Goal: Task Accomplishment & Management: Complete application form

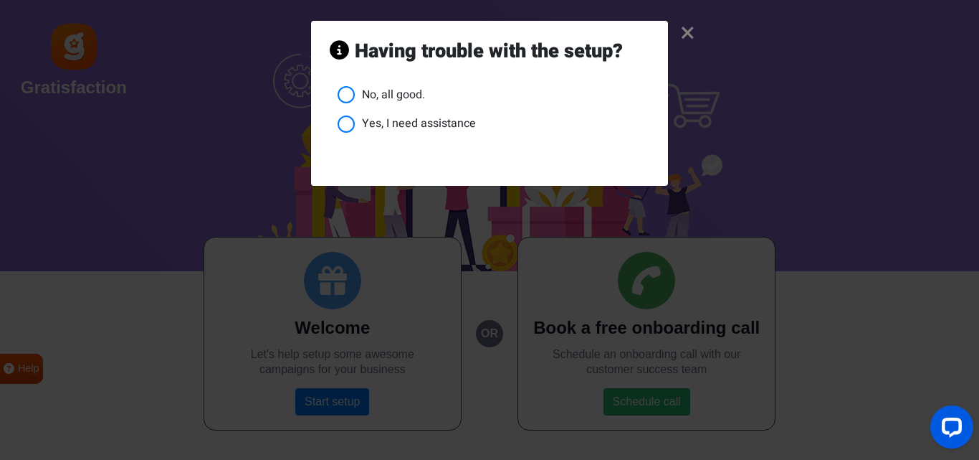
click at [337, 96] on ul "No, all good. Yes, I need assistance" at bounding box center [490, 109] width 320 height 47
click at [337, 92] on ul "No, all good. Yes, I need assistance" at bounding box center [490, 109] width 320 height 47
click at [353, 93] on li "No, all good." at bounding box center [494, 95] width 312 height 18
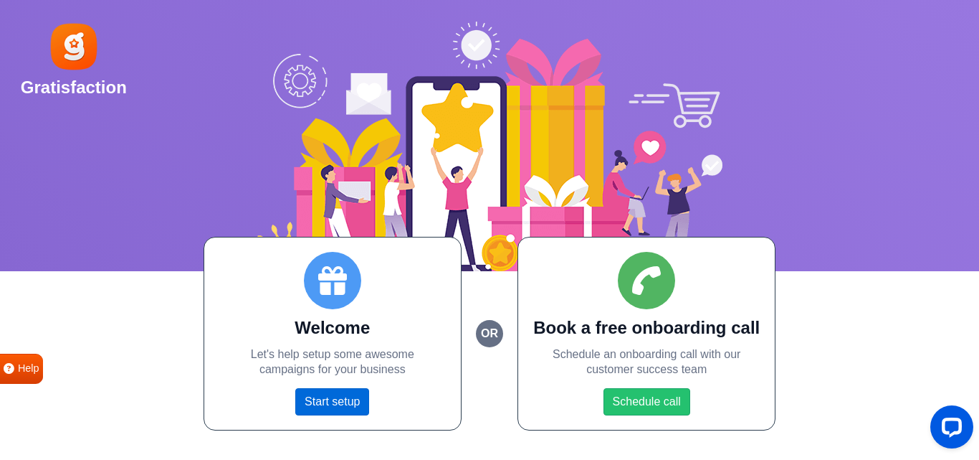
click at [317, 398] on link "Start setup" at bounding box center [332, 401] width 74 height 27
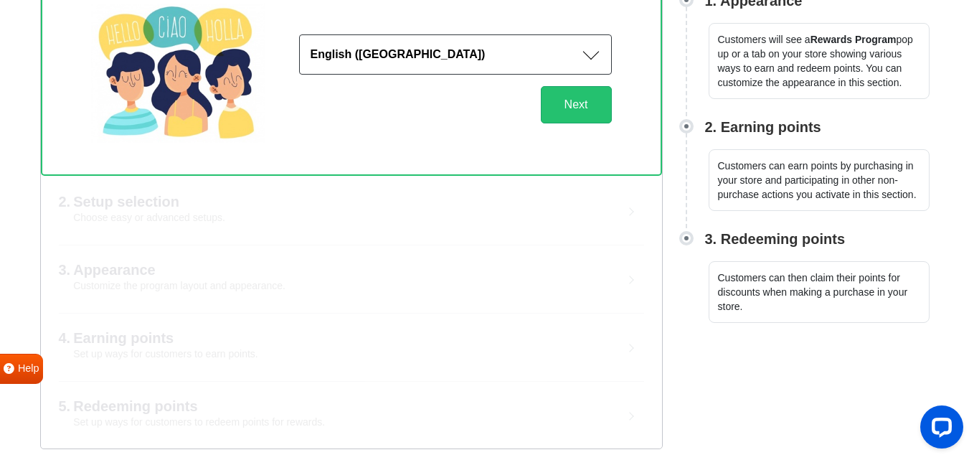
scroll to position [234, 0]
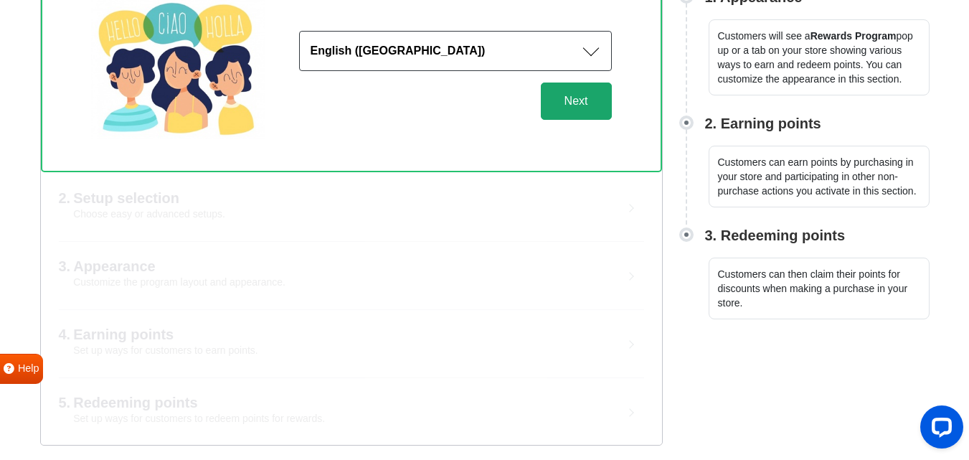
click at [585, 103] on button "Next" at bounding box center [576, 100] width 71 height 37
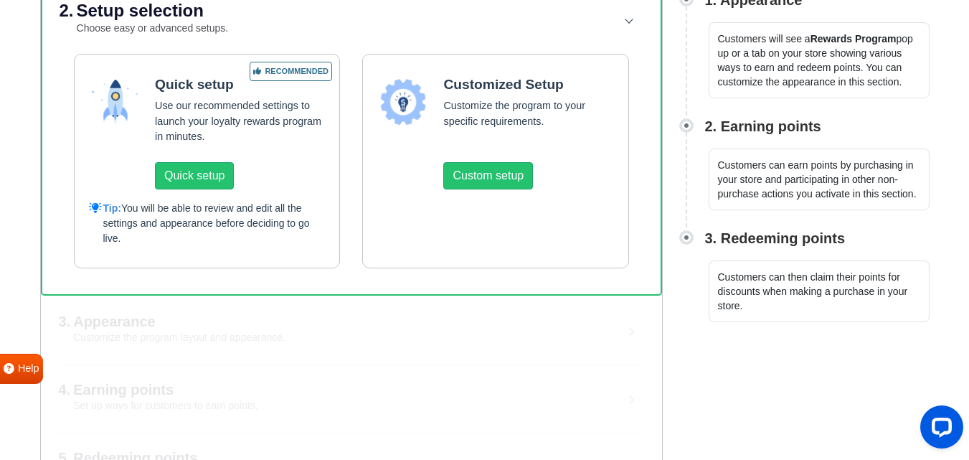
scroll to position [143, 0]
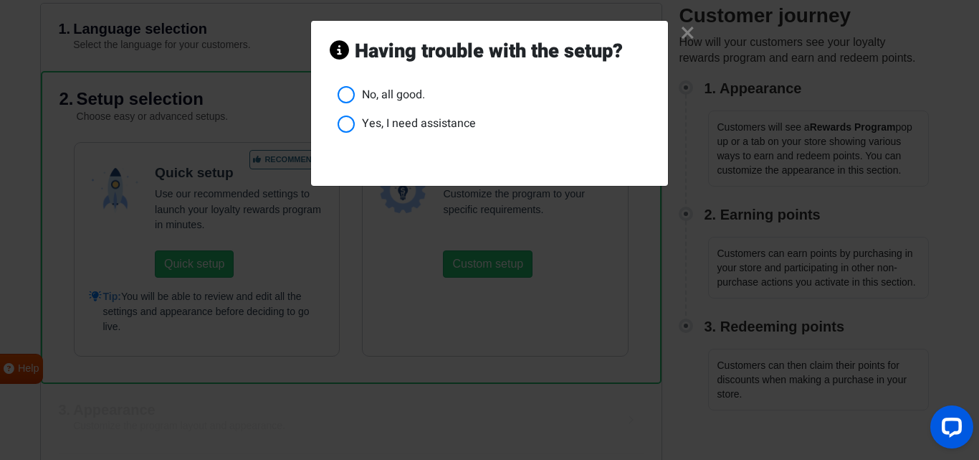
click at [341, 125] on li "Yes, I need assistance" at bounding box center [494, 124] width 312 height 18
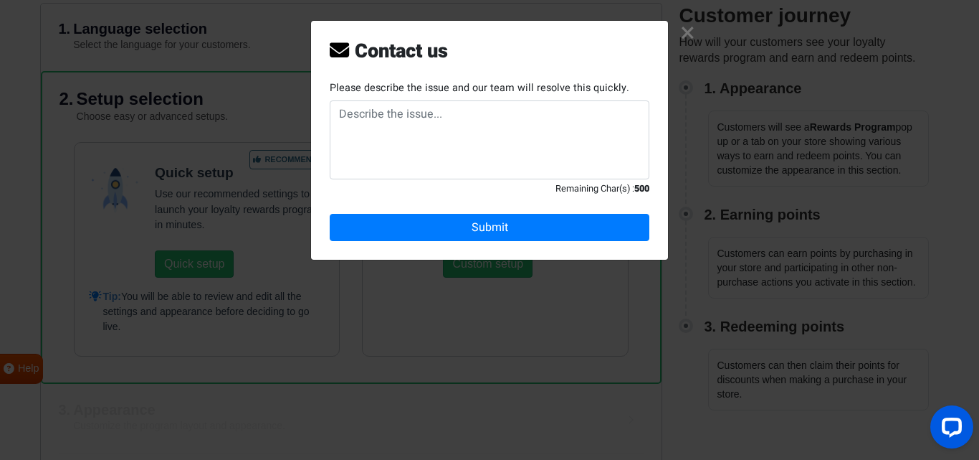
click at [683, 34] on link "×" at bounding box center [687, 34] width 15 height 14
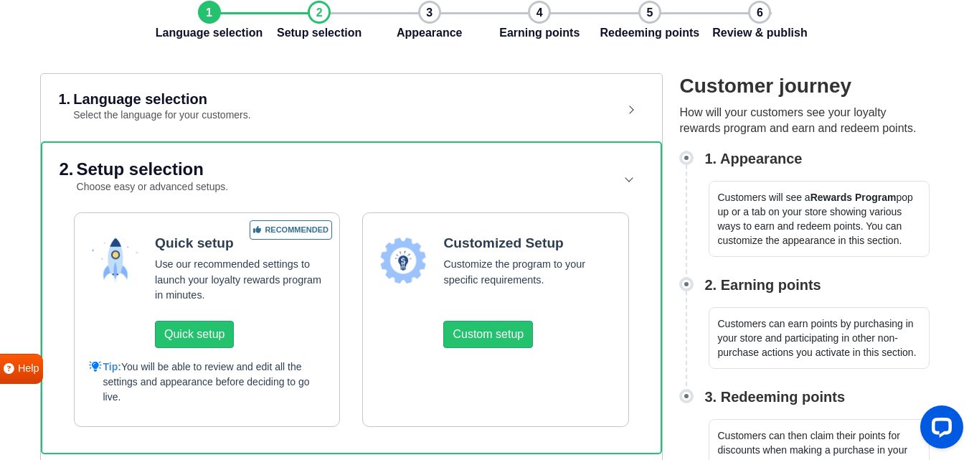
scroll to position [71, 0]
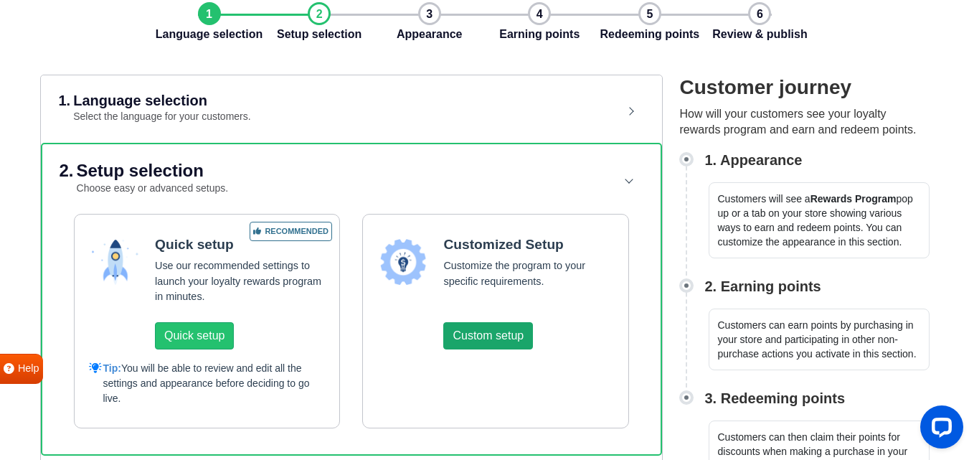
click at [490, 341] on button "Custom setup" at bounding box center [488, 335] width 90 height 27
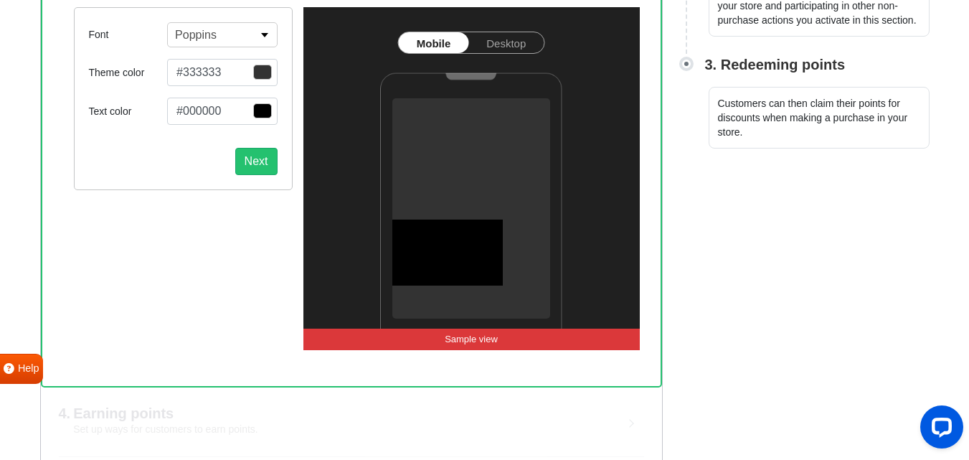
scroll to position [429, 0]
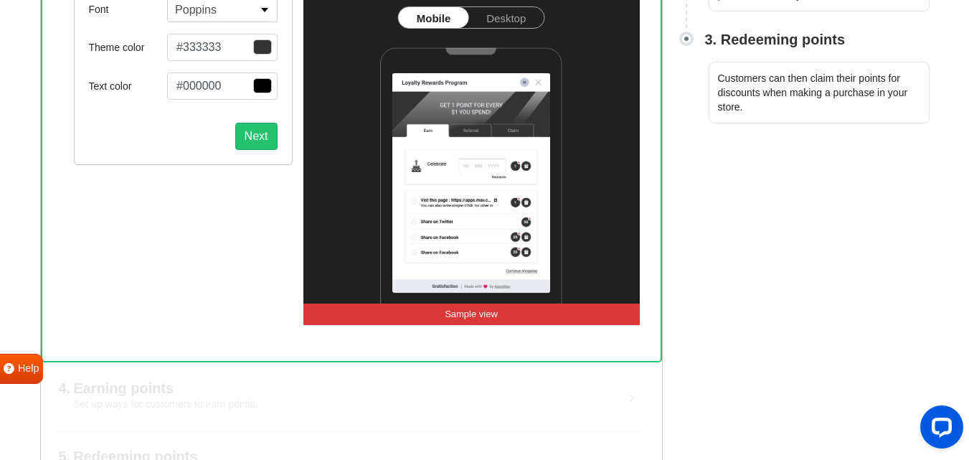
click at [262, 49] on span "button" at bounding box center [262, 46] width 19 height 15
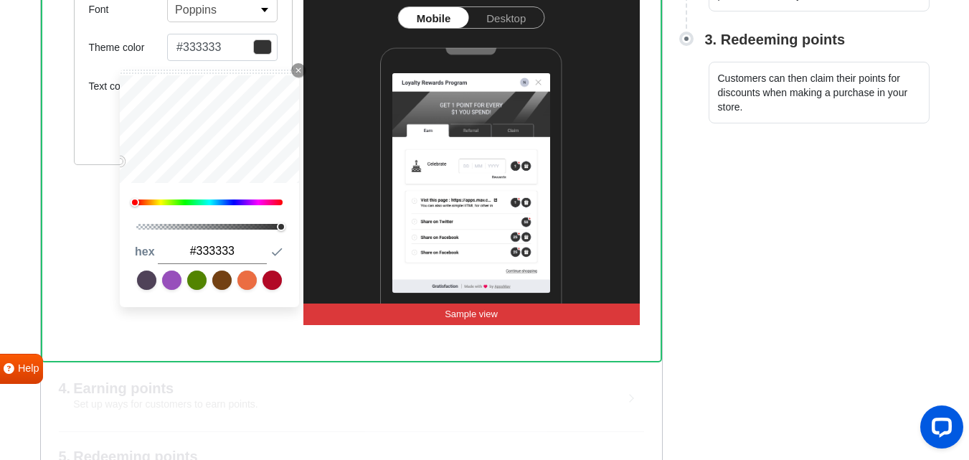
click at [177, 203] on div at bounding box center [209, 202] width 146 height 6
drag, startPoint x: 172, startPoint y: 203, endPoint x: 189, endPoint y: 186, distance: 23.8
click at [174, 203] on div at bounding box center [171, 202] width 9 height 9
type input "#5c9724"
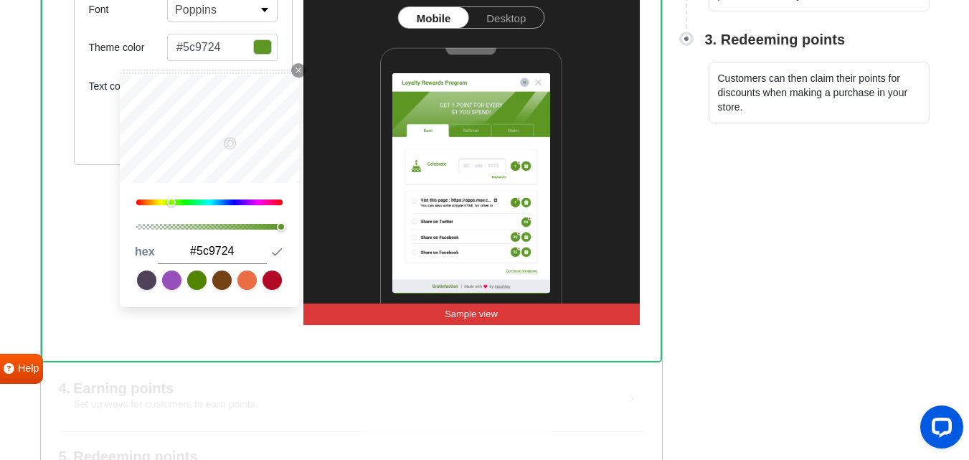
type input "#5c9823"
type input "#5e9c24"
type input "#66aa26"
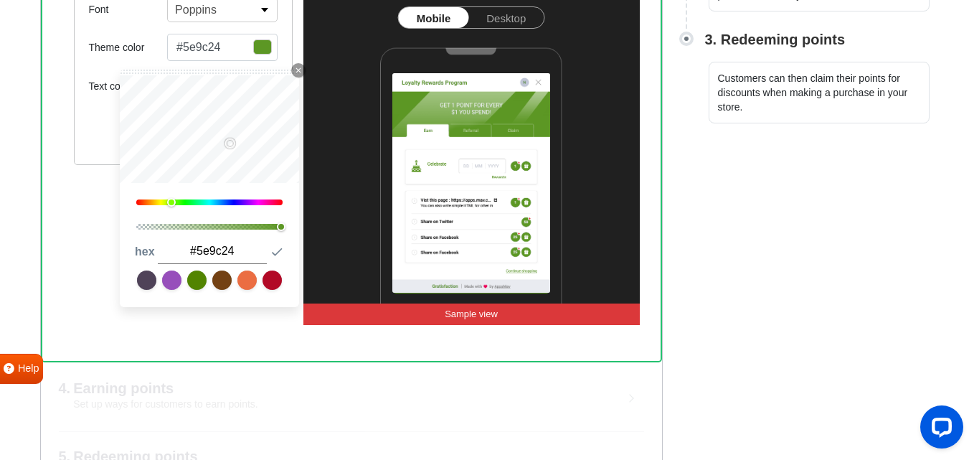
type input "#66aa26"
type input "#70c024"
type input "#79d524"
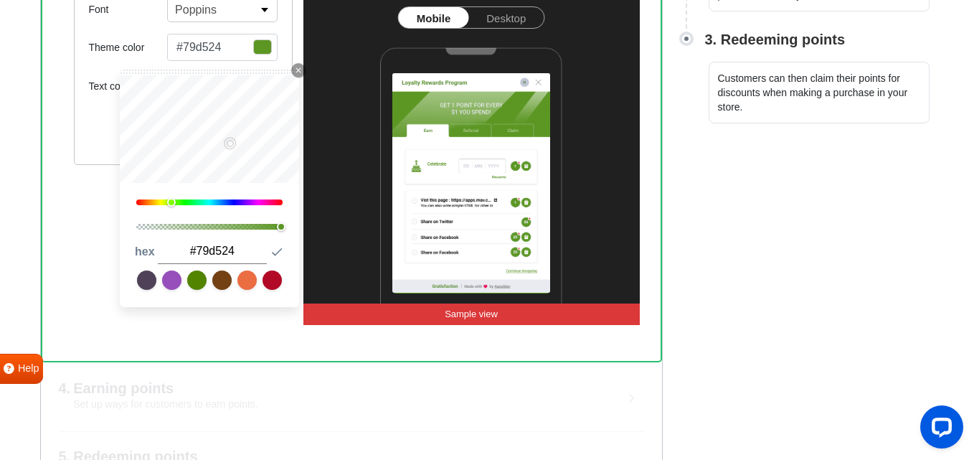
type input "#7ee221"
type input "#86f221"
type input "#88f820"
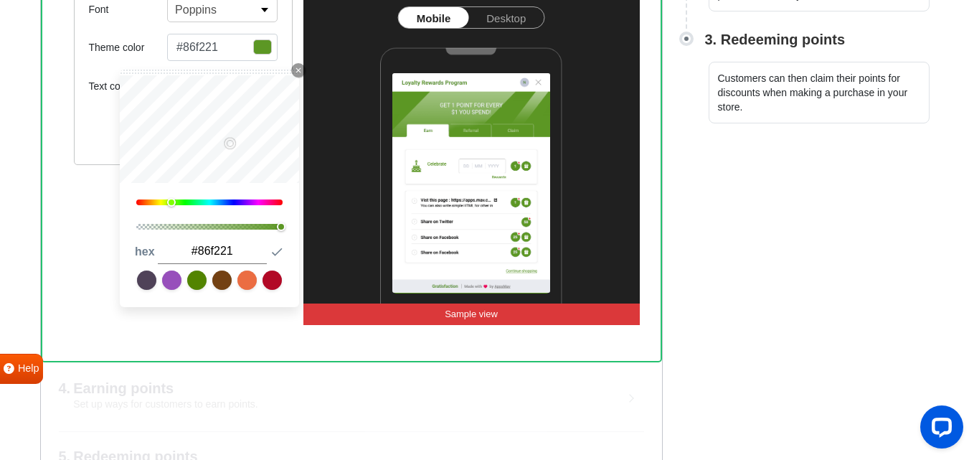
type input "#88f820"
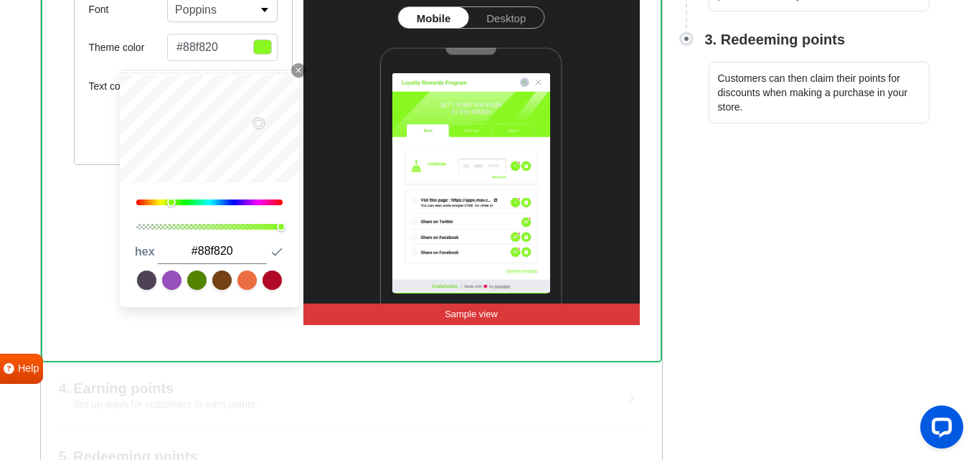
type input "#86f31f"
type input "#83ef1f"
type input "#7ee61d"
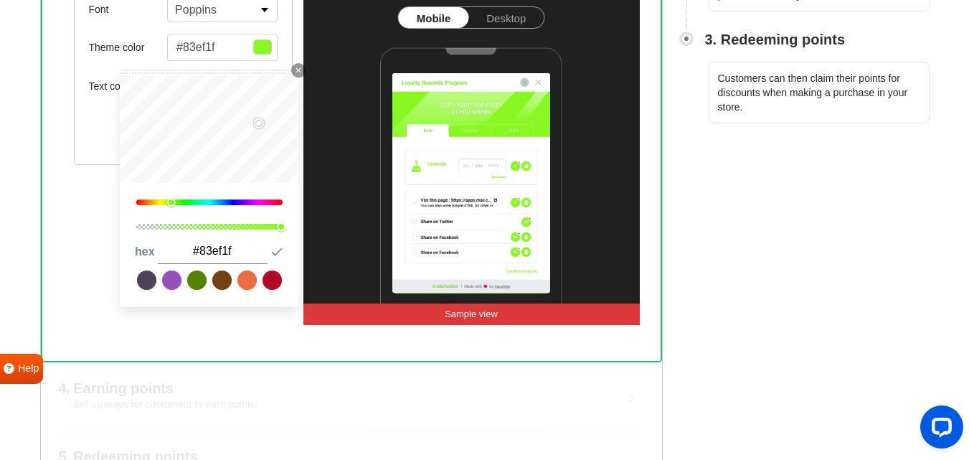
type input "#7ee61d"
type input "#79dd1c"
type input "#74d41b"
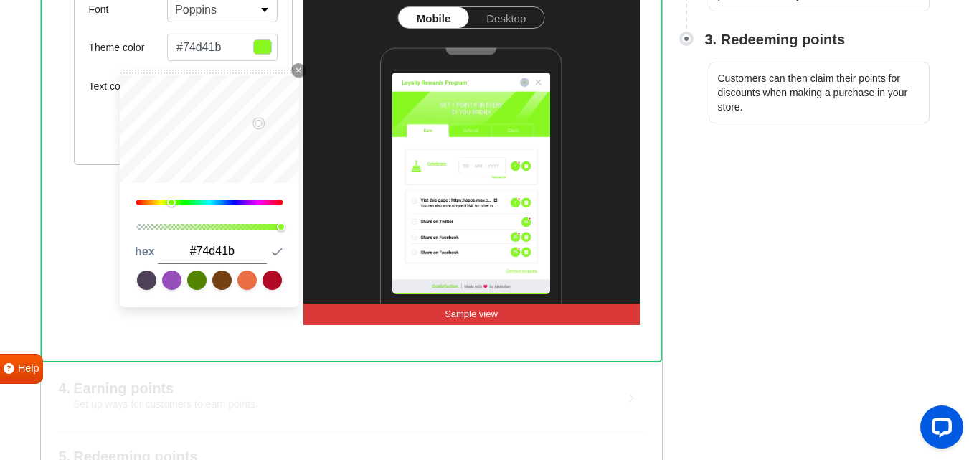
type input "#6dc51a"
type input "#65b819"
type input "#5ba517"
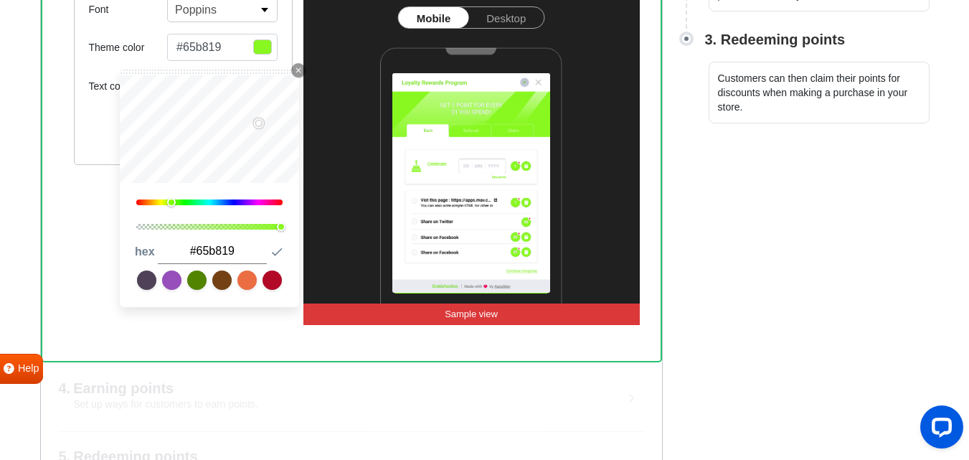
type input "#5ba517"
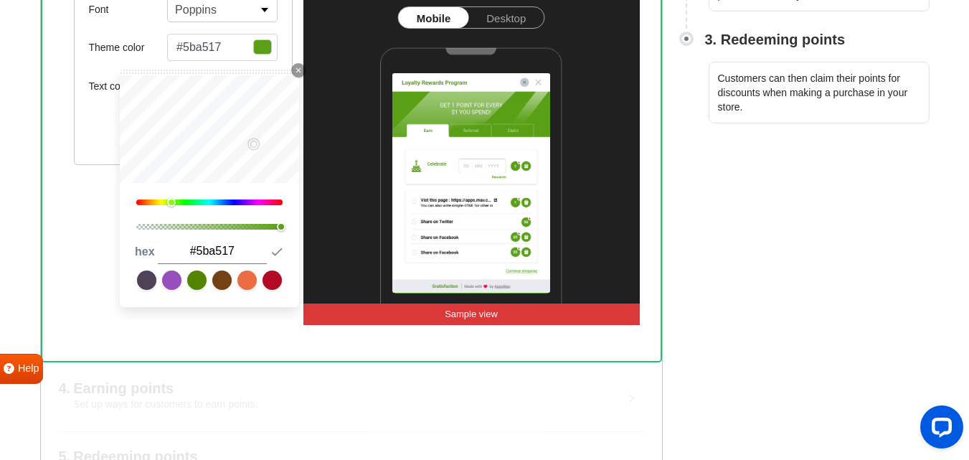
type input "#59a016"
type input "#579c16"
type input "#549715"
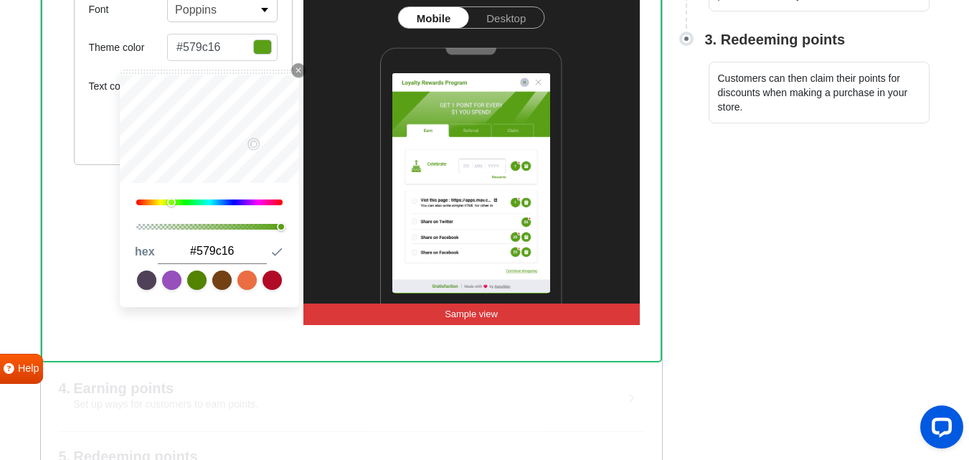
type input "#549715"
type input "#529315"
type input "#4f8e14"
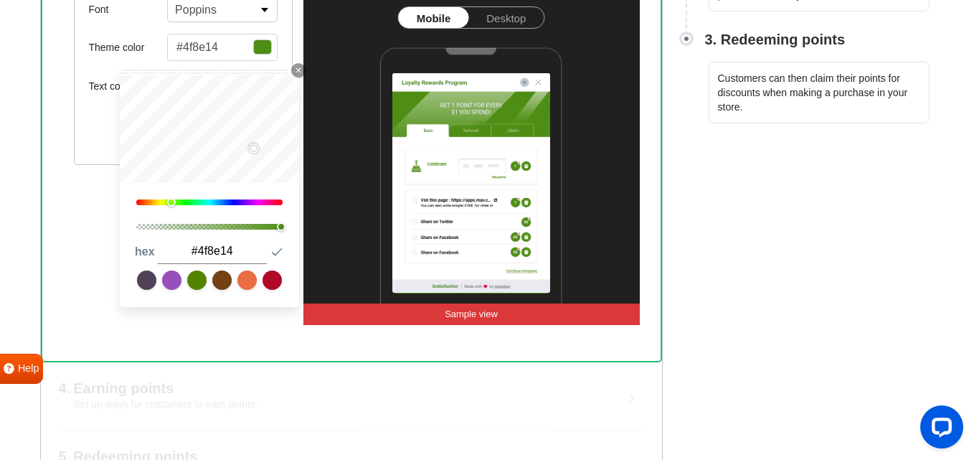
type input "#4d8a13"
type input "#4a8513"
type input "#488112"
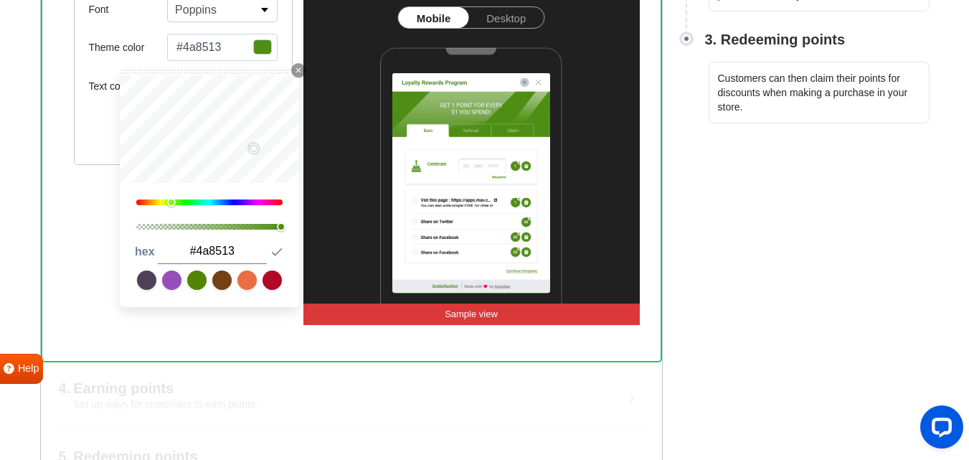
type input "#488112"
type input "#457c11"
type input "#437811"
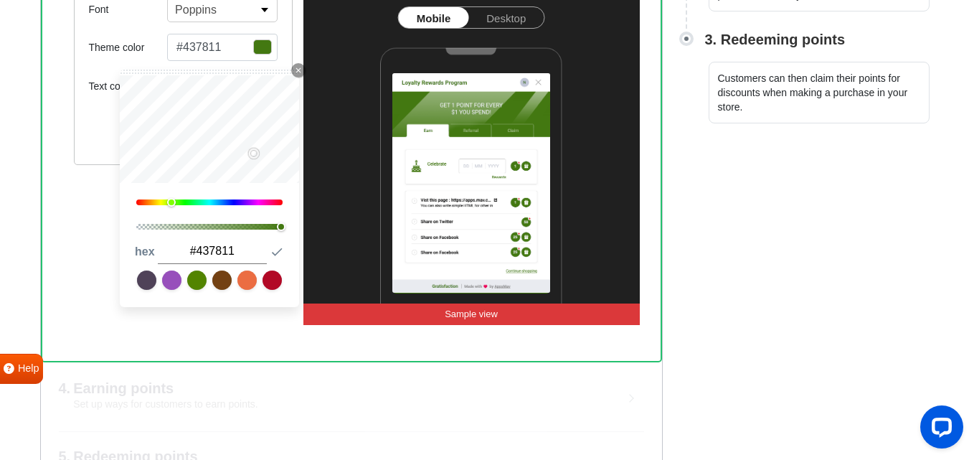
type input "#407410"
type input "#3e6f0f"
type input "#457c12"
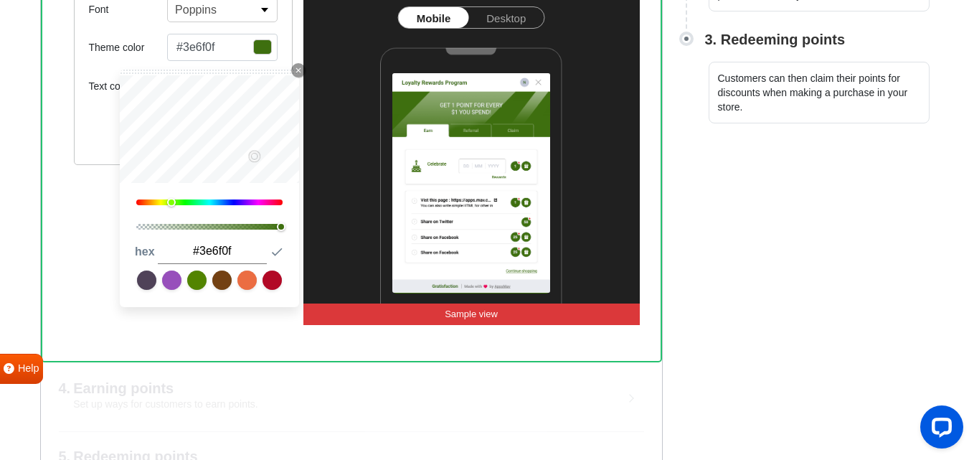
type input "#457c12"
type input "#4d8914"
type input "#5ca319"
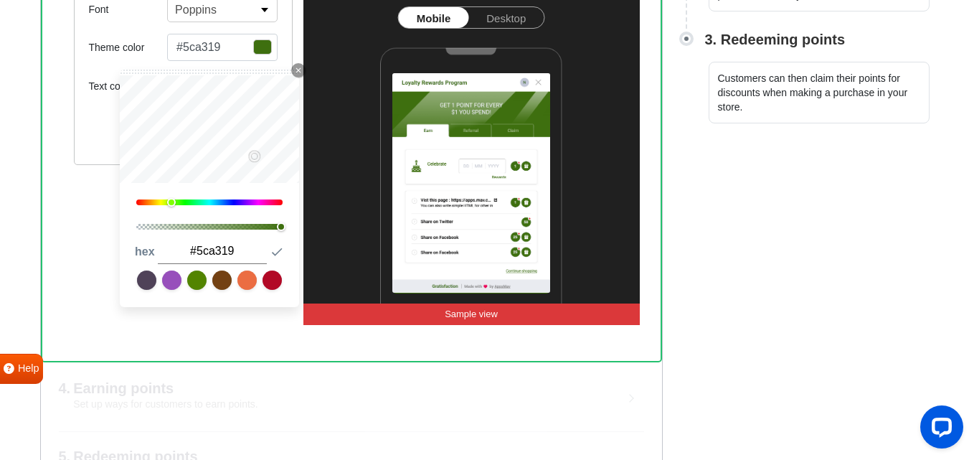
type input "#66b41c"
type input "#6abd1d"
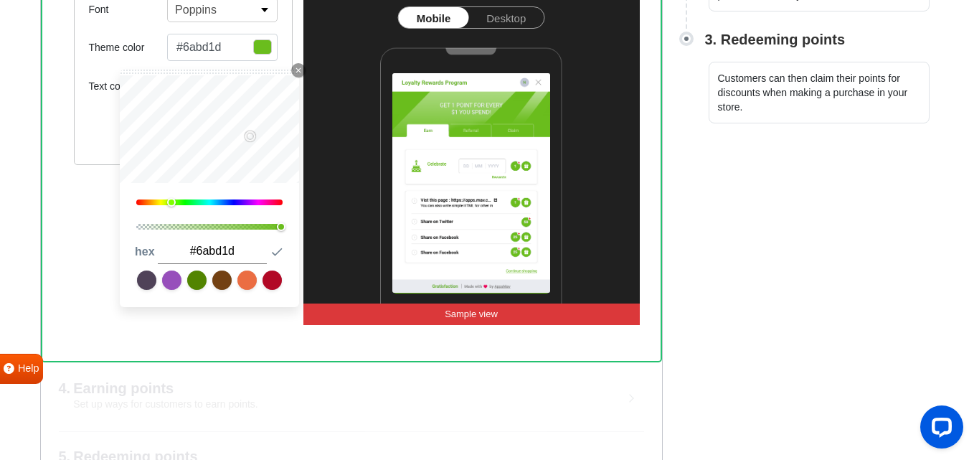
type input "#66b41c"
type input "#63b11a"
type input "#5ba517"
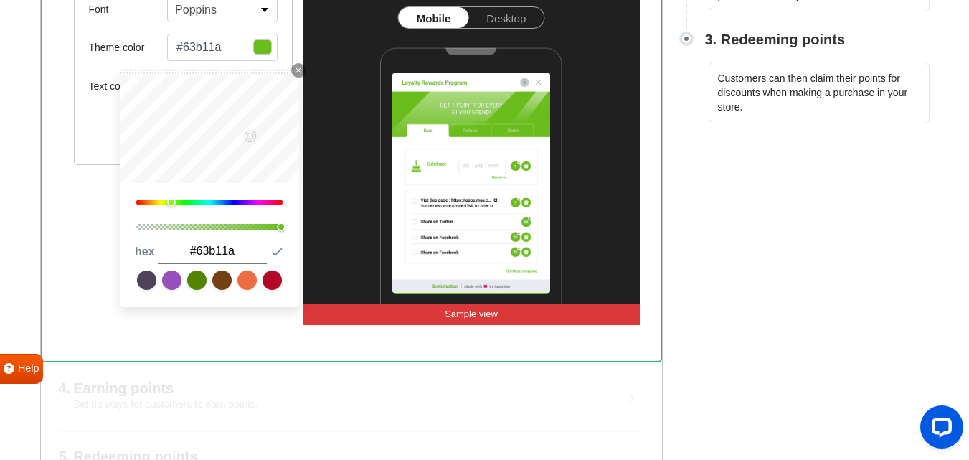
type input "#5ba517"
type input "#59a016"
type input "#569d15"
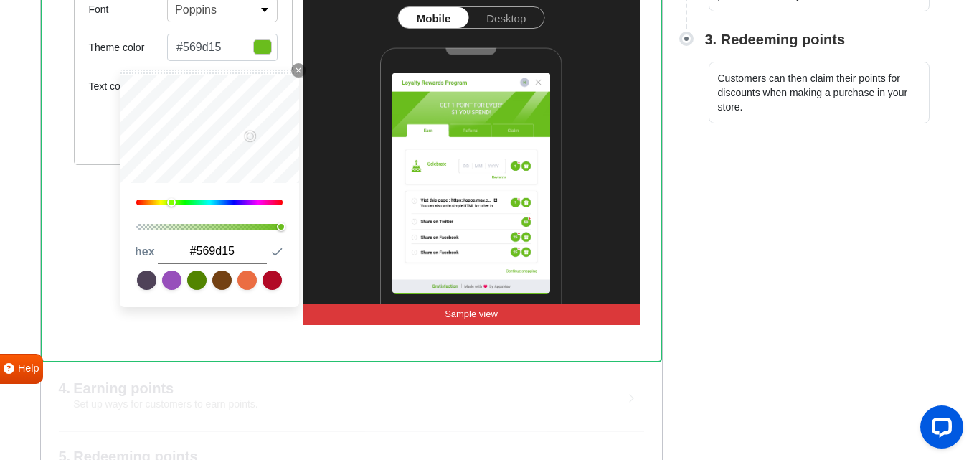
type input "#529414"
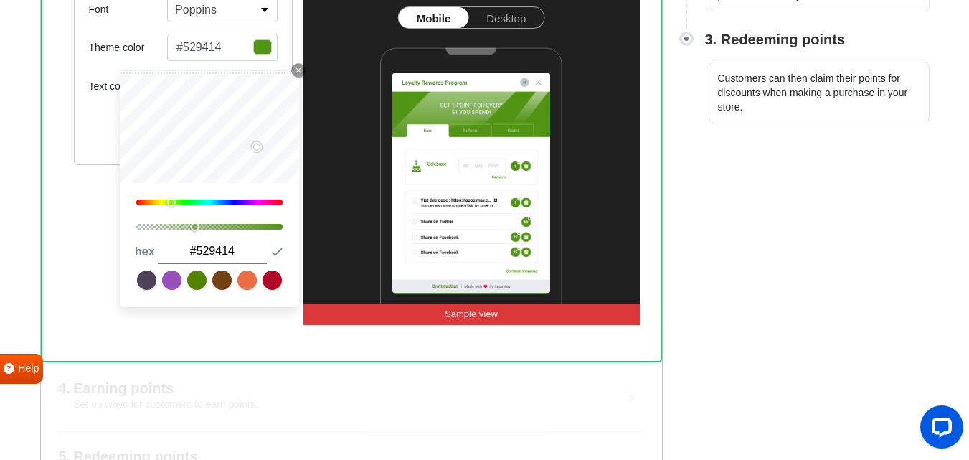
drag, startPoint x: 265, startPoint y: 224, endPoint x: 194, endPoint y: 251, distance: 76.7
click at [194, 251] on div "0.4 hex #529414 Submit Icon" at bounding box center [209, 264] width 179 height 85
type input "#437712"
type input "#487f13"
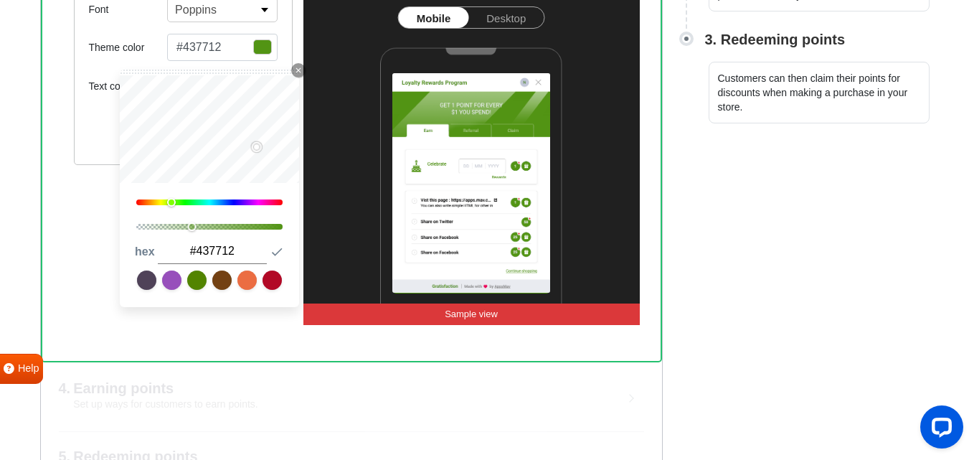
type input "#487f13"
type input "#4d8716"
type input "#528f18"
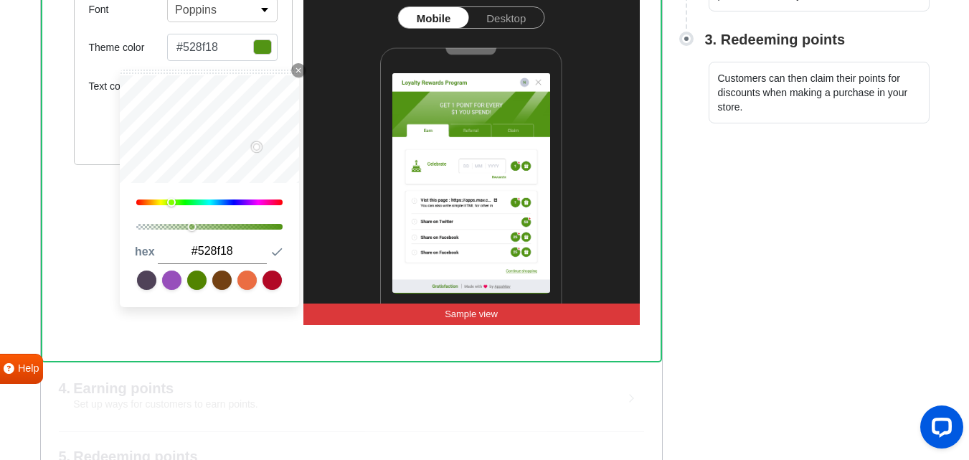
type input "#54931a"
type input "#57961b"
type input "#599b1c"
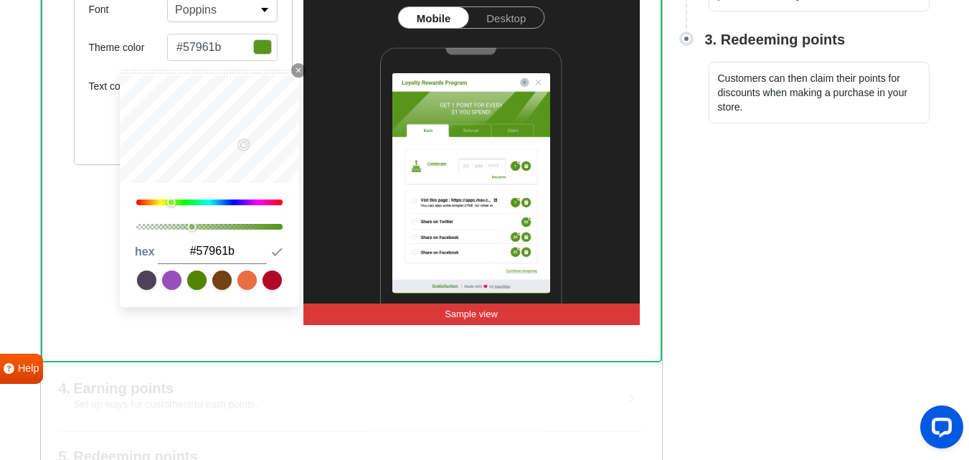
type input "#599b1c"
type input "#5c9d1f"
type input "#63a922"
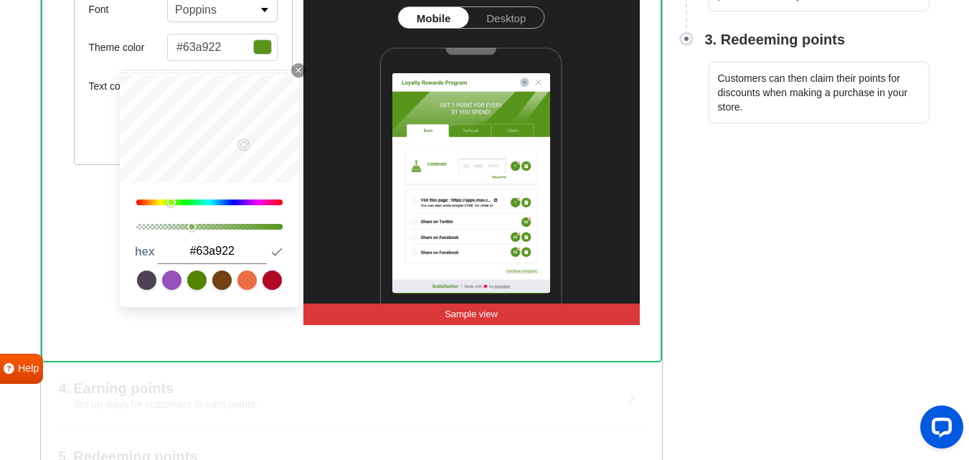
type input "#6bb426"
type input "#70bc29"
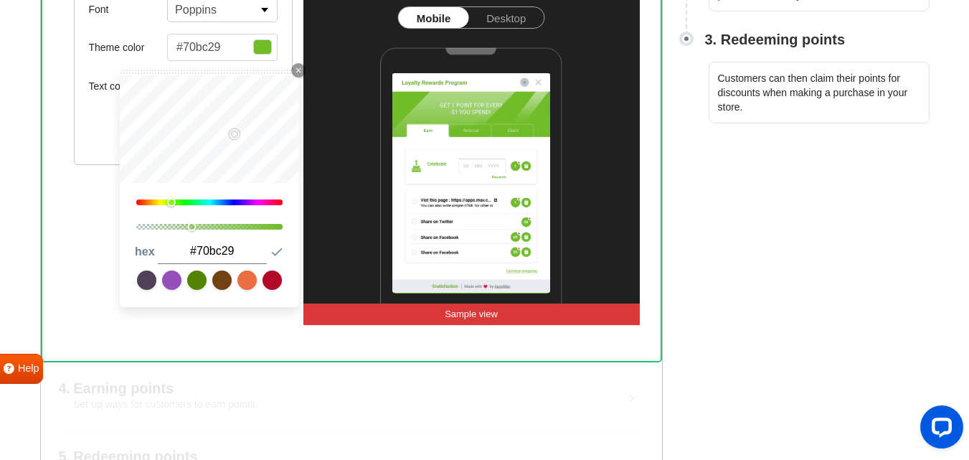
type input "#72c02a"
type input "#72bf2b"
type input "#75c32c"
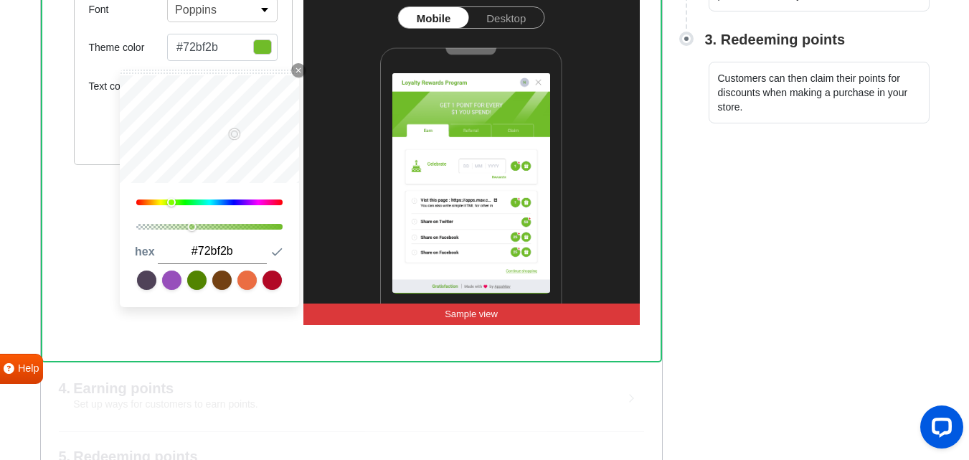
type input "#75c32c"
type input "#72c02a"
type input "#70bc29"
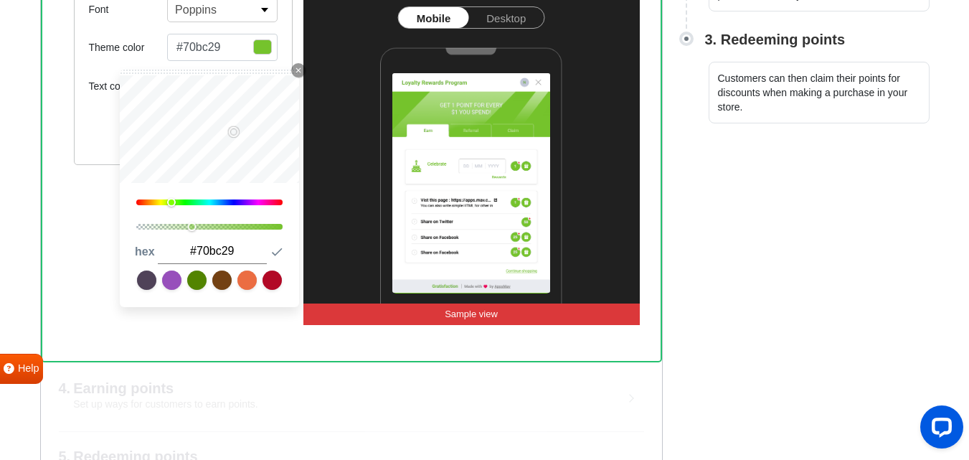
type input "#70bd28"
type input "#6db927"
type input "#6bb426"
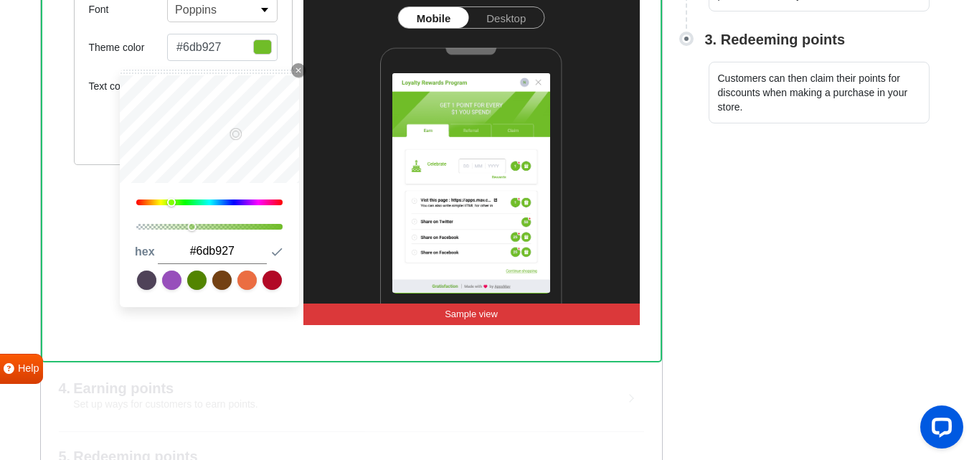
type input "#6bb426"
type input "#66ac24"
type input "#63a922"
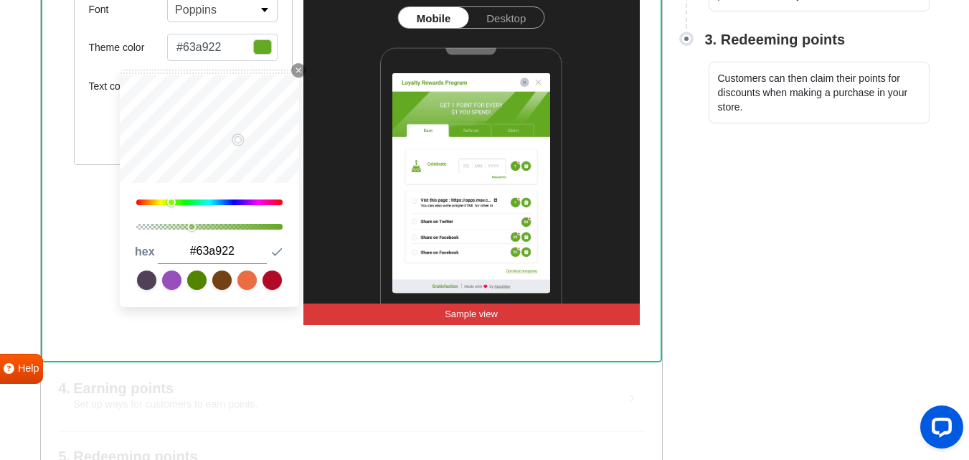
click at [322, 47] on img at bounding box center [471, 144] width 336 height 325
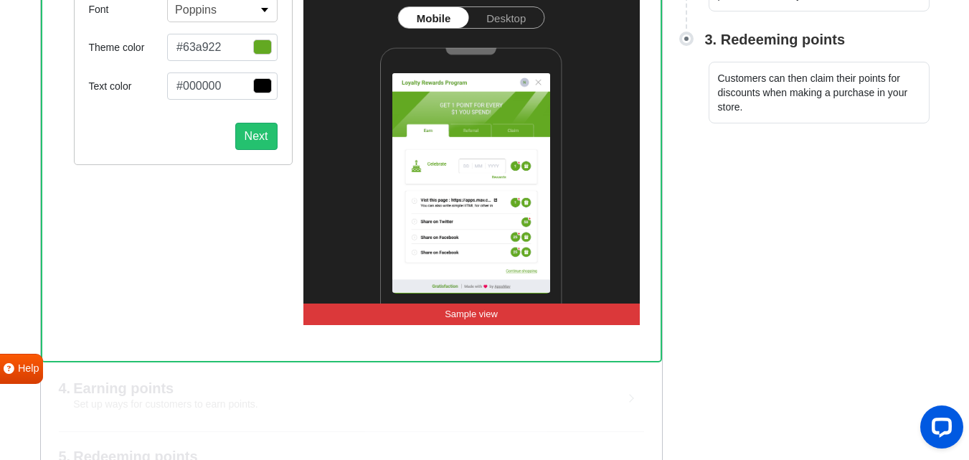
click at [267, 54] on span "button" at bounding box center [262, 46] width 19 height 15
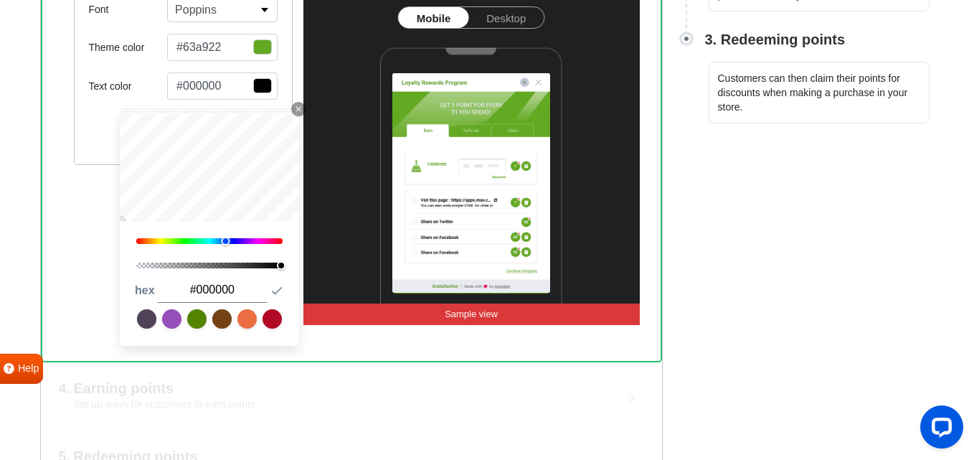
drag, startPoint x: 166, startPoint y: 242, endPoint x: 214, endPoint y: 238, distance: 48.9
click at [227, 267] on div "Close Icon 224 1 hex #000000 Submit Icon" at bounding box center [209, 226] width 179 height 237
type input "#020202"
type input "#050505"
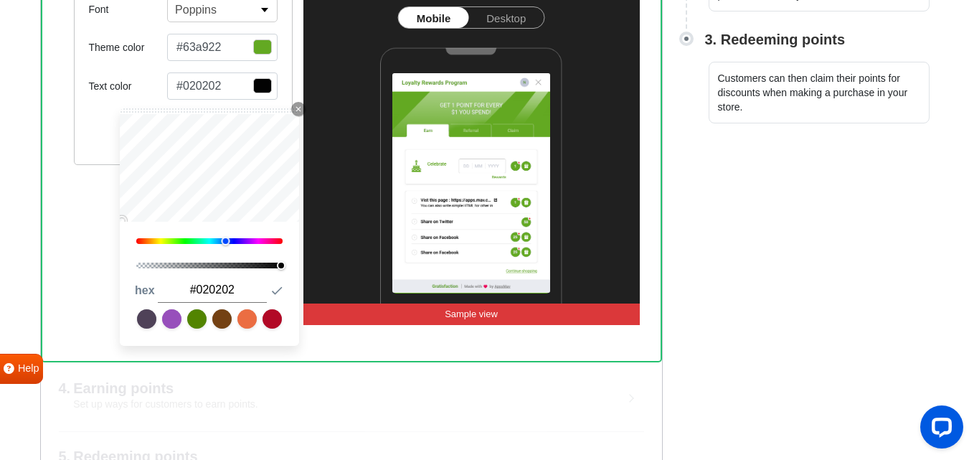
type input "#050505"
type input "#070707"
type input "#060708"
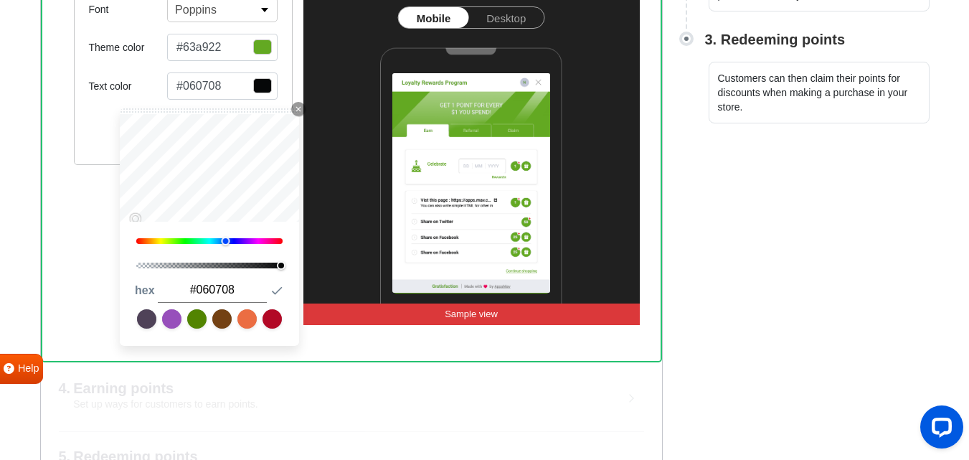
type input "#08090c"
type input "#090b0f"
type input "#0c0f16"
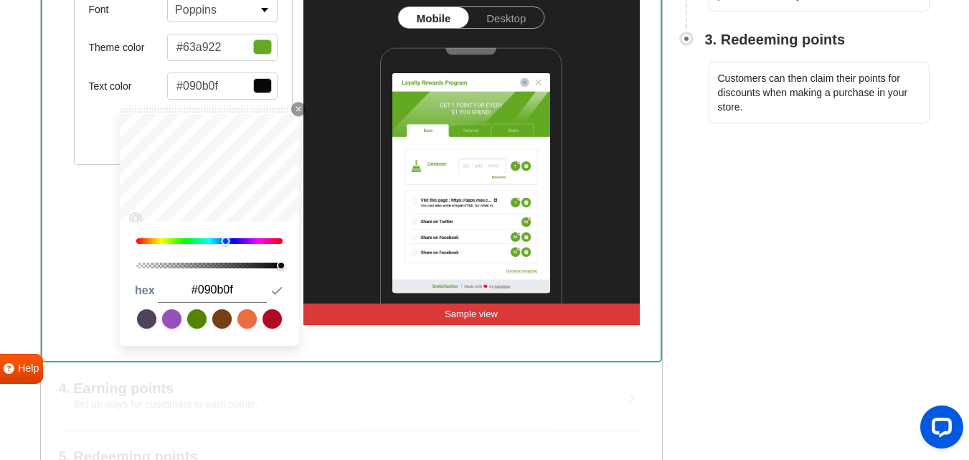
type input "#0c0f16"
type input "#0f141e"
type input "#0f131e"
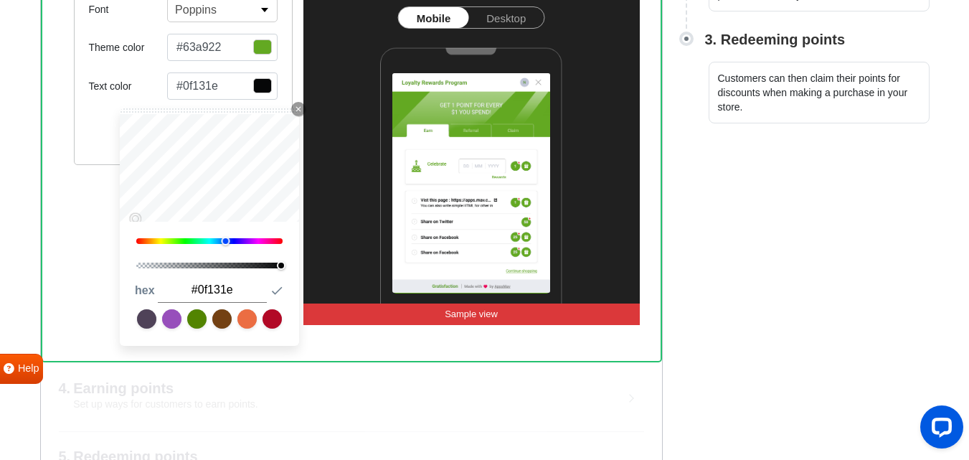
type input "#101622"
type input "#101522"
type input "#131a29"
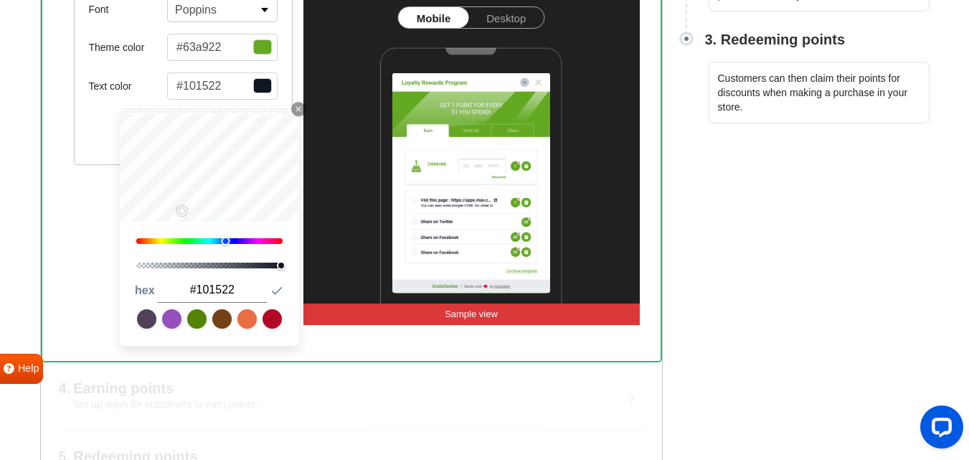
type input "#131a29"
type input "#1b243b"
type input "#263559"
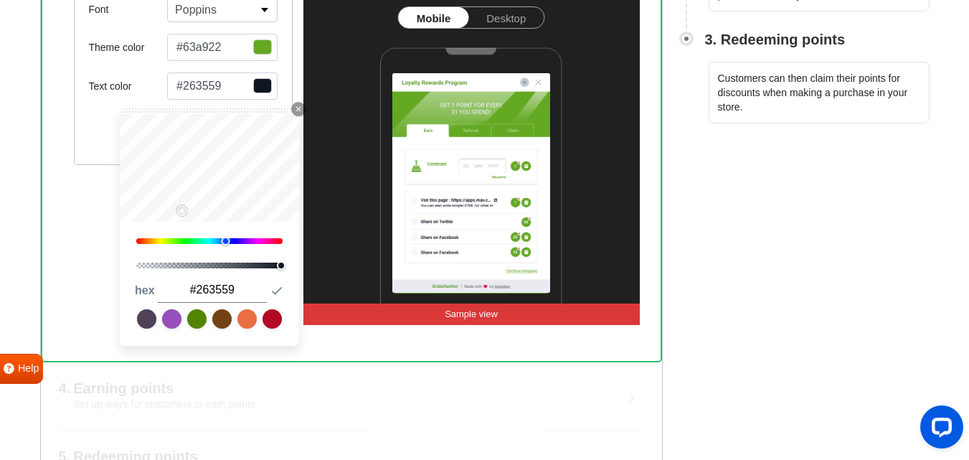
type input "#32487b"
type input "#3d5a9d"
type input "#4566b3"
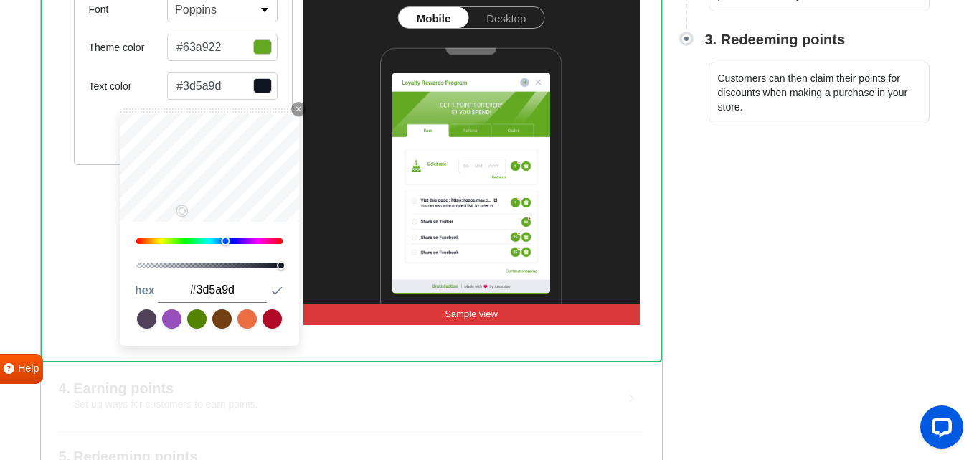
type input "#4566b3"
type input "#4b6fc2"
type input "#5177d1"
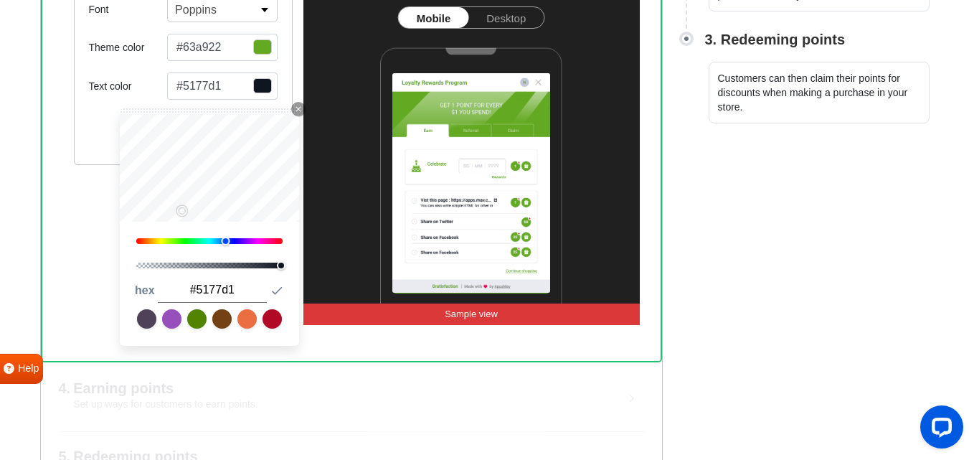
type input "#5882e3"
type input "#5f8cf6"
type input "#6290fd"
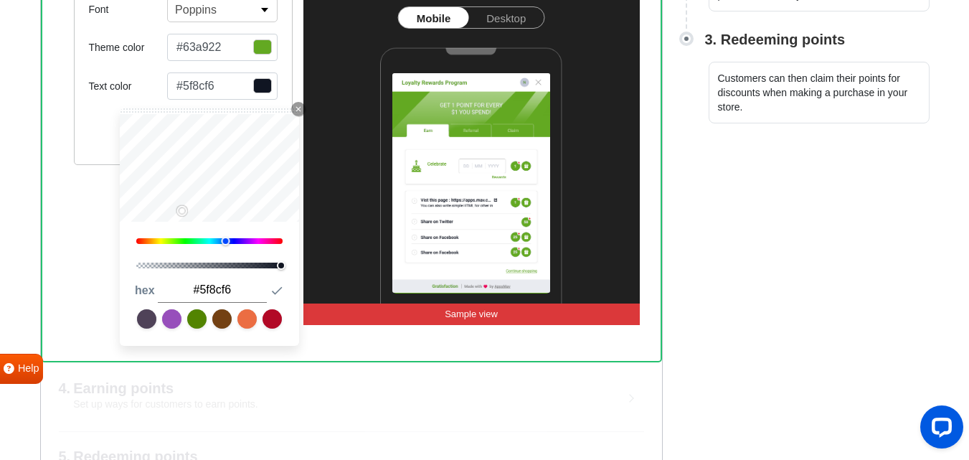
type input "#6290fd"
type input "#6595ff"
type input "#5f8cf6"
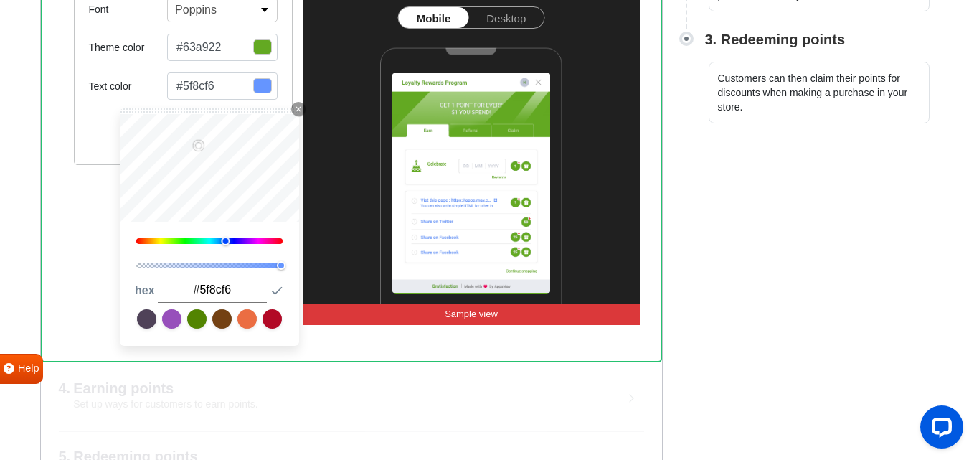
type input "#557fe1"
type input "#4d73cb"
type input "#466bc2"
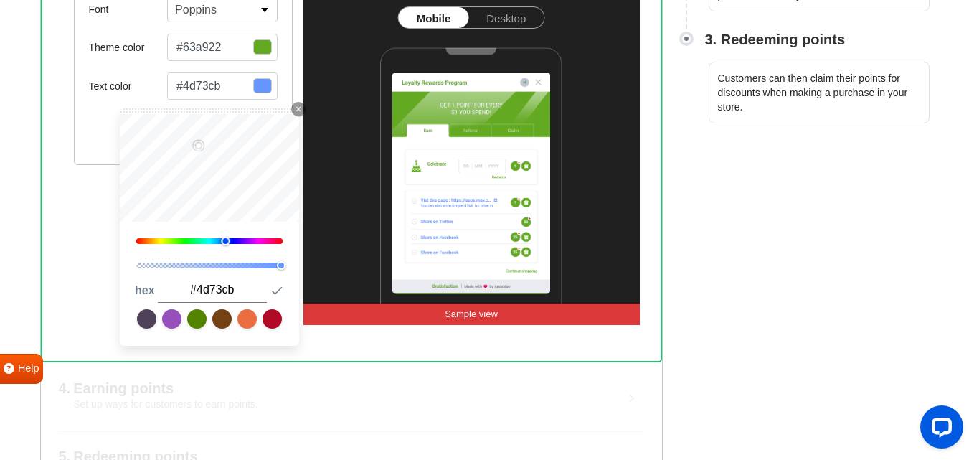
type input "#466bc2"
type input "#4265b7"
type input "#3e60b1"
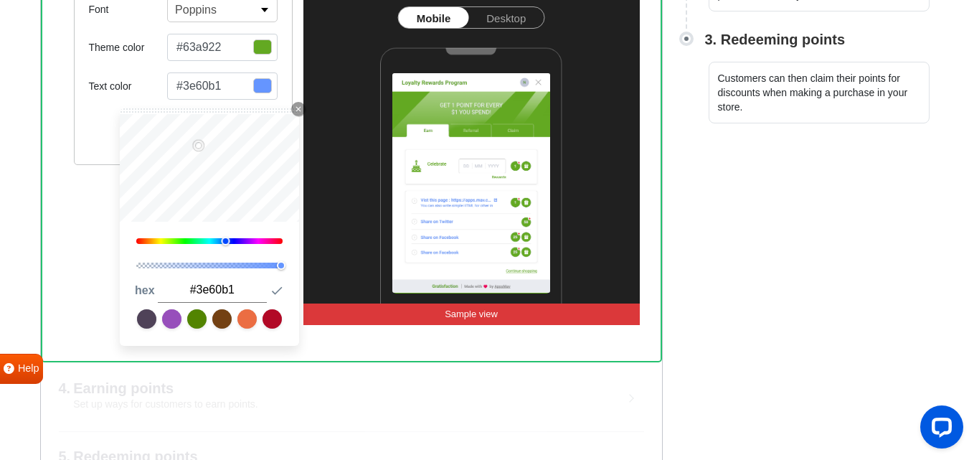
type input "#395bac"
type input "#3455a1"
type input "#2e4e98"
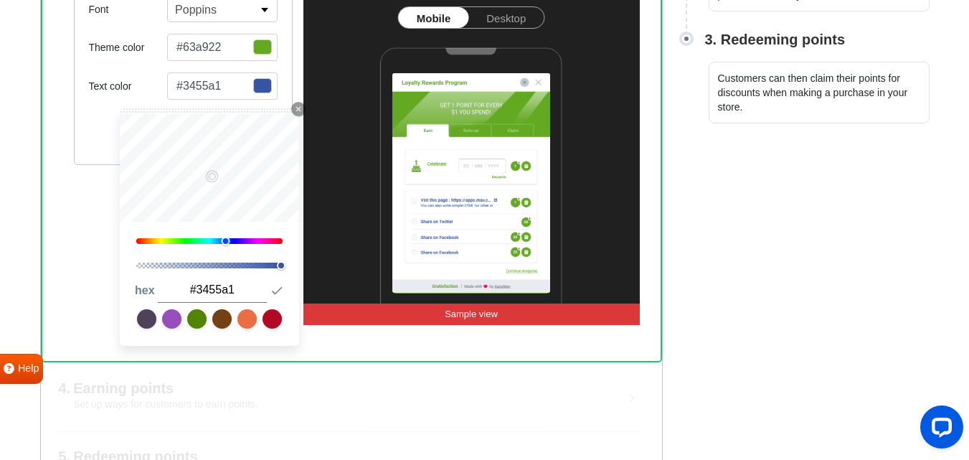
type input "#2e4e98"
type input "#29478e"
type input "#234084"
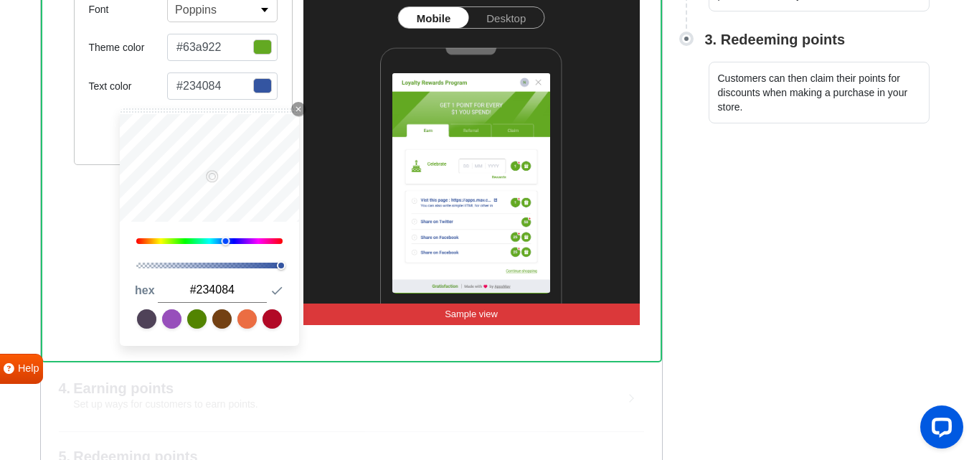
type input "#1c397c"
type input "#15347e"
type input "#113891"
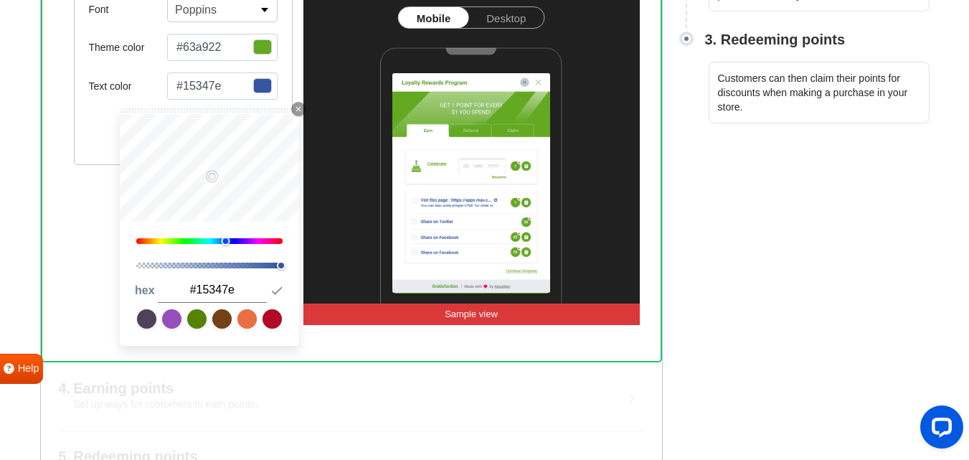
type input "#113891"
type input "#0f3ead"
type input "#0b40ba"
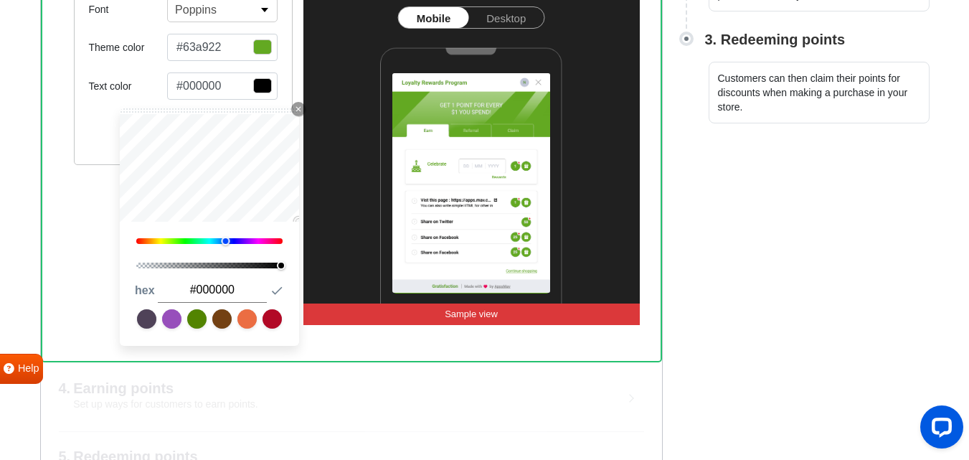
click at [298, 247] on div "222" at bounding box center [209, 183] width 179 height 139
click at [275, 294] on icon "button" at bounding box center [277, 290] width 14 height 14
drag, startPoint x: 225, startPoint y: 240, endPoint x: 214, endPoint y: 238, distance: 11.7
click at [214, 238] on div at bounding box center [212, 241] width 9 height 9
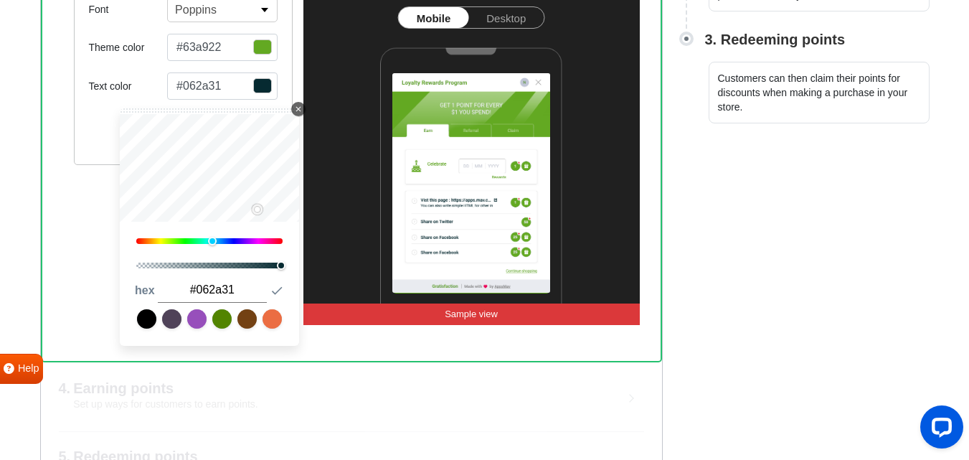
click at [300, 106] on icon "Close Icon" at bounding box center [298, 109] width 9 height 9
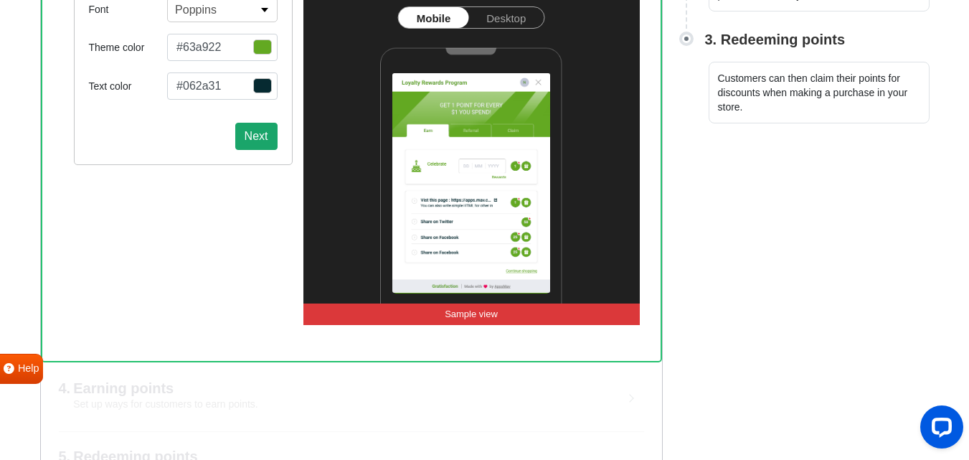
click at [257, 134] on button "Next" at bounding box center [256, 136] width 42 height 27
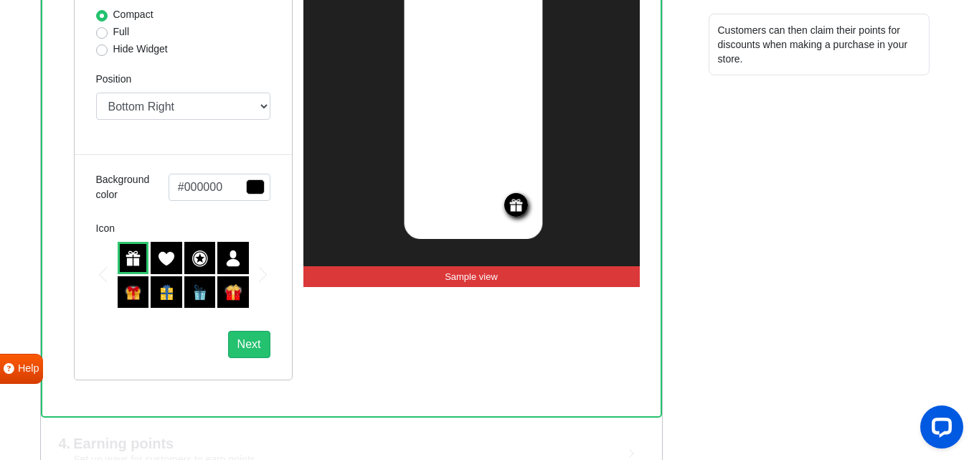
scroll to position [503, 0]
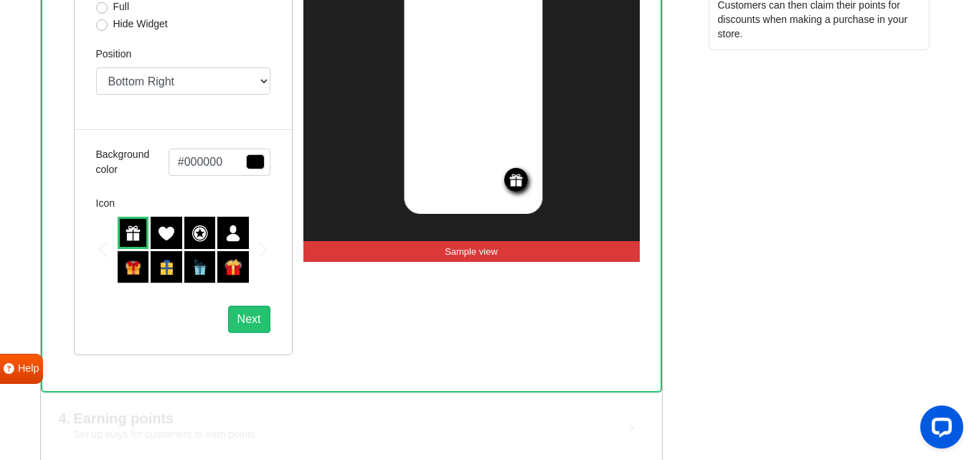
click at [160, 235] on img at bounding box center [166, 232] width 17 height 17
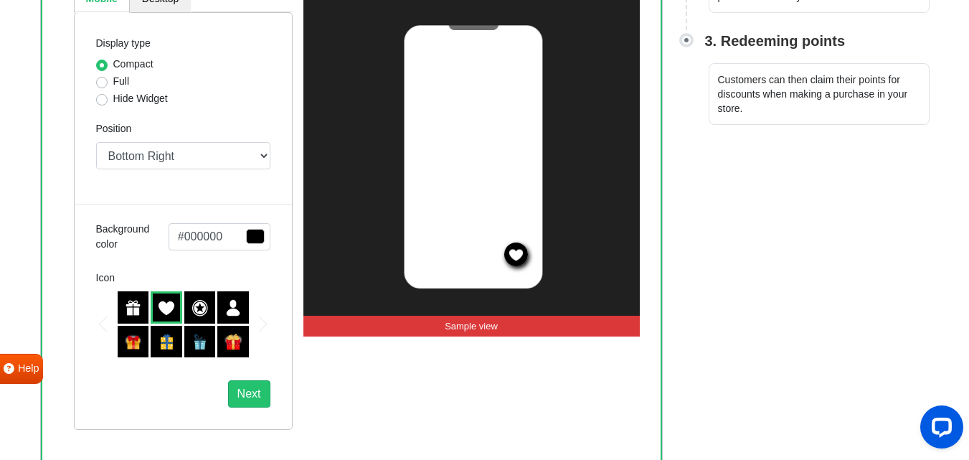
scroll to position [431, 0]
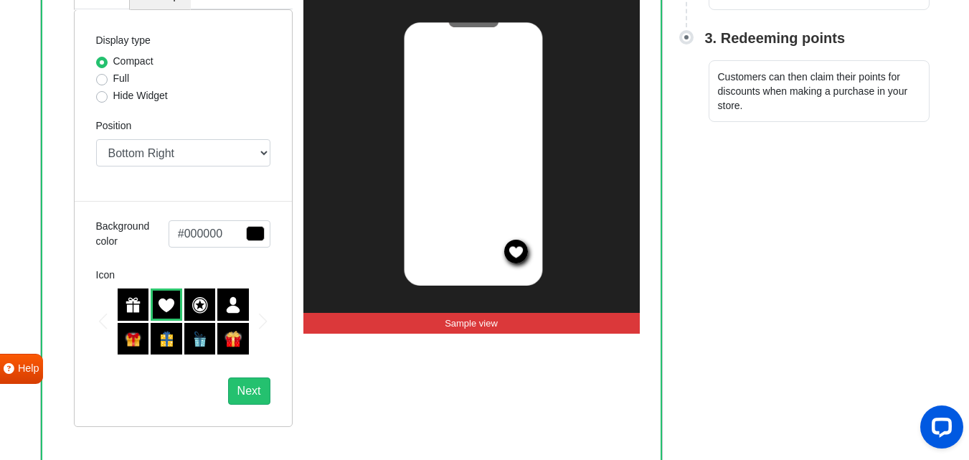
click at [179, 303] on div at bounding box center [167, 304] width 32 height 32
click at [194, 309] on img at bounding box center [199, 304] width 17 height 17
click at [228, 305] on img at bounding box center [232, 304] width 17 height 17
click at [192, 305] on img at bounding box center [199, 304] width 17 height 17
click at [134, 306] on img at bounding box center [133, 304] width 17 height 17
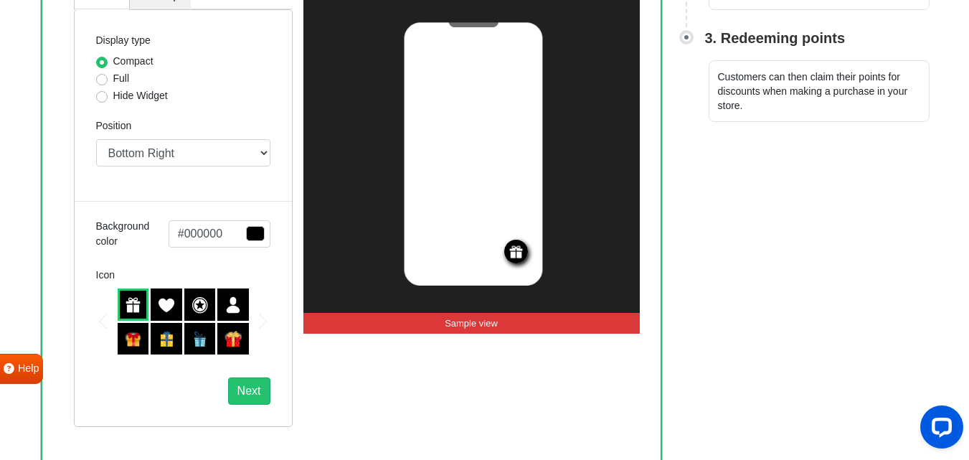
click at [126, 341] on img at bounding box center [133, 339] width 17 height 17
click at [162, 336] on img at bounding box center [166, 339] width 17 height 17
click at [189, 334] on div at bounding box center [200, 339] width 32 height 32
click at [216, 336] on div at bounding box center [184, 321] width 133 height 66
click at [239, 341] on img at bounding box center [232, 339] width 17 height 17
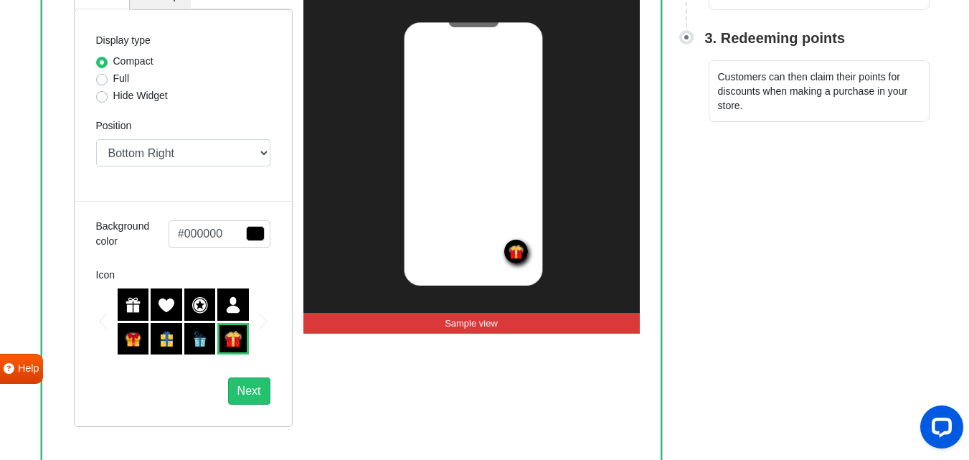
click at [113, 81] on label "Full" at bounding box center [121, 78] width 16 height 15
click at [103, 81] on input "Full" at bounding box center [101, 78] width 11 height 14
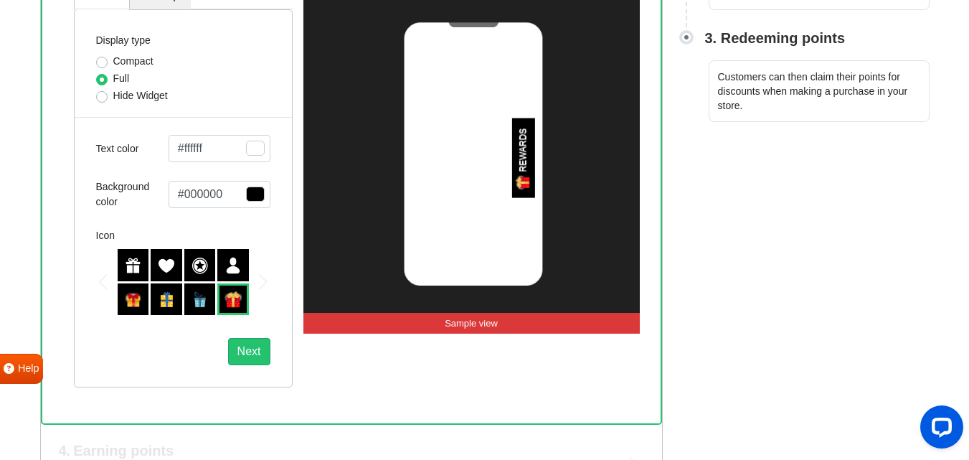
click at [113, 100] on label "Hide Widget" at bounding box center [140, 95] width 54 height 15
click at [103, 100] on input "Hide Widget" at bounding box center [101, 95] width 11 height 14
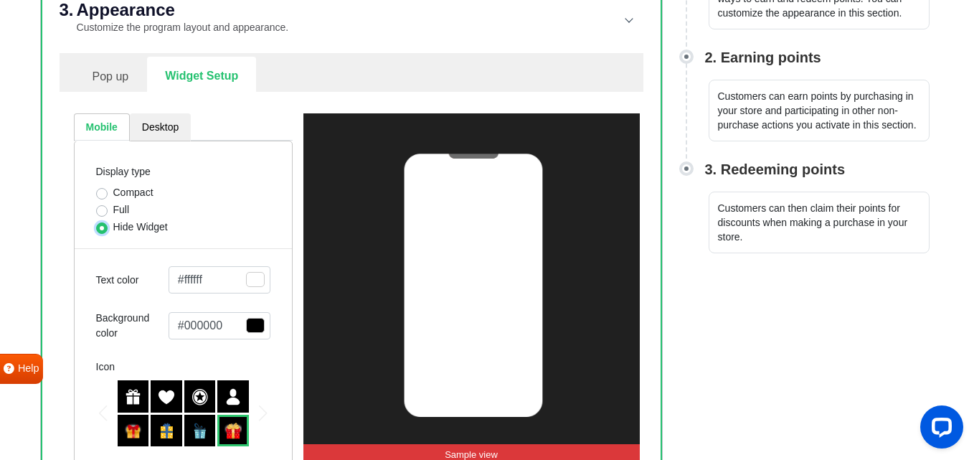
scroll to position [288, 0]
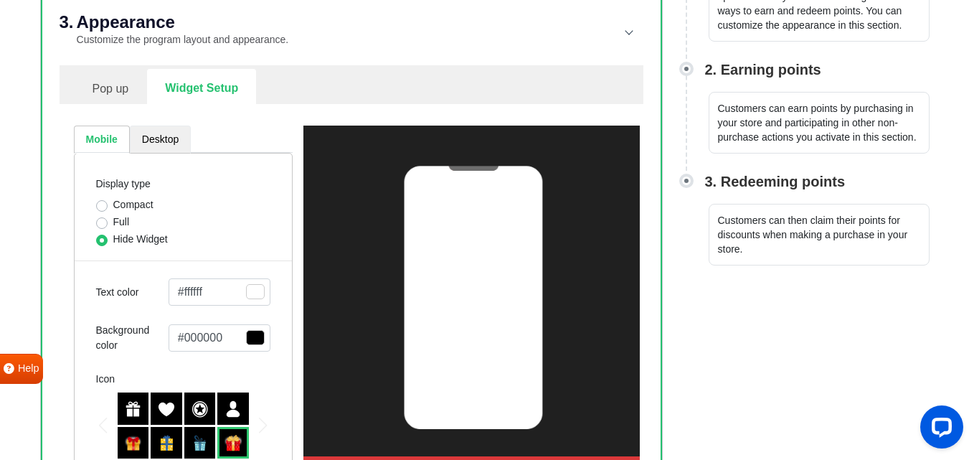
click at [168, 141] on link "Desktop" at bounding box center [160, 139] width 61 height 28
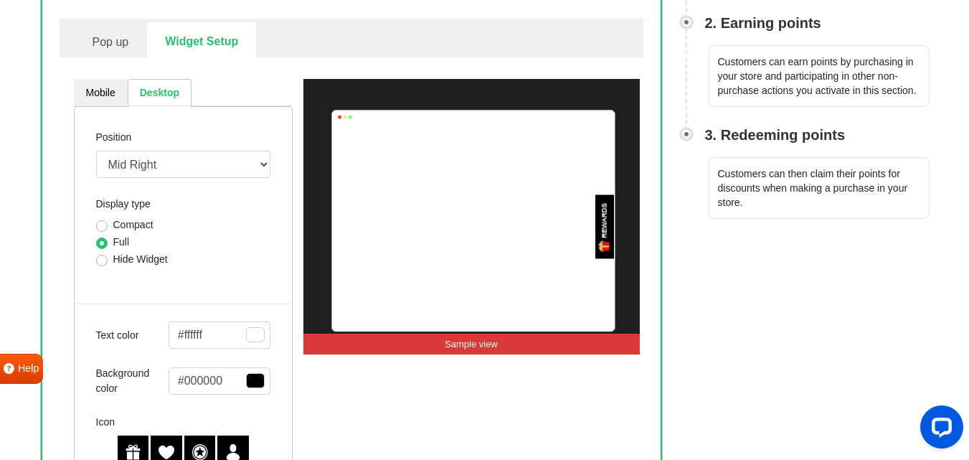
scroll to position [359, 0]
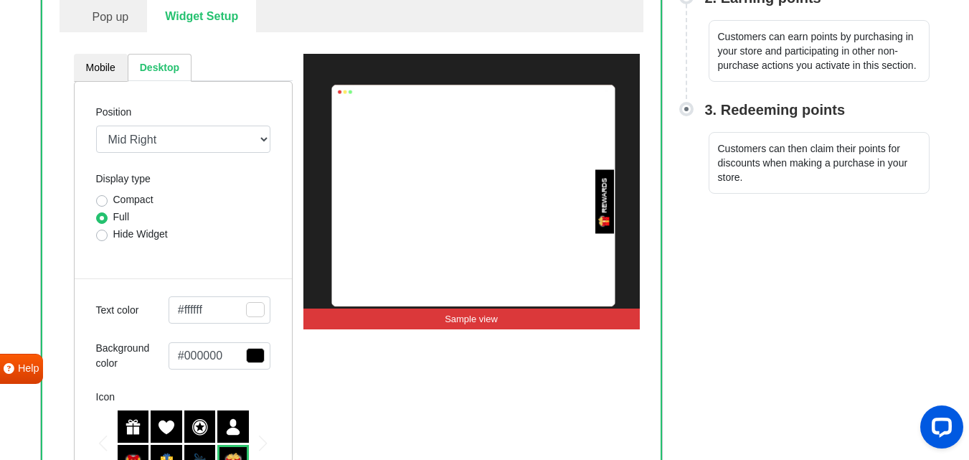
click at [113, 236] on label "Hide Widget" at bounding box center [140, 234] width 54 height 15
click at [104, 236] on input "Hide Widget" at bounding box center [101, 234] width 11 height 14
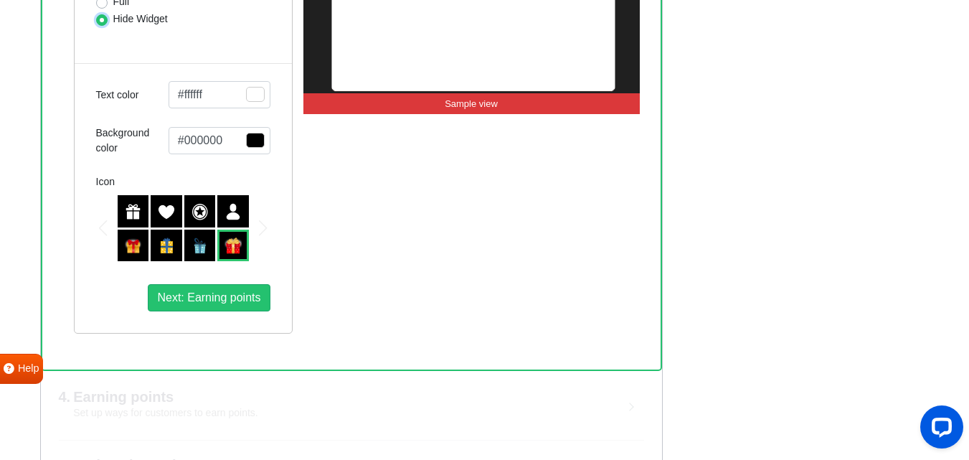
scroll to position [503, 0]
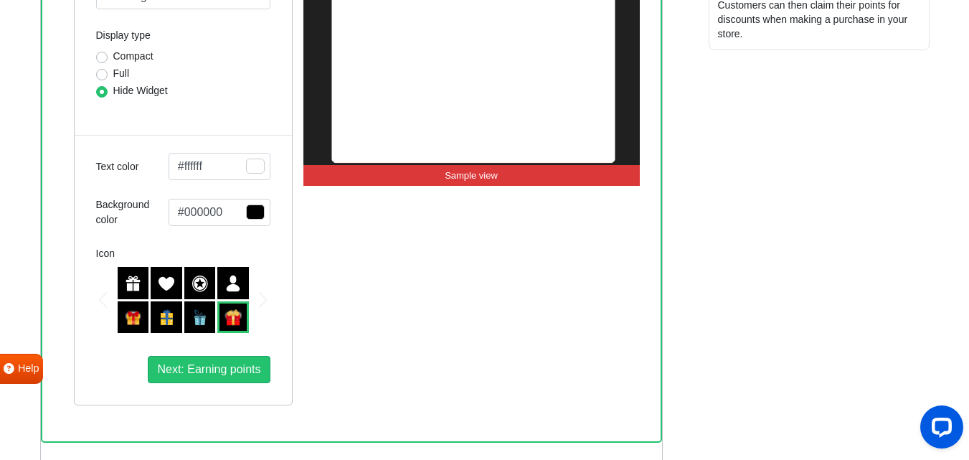
click at [113, 57] on label "Compact" at bounding box center [133, 56] width 40 height 15
click at [106, 57] on input "Compact" at bounding box center [101, 56] width 11 height 14
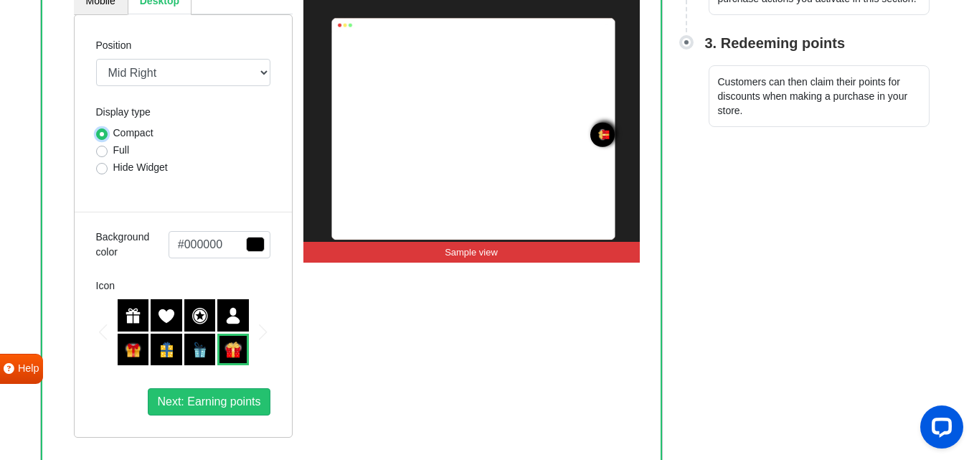
scroll to position [431, 0]
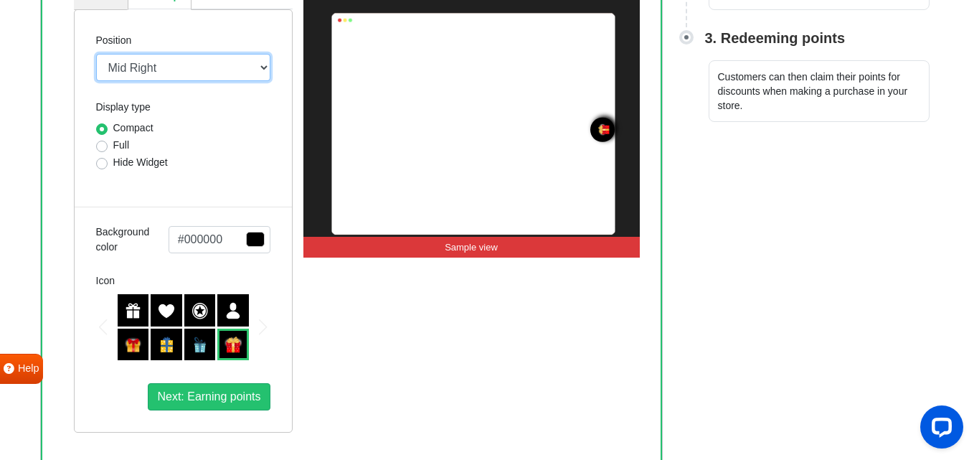
click at [211, 62] on select "Mid Right Mid Left Top Bar Top Left Top Right Top Center Bottom Bar Bottom Left…" at bounding box center [183, 67] width 174 height 27
click at [96, 54] on select "Mid Right Mid Left Top Bar Top Left Top Right Top Center Bottom Bar Bottom Left…" at bounding box center [183, 67] width 174 height 27
click at [184, 77] on select "Mid Right Mid Left Top Bar Top Left Top Right Top Center Bottom Bar Bottom Left…" at bounding box center [183, 67] width 174 height 27
click at [96, 54] on select "Mid Right Mid Left Top Bar Top Left Top Right Top Center Bottom Bar Bottom Left…" at bounding box center [183, 67] width 174 height 27
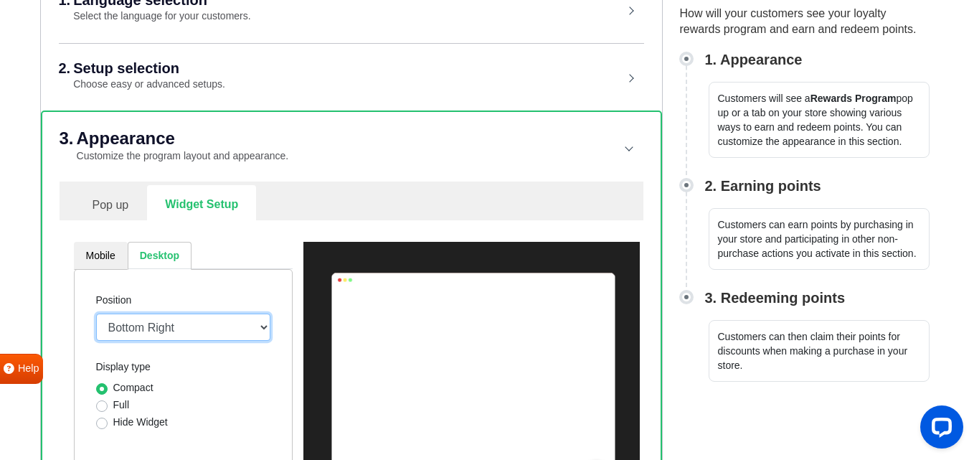
scroll to position [144, 0]
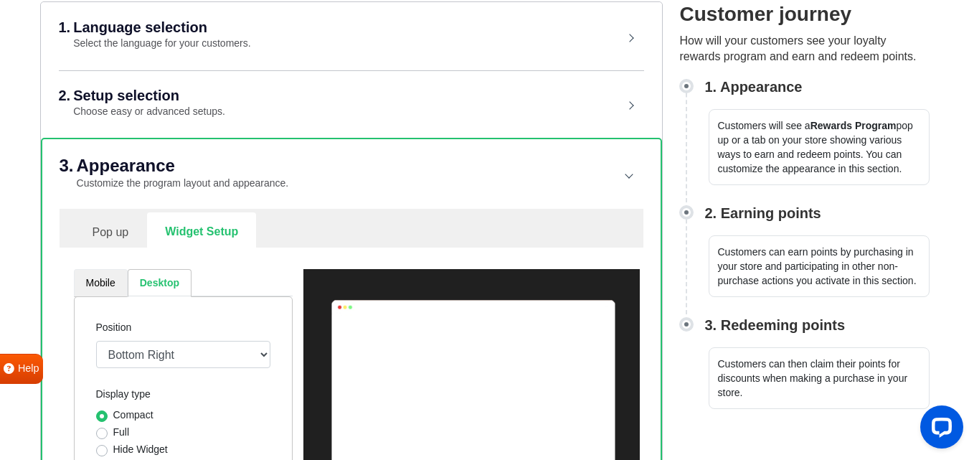
click at [102, 279] on link "Mobile" at bounding box center [101, 283] width 54 height 28
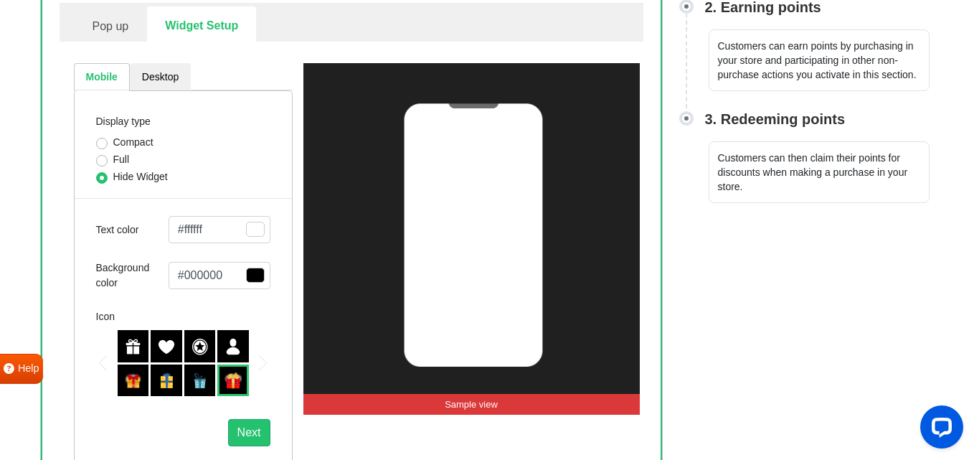
scroll to position [332, 0]
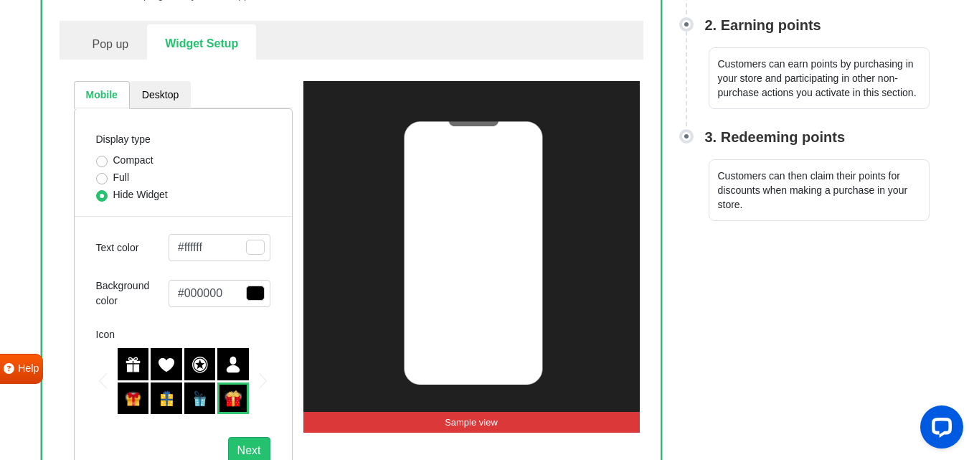
click at [108, 177] on div "Full" at bounding box center [183, 178] width 174 height 17
click at [113, 179] on label "Full" at bounding box center [121, 177] width 16 height 15
click at [98, 179] on input "Full" at bounding box center [101, 177] width 11 height 14
click at [113, 158] on label "Compact" at bounding box center [133, 160] width 40 height 15
click at [101, 158] on input "Compact" at bounding box center [101, 160] width 11 height 14
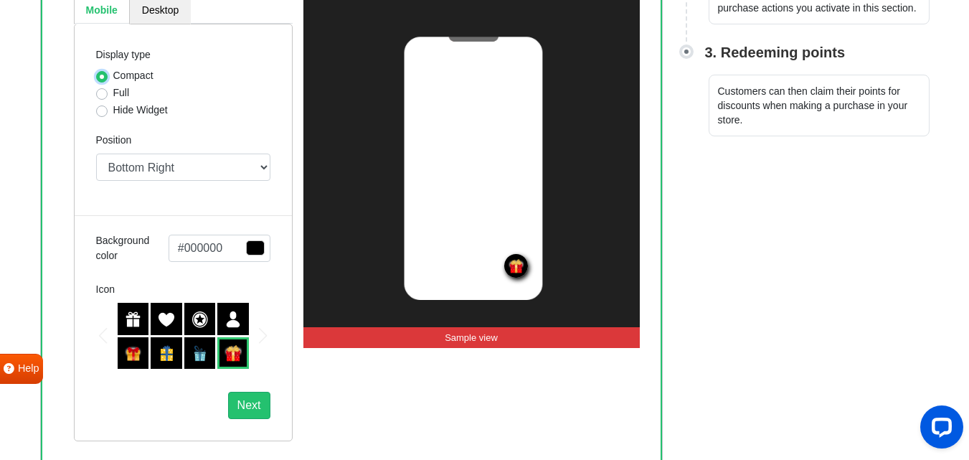
scroll to position [586, 0]
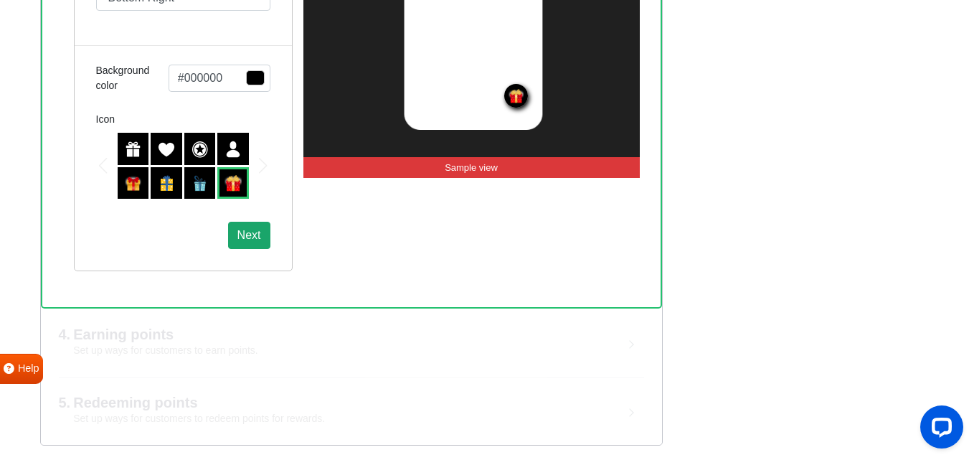
click at [250, 233] on button "Next" at bounding box center [249, 235] width 42 height 27
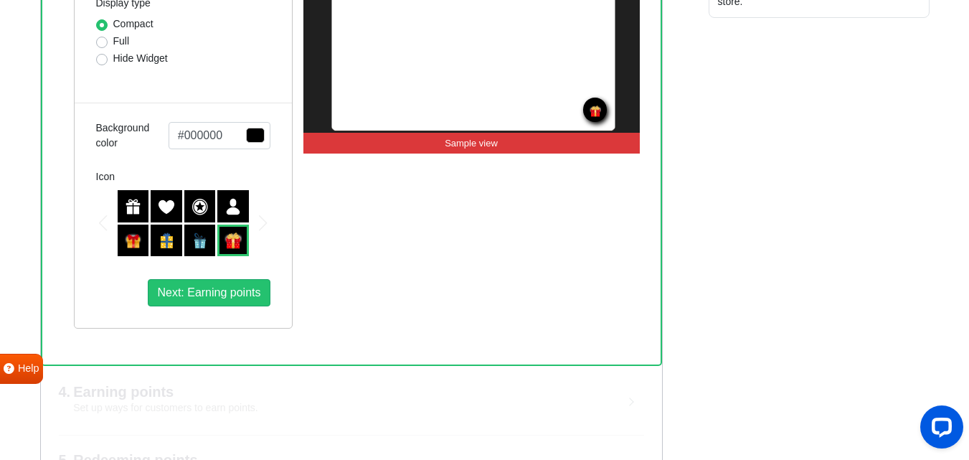
scroll to position [449, 0]
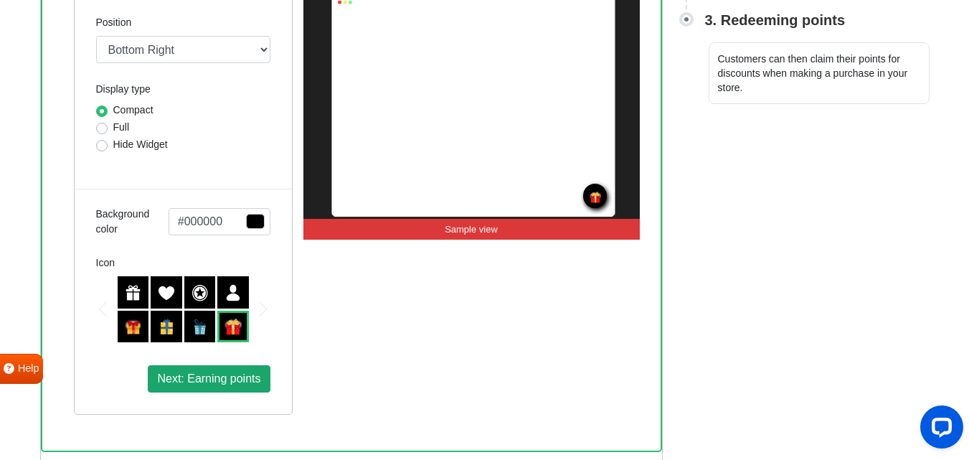
click at [197, 376] on span "Next: Earning points" at bounding box center [208, 378] width 103 height 12
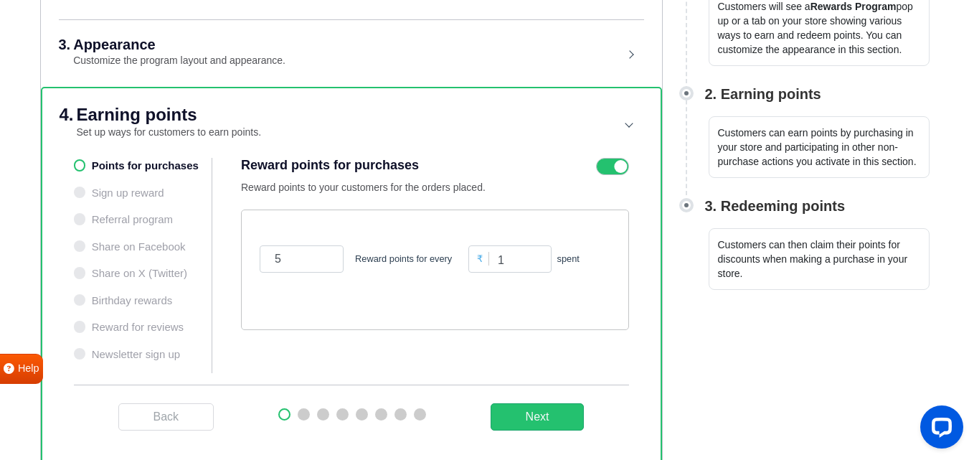
scroll to position [351, 0]
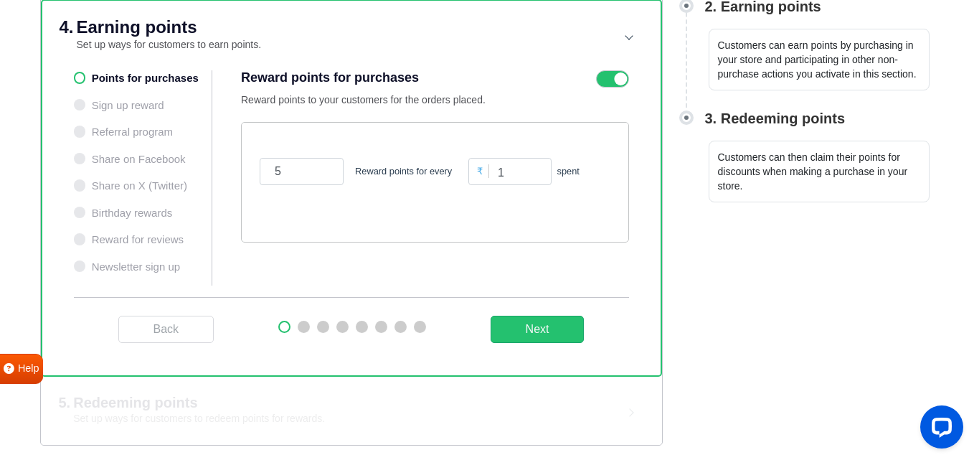
click at [80, 105] on ul "Points for purchases Sign up reward Referral program Share on Facebook Share on…" at bounding box center [143, 177] width 139 height 215
drag, startPoint x: 290, startPoint y: 177, endPoint x: 255, endPoint y: 174, distance: 34.6
click at [255, 174] on div "5 Reward points for every ₹ 1 spent" at bounding box center [435, 182] width 388 height 120
drag, startPoint x: 497, startPoint y: 174, endPoint x: 448, endPoint y: 174, distance: 48.8
click at [448, 174] on div "1 Reward point for every ₹ 1 spent" at bounding box center [435, 172] width 358 height 62
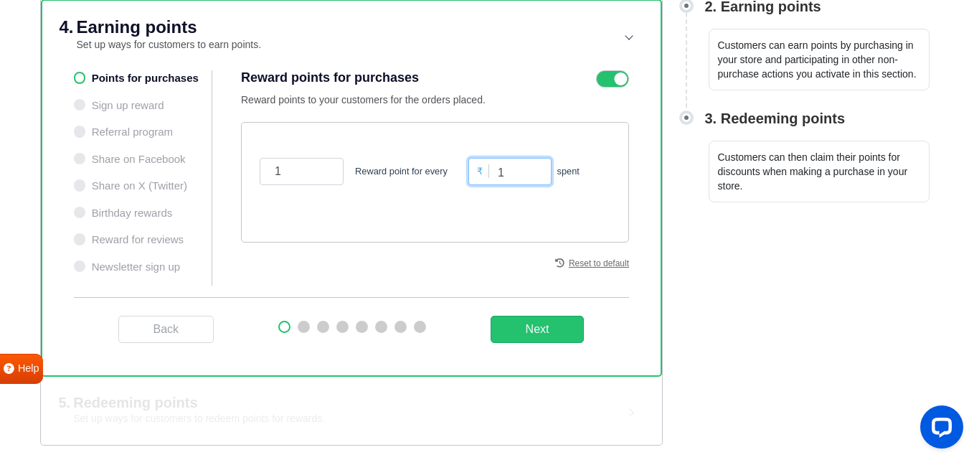
click at [505, 174] on input "1" at bounding box center [509, 171] width 82 height 27
click at [292, 174] on input "1" at bounding box center [302, 171] width 84 height 27
drag, startPoint x: 506, startPoint y: 174, endPoint x: 465, endPoint y: 174, distance: 40.9
click at [465, 174] on div "₹ 1 spent" at bounding box center [539, 171] width 149 height 27
drag, startPoint x: 294, startPoint y: 165, endPoint x: 295, endPoint y: 174, distance: 9.4
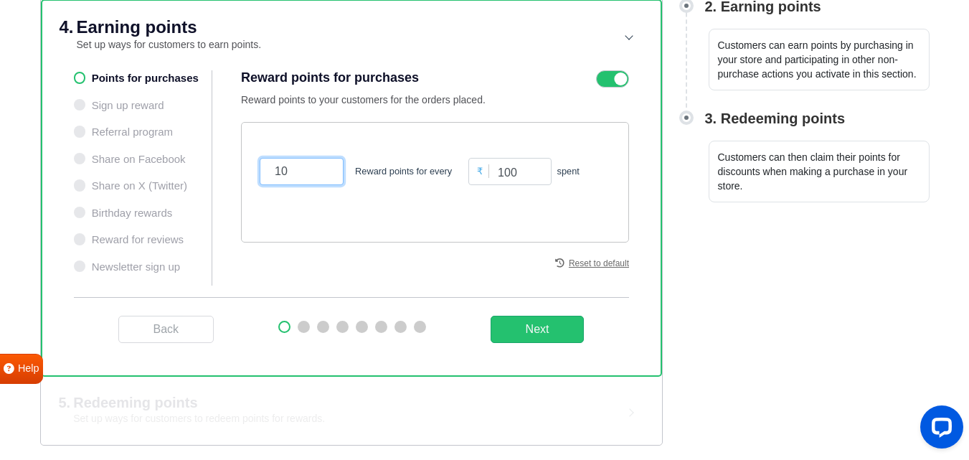
click at [295, 174] on input "10" at bounding box center [302, 171] width 84 height 27
drag, startPoint x: 518, startPoint y: 173, endPoint x: 503, endPoint y: 174, distance: 15.8
click at [503, 174] on input "100" at bounding box center [509, 171] width 82 height 27
click at [295, 174] on input "1" at bounding box center [302, 171] width 84 height 27
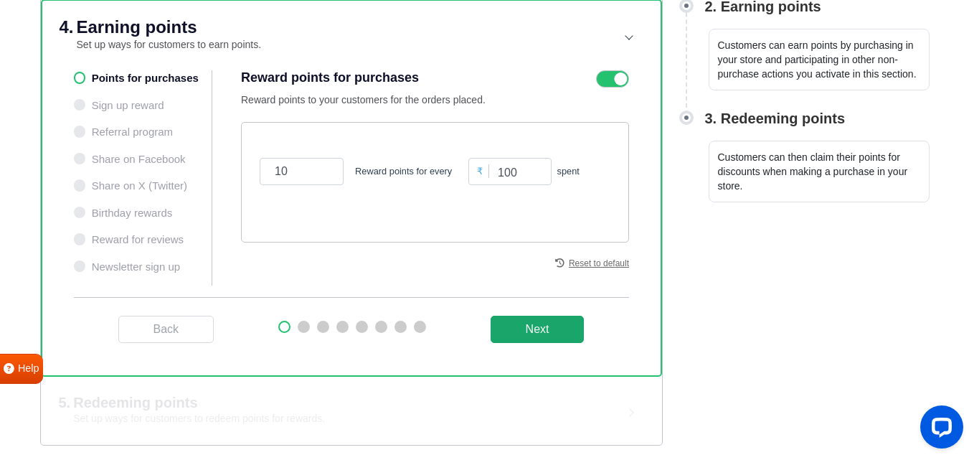
click at [554, 343] on button "Next" at bounding box center [537, 328] width 94 height 27
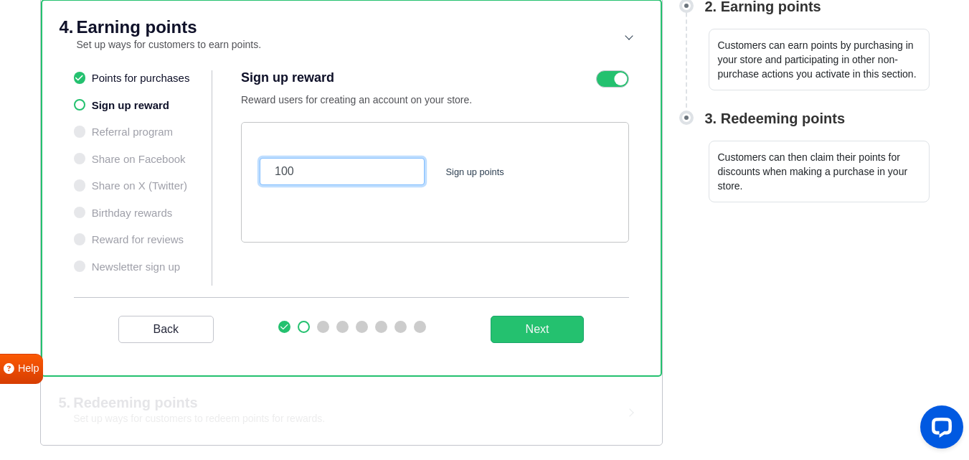
click at [331, 168] on input "100" at bounding box center [342, 171] width 165 height 27
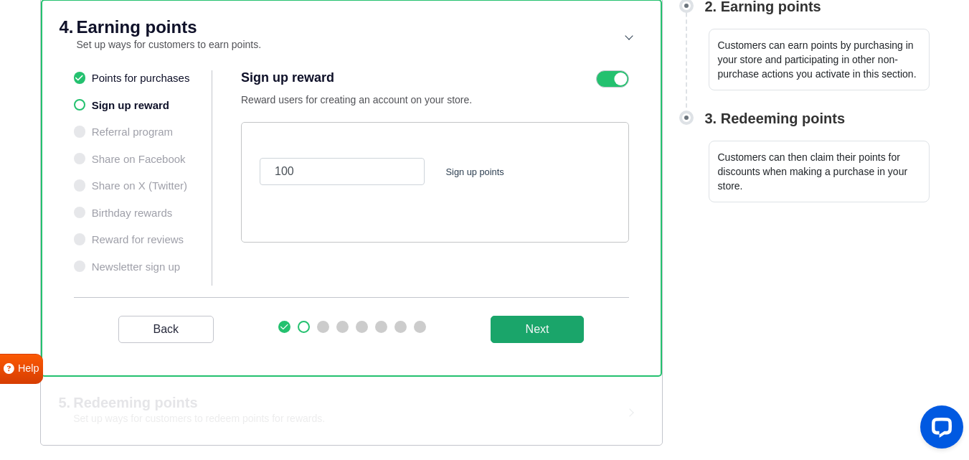
click at [533, 328] on button "Next" at bounding box center [537, 328] width 94 height 27
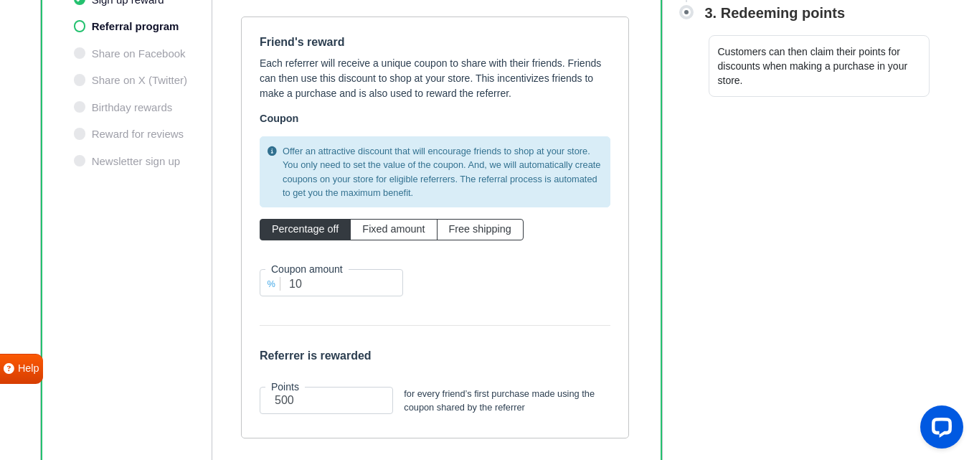
scroll to position [494, 0]
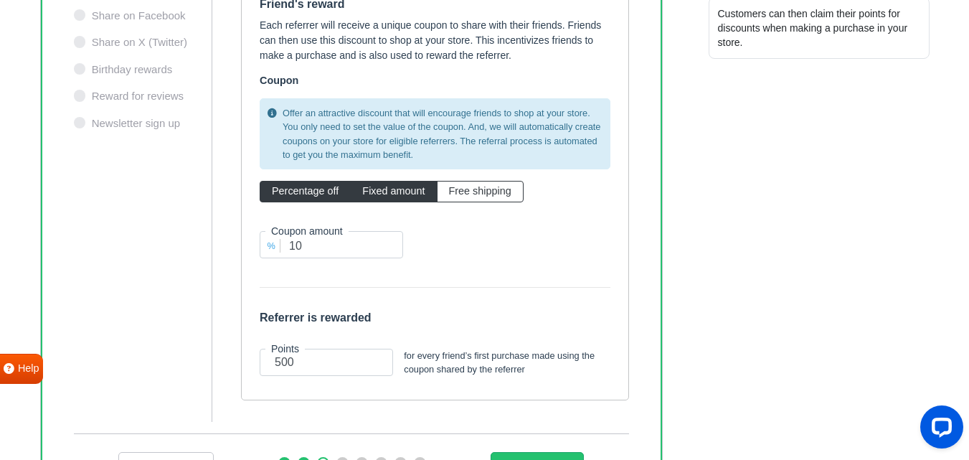
click at [364, 195] on span "Fixed amount" at bounding box center [393, 190] width 62 height 11
click at [364, 193] on input "Fixed amount" at bounding box center [366, 188] width 9 height 9
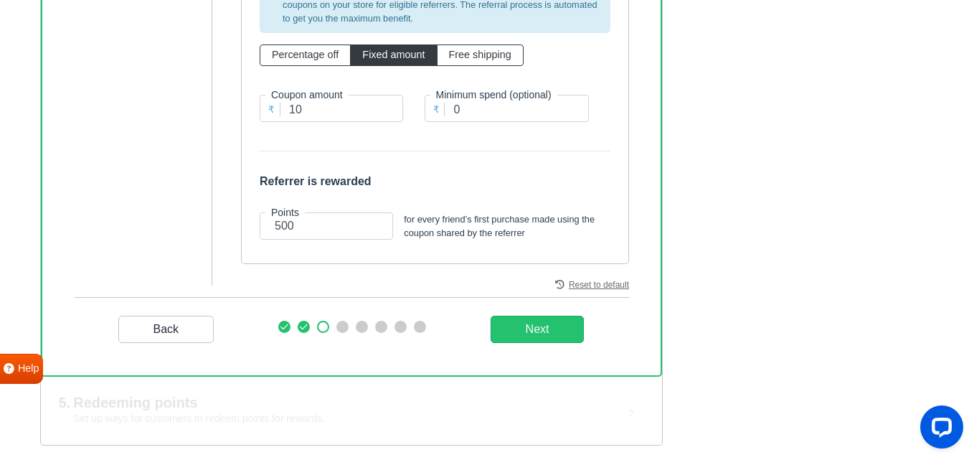
scroll to position [559, 0]
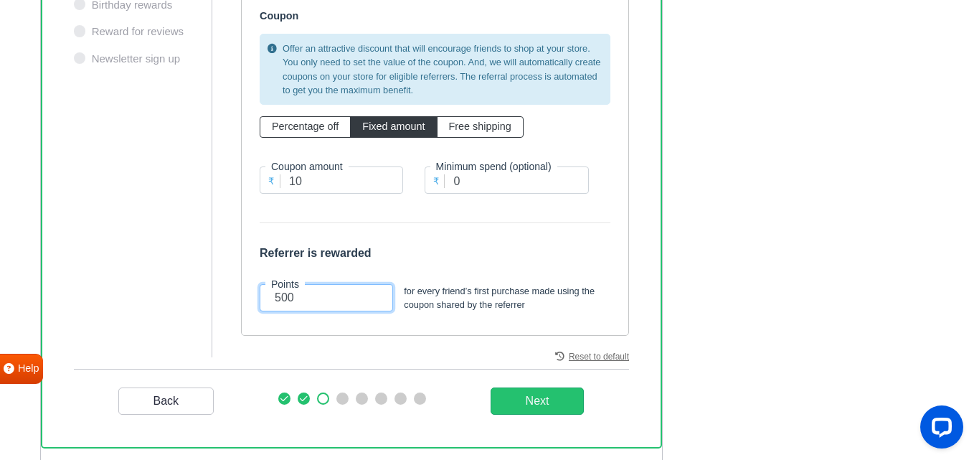
drag, startPoint x: 313, startPoint y: 296, endPoint x: 247, endPoint y: 288, distance: 65.7
click at [247, 288] on div "Friend's reward Each referrer will receive a unique coupon to share with their …" at bounding box center [435, 125] width 388 height 422
drag, startPoint x: 498, startPoint y: 180, endPoint x: 410, endPoint y: 190, distance: 88.8
click at [410, 190] on div "Offer an attractive discount that will encourage friends to shop at your store.…" at bounding box center [435, 119] width 372 height 183
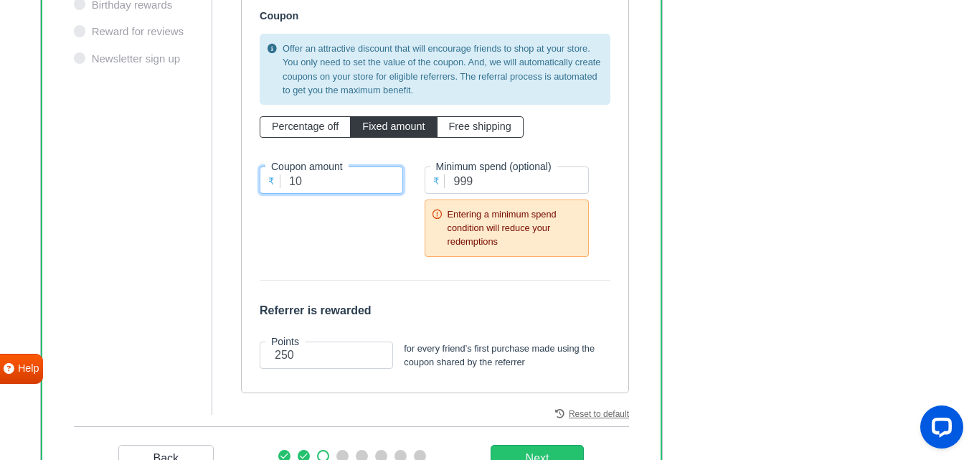
drag, startPoint x: 331, startPoint y: 178, endPoint x: 275, endPoint y: 181, distance: 56.0
click at [275, 181] on div "₹ Coupon amount 10" at bounding box center [331, 208] width 165 height 85
click at [357, 239] on div "₹ Coupon amount 200" at bounding box center [331, 208] width 165 height 85
click at [498, 191] on input "999" at bounding box center [506, 179] width 165 height 27
drag, startPoint x: 488, startPoint y: 181, endPoint x: 328, endPoint y: 181, distance: 159.9
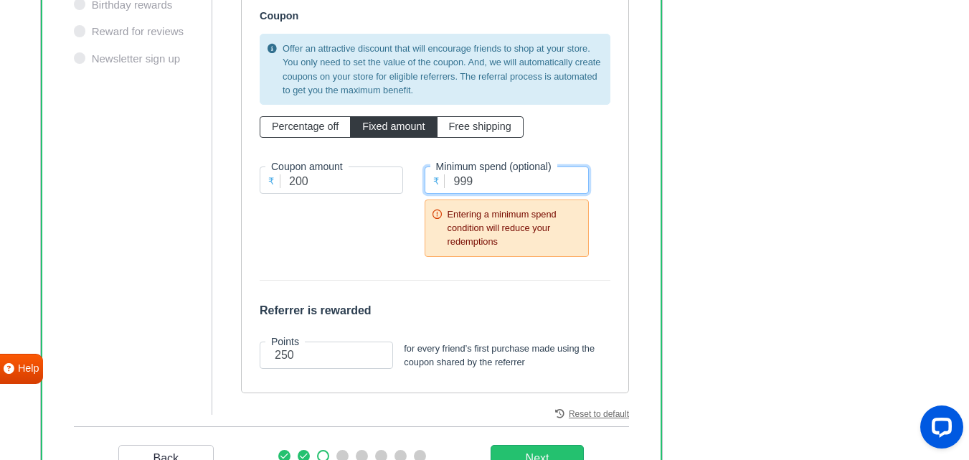
click at [328, 181] on div "Offer an attractive discount that will encourage friends to shop at your store.…" at bounding box center [435, 147] width 372 height 239
drag, startPoint x: 579, startPoint y: 248, endPoint x: 543, endPoint y: 213, distance: 50.7
click at [574, 242] on span "Entering a minimum spend condition will reduce your redemptions" at bounding box center [514, 228] width 134 height 42
click at [472, 130] on span "Free shipping" at bounding box center [480, 125] width 62 height 11
click at [458, 128] on input "Free shipping" at bounding box center [453, 123] width 9 height 9
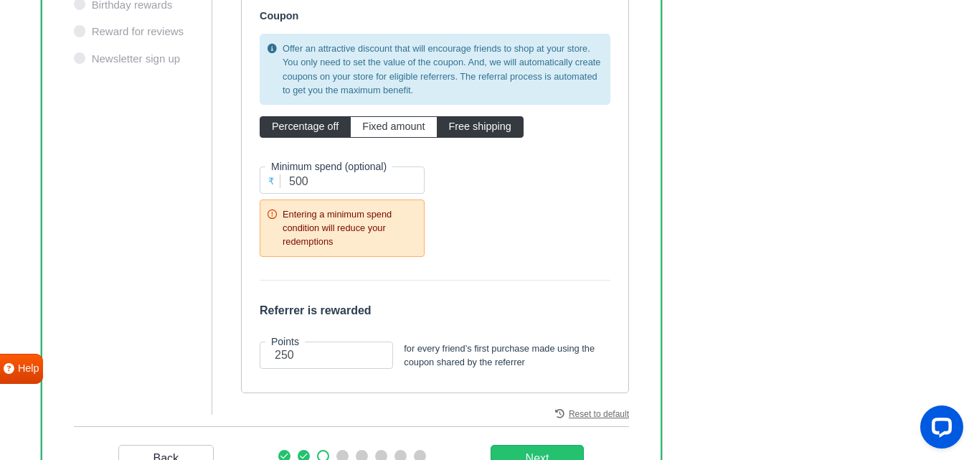
click at [319, 133] on label "Percentage off" at bounding box center [305, 127] width 91 height 22
click at [281, 128] on input "Percentage off" at bounding box center [276, 123] width 9 height 9
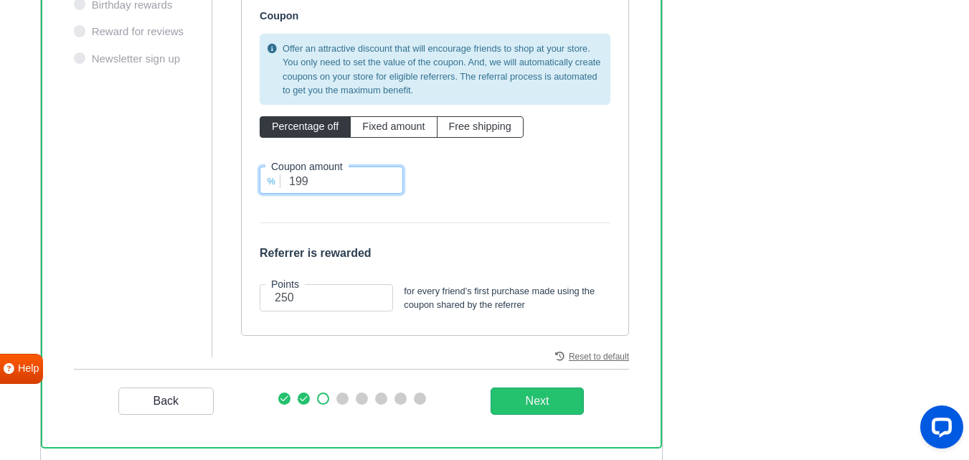
click at [391, 182] on input "199" at bounding box center [331, 179] width 143 height 27
drag, startPoint x: 321, startPoint y: 173, endPoint x: 268, endPoint y: 181, distance: 53.6
click at [268, 181] on div "% Coupon amount 199" at bounding box center [331, 179] width 165 height 27
click at [357, 175] on input "199" at bounding box center [331, 179] width 143 height 27
drag, startPoint x: 317, startPoint y: 184, endPoint x: 284, endPoint y: 186, distance: 33.1
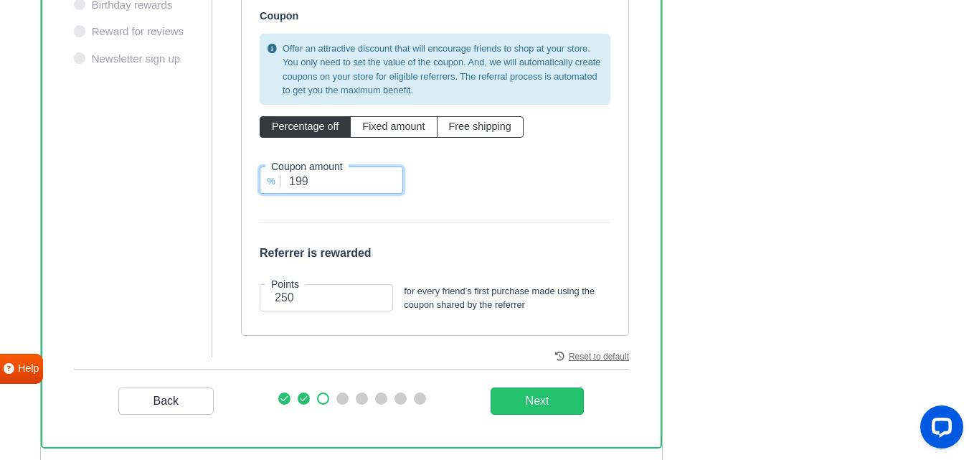
click at [284, 186] on input "199" at bounding box center [331, 179] width 143 height 27
click at [371, 127] on span "Fixed amount" at bounding box center [393, 125] width 62 height 11
click at [371, 127] on input "Fixed amount" at bounding box center [366, 123] width 9 height 9
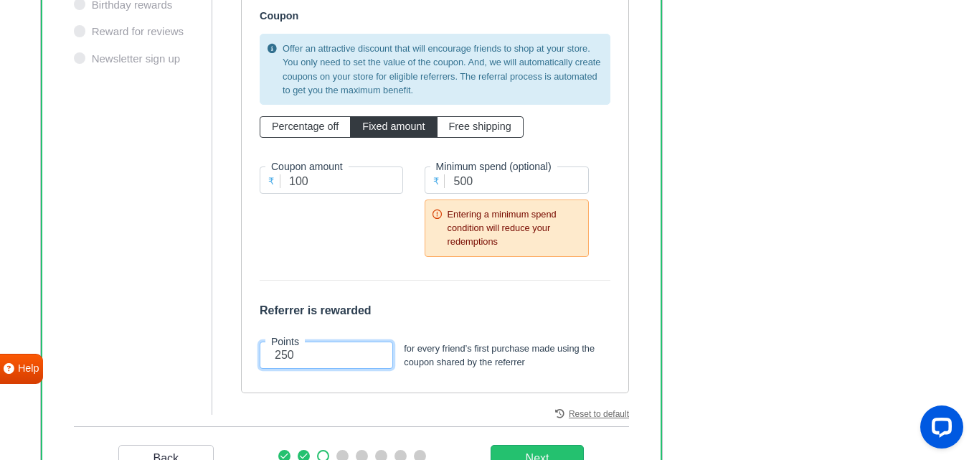
drag, startPoint x: 303, startPoint y: 353, endPoint x: 391, endPoint y: 317, distance: 94.8
click at [392, 318] on div "Referrer is rewarded Points 250 for every friend’s first purchase made using th…" at bounding box center [435, 336] width 372 height 77
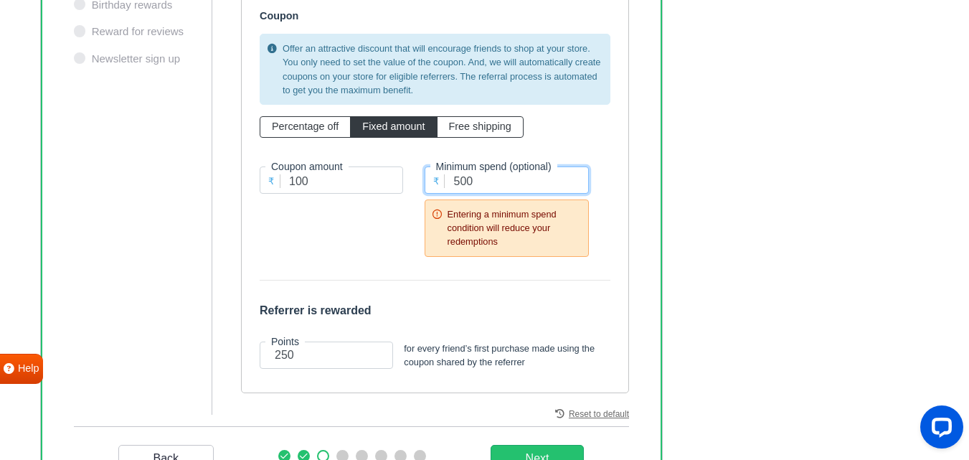
drag, startPoint x: 488, startPoint y: 186, endPoint x: 385, endPoint y: 186, distance: 103.2
click at [385, 186] on div "Offer an attractive discount that will encourage friends to shop at your store.…" at bounding box center [435, 147] width 372 height 239
click at [521, 266] on div "₹ Minimum spend (optional) 200 Entering a minimum spend condition will reduce y…" at bounding box center [507, 208] width 186 height 119
click at [410, 229] on div "₹ Coupon amount 100" at bounding box center [331, 208] width 165 height 85
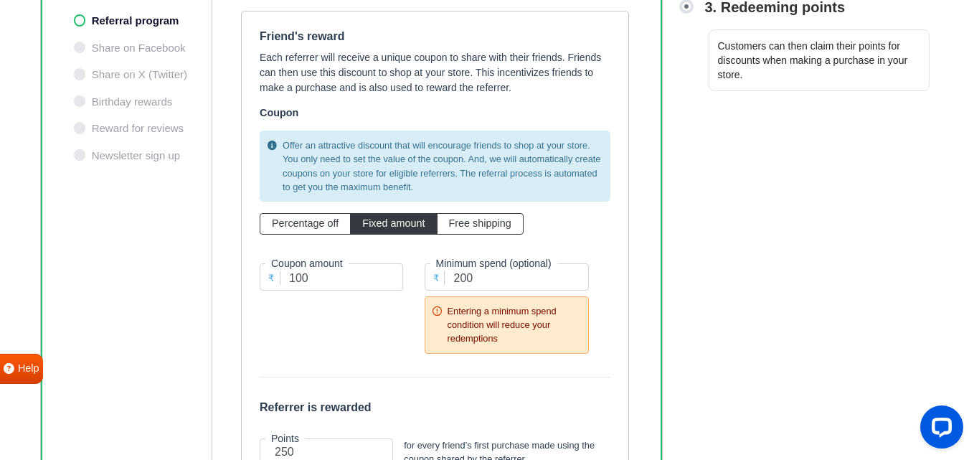
scroll to position [487, 0]
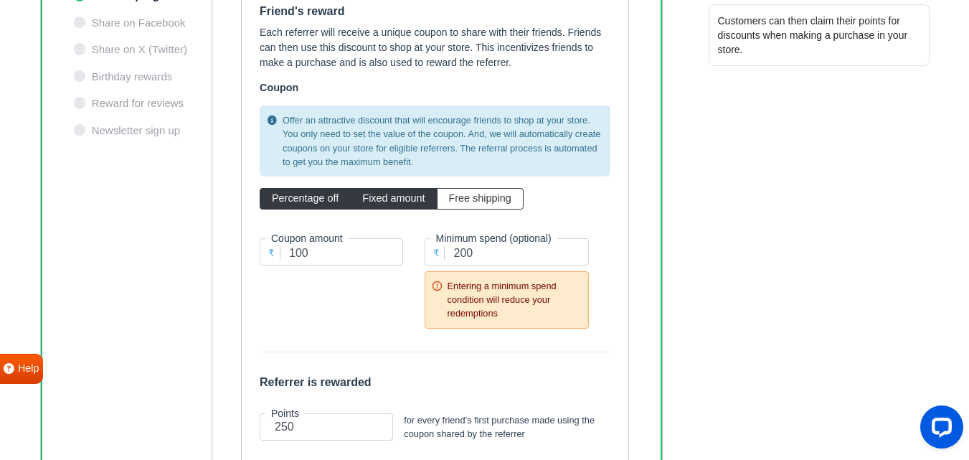
click at [298, 196] on span "Percentage off" at bounding box center [305, 197] width 67 height 11
click at [281, 196] on input "Percentage off" at bounding box center [276, 195] width 9 height 9
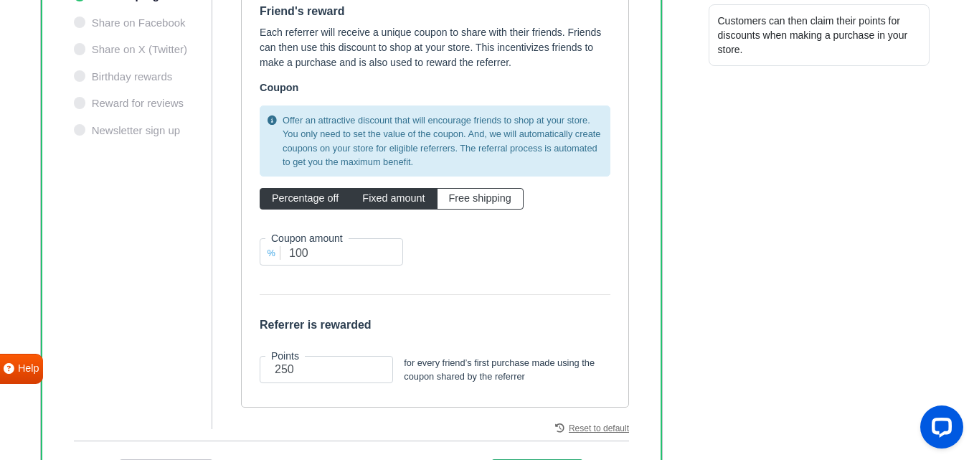
click at [389, 196] on span "Fixed amount" at bounding box center [393, 197] width 62 height 11
click at [371, 196] on input "Fixed amount" at bounding box center [366, 195] width 9 height 9
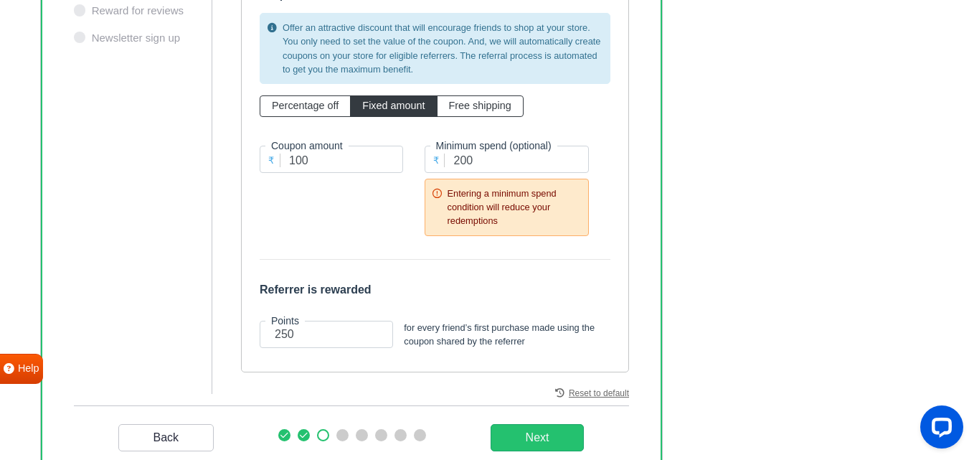
scroll to position [630, 0]
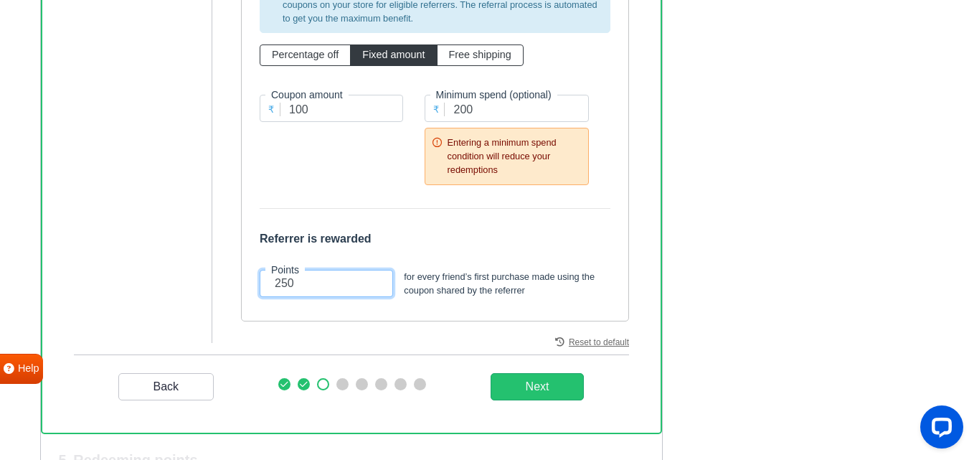
drag, startPoint x: 306, startPoint y: 283, endPoint x: 324, endPoint y: 293, distance: 20.5
click at [312, 293] on input "250" at bounding box center [326, 283] width 133 height 27
click at [324, 293] on input "250" at bounding box center [326, 283] width 133 height 27
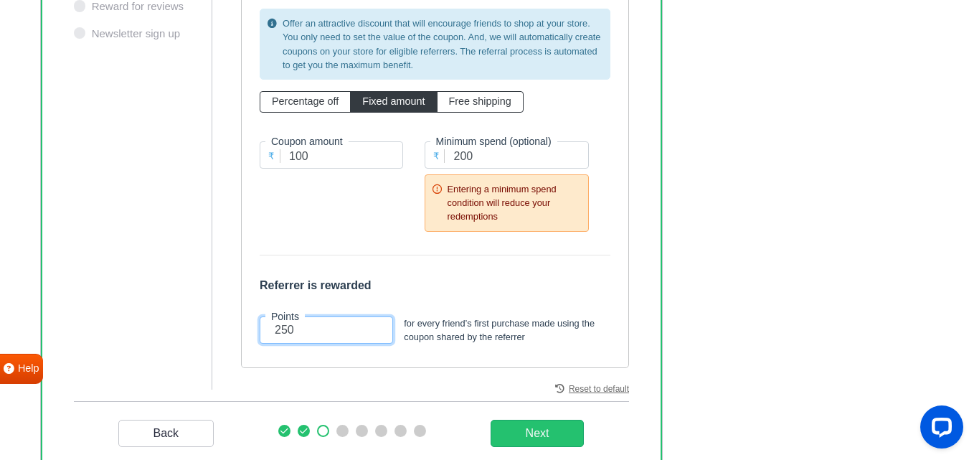
scroll to position [559, 0]
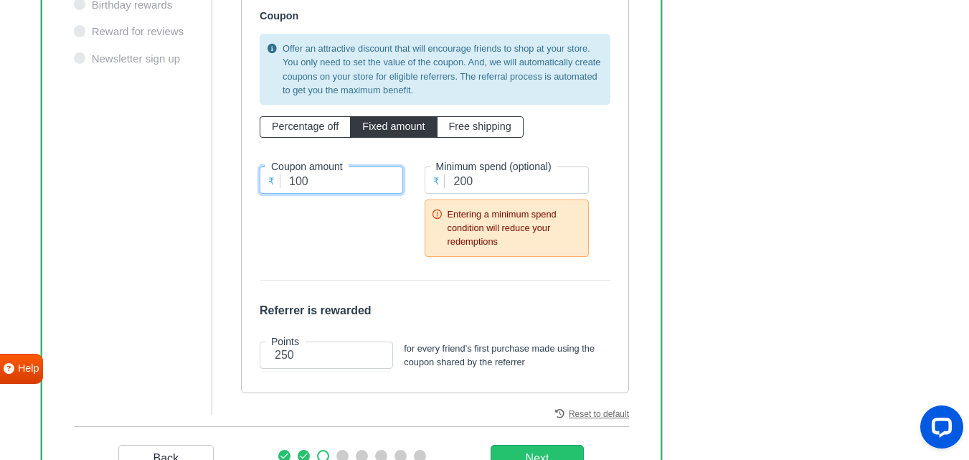
click at [348, 183] on input "100" at bounding box center [331, 179] width 143 height 27
click at [323, 121] on span "Percentage off" at bounding box center [305, 125] width 67 height 11
click at [281, 121] on input "Percentage off" at bounding box center [276, 123] width 9 height 9
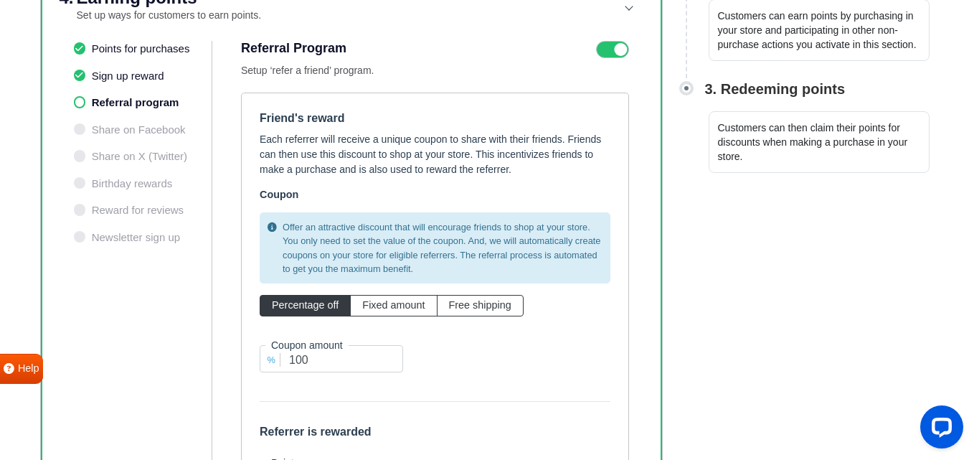
scroll to position [415, 0]
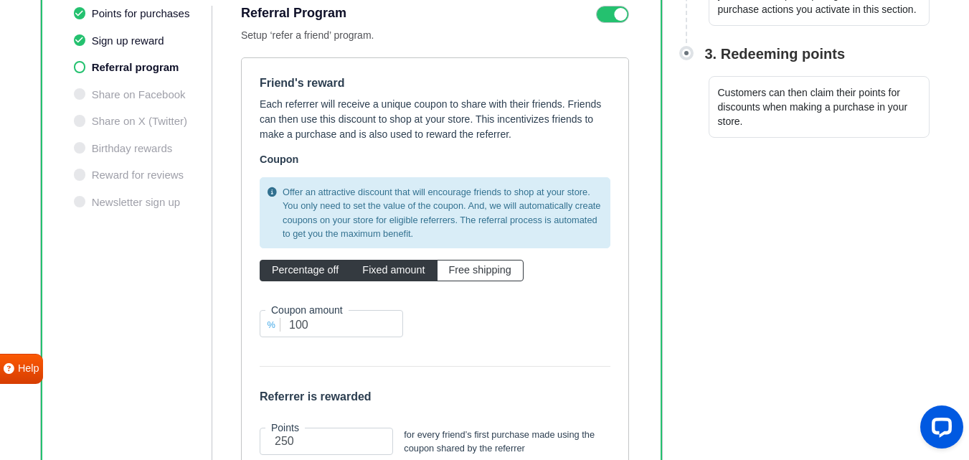
click at [376, 265] on span "Fixed amount" at bounding box center [393, 269] width 62 height 11
click at [371, 265] on input "Fixed amount" at bounding box center [366, 266] width 9 height 9
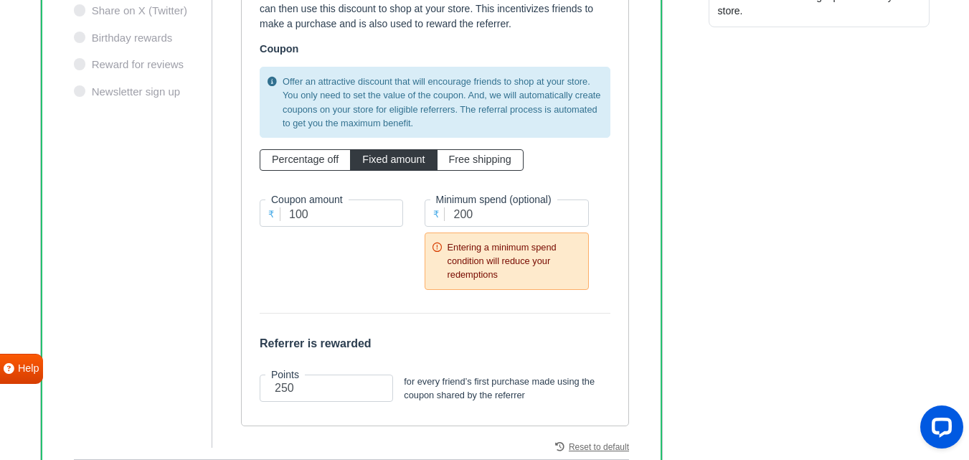
scroll to position [472, 0]
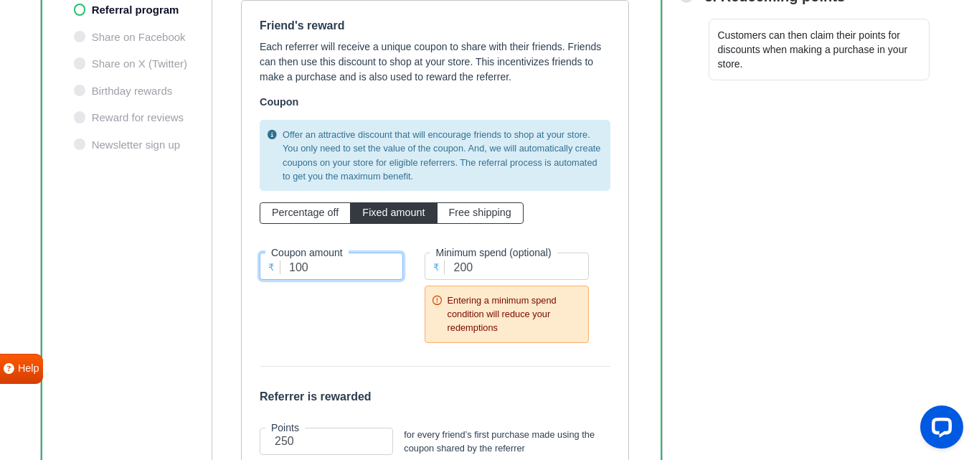
drag, startPoint x: 327, startPoint y: 270, endPoint x: 366, endPoint y: 270, distance: 39.4
click at [366, 270] on input "100" at bounding box center [331, 265] width 143 height 27
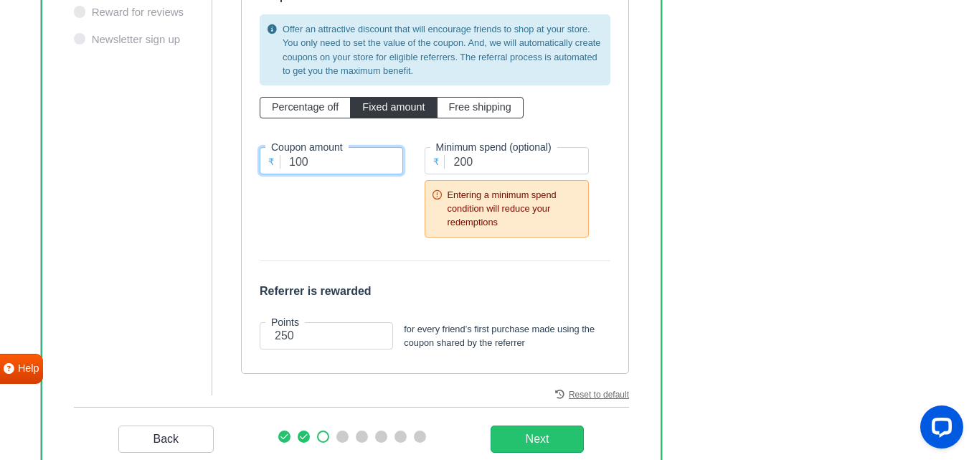
scroll to position [616, 0]
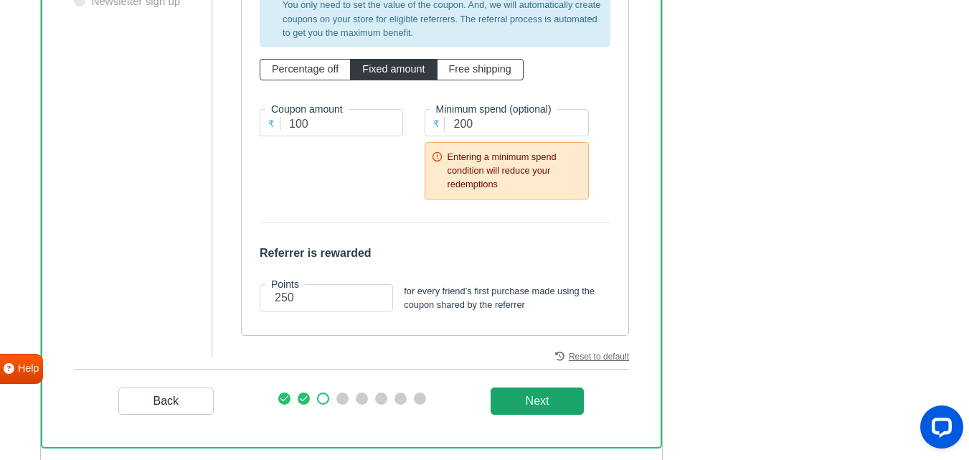
click at [531, 400] on _program "Next" at bounding box center [537, 400] width 94 height 27
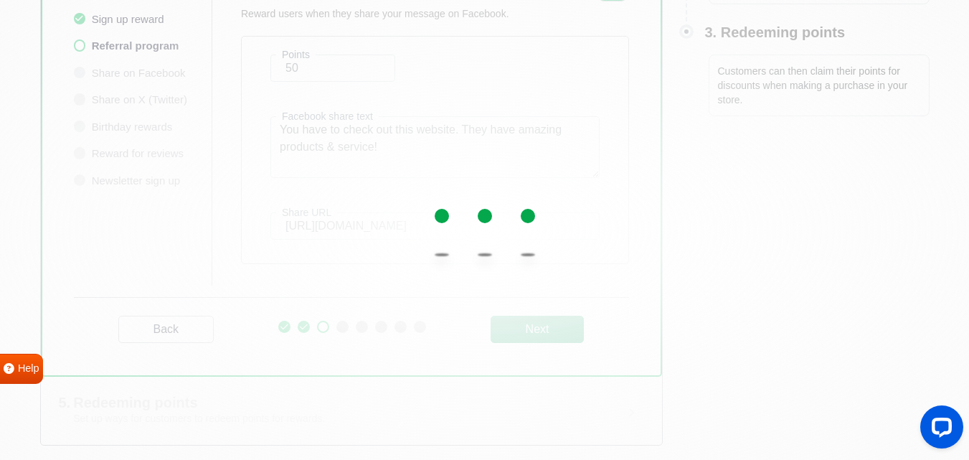
scroll to position [437, 0]
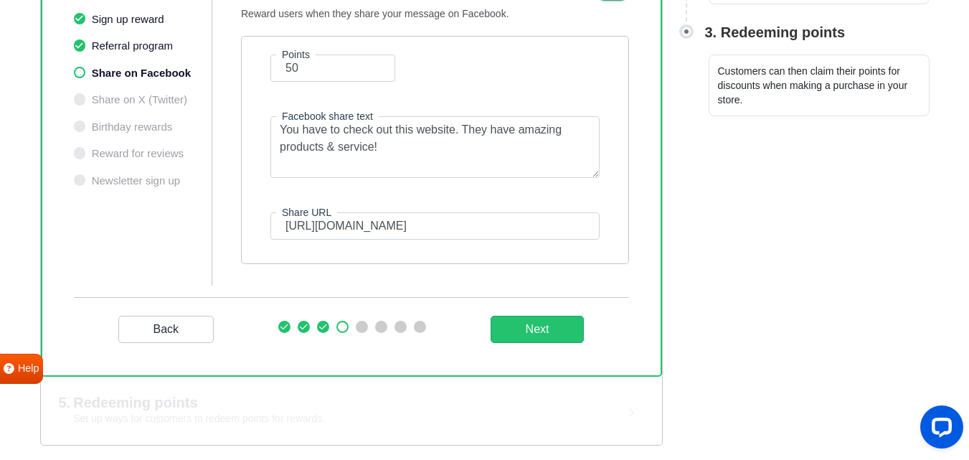
click at [118, 51] on li "Referral program" at bounding box center [143, 46] width 138 height 16
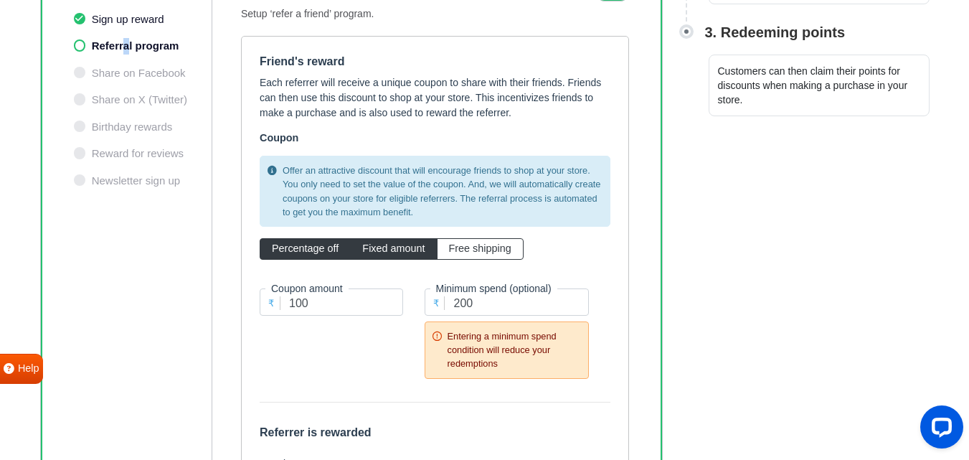
click at [323, 238] on label "Percentage off" at bounding box center [305, 249] width 91 height 22
click at [281, 241] on input "Percentage off" at bounding box center [276, 245] width 9 height 9
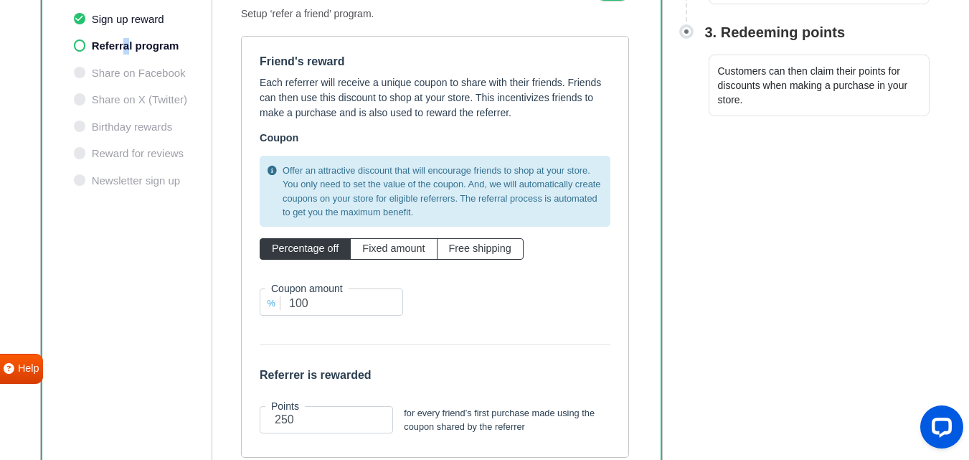
scroll to position [508, 0]
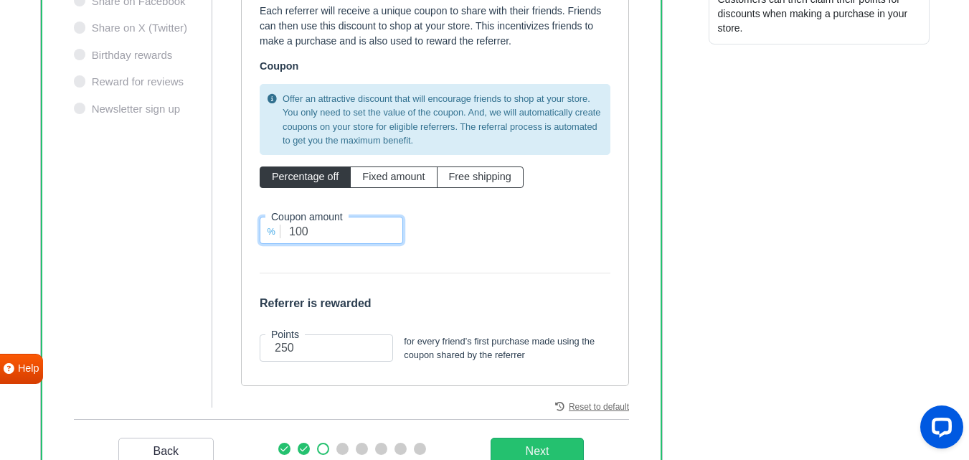
click at [391, 224] on input "100" at bounding box center [331, 230] width 143 height 27
click at [459, 169] on label "Free shipping" at bounding box center [480, 177] width 87 height 22
click at [458, 169] on input "Free shipping" at bounding box center [453, 173] width 9 height 9
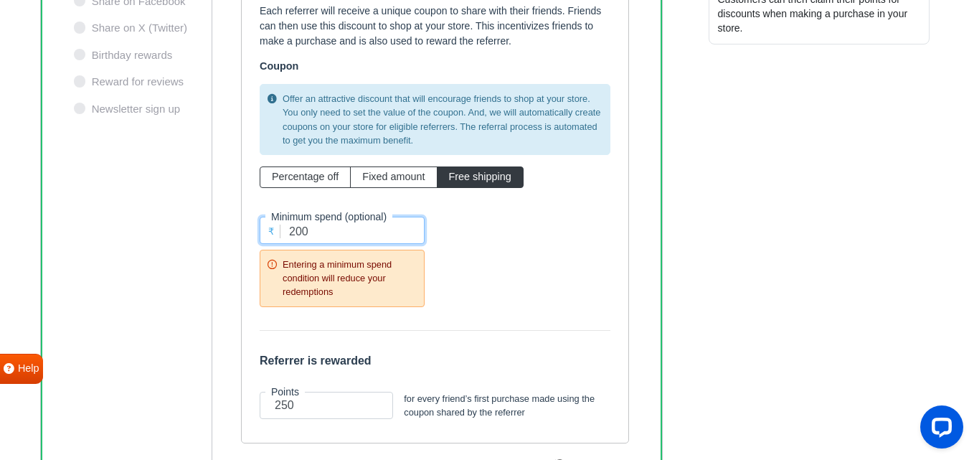
drag, startPoint x: 311, startPoint y: 232, endPoint x: 258, endPoint y: 225, distance: 53.5
click at [258, 225] on div "₹ Minimum spend (optional) 200 Entering a minimum spend condition will reduce y…" at bounding box center [342, 258] width 186 height 119
click at [419, 171] on span "Fixed amount" at bounding box center [393, 176] width 62 height 11
click at [371, 171] on input "Fixed amount" at bounding box center [366, 173] width 9 height 9
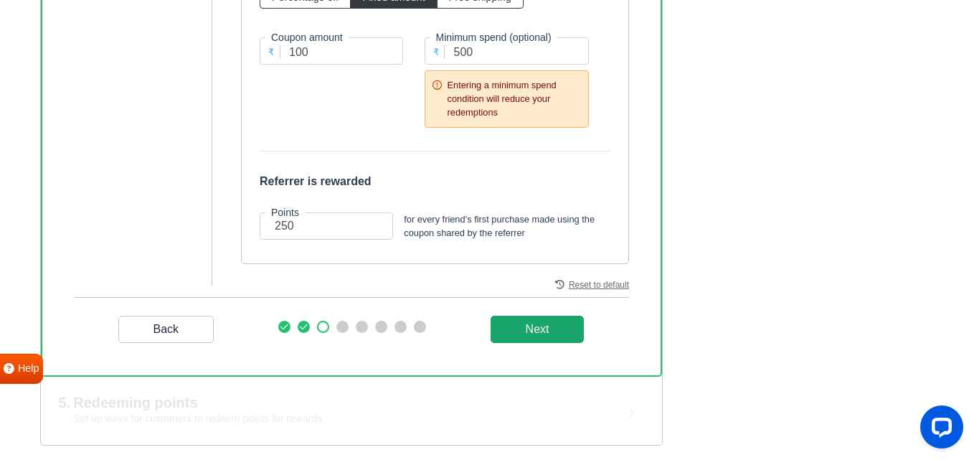
click at [529, 335] on _program "Next" at bounding box center [537, 328] width 94 height 27
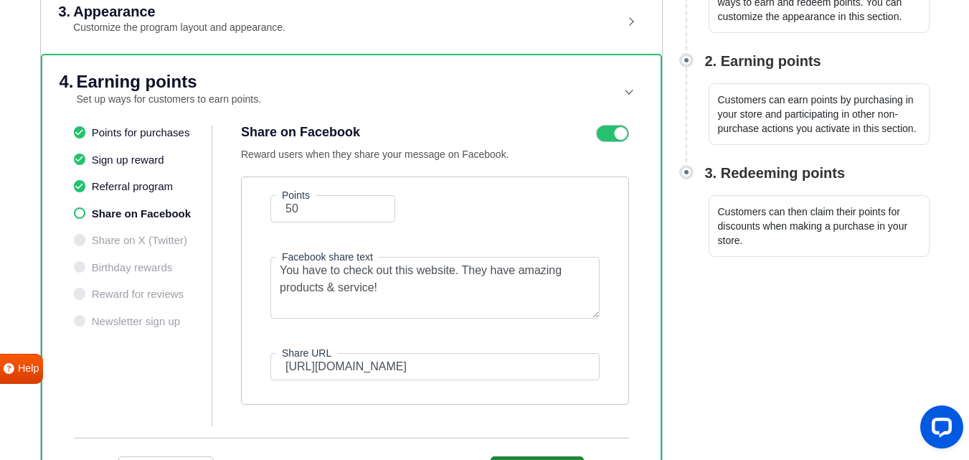
scroll to position [293, 0]
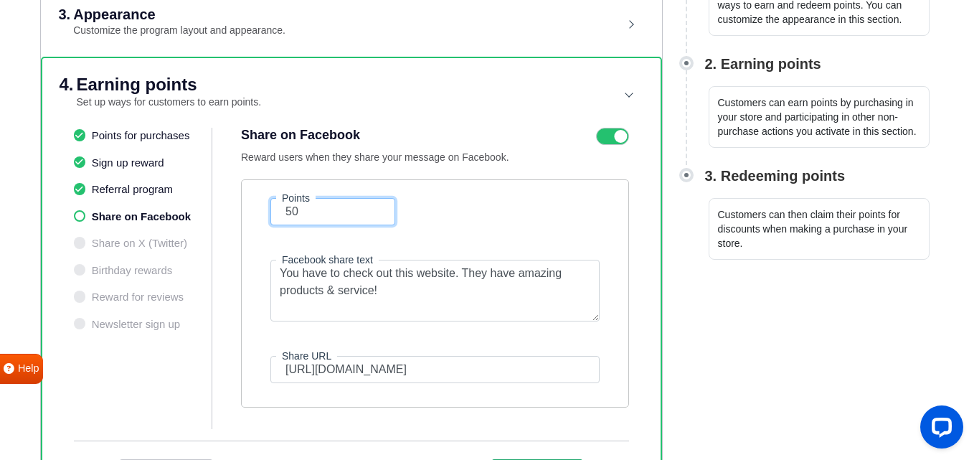
drag, startPoint x: 319, startPoint y: 215, endPoint x: 252, endPoint y: 213, distance: 66.7
click at [252, 213] on div "Points 50 Facebook share text You have to check out this website. They have ama…" at bounding box center [435, 293] width 388 height 228
click at [607, 136] on icon at bounding box center [612, 136] width 33 height 17
click at [0, 0] on input "checkbox" at bounding box center [0, 0] width 0 height 0
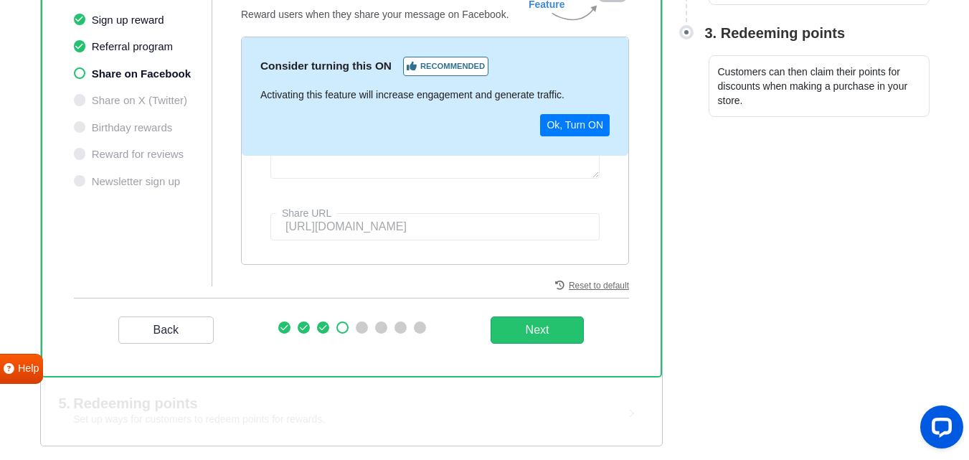
scroll to position [437, 0]
click at [524, 333] on button "Next" at bounding box center [537, 328] width 94 height 27
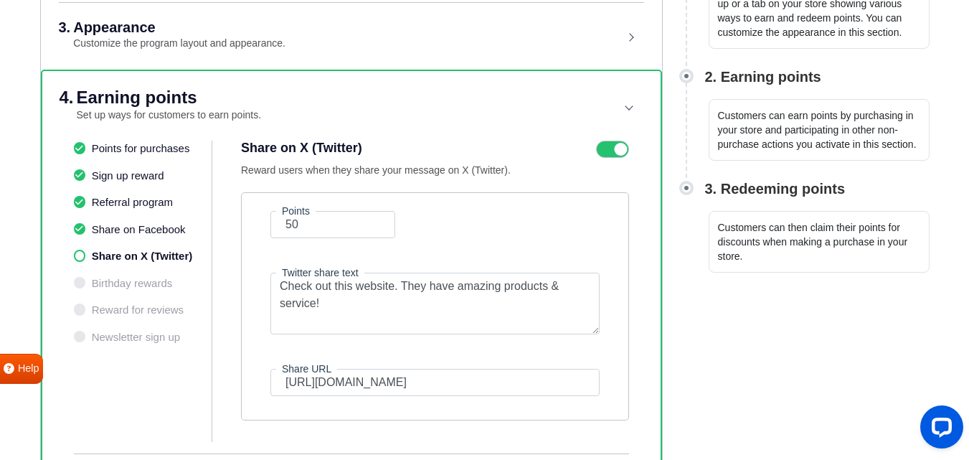
scroll to position [222, 0]
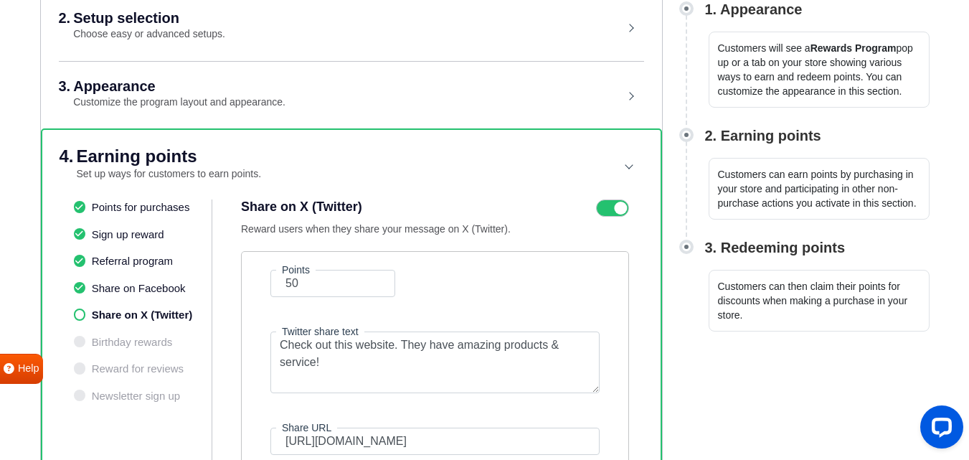
click at [619, 202] on icon at bounding box center [612, 207] width 33 height 17
click at [0, 0] on input "checkbox" at bounding box center [0, 0] width 0 height 0
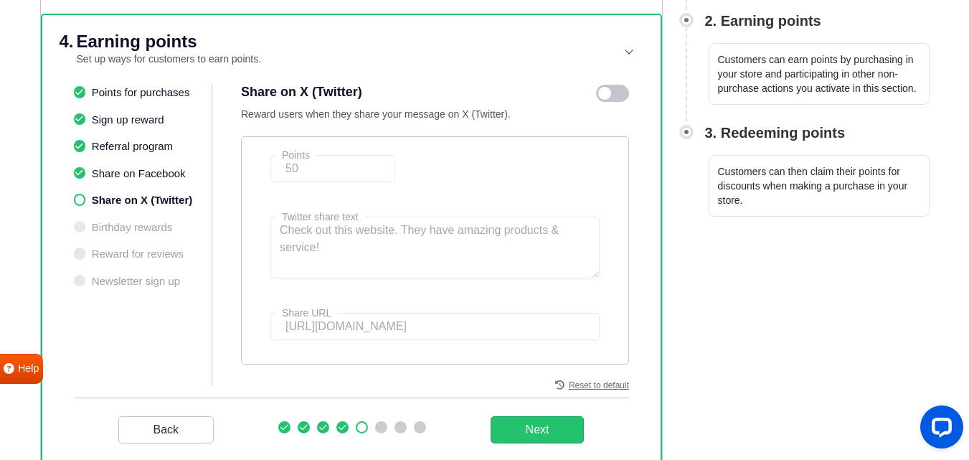
scroll to position [365, 0]
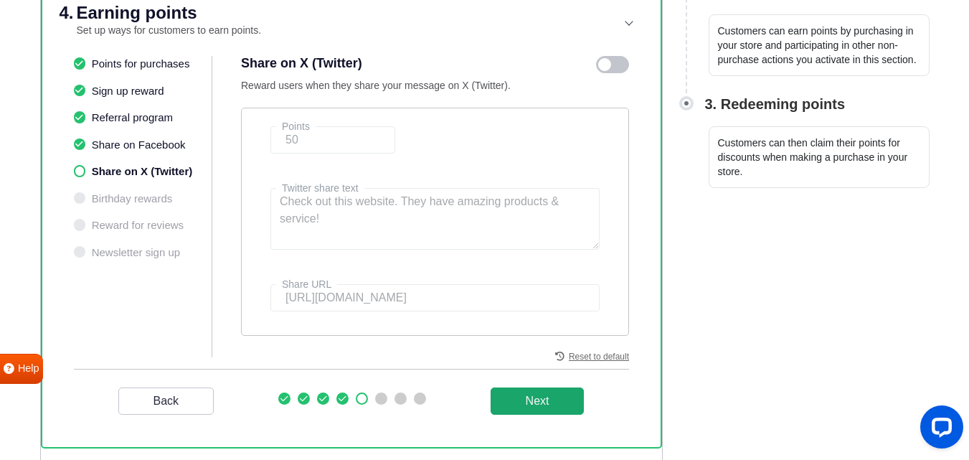
click at [553, 400] on button "Next" at bounding box center [537, 400] width 94 height 27
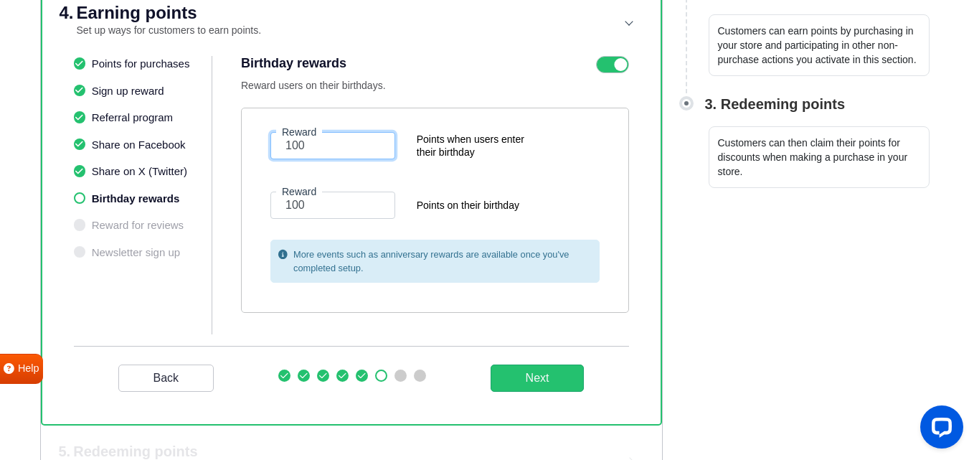
drag, startPoint x: 348, startPoint y: 148, endPoint x: 250, endPoint y: 147, distance: 98.2
click at [250, 147] on div "Reward 100 Points when users enter their birthday Reward 100 Points on their bi…" at bounding box center [435, 210] width 388 height 205
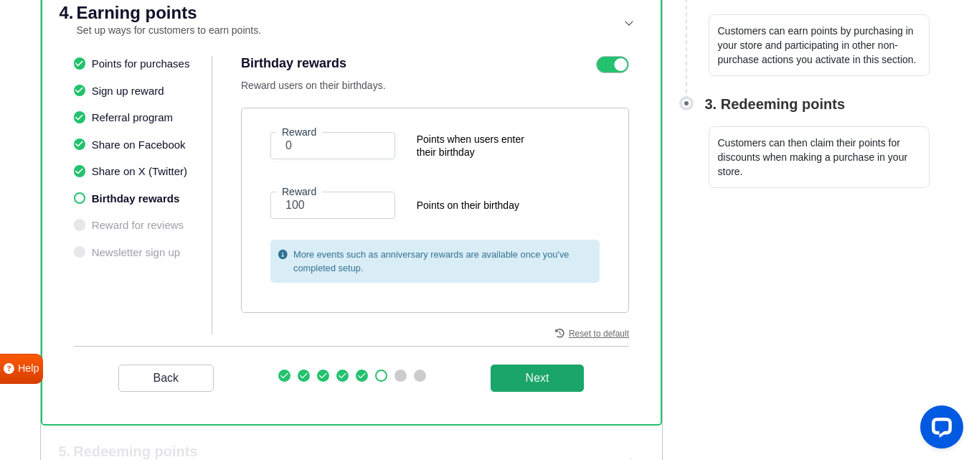
click at [510, 379] on button "Next" at bounding box center [537, 377] width 94 height 27
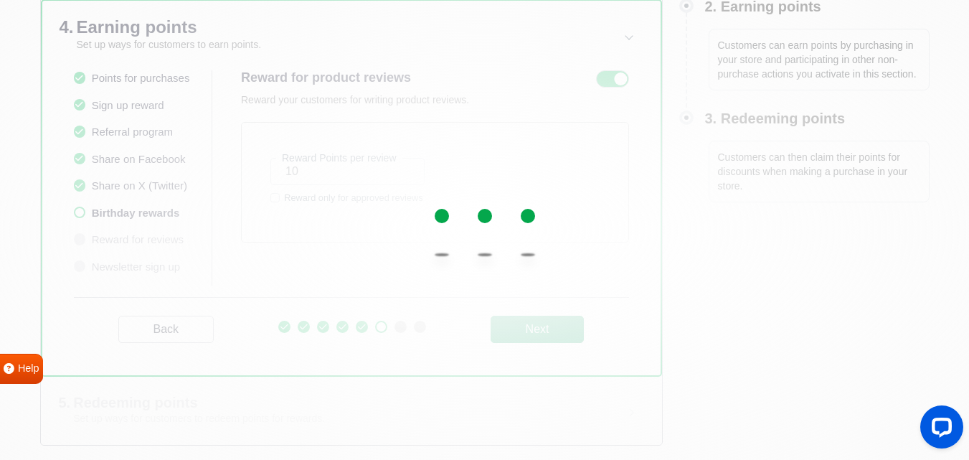
scroll to position [351, 0]
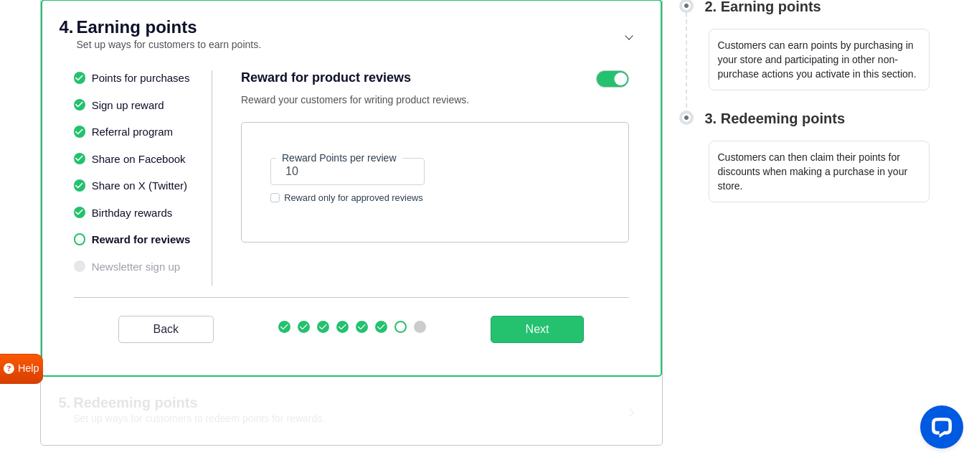
click at [284, 195] on label "Reward only for approved reviews" at bounding box center [353, 198] width 139 height 14
click at [272, 195] on input "Reward only for approved reviews" at bounding box center [274, 196] width 9 height 11
click at [547, 315] on button "Next" at bounding box center [537, 328] width 94 height 27
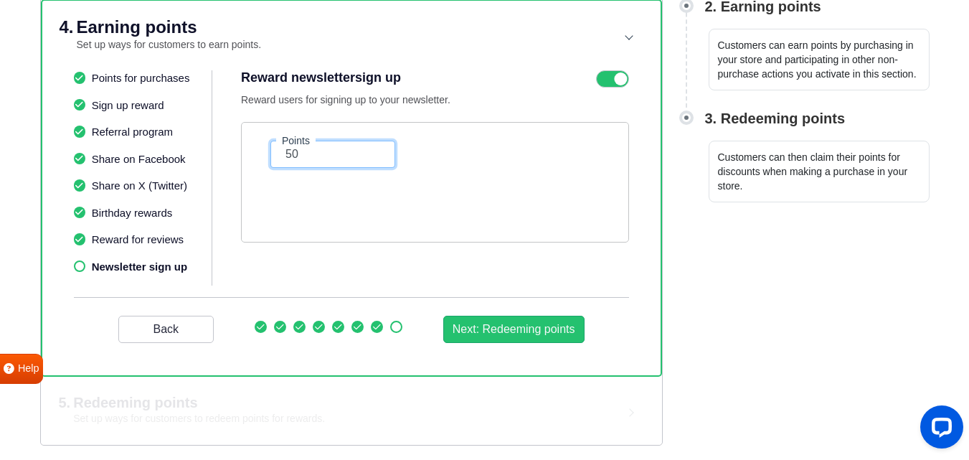
drag, startPoint x: 341, startPoint y: 151, endPoint x: 211, endPoint y: 155, distance: 129.8
click at [211, 155] on div "Points for purchases Sign up reward Referral program Share on Facebook Share on…" at bounding box center [351, 183] width 555 height 227
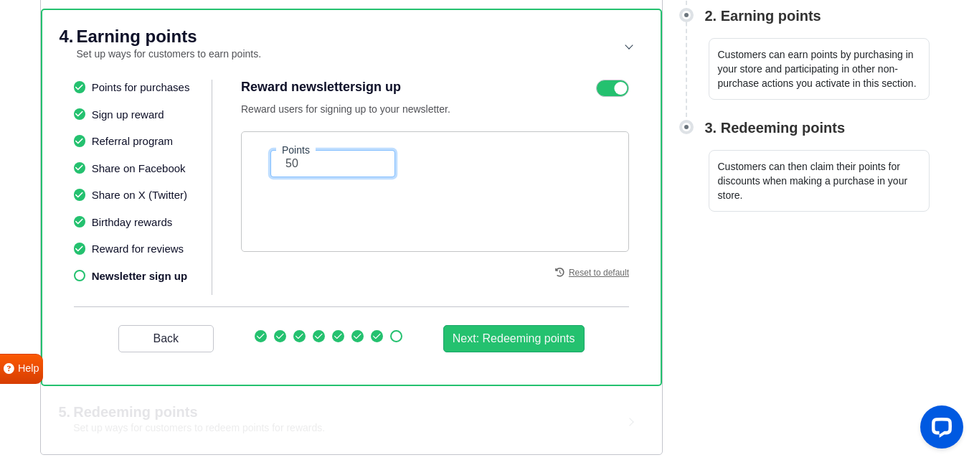
scroll to position [342, 0]
click at [126, 83] on li "Points for purchases" at bounding box center [143, 87] width 138 height 16
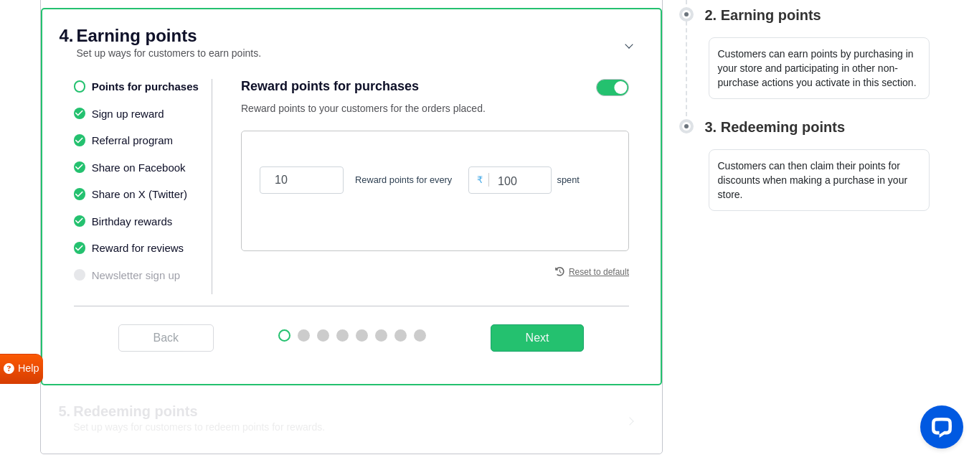
click at [110, 279] on ul "Points for purchases Sign up reward Referral program Share on Facebook Share on…" at bounding box center [143, 186] width 139 height 215
click at [85, 276] on ul "Points for purchases Sign up reward Referral program Share on Facebook Share on…" at bounding box center [143, 186] width 139 height 215
click at [78, 275] on ul "Points for purchases Sign up reward Referral program Share on Facebook Share on…" at bounding box center [143, 186] width 139 height 215
click at [141, 275] on ul "Points for purchases Sign up reward Referral program Share on Facebook Share on…" at bounding box center [143, 186] width 139 height 215
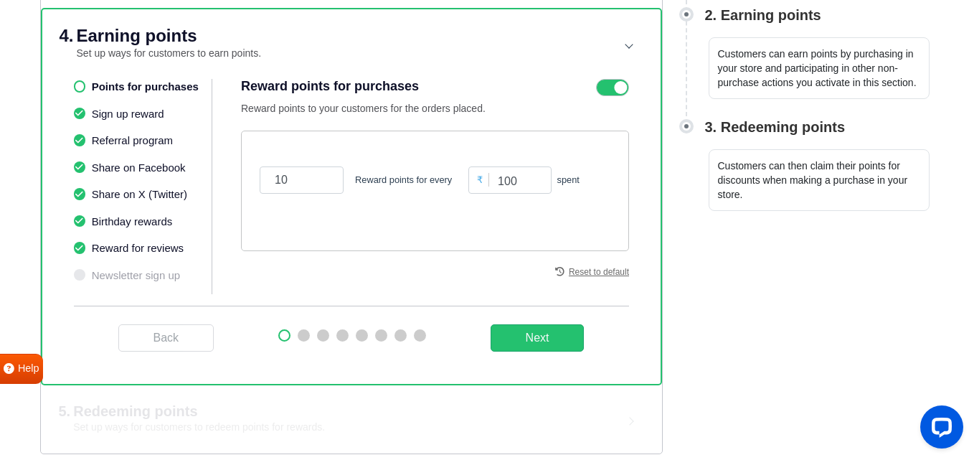
click at [141, 275] on ul "Points for purchases Sign up reward Referral program Share on Facebook Share on…" at bounding box center [143, 186] width 139 height 215
click at [531, 334] on button "Next" at bounding box center [537, 337] width 94 height 27
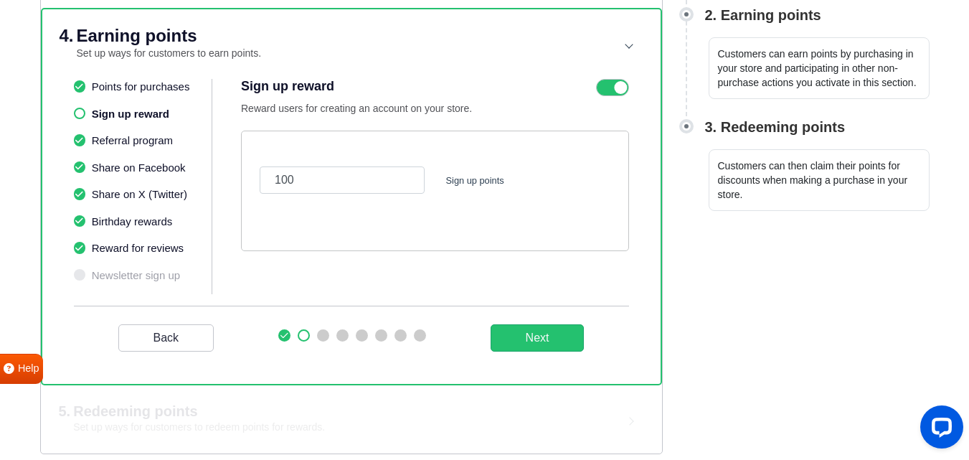
click at [103, 85] on li "Points for purchases" at bounding box center [143, 87] width 138 height 16
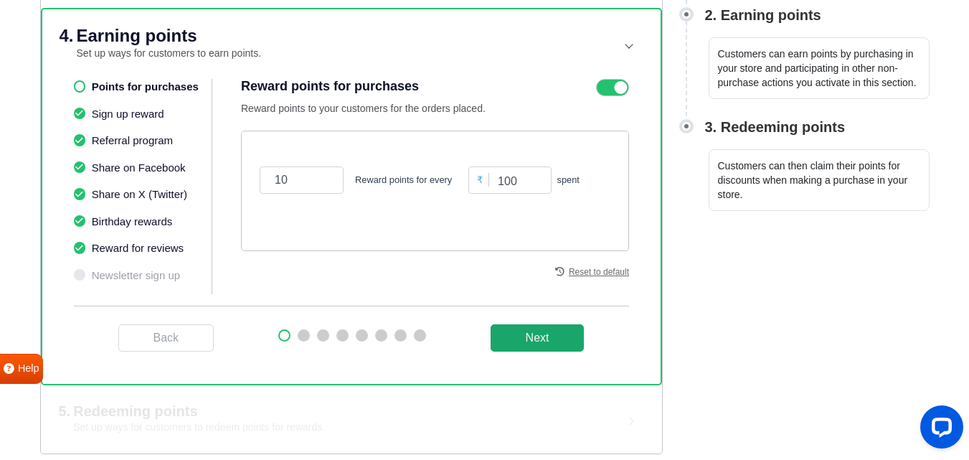
click at [546, 338] on button "Next" at bounding box center [537, 337] width 94 height 27
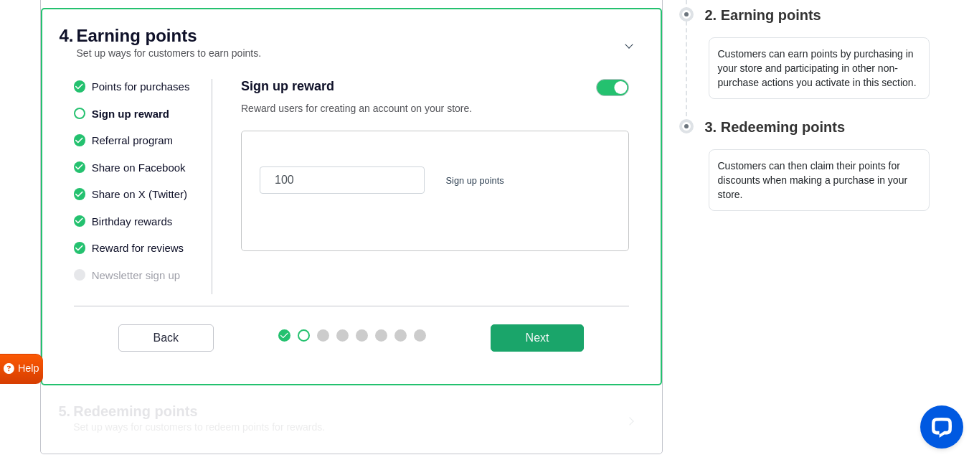
click at [546, 338] on button "Next" at bounding box center [537, 337] width 94 height 27
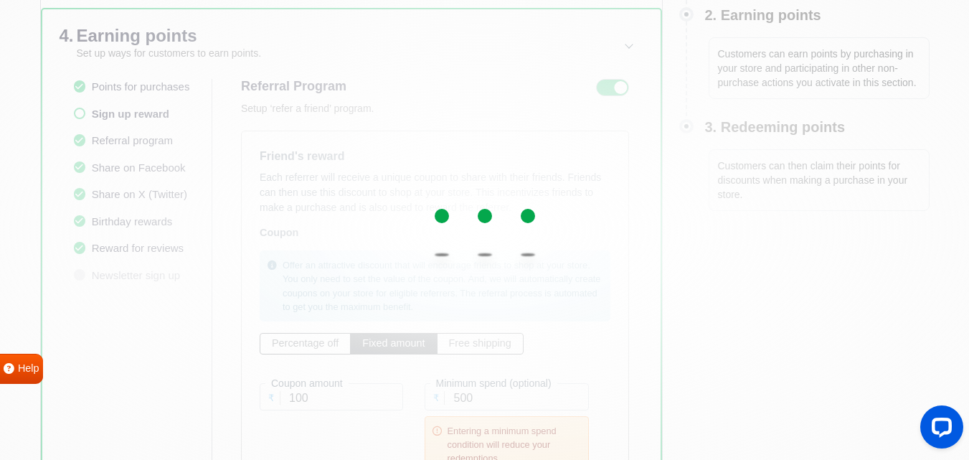
click at [546, 338] on div at bounding box center [484, 230] width 969 height 460
click at [546, 339] on div at bounding box center [484, 230] width 969 height 460
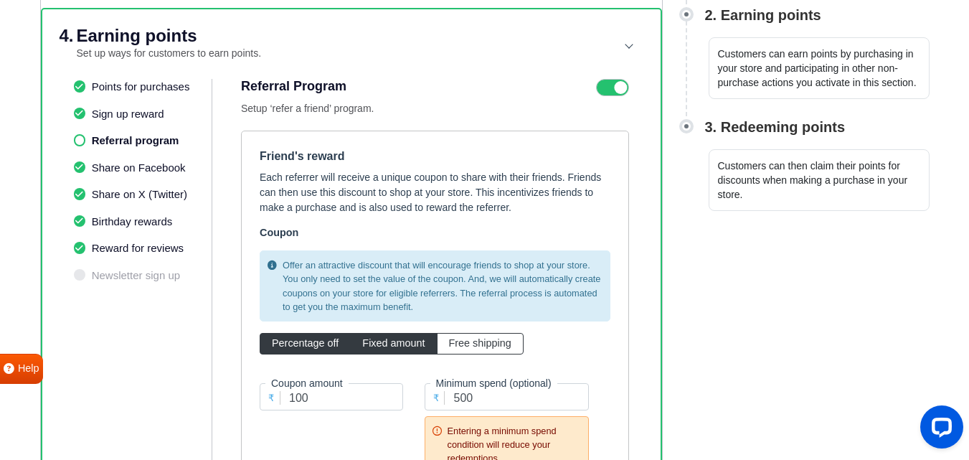
click at [294, 344] on span "Percentage off" at bounding box center [305, 342] width 67 height 11
click at [281, 344] on input "Percentage off" at bounding box center [276, 340] width 9 height 9
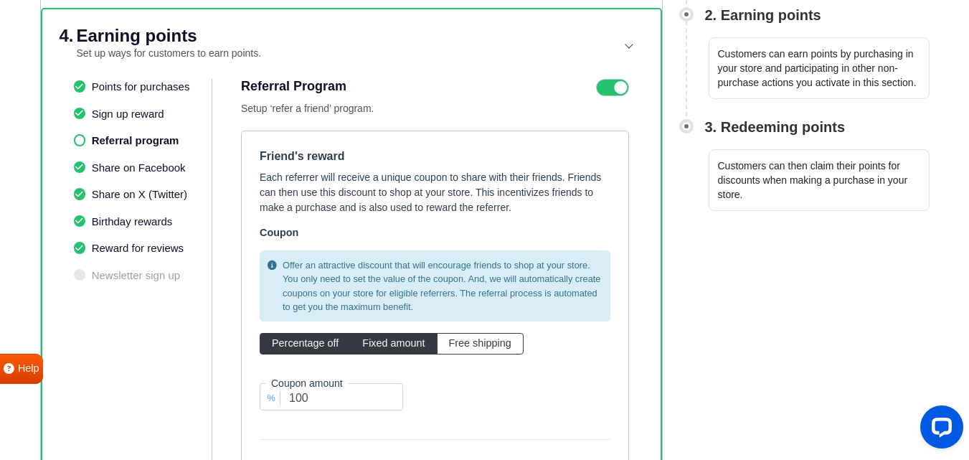
click at [384, 349] on label "Fixed amount" at bounding box center [393, 344] width 87 height 22
click at [371, 345] on input "Fixed amount" at bounding box center [366, 340] width 9 height 9
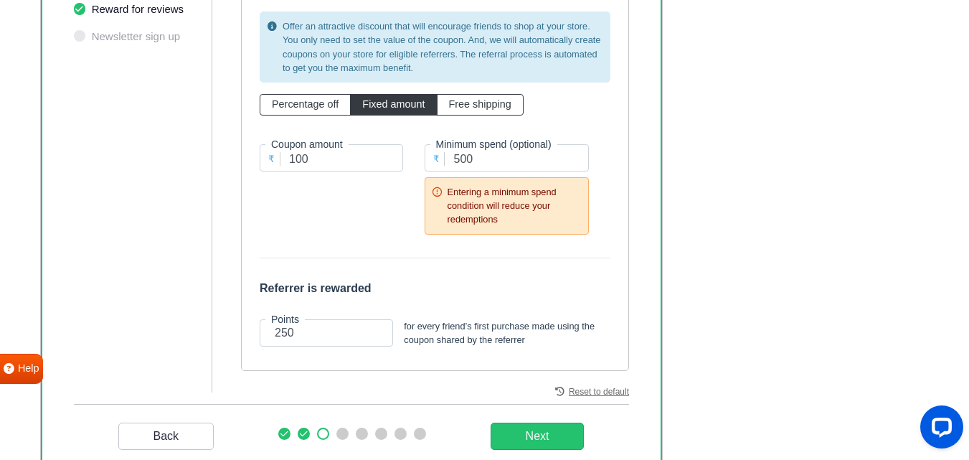
scroll to position [688, 0]
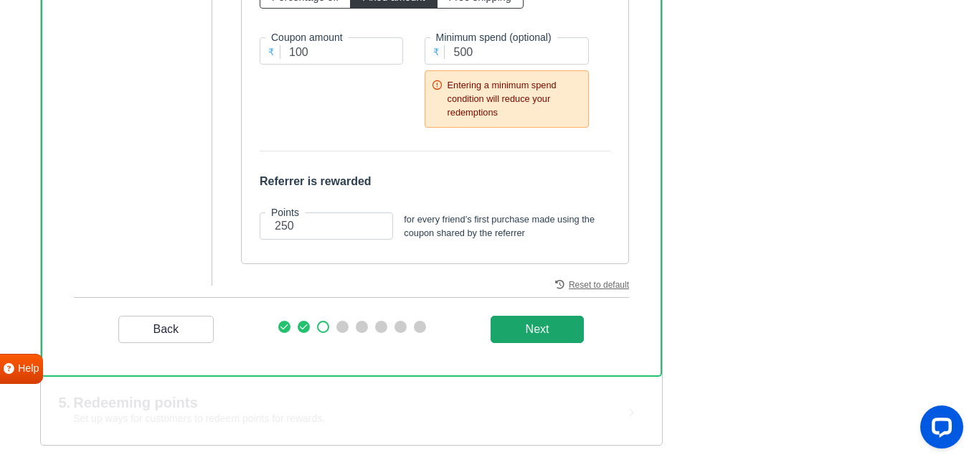
click at [534, 325] on _program "Next" at bounding box center [537, 328] width 94 height 27
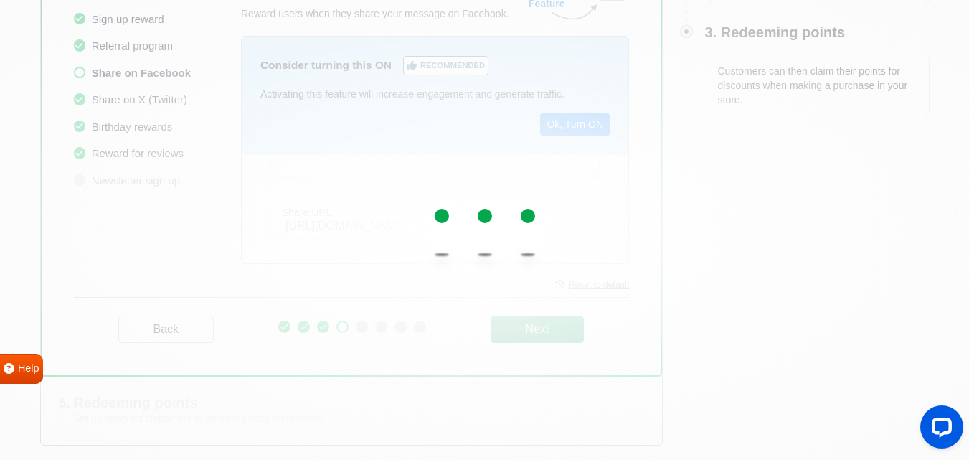
scroll to position [437, 0]
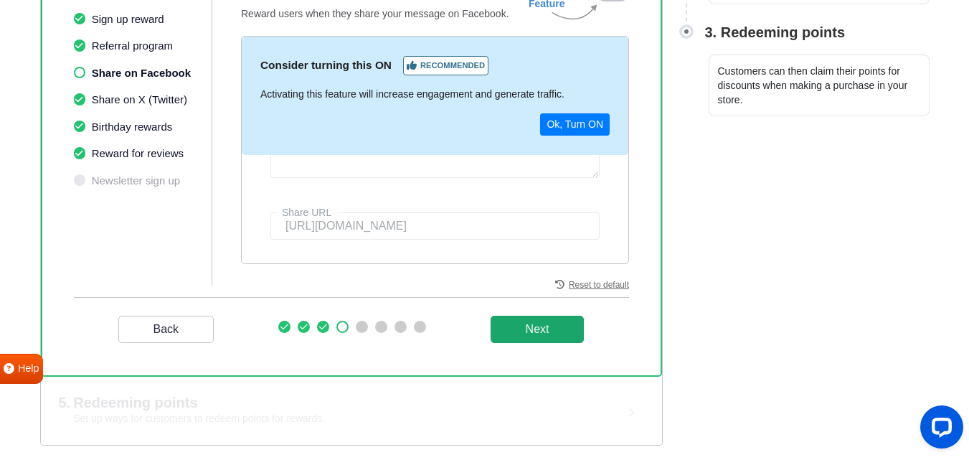
click at [527, 325] on button "Next" at bounding box center [537, 328] width 94 height 27
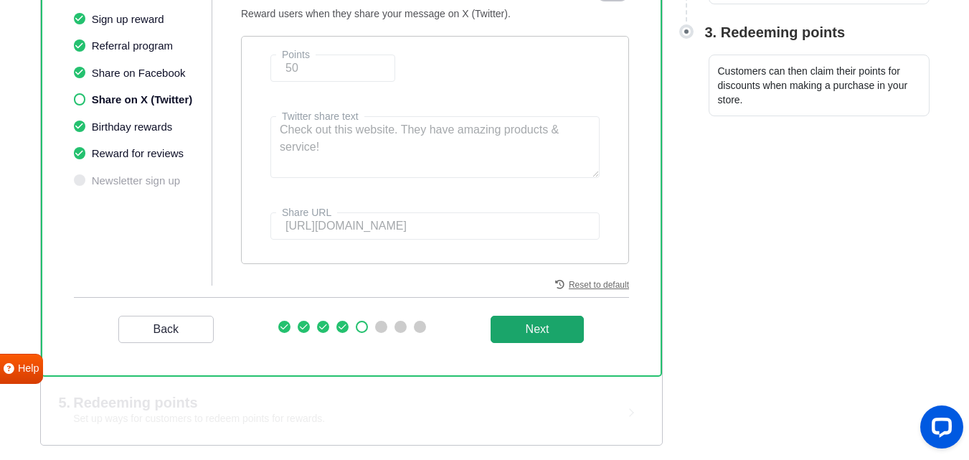
click at [527, 325] on button "Next" at bounding box center [537, 328] width 94 height 27
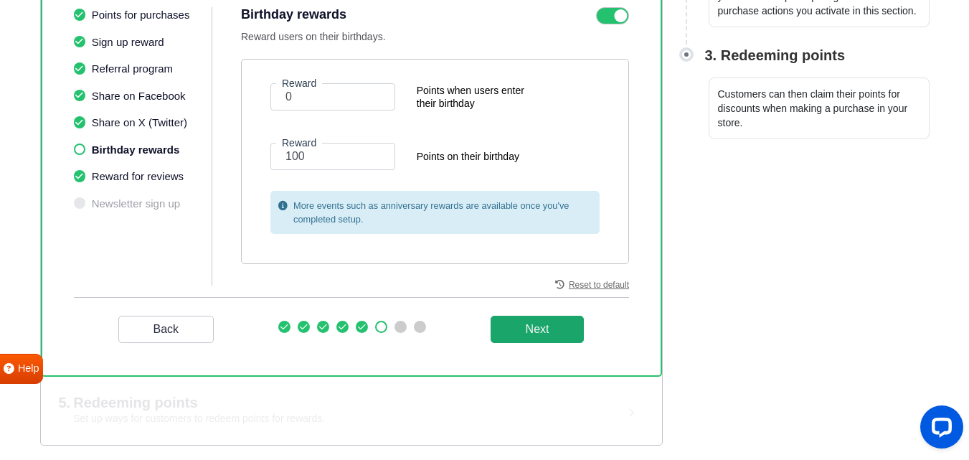
click at [527, 325] on button "Next" at bounding box center [537, 328] width 94 height 27
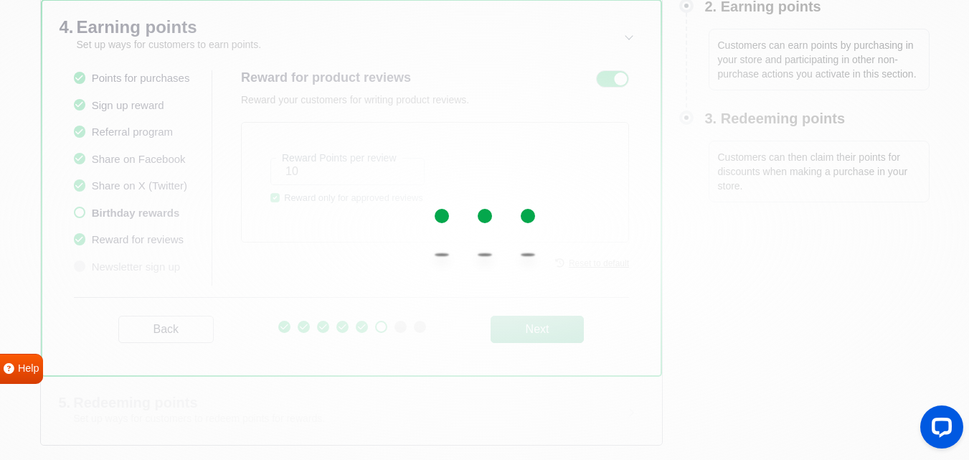
scroll to position [351, 0]
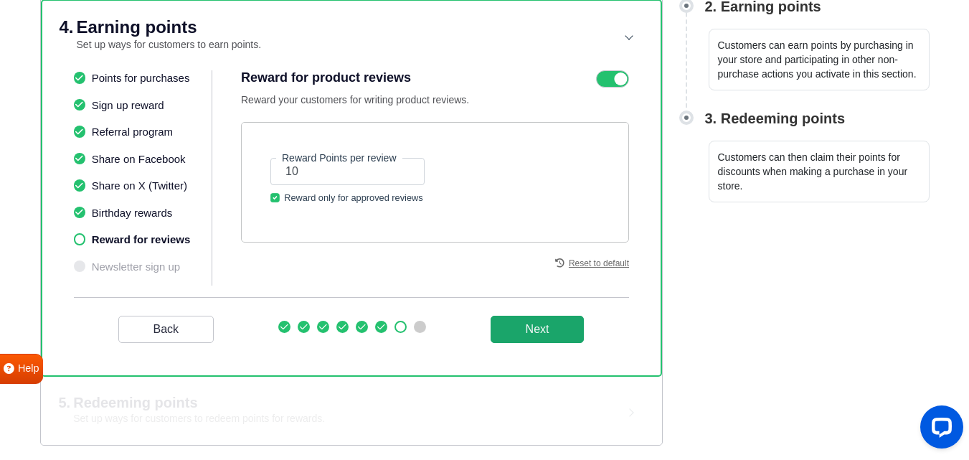
click at [527, 325] on button "Next" at bounding box center [537, 328] width 94 height 27
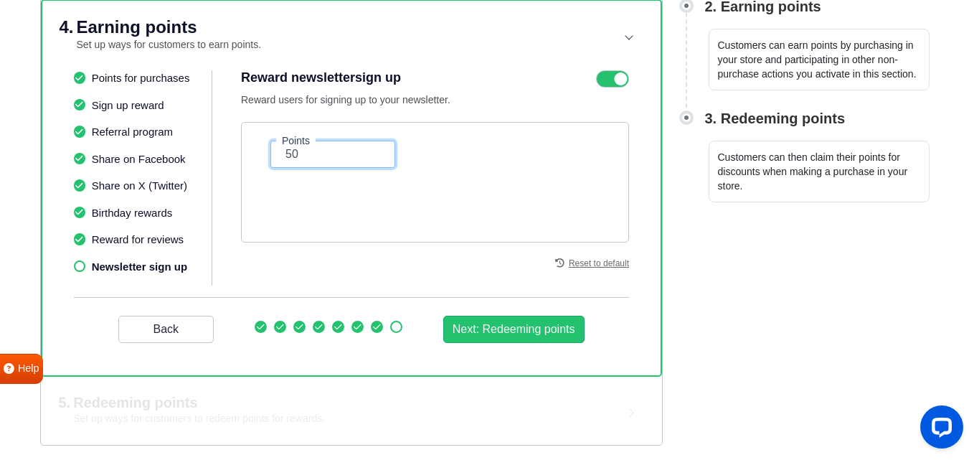
drag, startPoint x: 306, startPoint y: 158, endPoint x: 390, endPoint y: 255, distance: 128.1
click at [330, 173] on div "Points 50" at bounding box center [435, 182] width 388 height 120
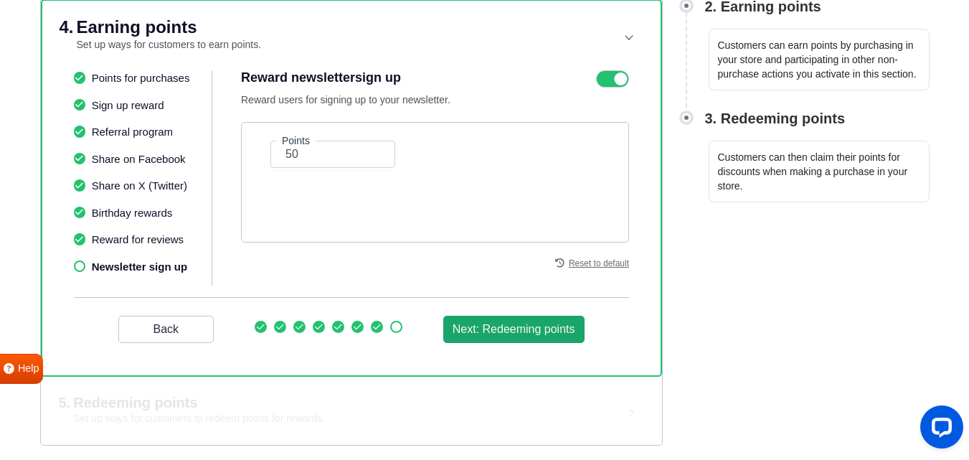
click at [480, 333] on button "Next: Redeeming points" at bounding box center [513, 328] width 141 height 27
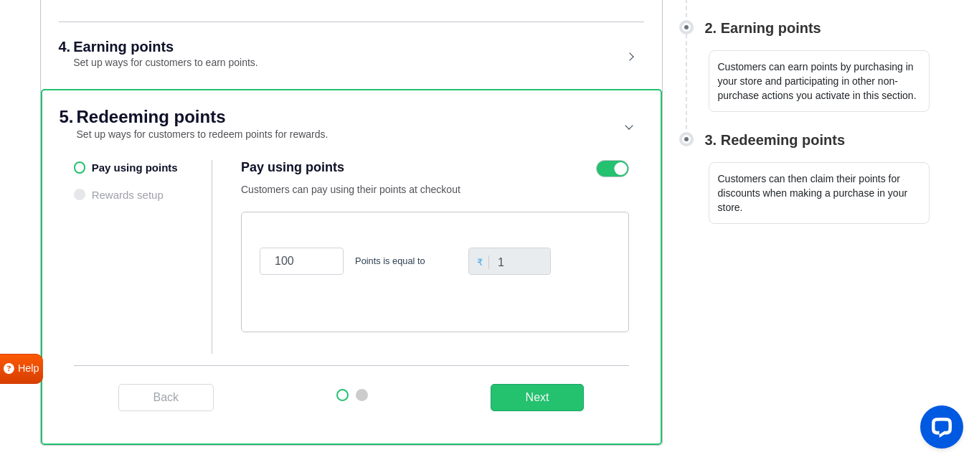
scroll to position [329, 0]
drag, startPoint x: 303, startPoint y: 261, endPoint x: 229, endPoint y: 260, distance: 73.9
click at [229, 260] on div "Pay using points Rewards setup Pay using points Customers can pay using their p…" at bounding box center [351, 262] width 555 height 205
click at [531, 395] on button "Next" at bounding box center [537, 397] width 94 height 27
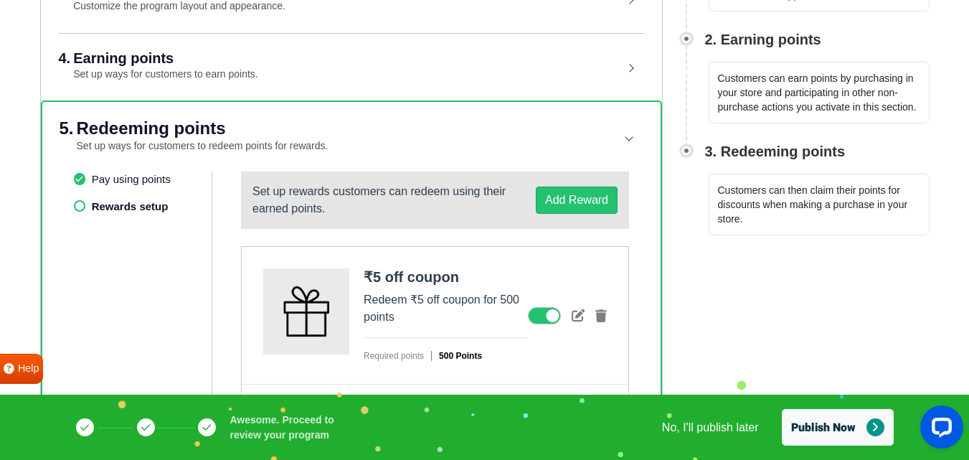
scroll to position [353, 0]
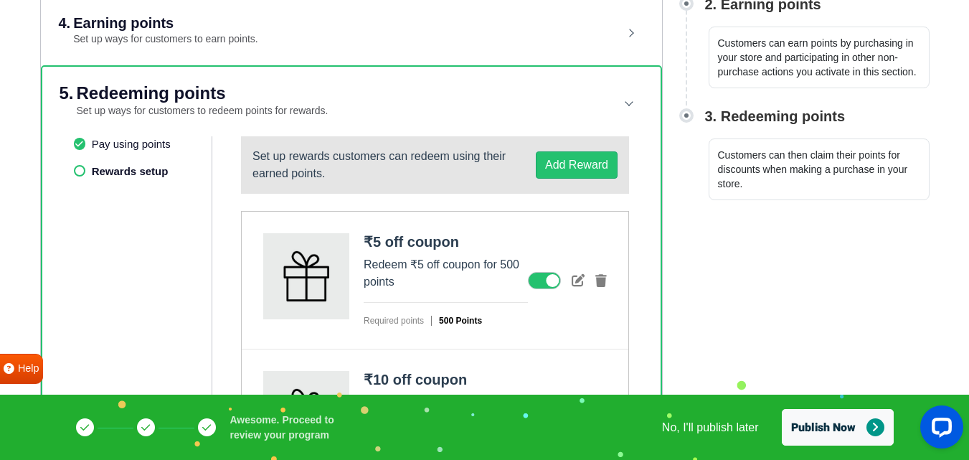
click at [83, 172] on ul "Pay using points Rewards setup" at bounding box center [143, 454] width 139 height 637
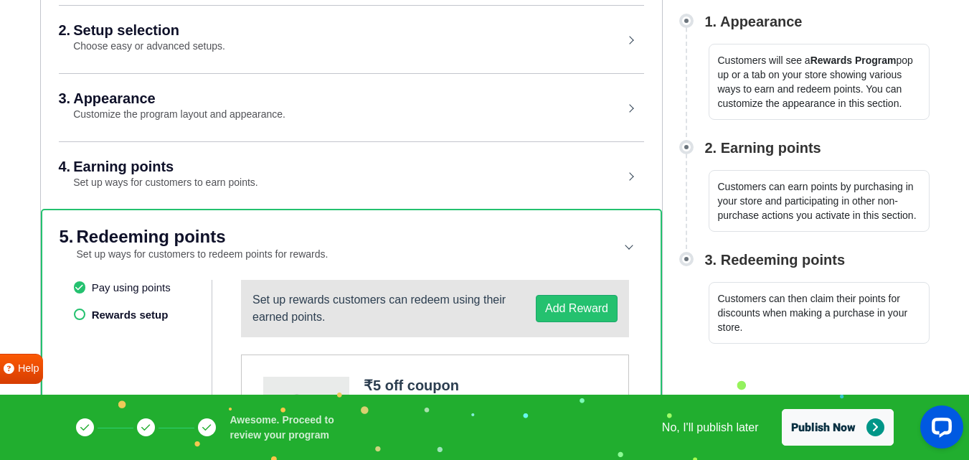
scroll to position [281, 0]
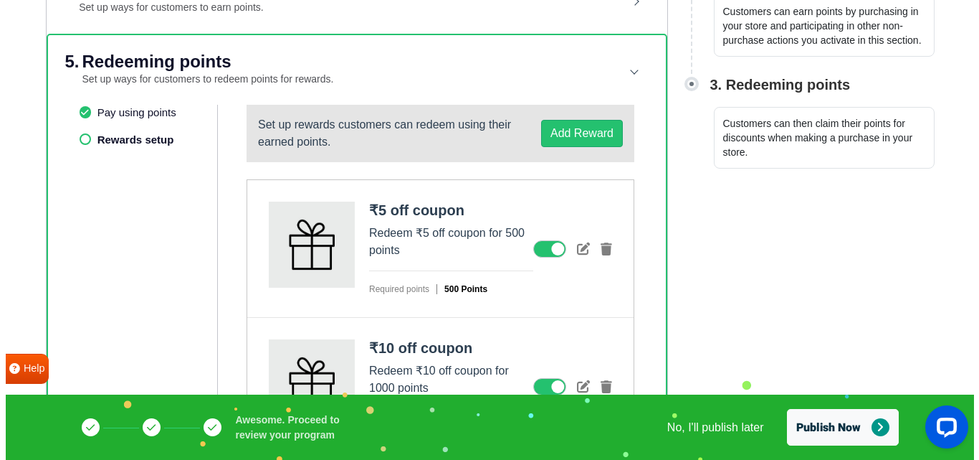
scroll to position [353, 0]
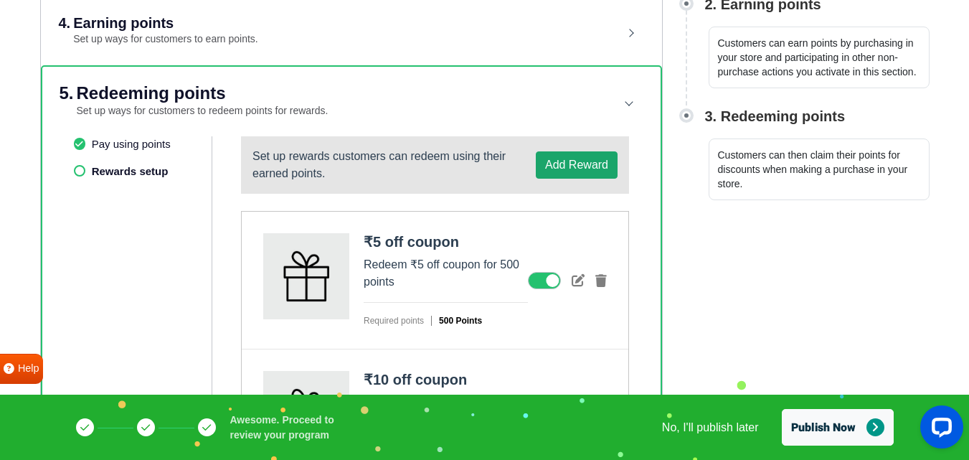
click at [549, 161] on button "Add Reward" at bounding box center [577, 164] width 82 height 27
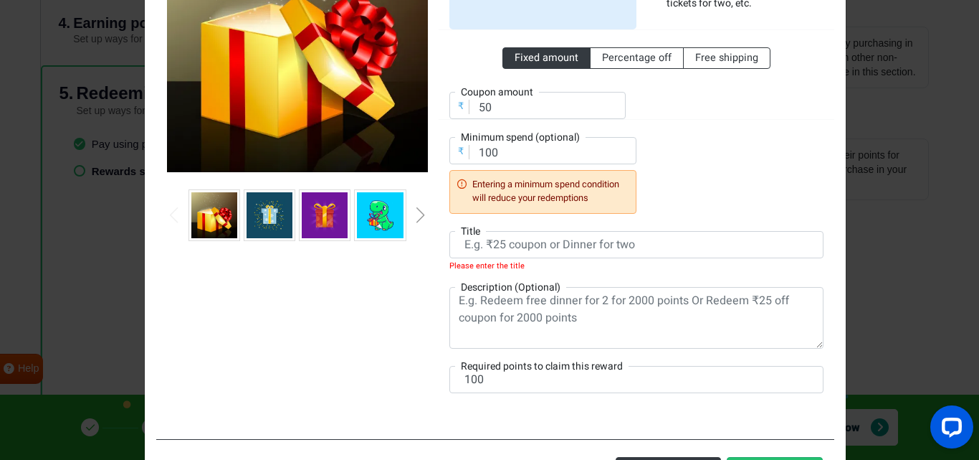
scroll to position [215, 0]
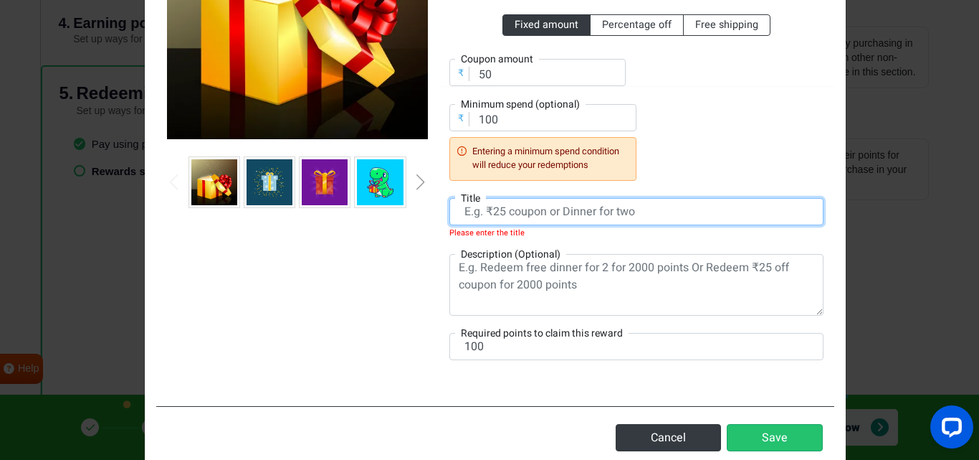
click at [516, 209] on input "text" at bounding box center [637, 211] width 374 height 27
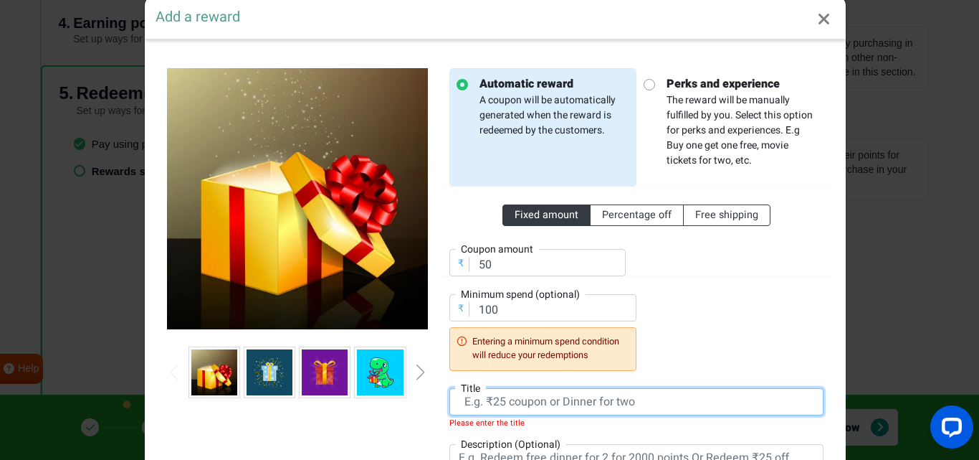
scroll to position [0, 0]
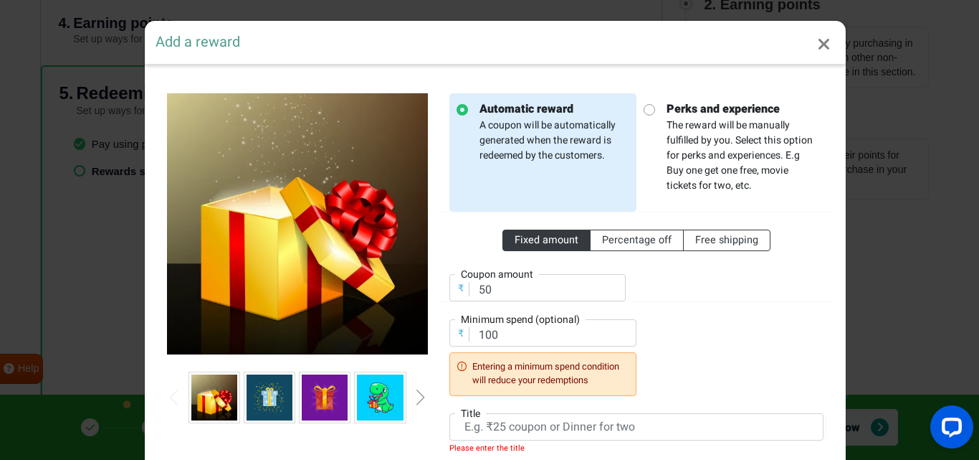
click at [645, 111] on input "radio" at bounding box center [648, 107] width 9 height 9
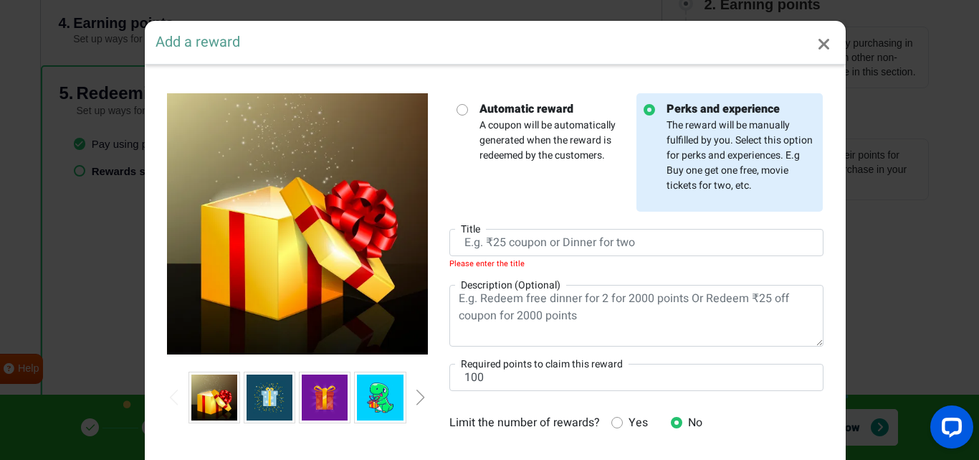
click at [468, 113] on p "Automatic reward A coupon will be automatically generated when the reward is re…" at bounding box center [548, 131] width 161 height 62
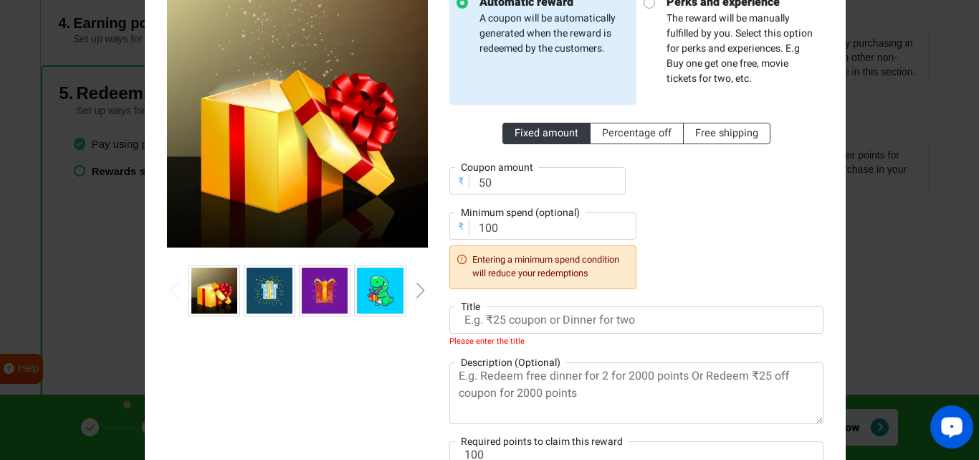
scroll to position [35, 0]
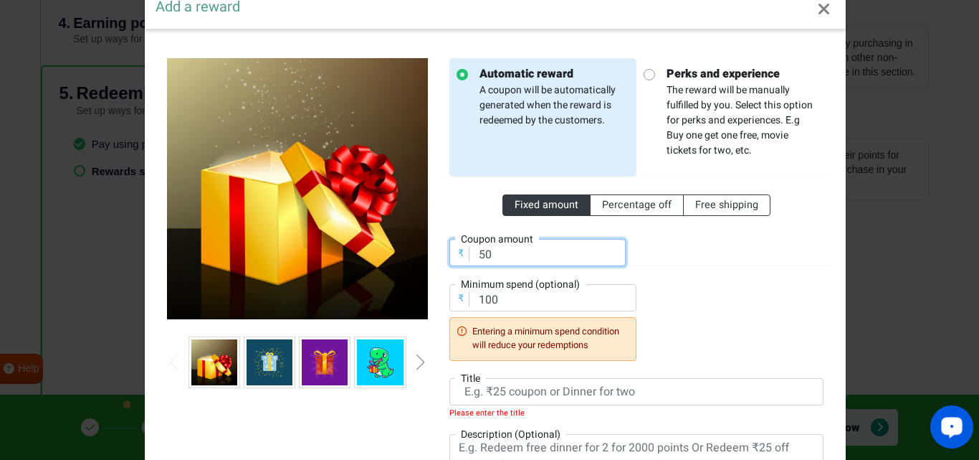
drag, startPoint x: 522, startPoint y: 255, endPoint x: 441, endPoint y: 257, distance: 81.0
click at [441, 257] on div "₹ Coupon amount 50" at bounding box center [538, 244] width 198 height 44
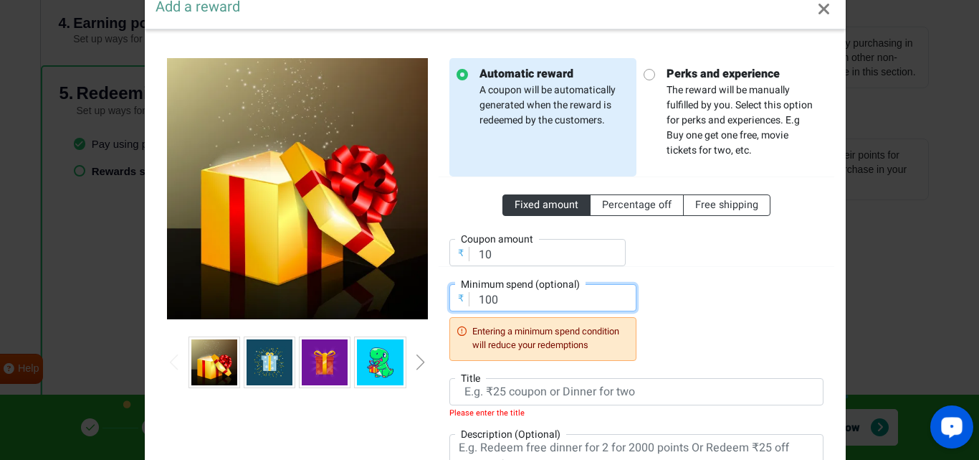
drag, startPoint x: 533, startPoint y: 305, endPoint x: 452, endPoint y: 303, distance: 81.8
click at [452, 303] on div "₹ Minimum spend (optional) 100 Entering a minimum spend condition will reduce y…" at bounding box center [543, 322] width 187 height 76
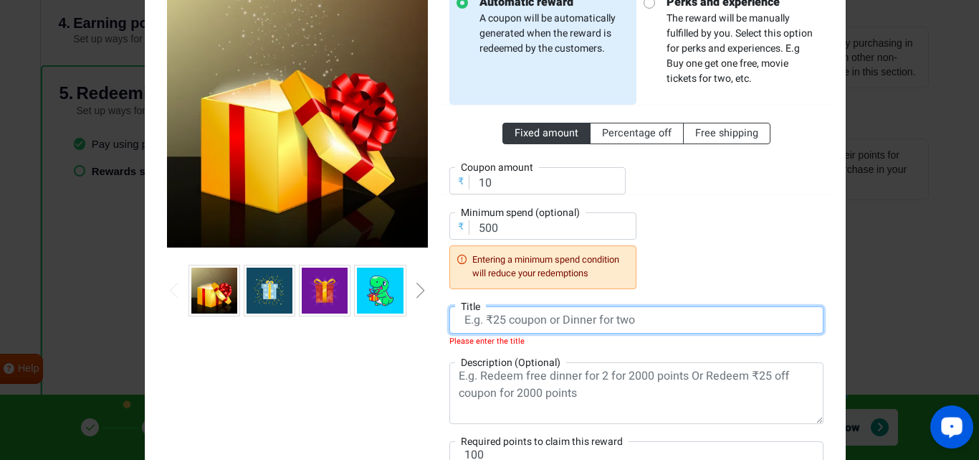
click at [506, 324] on input "text" at bounding box center [637, 319] width 374 height 27
click at [508, 324] on input "text" at bounding box center [637, 319] width 374 height 27
paste input "₹10 Off for 100 Points"
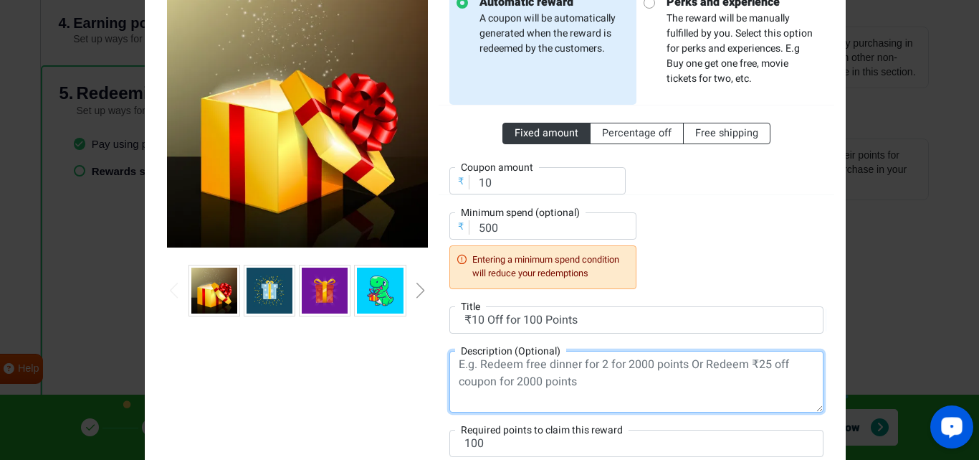
click at [547, 366] on textarea at bounding box center [637, 382] width 374 height 62
paste textarea "Redeem 100 points to get ₹10 off on your next order (minimum spend ₹500)."
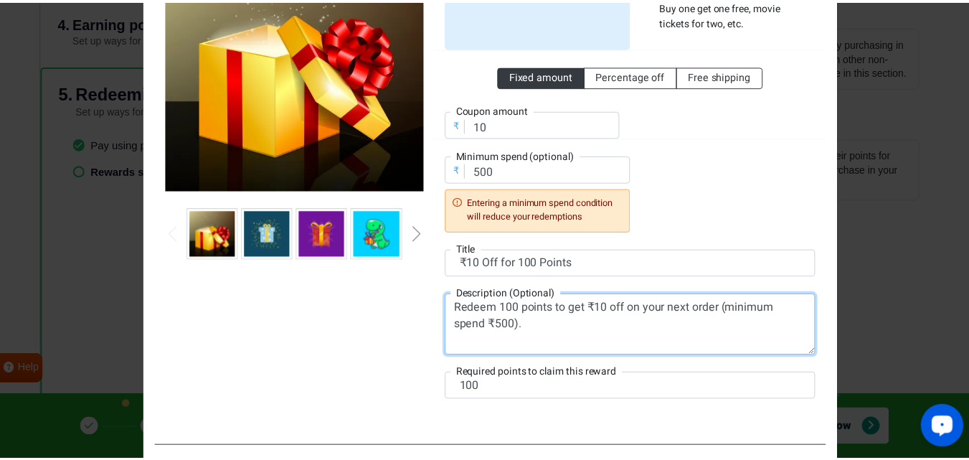
scroll to position [239, 0]
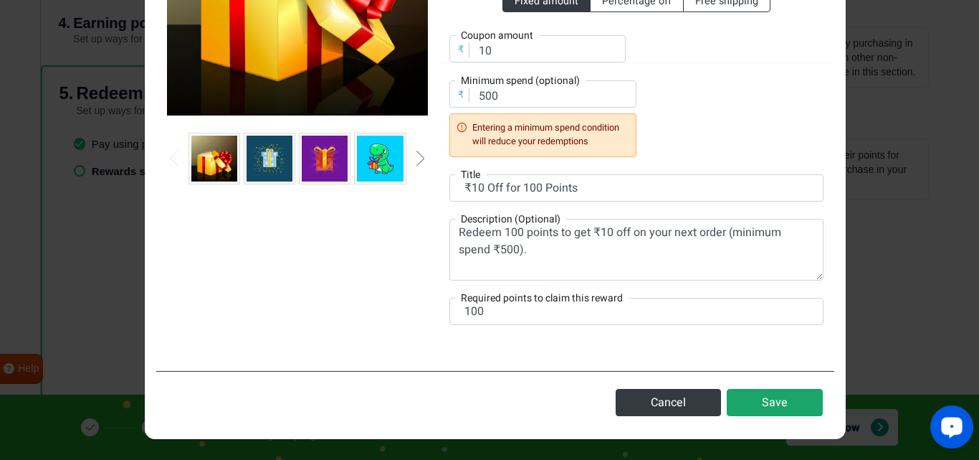
click at [754, 402] on button "Save" at bounding box center [775, 402] width 96 height 27
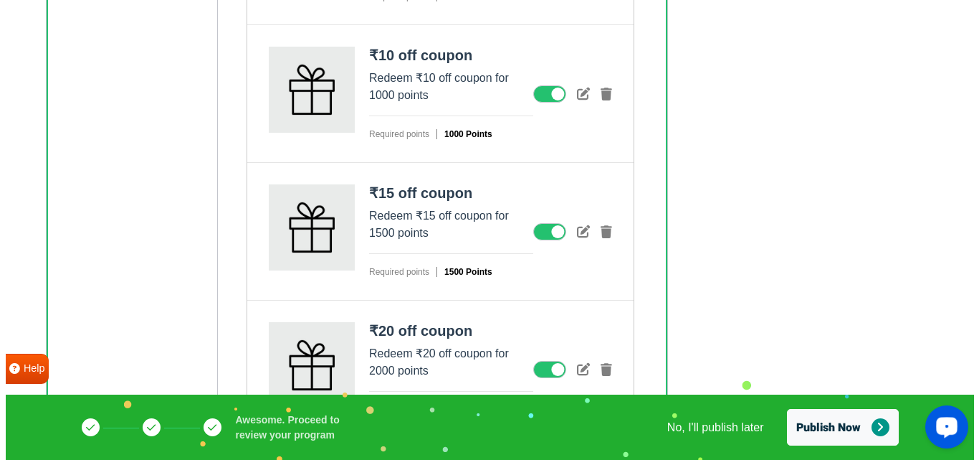
scroll to position [532, 0]
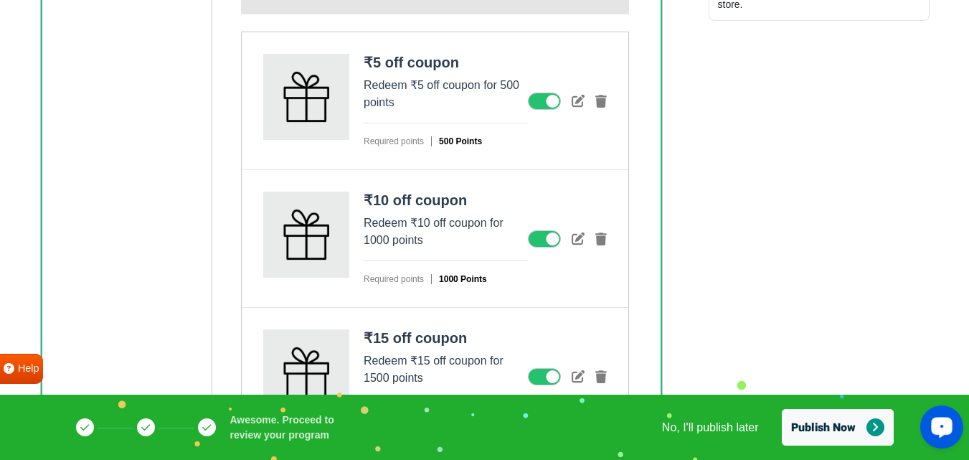
click at [437, 192] on strong "₹10 off coupon" at bounding box center [415, 200] width 103 height 16
click at [572, 235] on icon at bounding box center [577, 238] width 13 height 13
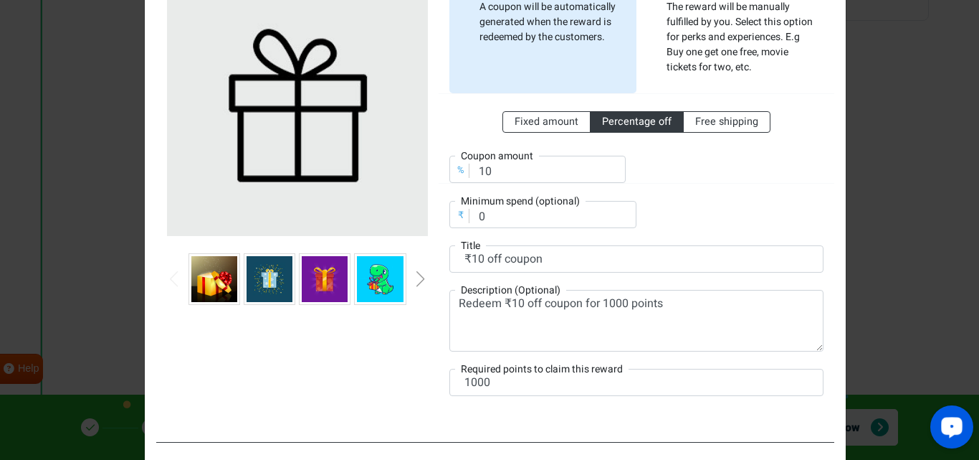
scroll to position [143, 0]
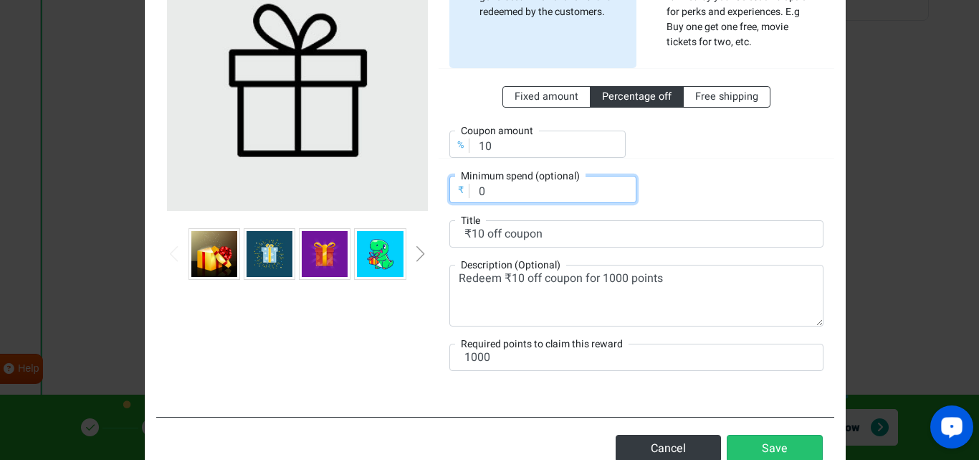
drag, startPoint x: 509, startPoint y: 192, endPoint x: 363, endPoint y: 163, distance: 149.2
click at [363, 163] on div "Automatic reward A coupon will be automatically generated when the reward is re…" at bounding box center [495, 169] width 678 height 472
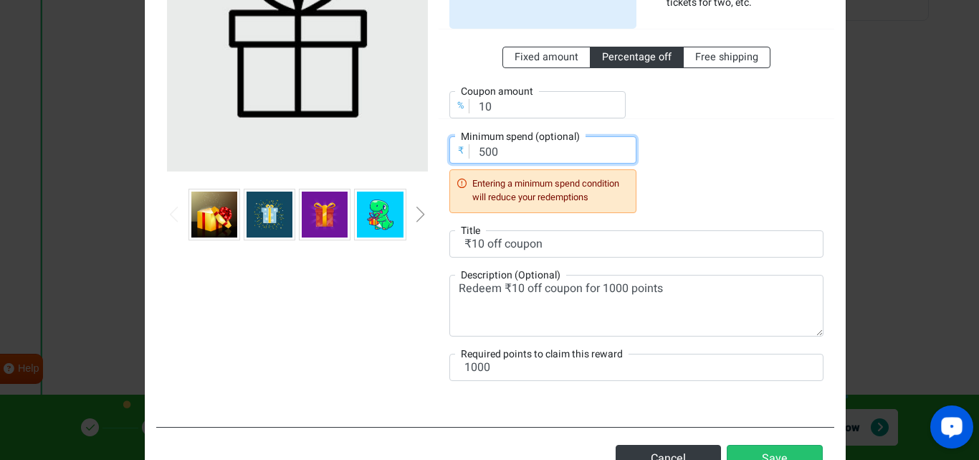
scroll to position [215, 0]
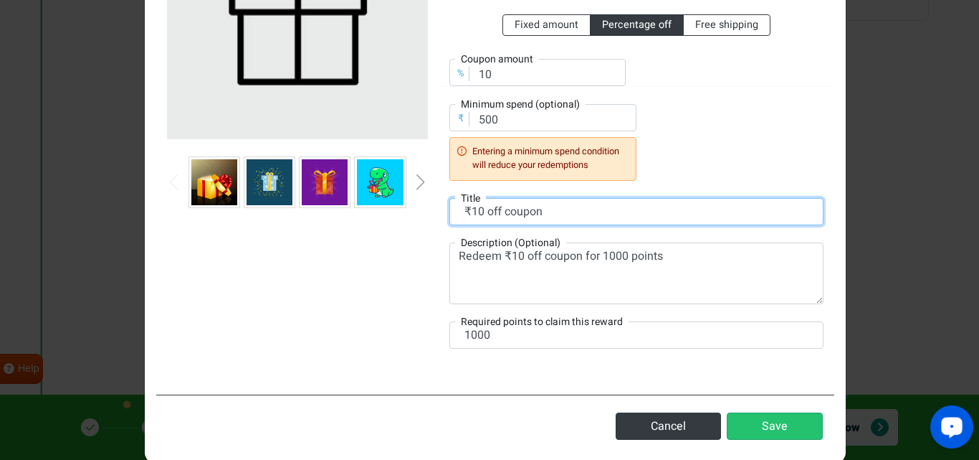
click at [642, 224] on input "₹10 off coupon" at bounding box center [637, 211] width 374 height 27
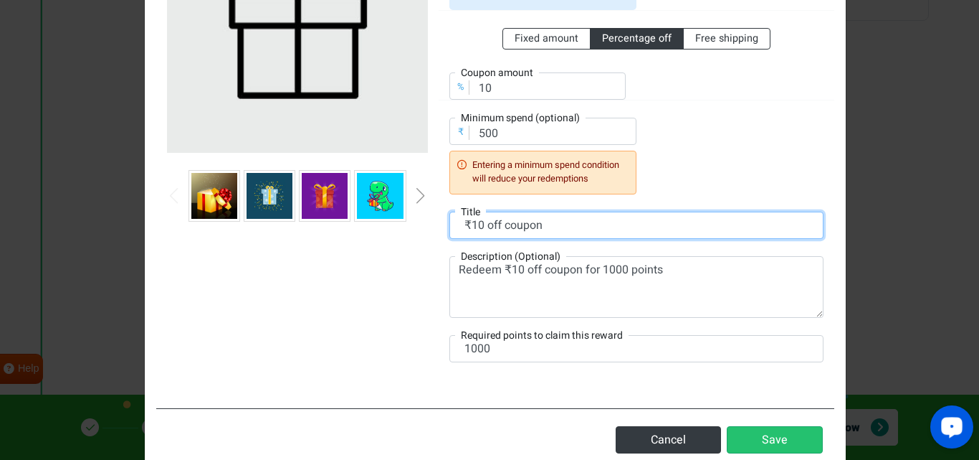
scroll to position [95, 0]
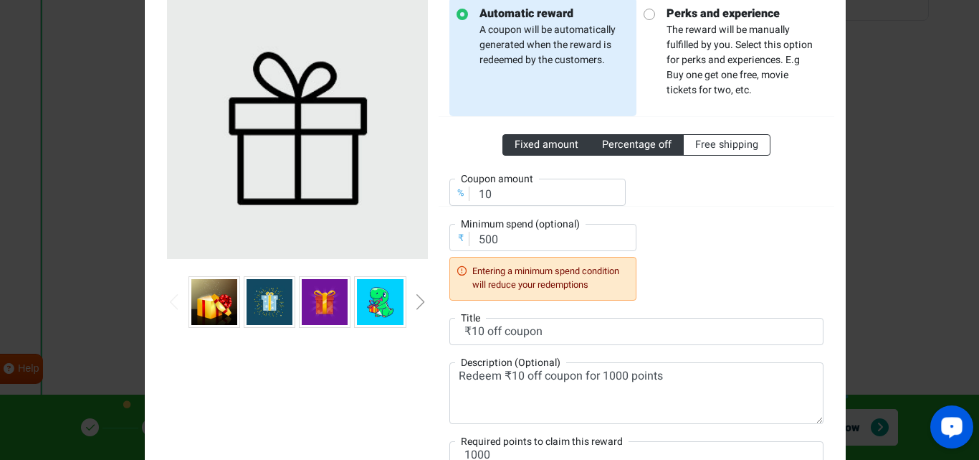
click at [554, 135] on label "Fixed amount" at bounding box center [547, 145] width 88 height 22
click at [524, 137] on input "Fixed amount" at bounding box center [519, 141] width 9 height 9
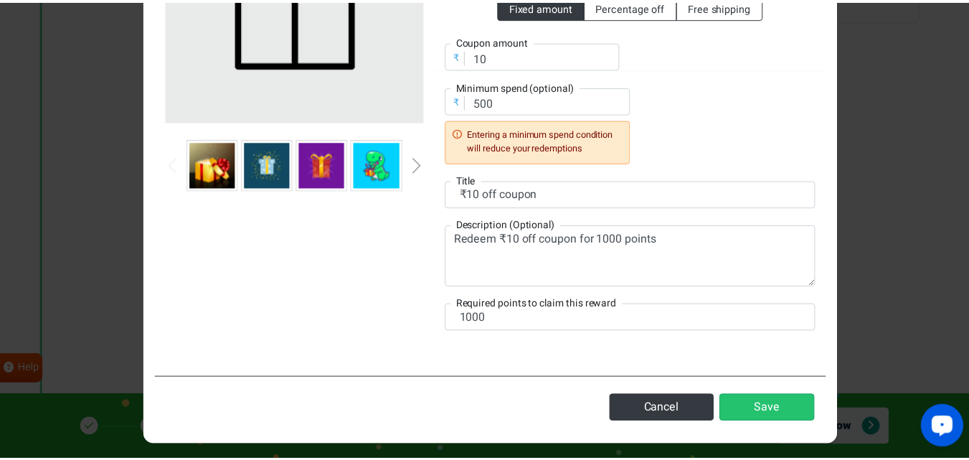
scroll to position [239, 0]
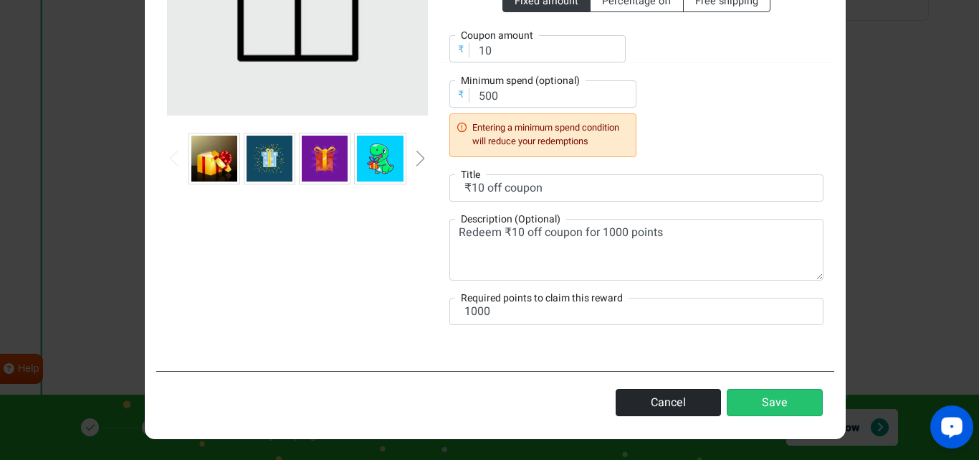
click at [676, 398] on button "Cancel" at bounding box center [668, 402] width 105 height 27
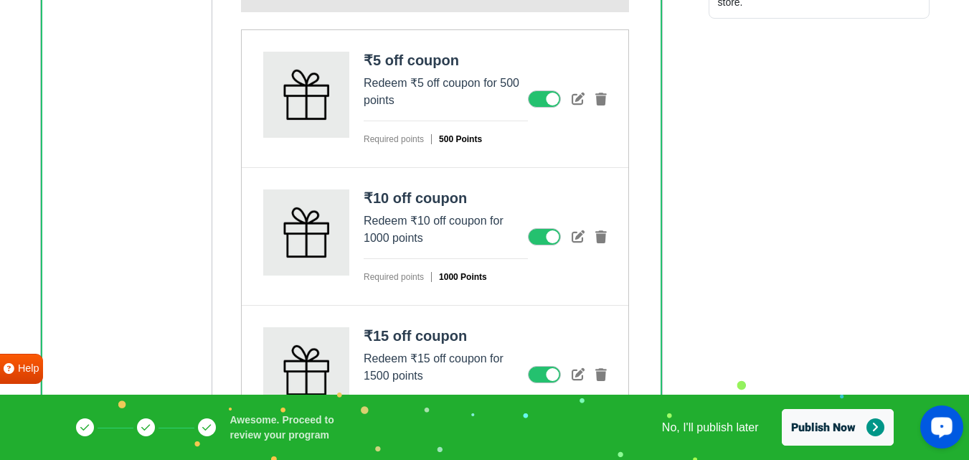
scroll to position [532, 0]
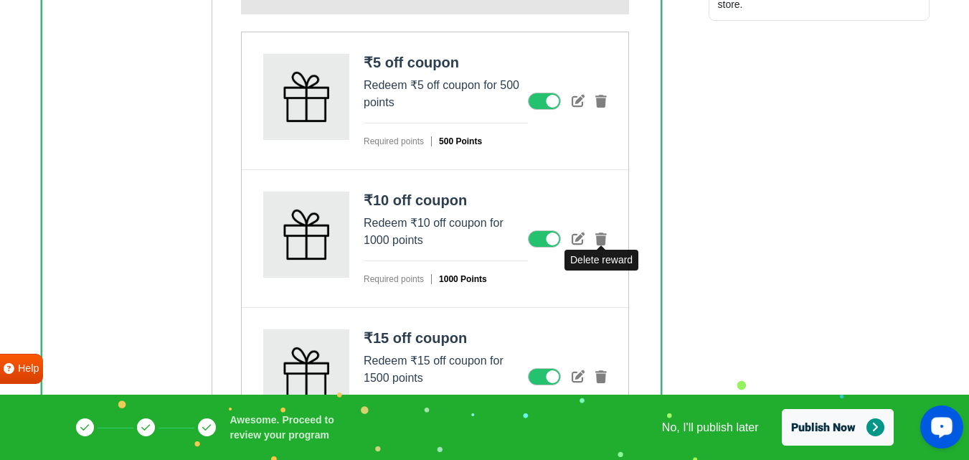
click at [598, 243] on icon at bounding box center [600, 238] width 11 height 13
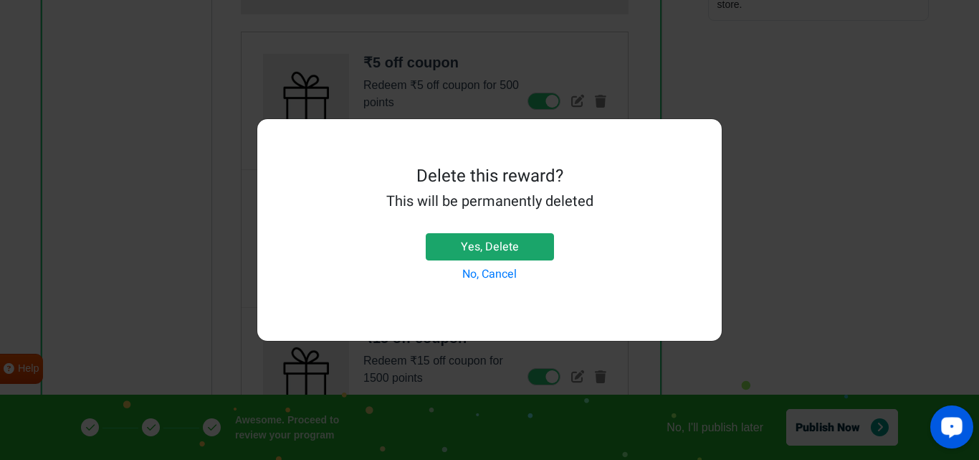
click at [475, 250] on button "Yes, Delete" at bounding box center [490, 246] width 128 height 27
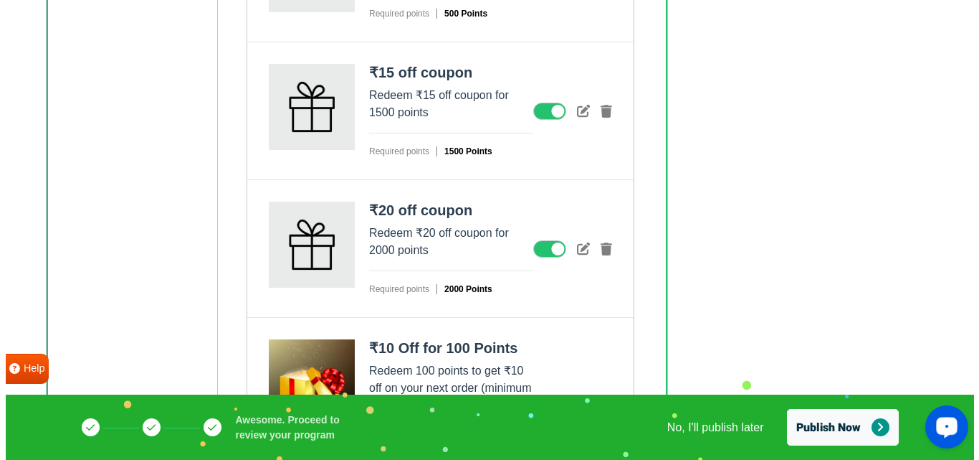
scroll to position [538, 0]
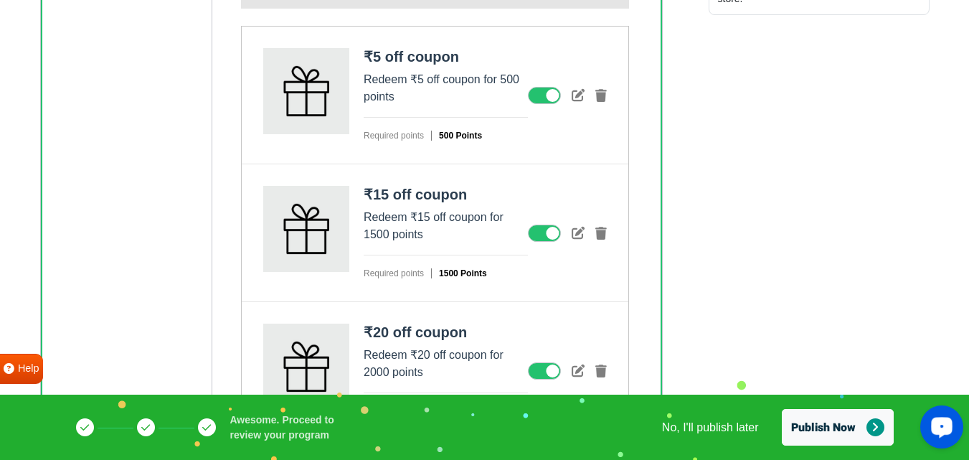
click at [378, 67] on div "₹5 off coupon Redeem ₹5 off coupon for 500 points Required points 500 Points" at bounding box center [446, 95] width 164 height 94
click at [381, 56] on strong "₹5 off coupon" at bounding box center [411, 57] width 95 height 16
click at [581, 93] on icon at bounding box center [577, 94] width 13 height 13
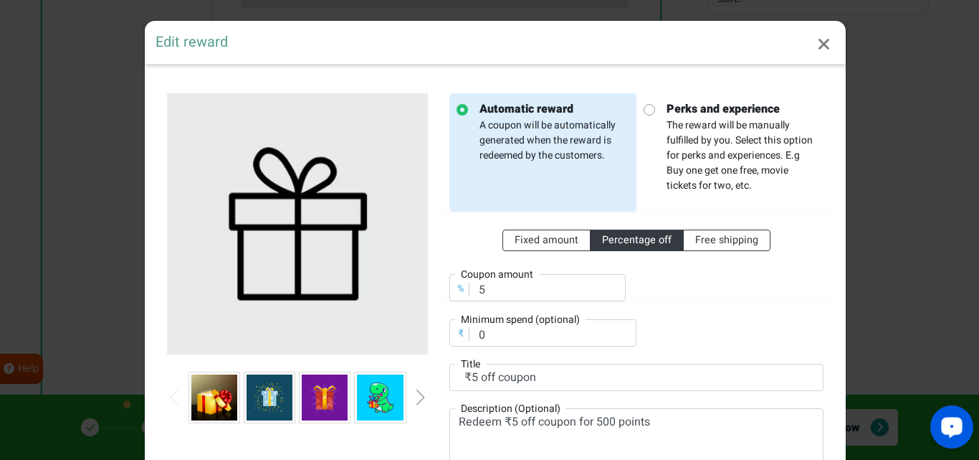
scroll to position [0, 0]
click at [528, 281] on label "Coupon amount" at bounding box center [497, 274] width 84 height 15
drag, startPoint x: 533, startPoint y: 222, endPoint x: 534, endPoint y: 229, distance: 7.9
click at [534, 229] on div "Fixed amount Percentage off Free shipping % Coupon amount 5" at bounding box center [637, 257] width 396 height 90
click at [536, 240] on span "Fixed amount" at bounding box center [547, 239] width 64 height 15
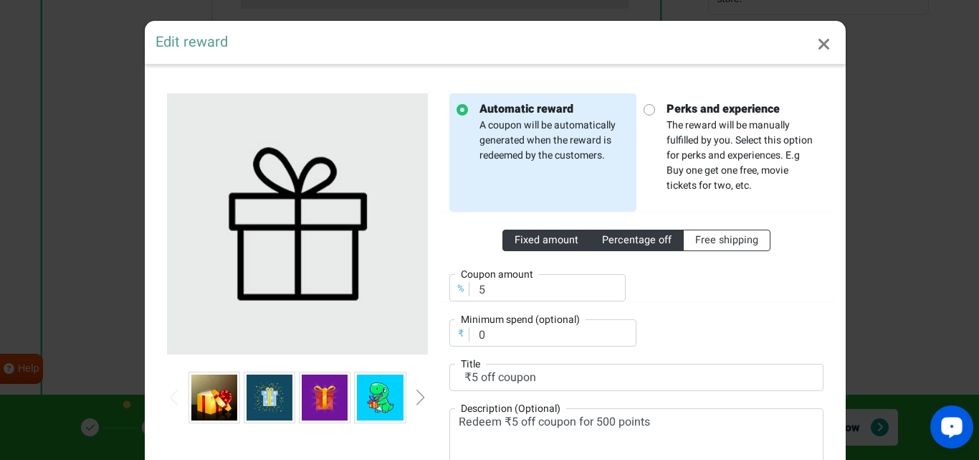
click at [524, 240] on input "Fixed amount" at bounding box center [519, 236] width 9 height 9
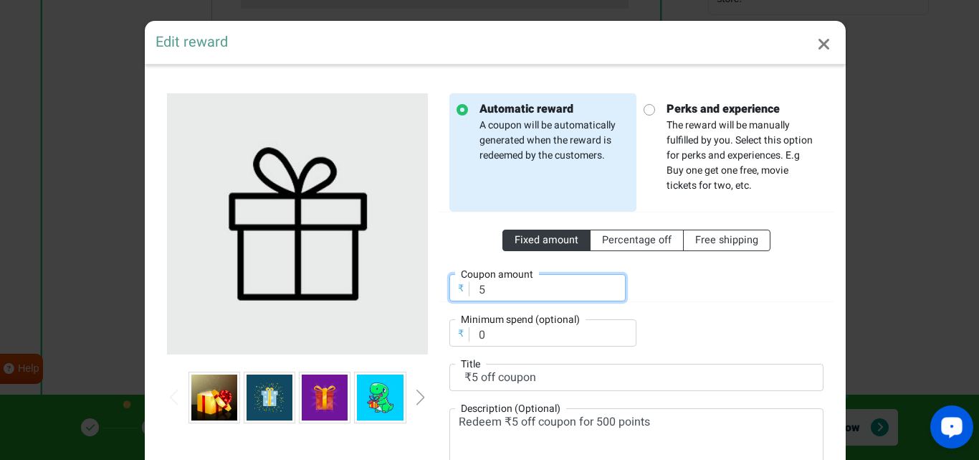
click at [517, 291] on input "5" at bounding box center [538, 287] width 176 height 27
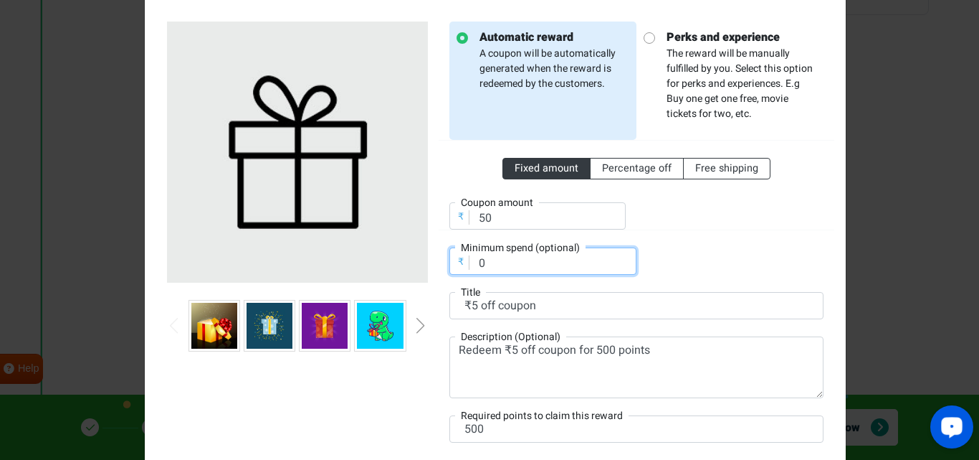
click at [527, 266] on input "0" at bounding box center [543, 260] width 187 height 27
click at [525, 265] on input "0" at bounding box center [543, 260] width 187 height 27
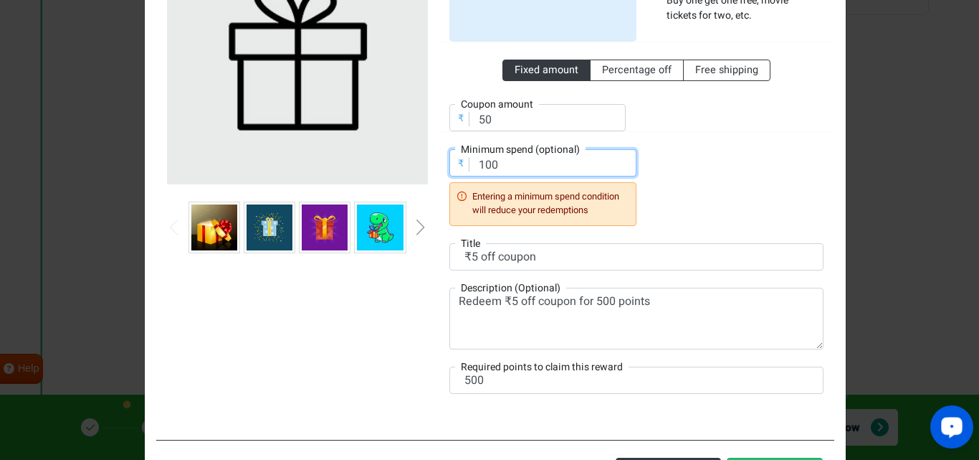
scroll to position [215, 0]
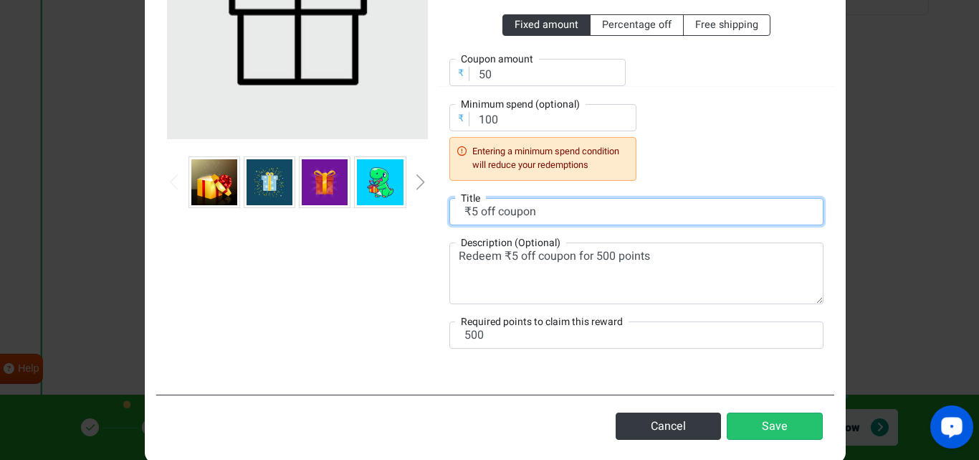
click at [496, 219] on input "₹5 off coupon" at bounding box center [637, 211] width 374 height 27
click at [534, 217] on input "₹5 off coupon" at bounding box center [637, 211] width 374 height 27
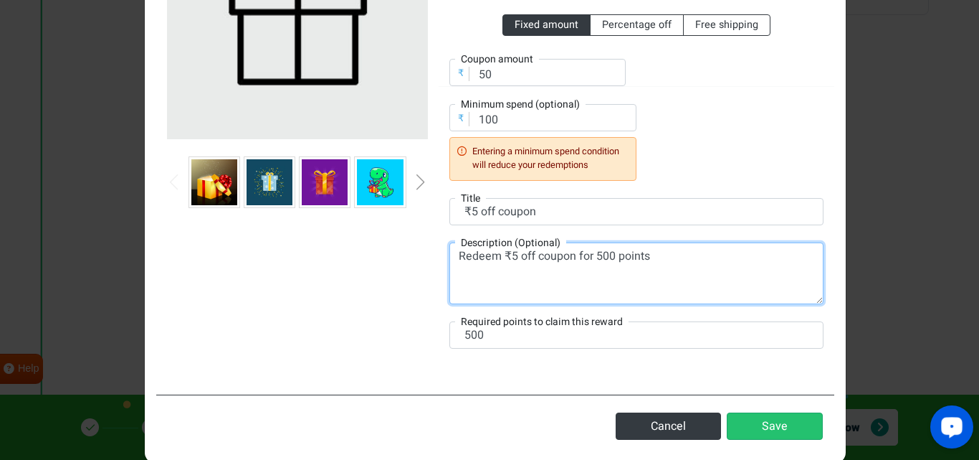
click at [609, 257] on textarea "Redeem ₹5 off coupon for 500 points" at bounding box center [637, 273] width 374 height 62
click at [512, 255] on textarea "Redeem ₹5 off coupon for 500 points" at bounding box center [637, 273] width 374 height 62
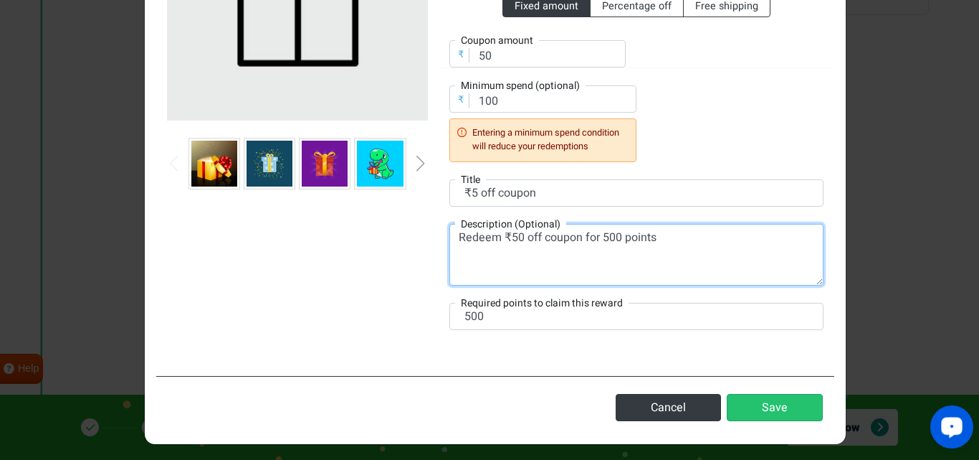
scroll to position [239, 0]
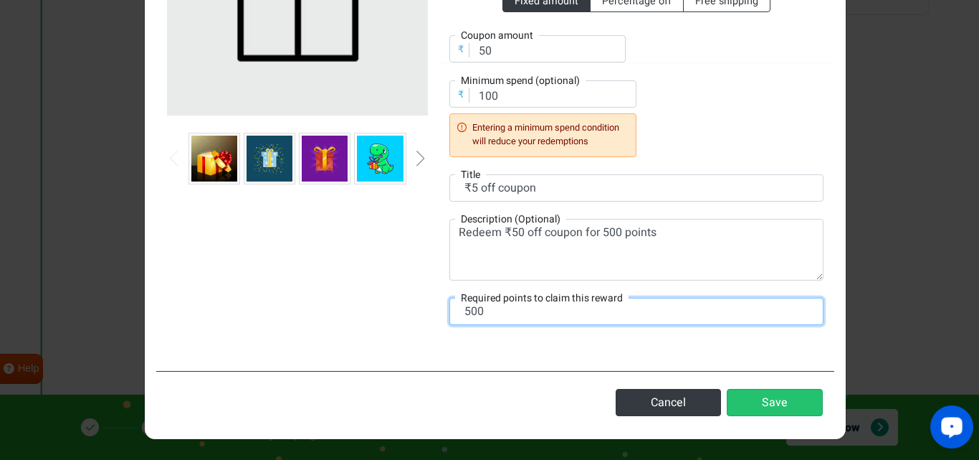
click at [489, 315] on input "500" at bounding box center [637, 311] width 374 height 27
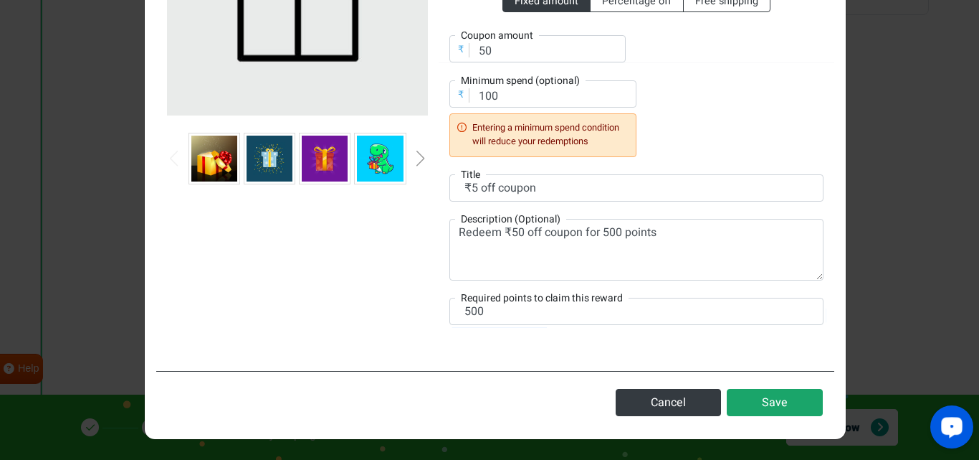
click at [792, 389] on button "Save" at bounding box center [775, 402] width 96 height 27
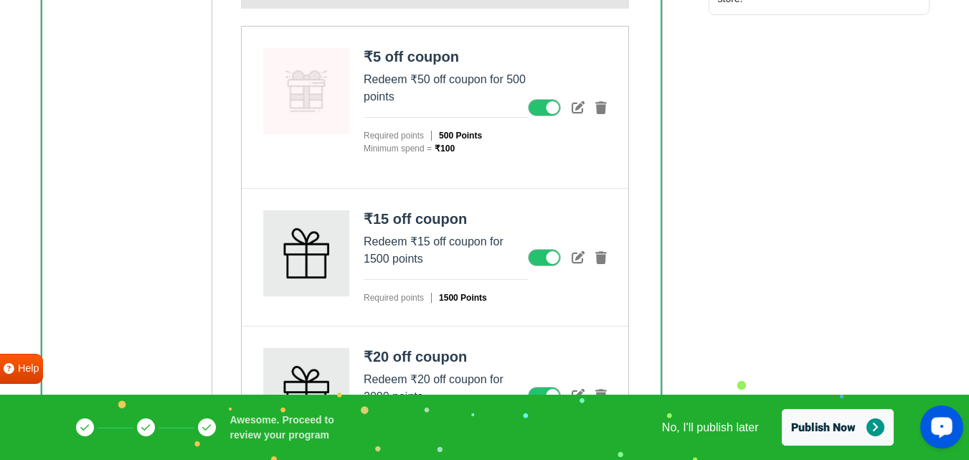
click at [274, 71] on figure at bounding box center [306, 91] width 86 height 86
click at [576, 101] on icon at bounding box center [577, 106] width 13 height 13
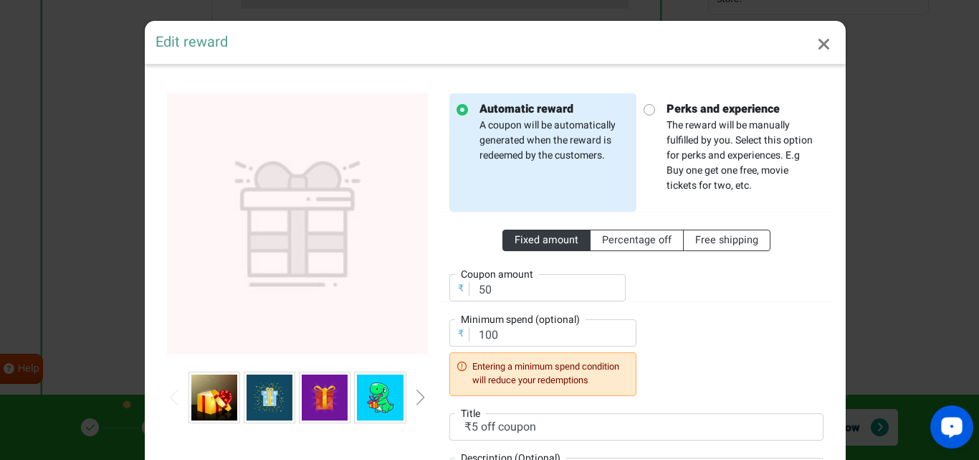
scroll to position [0, 0]
click at [258, 190] on img at bounding box center [297, 223] width 261 height 261
click at [263, 396] on img at bounding box center [270, 397] width 46 height 46
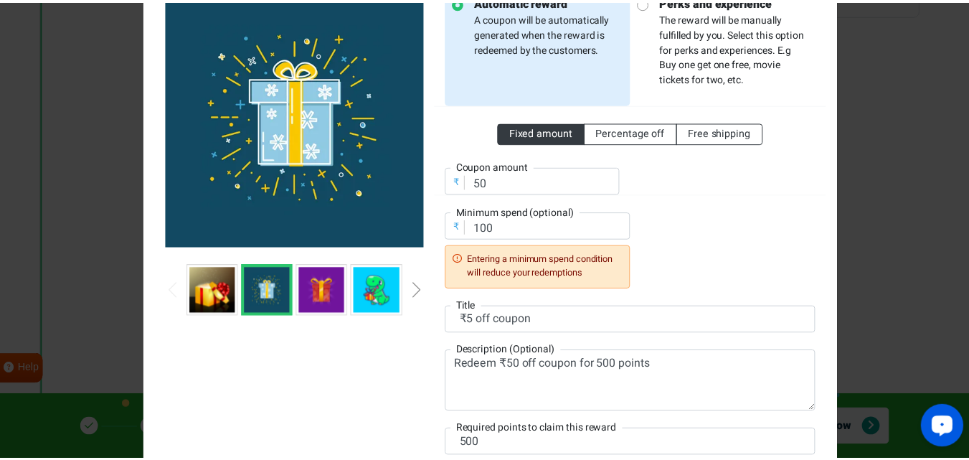
scroll to position [239, 0]
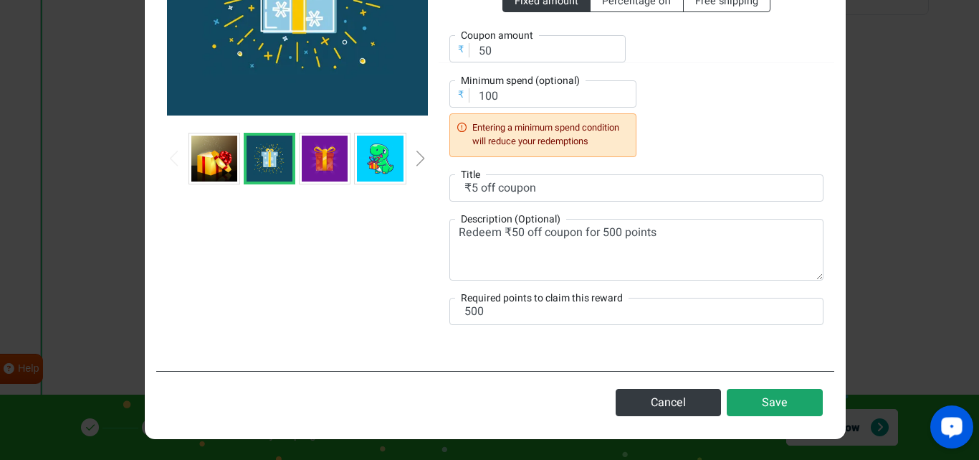
click at [746, 400] on button "Save" at bounding box center [775, 402] width 96 height 27
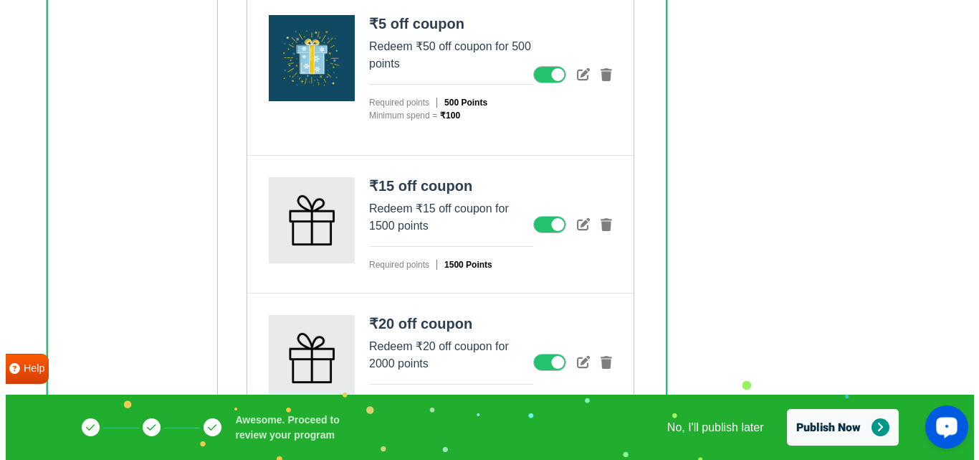
scroll to position [538, 0]
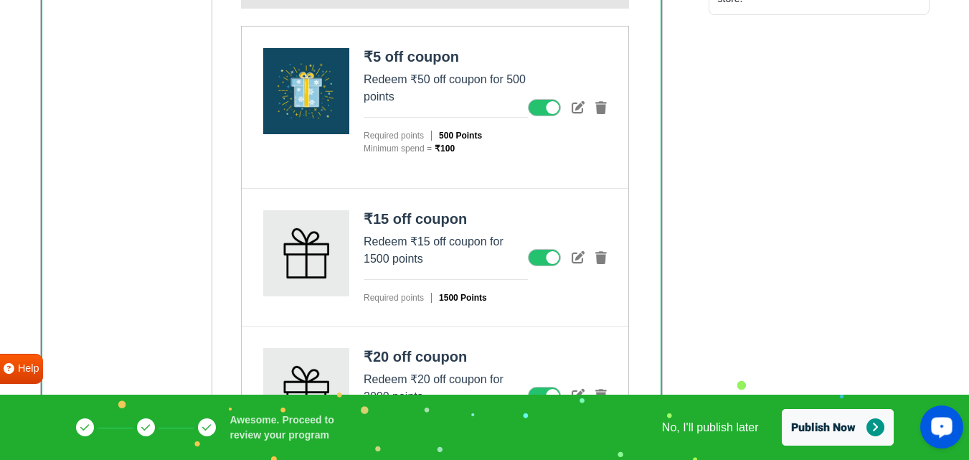
click at [419, 61] on strong "₹5 off coupon" at bounding box center [411, 57] width 95 height 16
click at [574, 111] on icon at bounding box center [577, 106] width 13 height 13
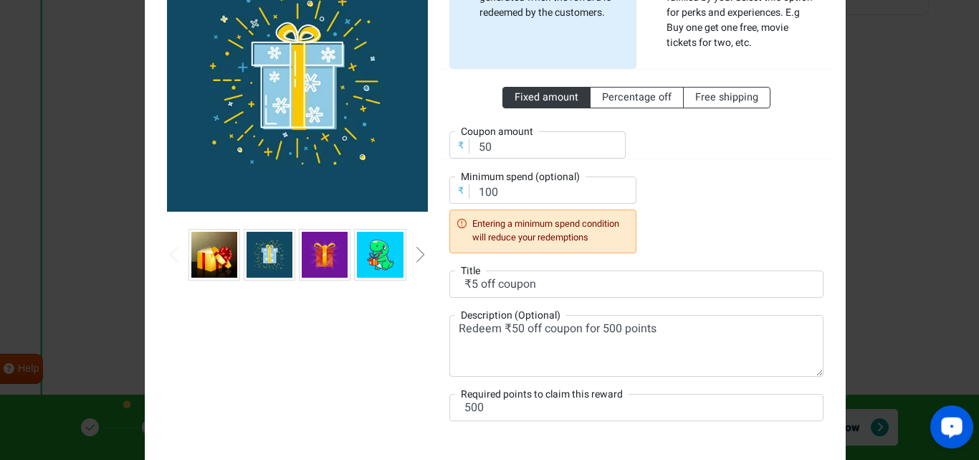
scroll to position [143, 0]
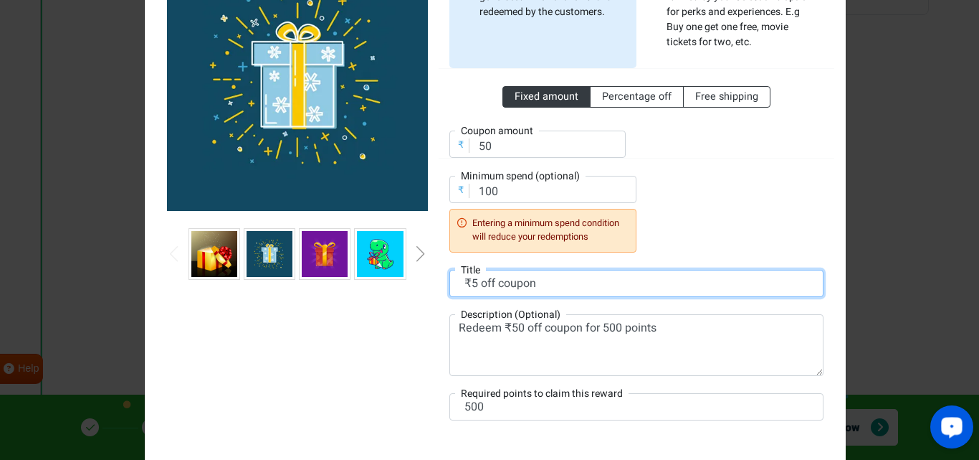
click at [471, 282] on input "₹5 off coupon" at bounding box center [637, 283] width 374 height 27
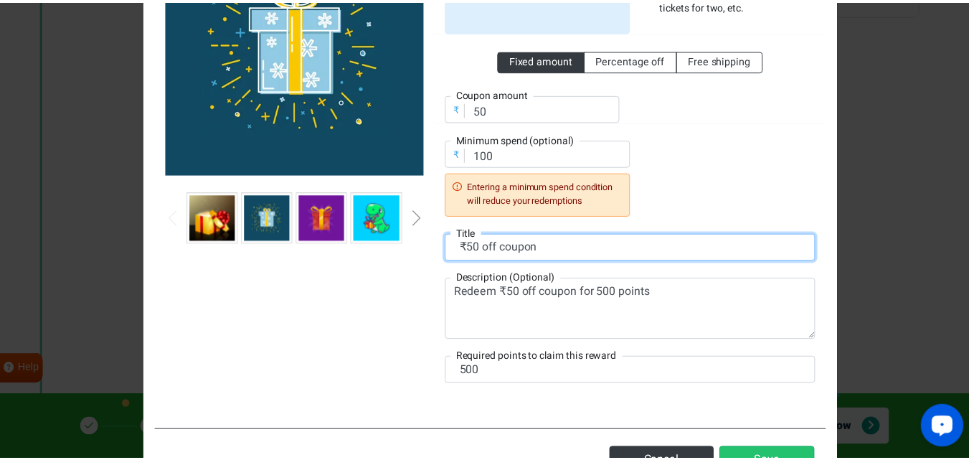
scroll to position [239, 0]
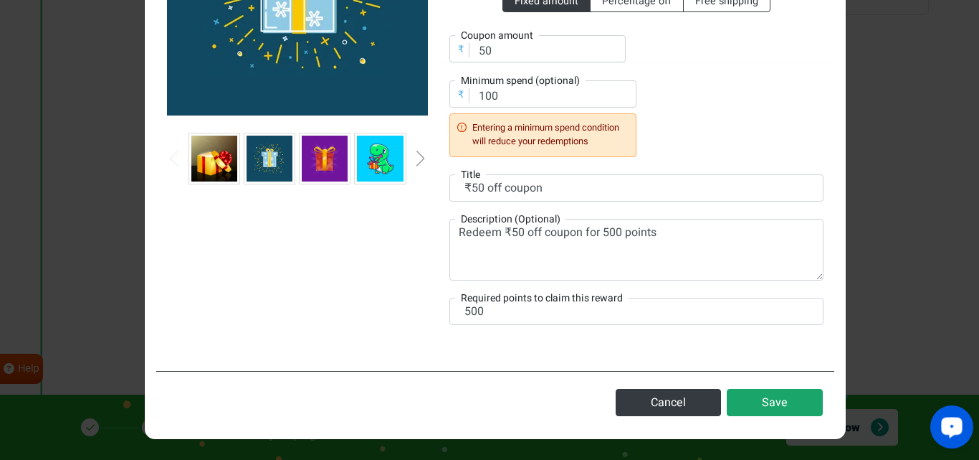
click at [779, 407] on button "Save" at bounding box center [775, 402] width 96 height 27
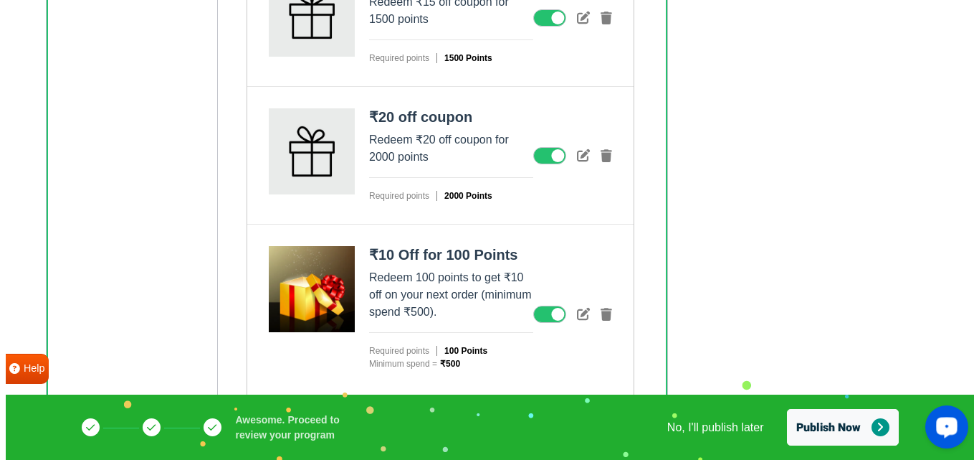
scroll to position [706, 0]
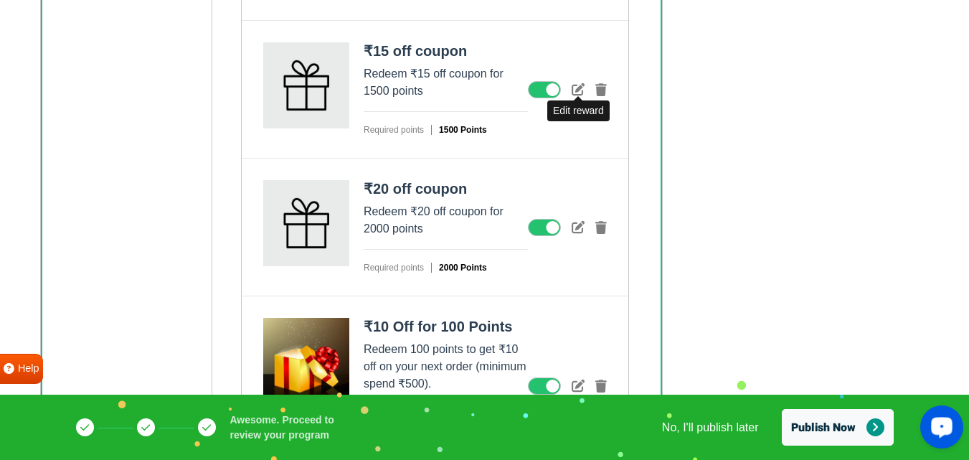
click at [574, 89] on icon at bounding box center [577, 88] width 13 height 13
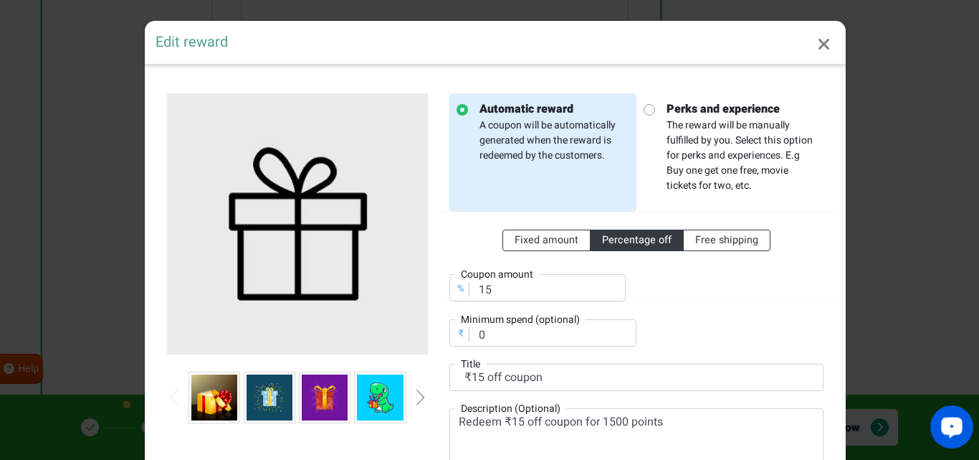
scroll to position [0, 0]
click at [516, 239] on span "Fixed amount" at bounding box center [547, 239] width 64 height 15
click at [516, 239] on input "Fixed amount" at bounding box center [519, 236] width 9 height 9
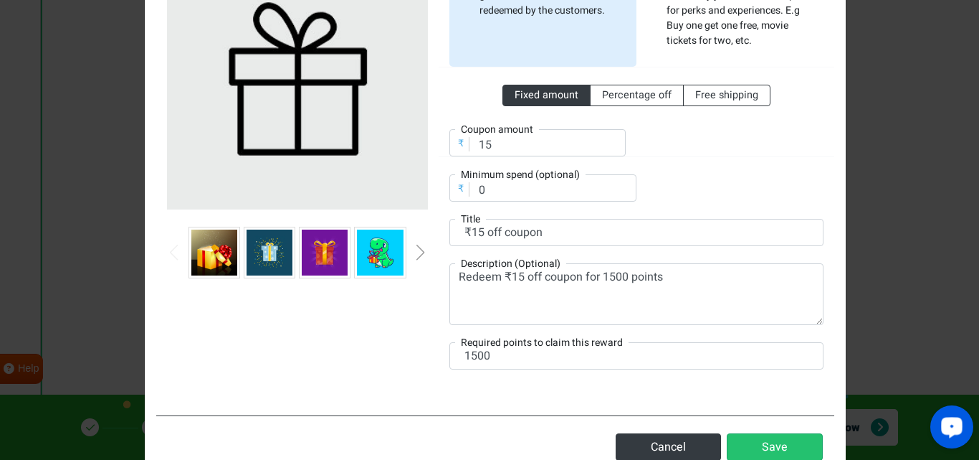
scroll to position [189, 0]
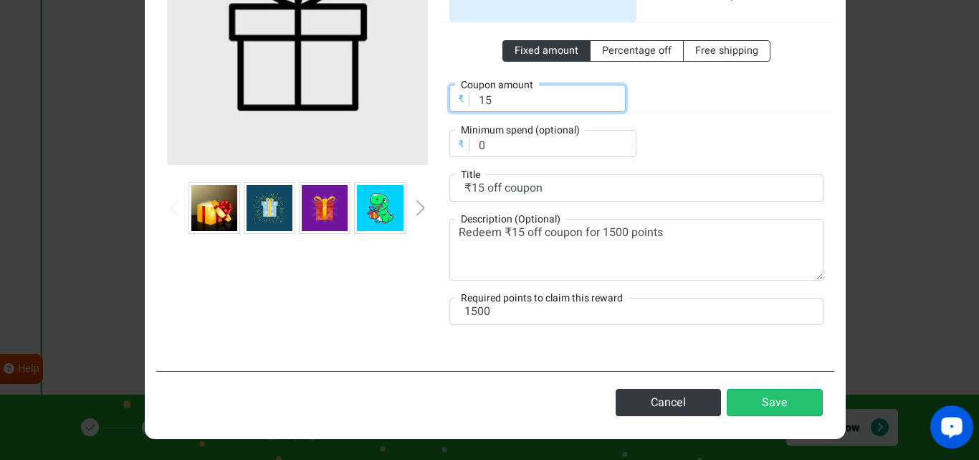
drag, startPoint x: 495, startPoint y: 102, endPoint x: 421, endPoint y: 98, distance: 73.9
click at [419, 98] on div "Automatic reward A coupon will be automatically generated when the reward is re…" at bounding box center [495, 123] width 678 height 472
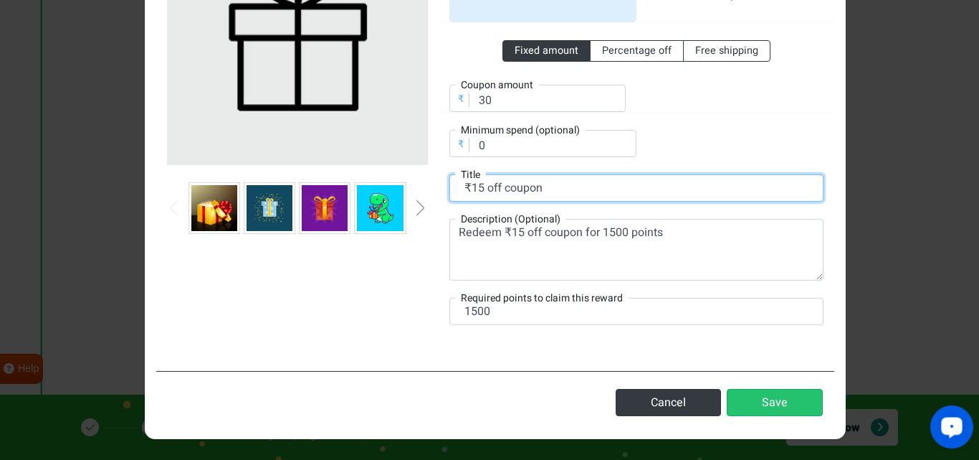
click at [467, 189] on input "₹15 off coupon" at bounding box center [637, 187] width 374 height 27
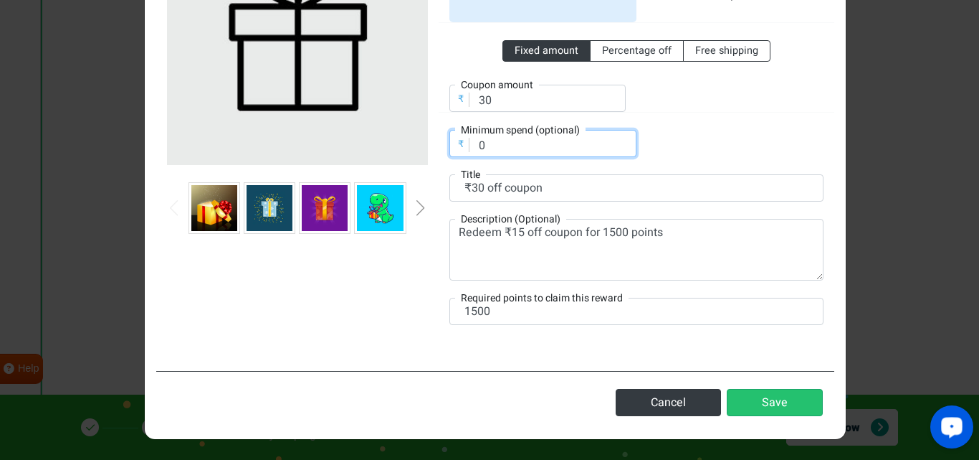
drag, startPoint x: 520, startPoint y: 143, endPoint x: 411, endPoint y: 143, distance: 109.0
click at [411, 143] on div "Automatic reward A coupon will be automatically generated when the reward is re…" at bounding box center [495, 123] width 678 height 472
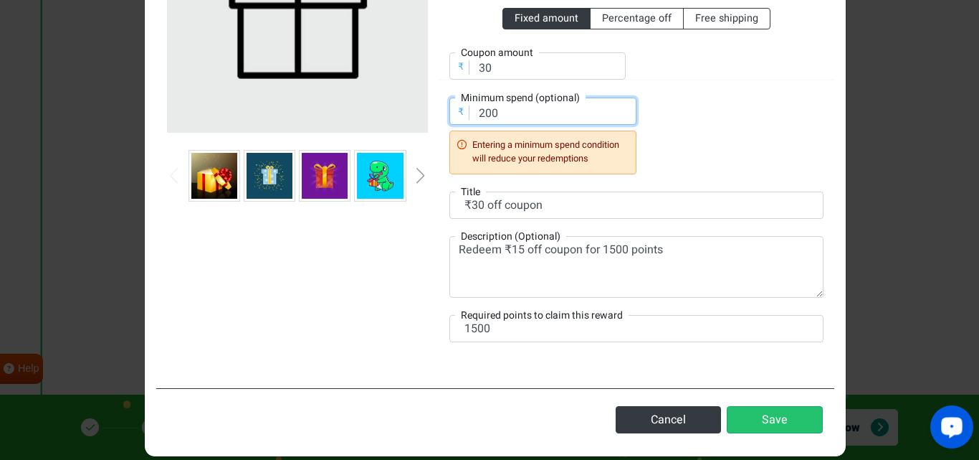
scroll to position [239, 0]
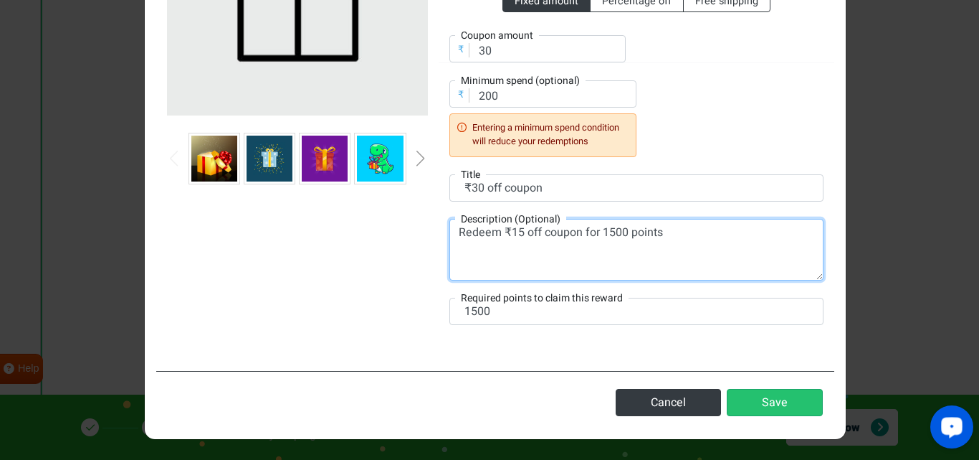
drag, startPoint x: 518, startPoint y: 230, endPoint x: 506, endPoint y: 230, distance: 11.5
click at [506, 230] on textarea "Redeem ₹15 off coupon for 1500 points" at bounding box center [637, 250] width 374 height 62
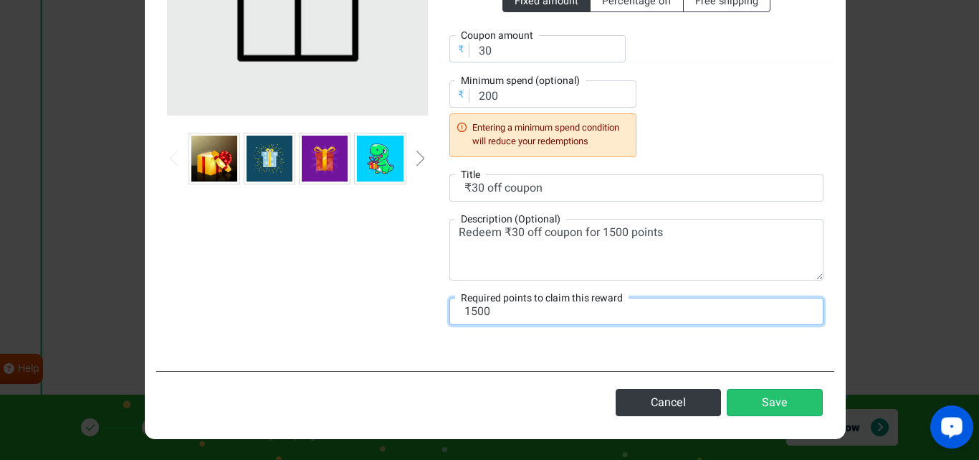
drag, startPoint x: 493, startPoint y: 311, endPoint x: 441, endPoint y: 312, distance: 52.3
click at [441, 312] on div "Automatic reward A coupon will be automatically generated when the reward is re…" at bounding box center [637, 98] width 396 height 488
drag, startPoint x: 498, startPoint y: 316, endPoint x: 450, endPoint y: 320, distance: 48.2
click at [450, 320] on input "1000" at bounding box center [637, 311] width 374 height 27
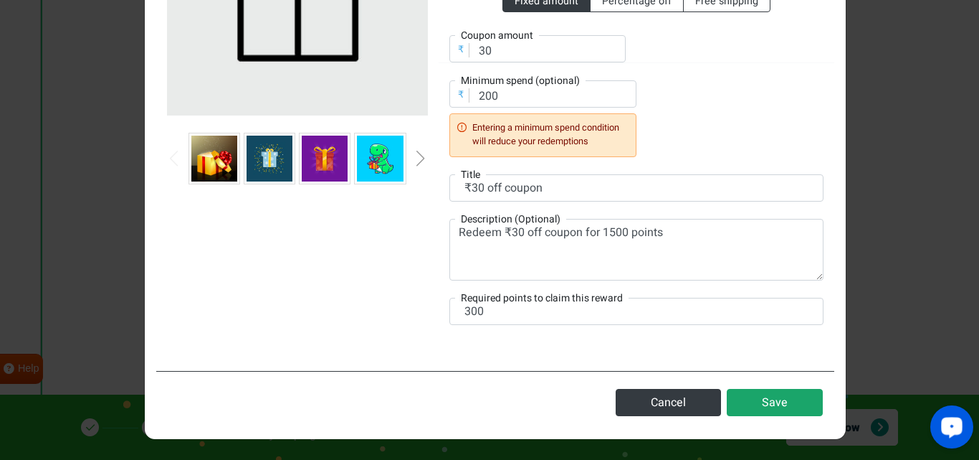
click at [773, 399] on button "Save" at bounding box center [775, 402] width 96 height 27
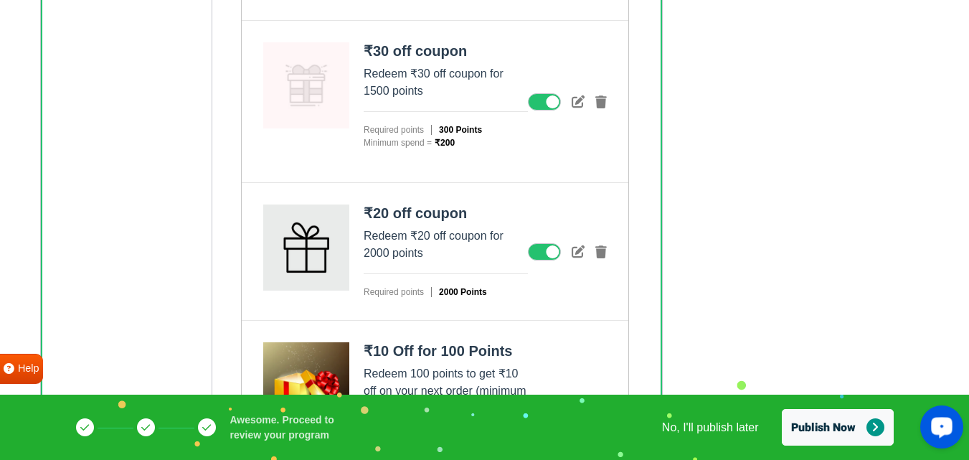
click at [311, 106] on figure at bounding box center [306, 85] width 86 height 86
click at [575, 100] on icon at bounding box center [577, 101] width 13 height 13
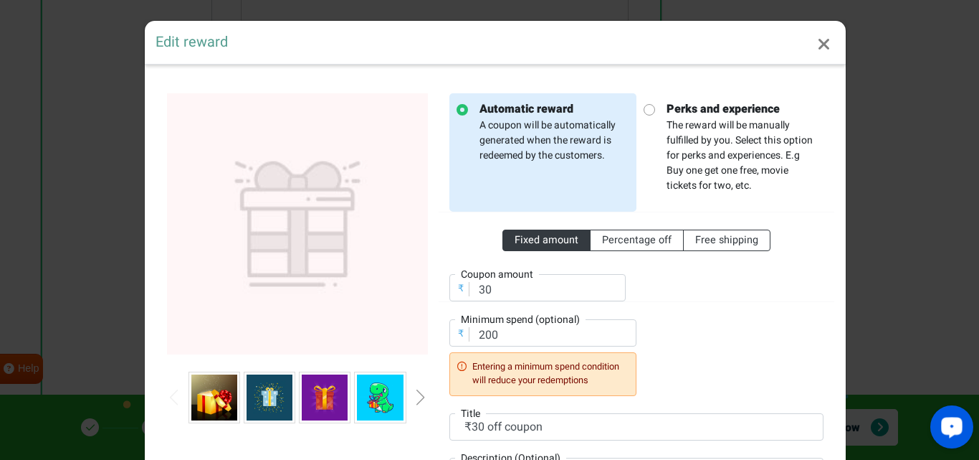
scroll to position [0, 0]
click at [268, 386] on img at bounding box center [270, 397] width 46 height 46
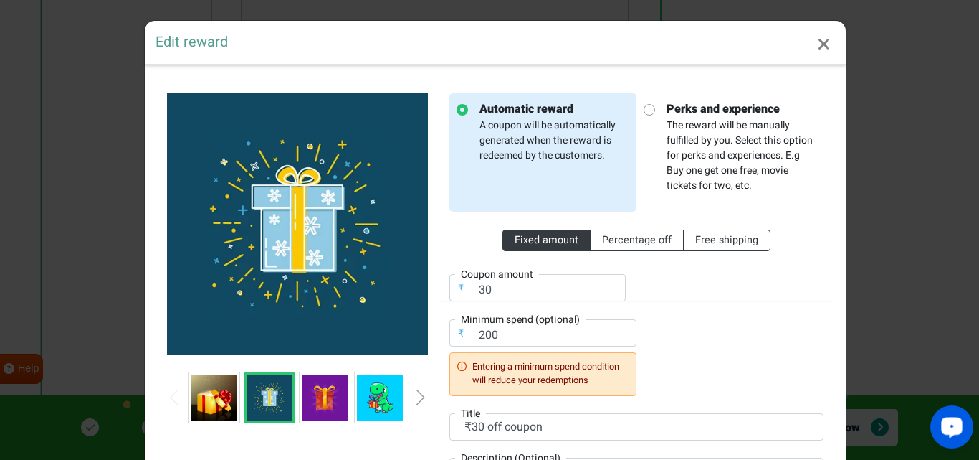
click at [313, 389] on img at bounding box center [325, 397] width 46 height 46
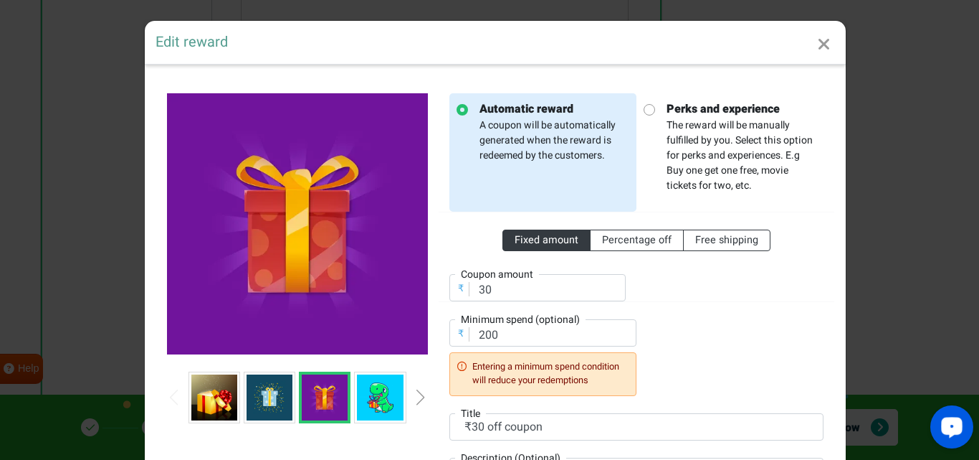
click at [818, 51] on icon "Close" at bounding box center [824, 44] width 13 height 17
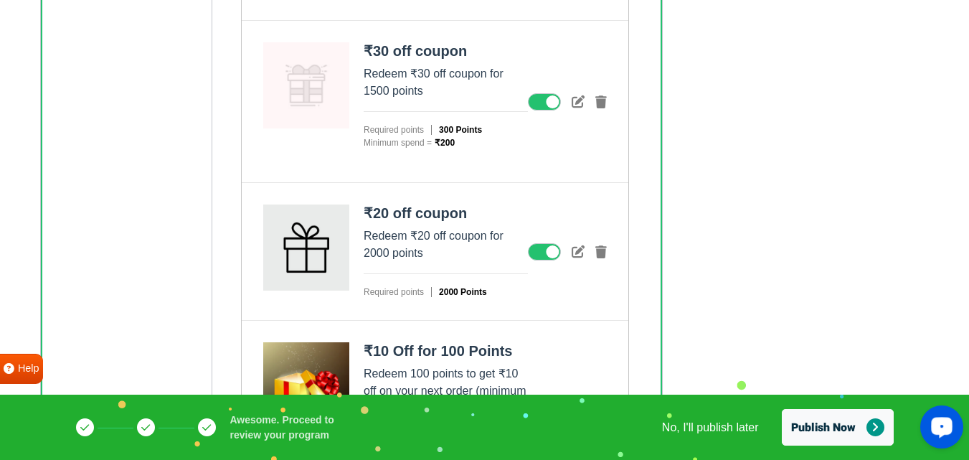
click at [312, 76] on figure at bounding box center [306, 85] width 86 height 86
click at [575, 101] on icon at bounding box center [577, 101] width 13 height 13
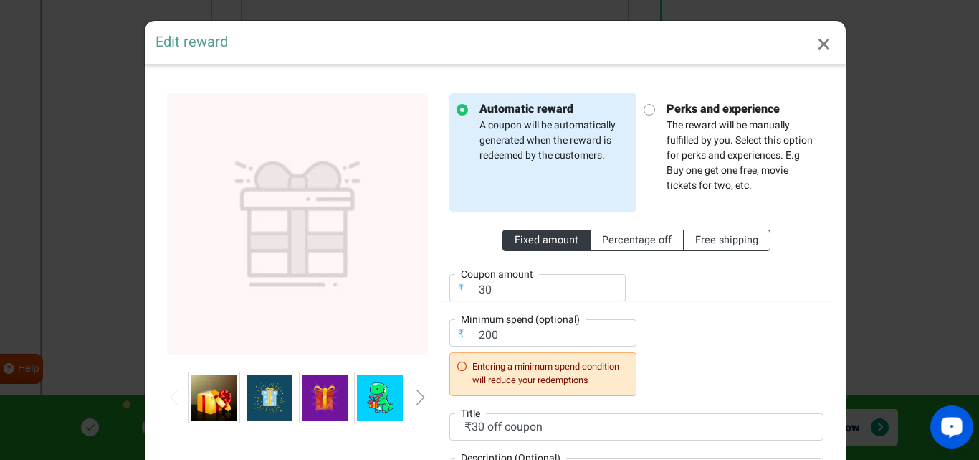
click at [333, 394] on img at bounding box center [325, 397] width 46 height 46
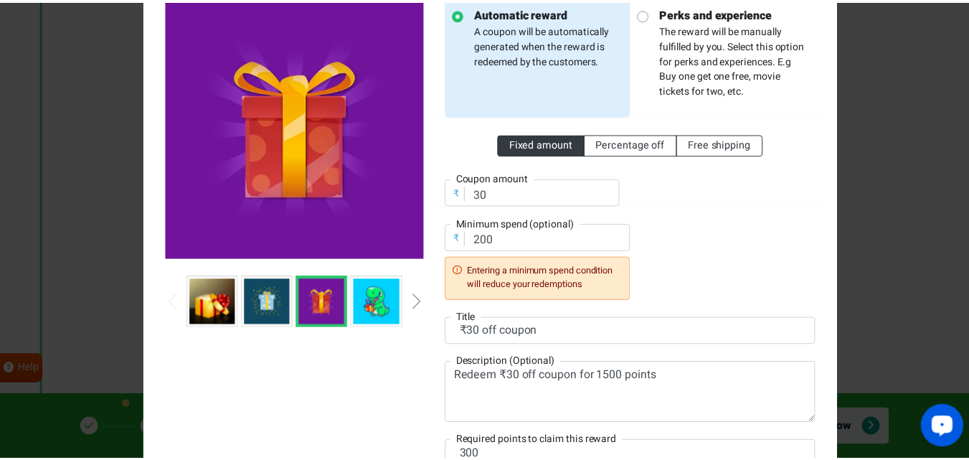
scroll to position [215, 0]
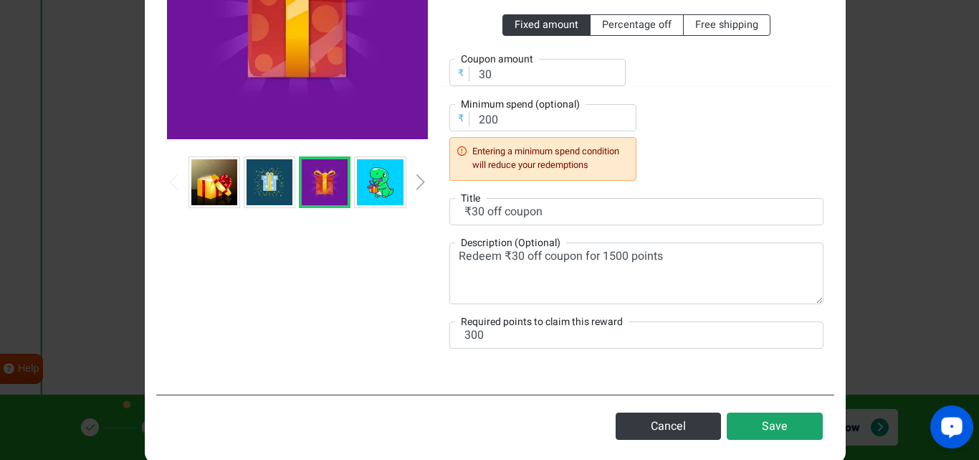
click at [756, 432] on button "Save" at bounding box center [775, 425] width 96 height 27
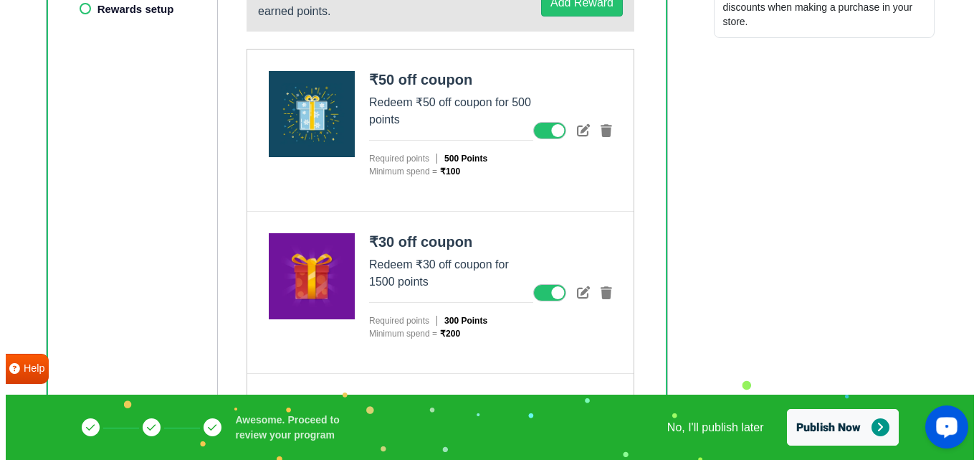
scroll to position [443, 0]
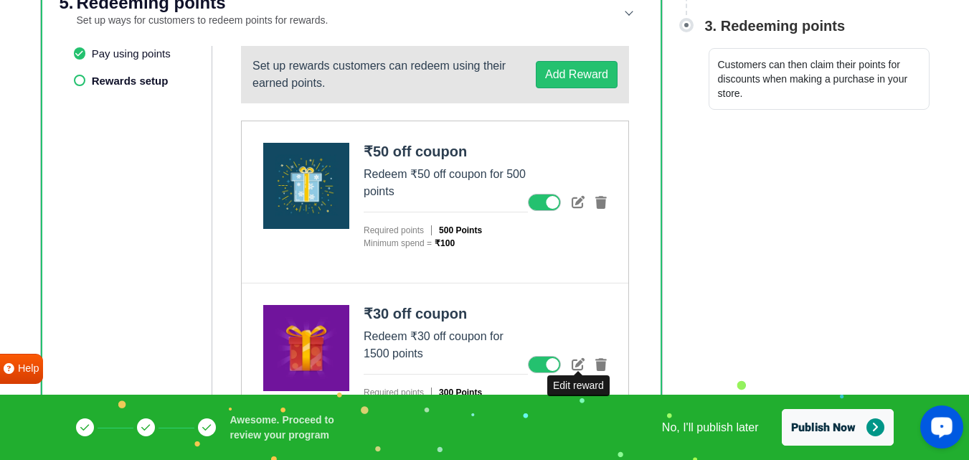
click at [576, 361] on icon at bounding box center [577, 363] width 13 height 13
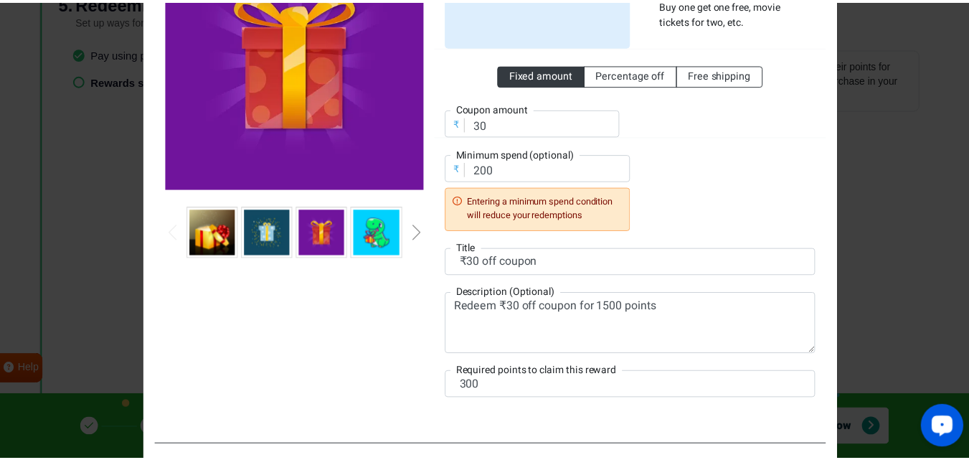
scroll to position [215, 0]
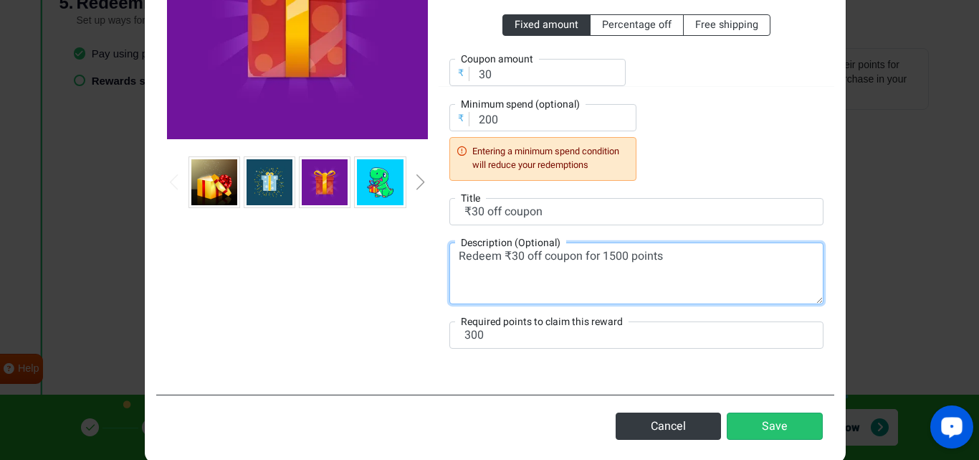
click at [607, 255] on textarea "Redeem ₹30 off coupon for 1500 points" at bounding box center [637, 273] width 374 height 62
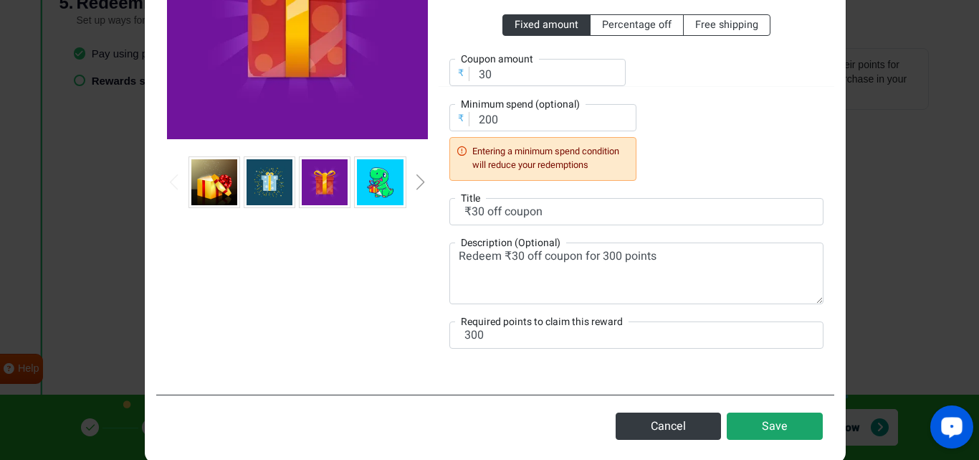
click at [775, 437] on button "Save" at bounding box center [775, 425] width 96 height 27
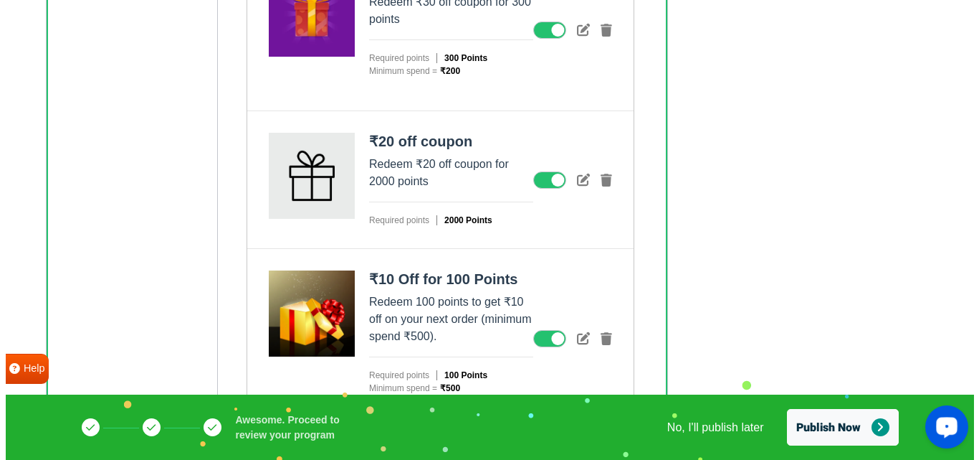
scroll to position [802, 0]
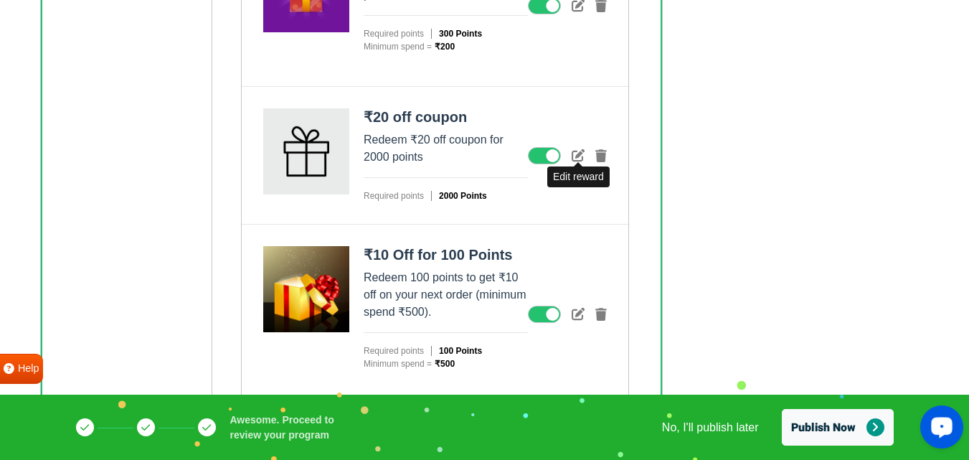
click at [578, 156] on icon at bounding box center [577, 154] width 13 height 13
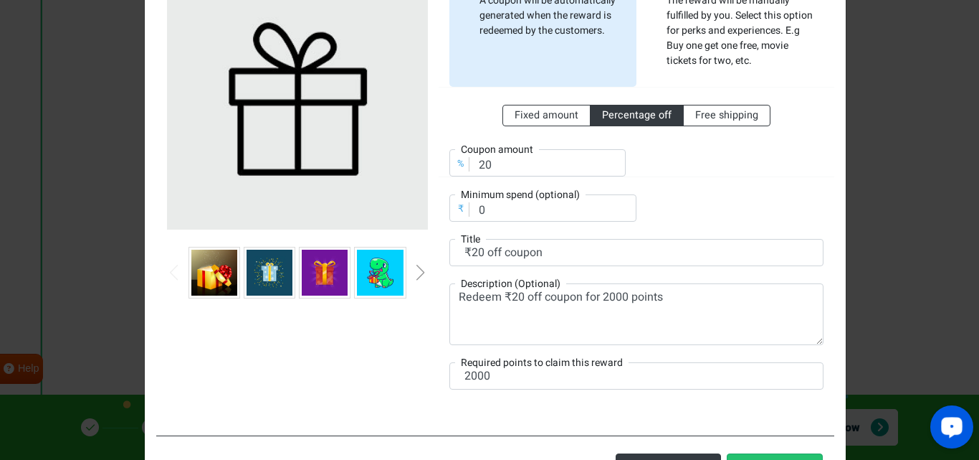
scroll to position [143, 0]
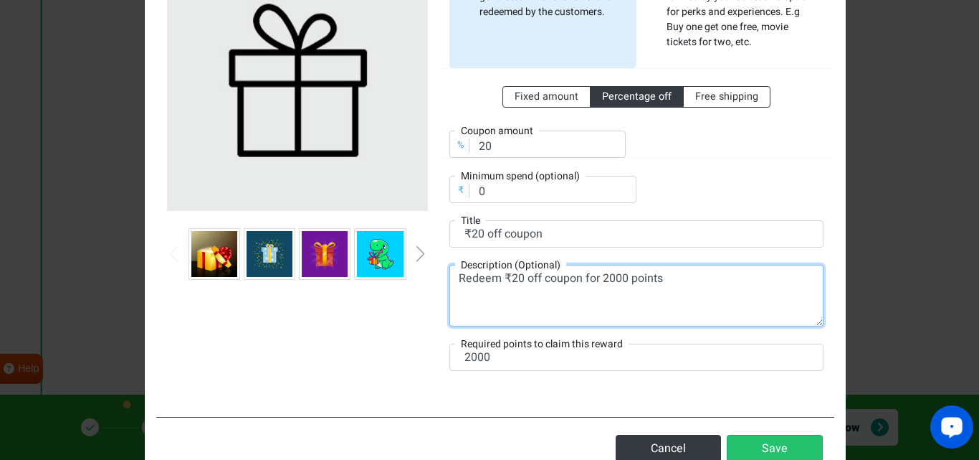
click at [621, 280] on textarea "Redeem ₹20 off coupon for 2000 points" at bounding box center [637, 296] width 374 height 62
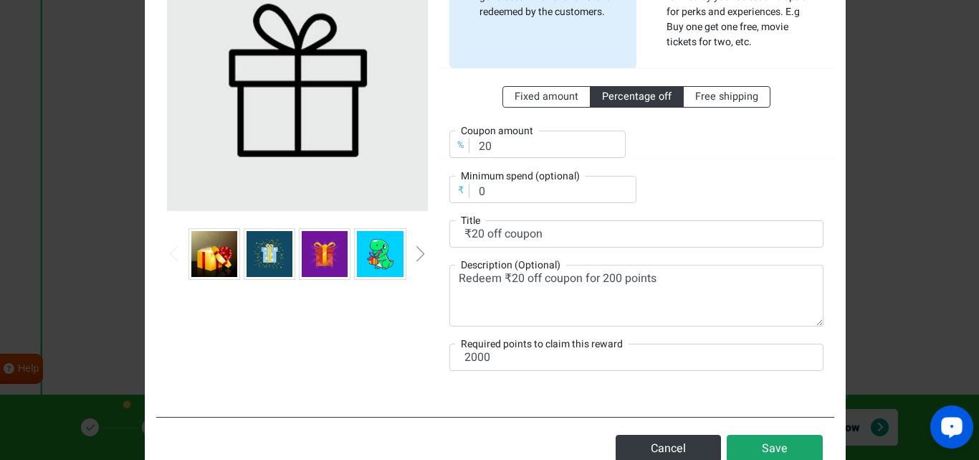
click at [749, 447] on button "Save" at bounding box center [775, 447] width 96 height 27
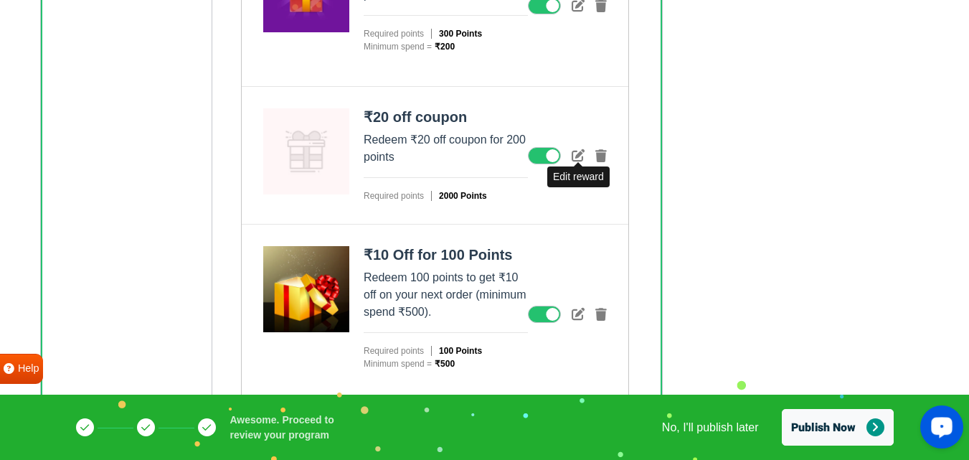
click at [574, 157] on icon at bounding box center [577, 154] width 13 height 13
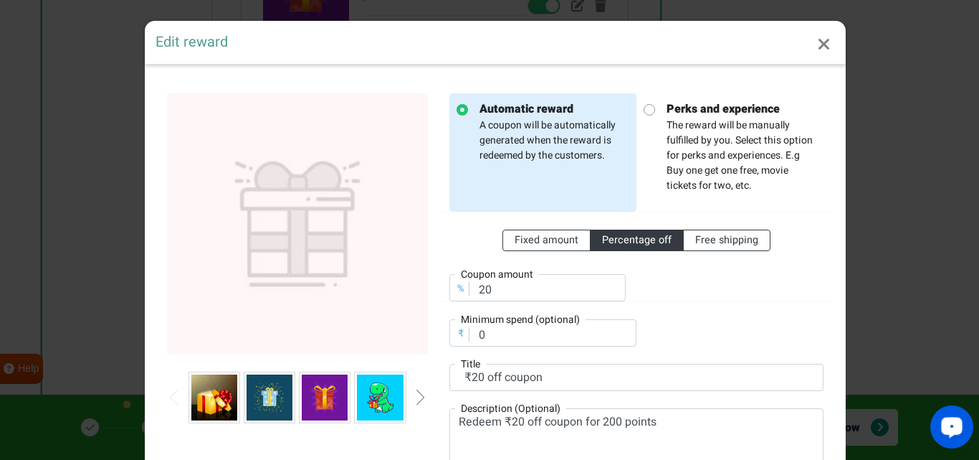
scroll to position [0, 0]
click at [409, 388] on div at bounding box center [297, 397] width 261 height 52
click at [417, 394] on div "Next slide" at bounding box center [420, 397] width 7 height 16
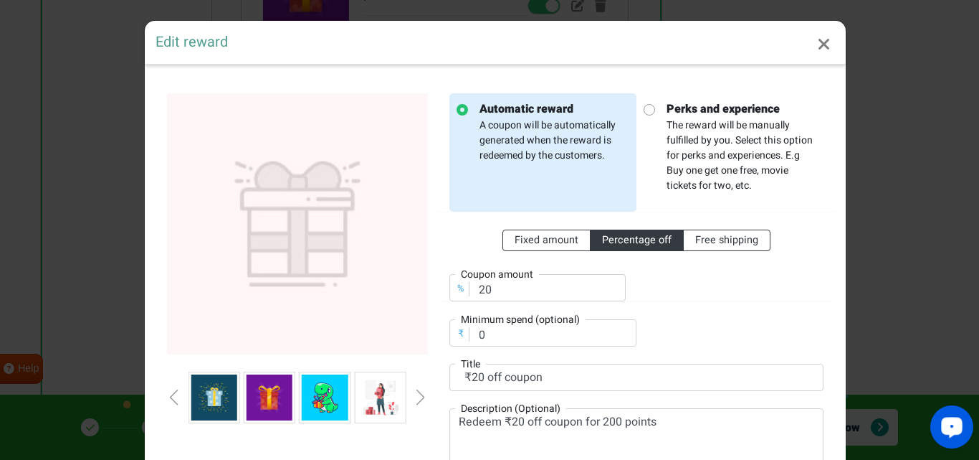
click at [260, 391] on img at bounding box center [270, 397] width 46 height 46
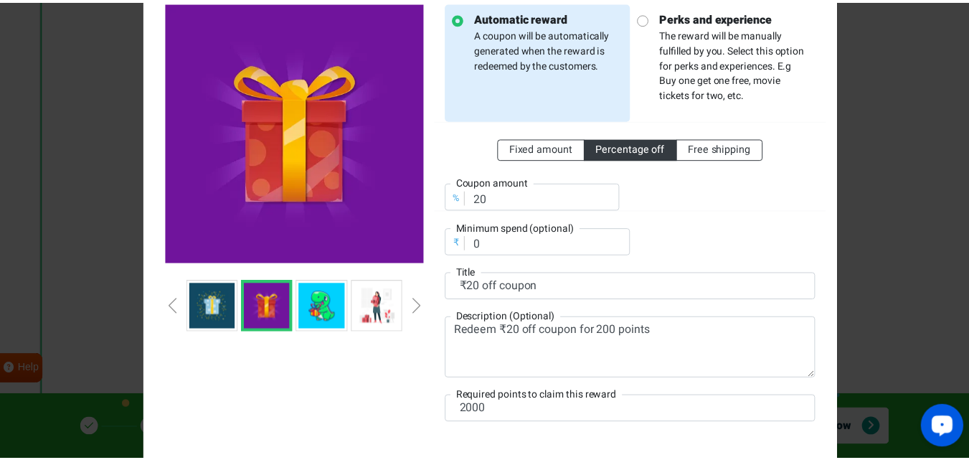
scroll to position [189, 0]
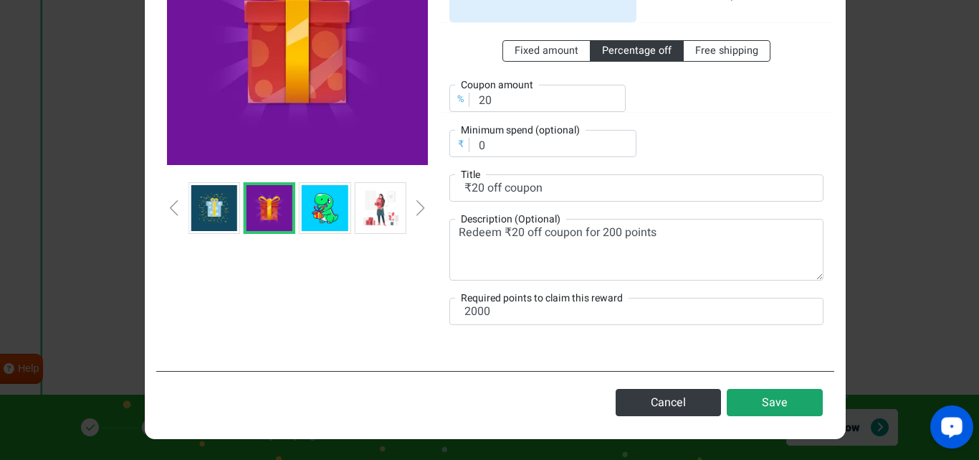
click at [743, 400] on button "Save" at bounding box center [775, 402] width 96 height 27
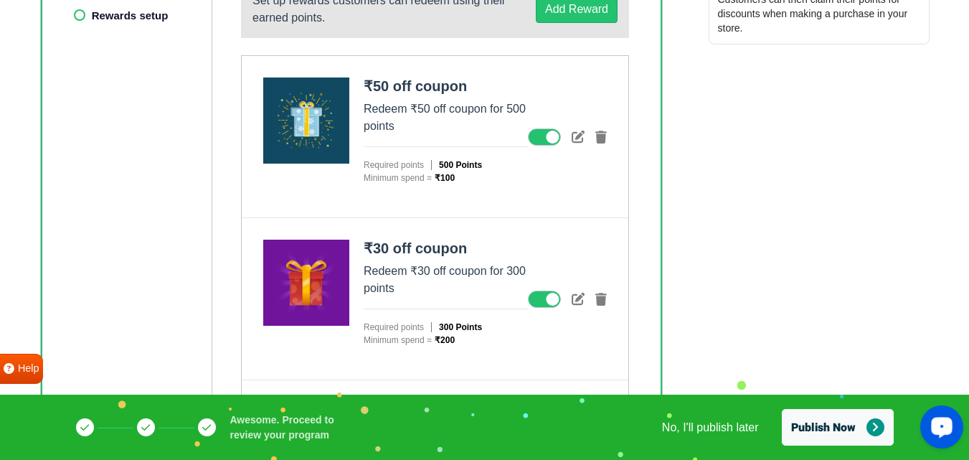
scroll to position [515, 0]
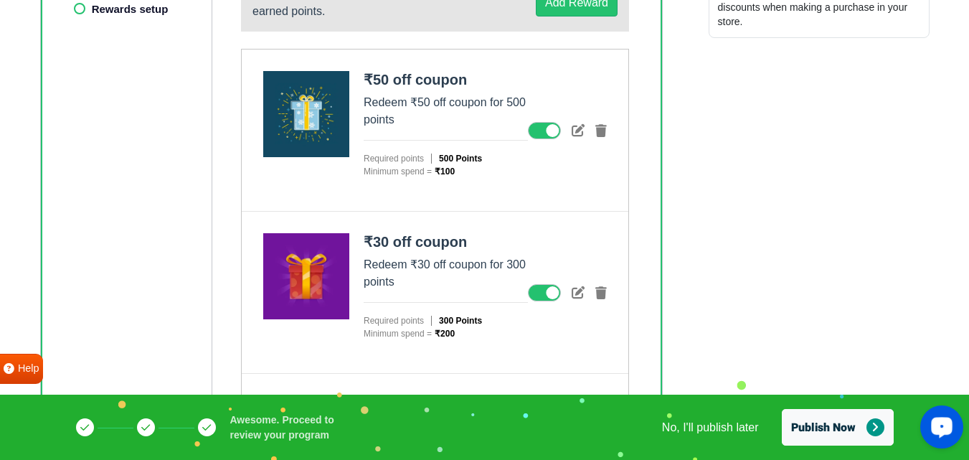
click at [77, 13] on ul "Pay using points Rewards setup" at bounding box center [143, 337] width 139 height 727
click at [78, 10] on ul "Pay using points Rewards setup" at bounding box center [143, 337] width 139 height 727
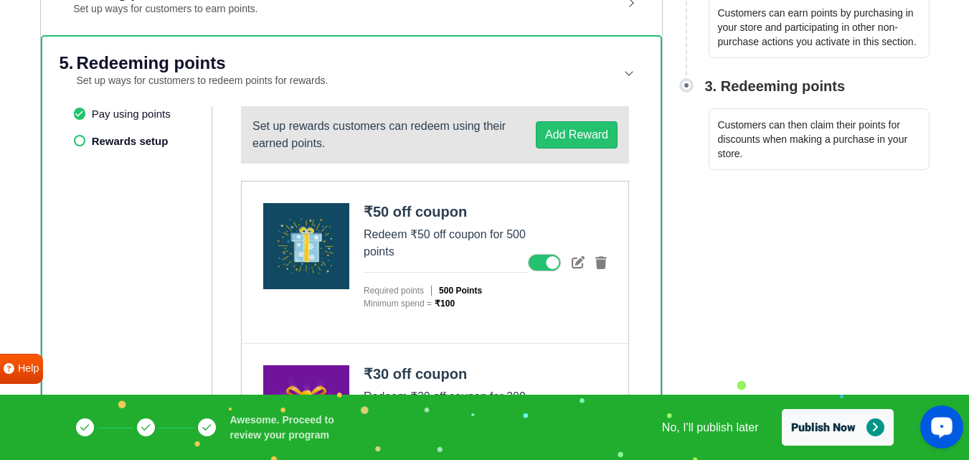
scroll to position [371, 0]
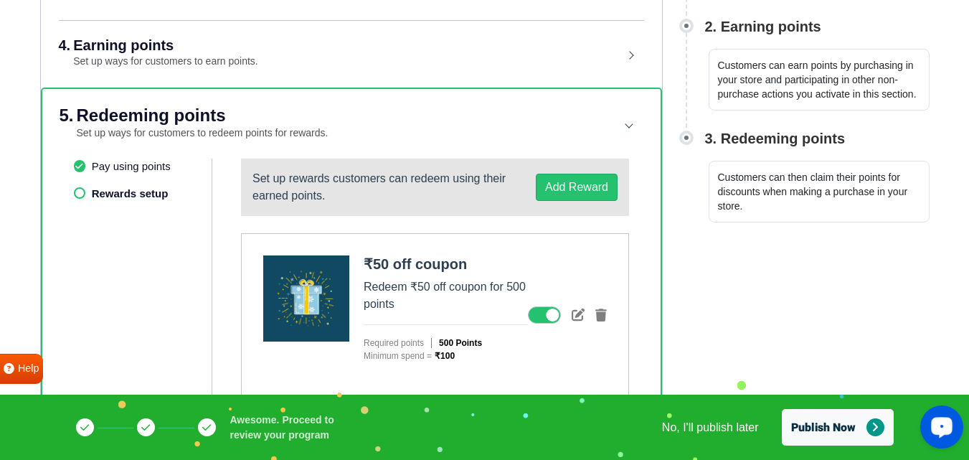
scroll to position [300, 0]
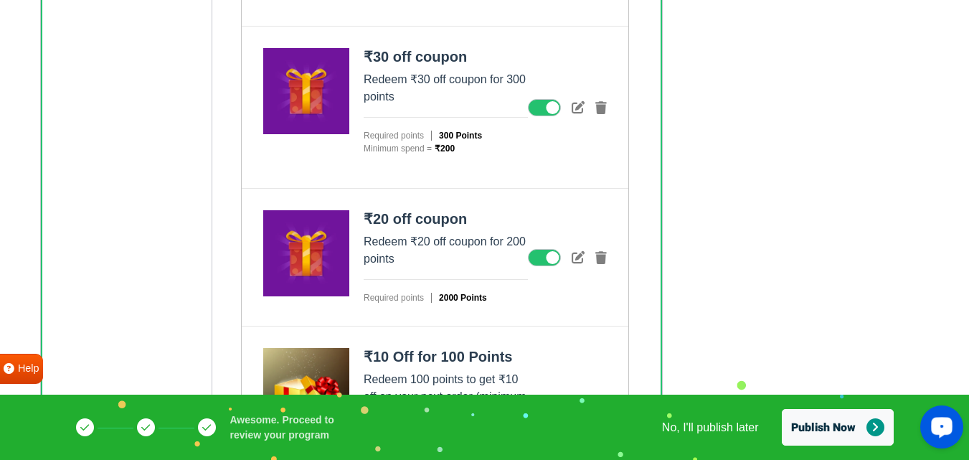
scroll to position [802, 0]
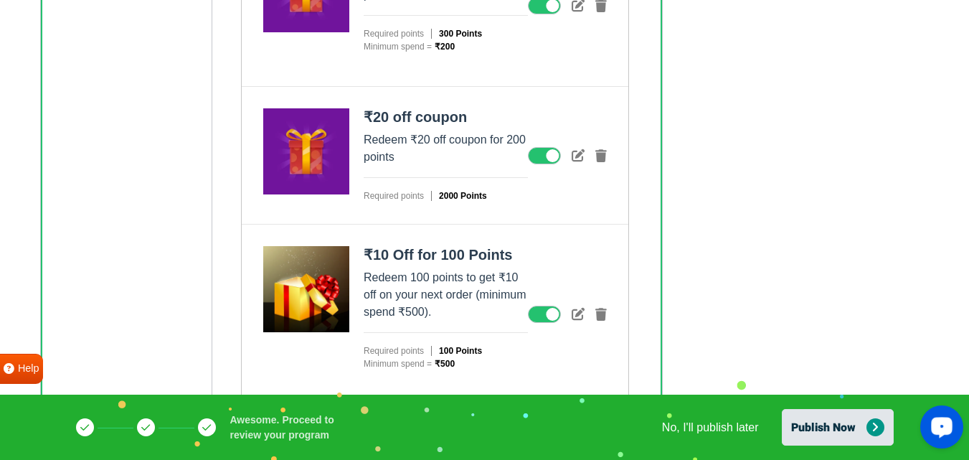
click at [795, 427] on button "Publish Now" at bounding box center [838, 427] width 112 height 37
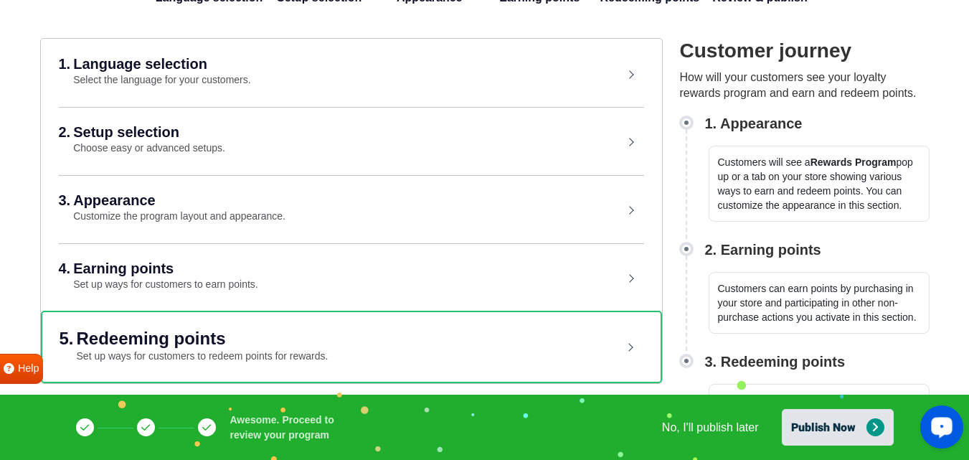
scroll to position [108, 0]
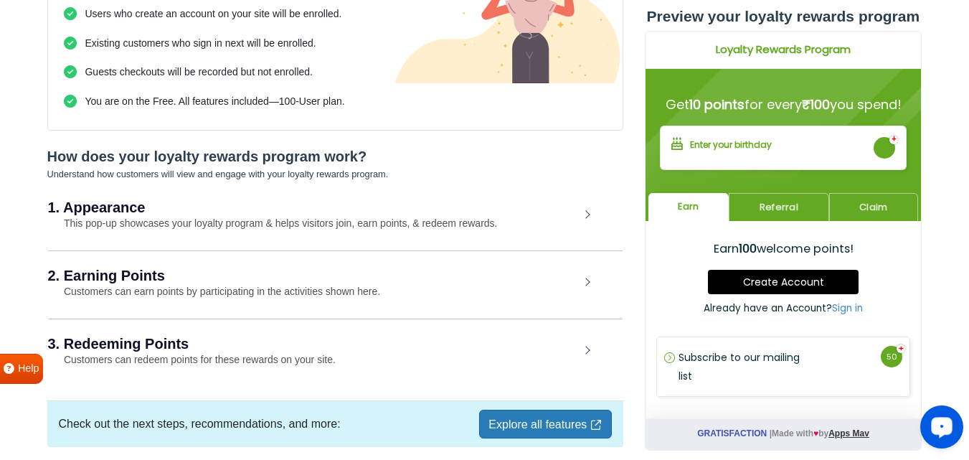
scroll to position [274, 0]
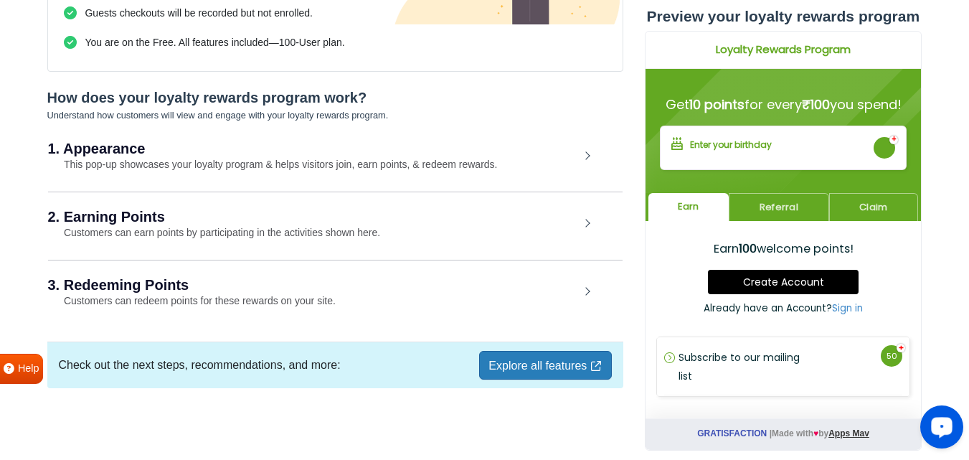
click at [591, 153] on div "1. Appearance This pop-up showcases your loyalty program & helps visitors join,…" at bounding box center [335, 157] width 574 height 66
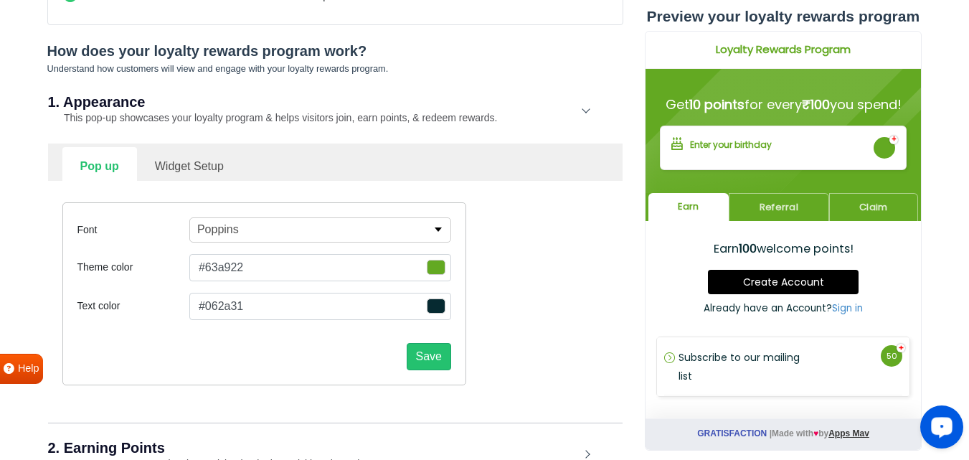
scroll to position [346, 0]
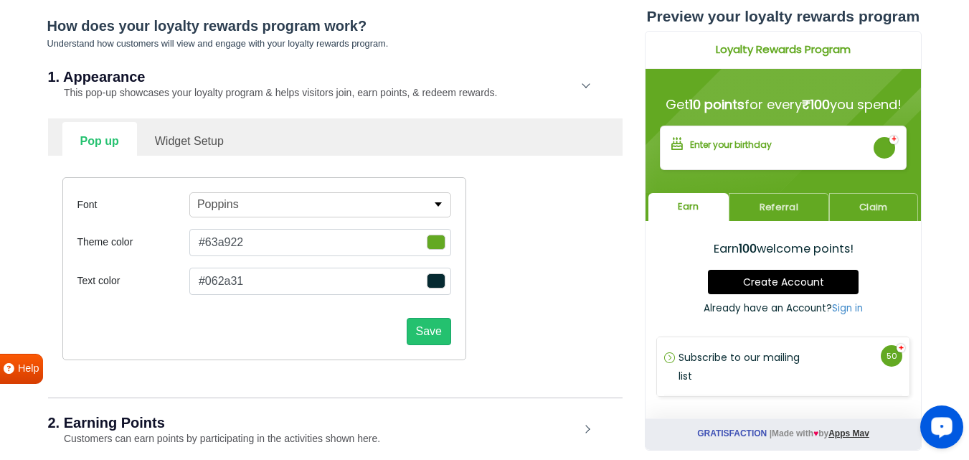
click at [203, 133] on link "Widget Setup" at bounding box center [189, 139] width 105 height 35
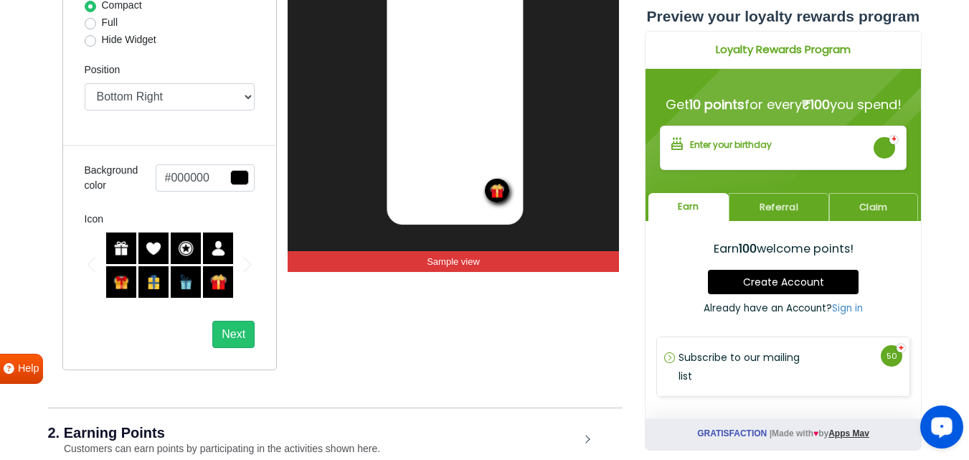
scroll to position [561, 0]
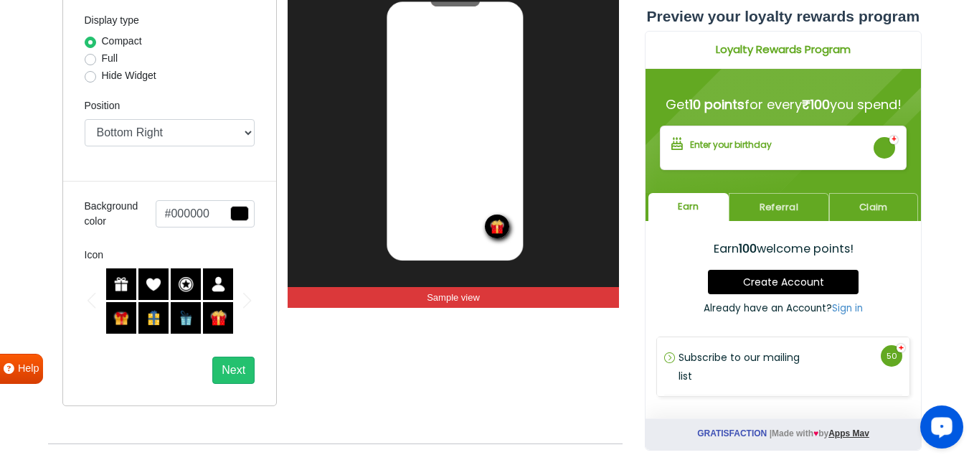
click at [221, 282] on img at bounding box center [218, 284] width 16 height 16
click at [182, 283] on img at bounding box center [186, 284] width 16 height 16
click at [146, 282] on img at bounding box center [154, 284] width 16 height 16
click at [110, 277] on div at bounding box center [121, 284] width 30 height 32
click at [212, 320] on img at bounding box center [218, 318] width 16 height 16
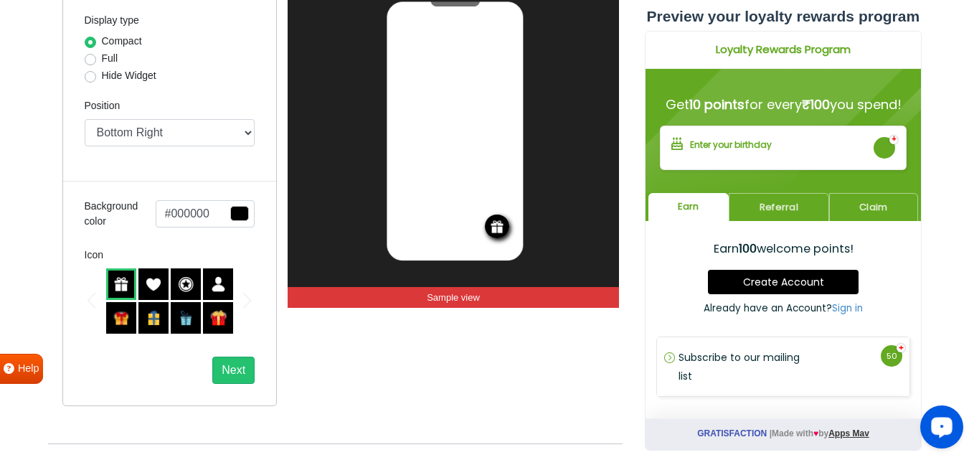
click at [125, 320] on img at bounding box center [121, 318] width 16 height 16
click at [217, 317] on img at bounding box center [218, 318] width 16 height 16
click at [230, 366] on button "Next" at bounding box center [233, 369] width 42 height 27
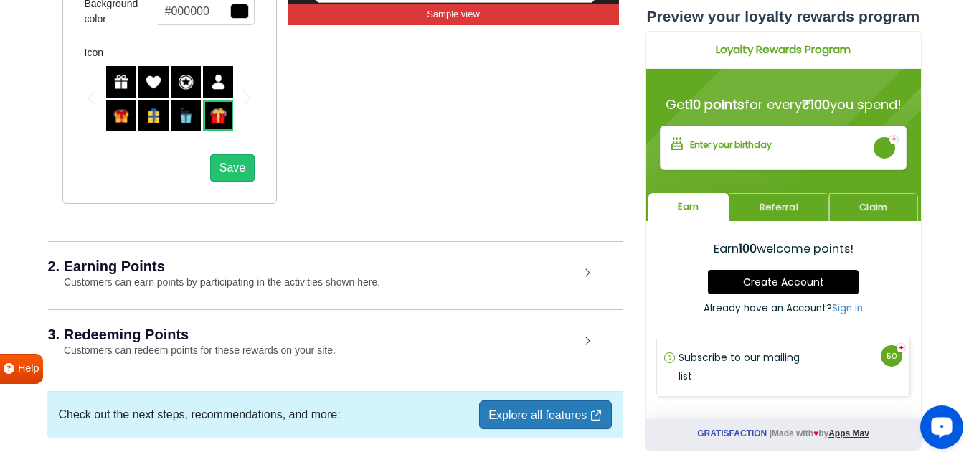
scroll to position [818, 0]
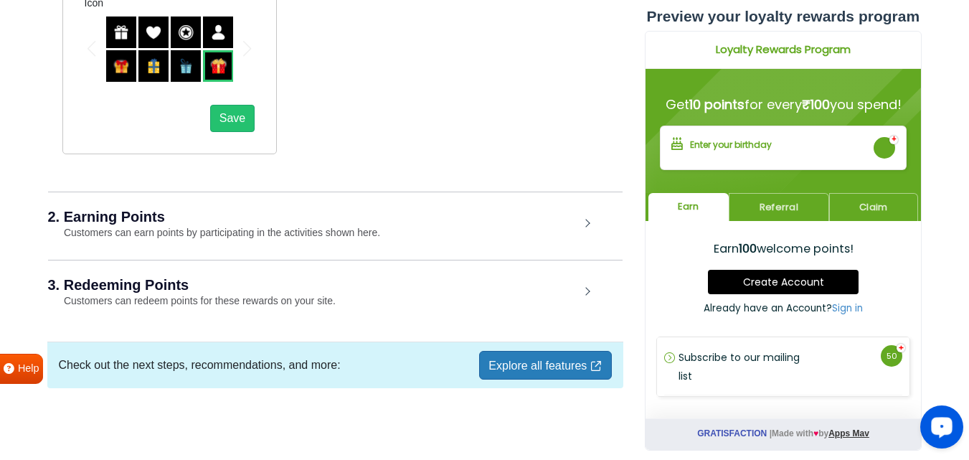
click at [532, 374] on link "Explore all features" at bounding box center [545, 365] width 132 height 29
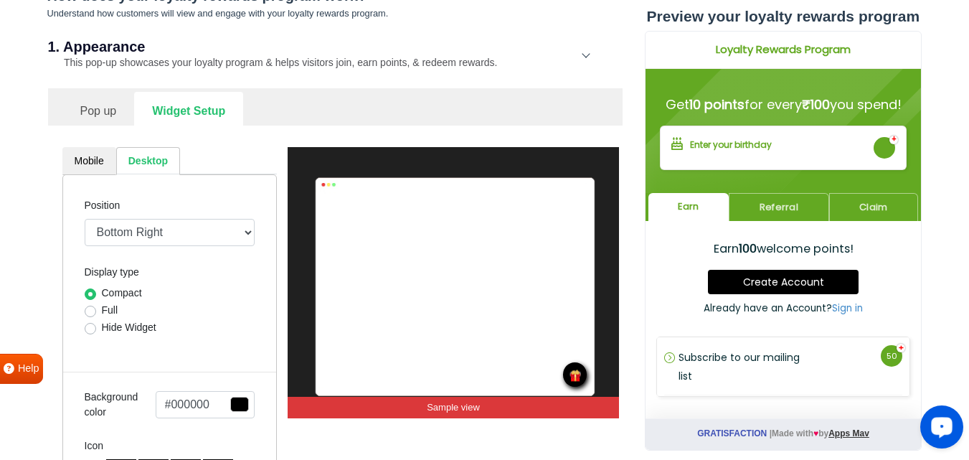
scroll to position [358, 0]
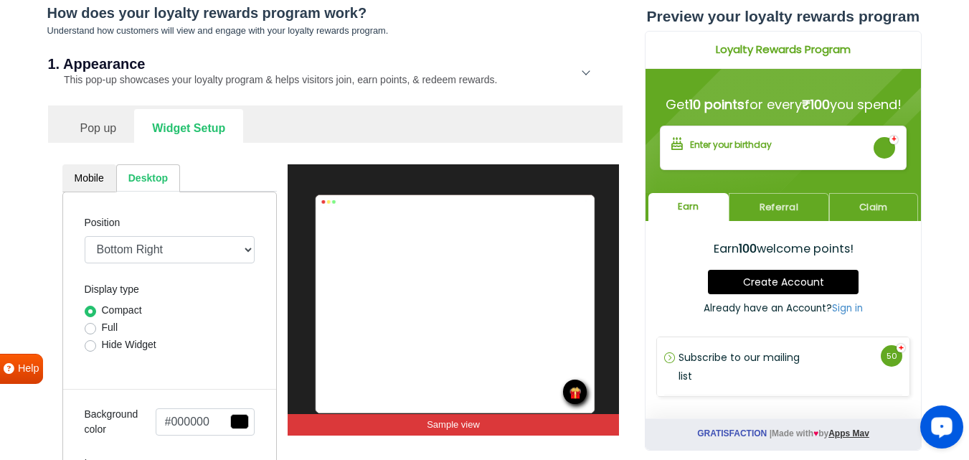
click at [93, 129] on link "Pop up" at bounding box center [98, 126] width 72 height 35
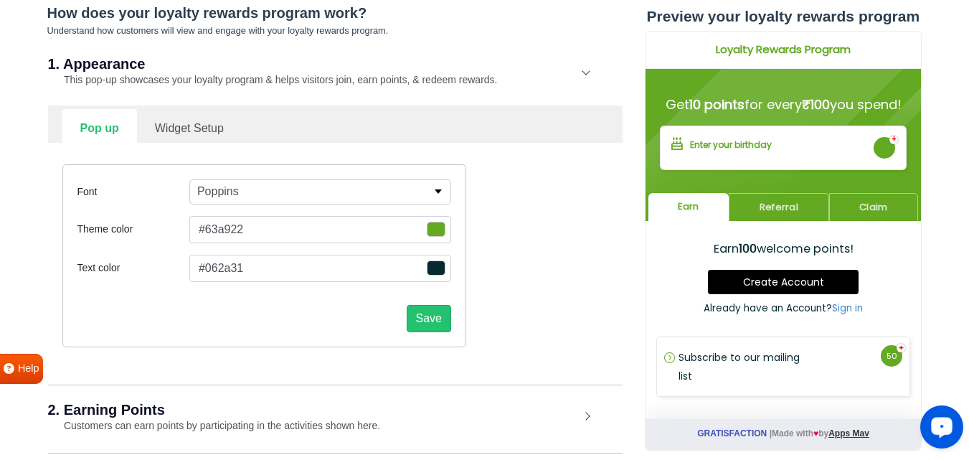
click at [319, 193] on button "Poppins" at bounding box center [320, 191] width 262 height 25
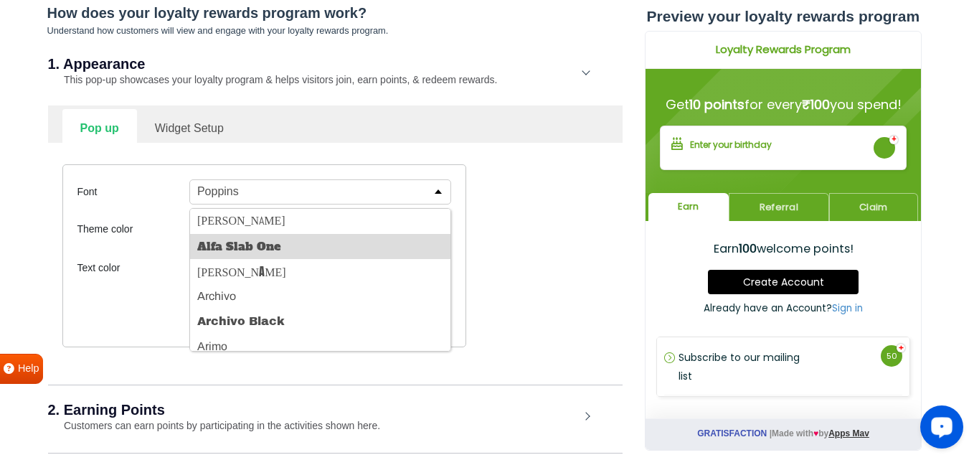
click at [289, 252] on button "Alfa Slab One" at bounding box center [320, 246] width 260 height 25
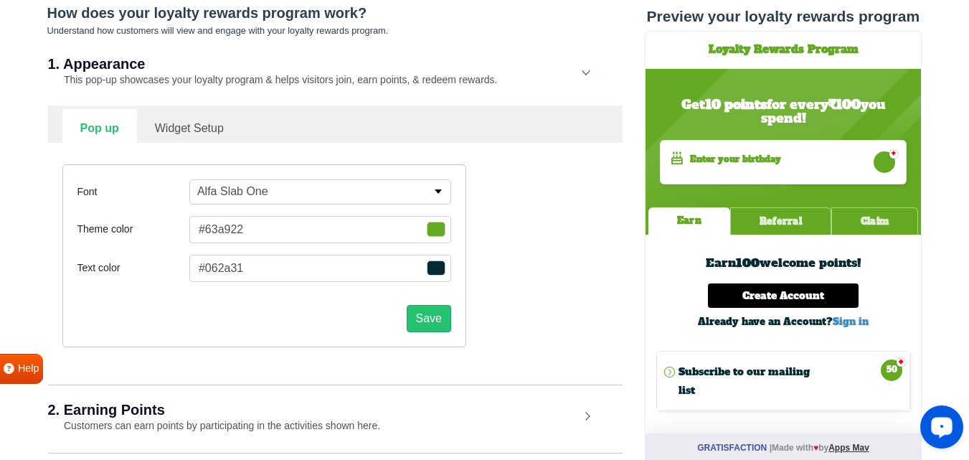
click at [305, 186] on button "Alfa Slab One" at bounding box center [320, 191] width 262 height 25
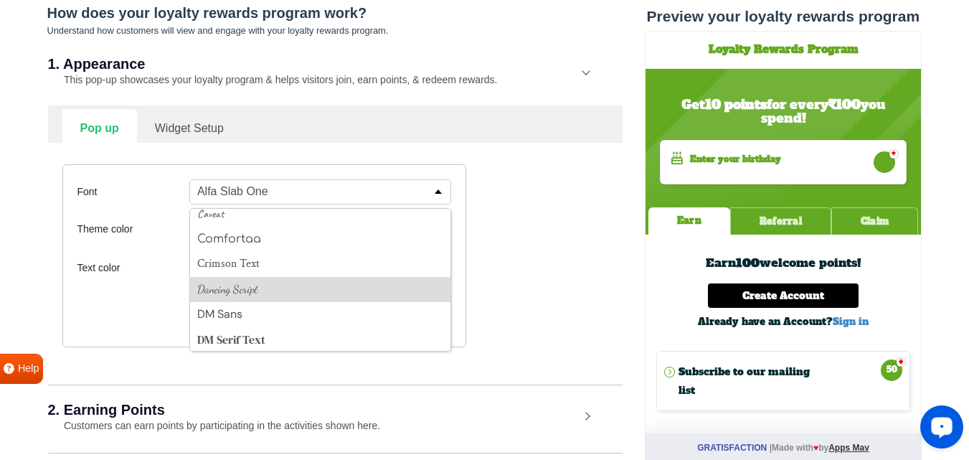
click at [261, 289] on button "Dancing Script" at bounding box center [320, 289] width 260 height 25
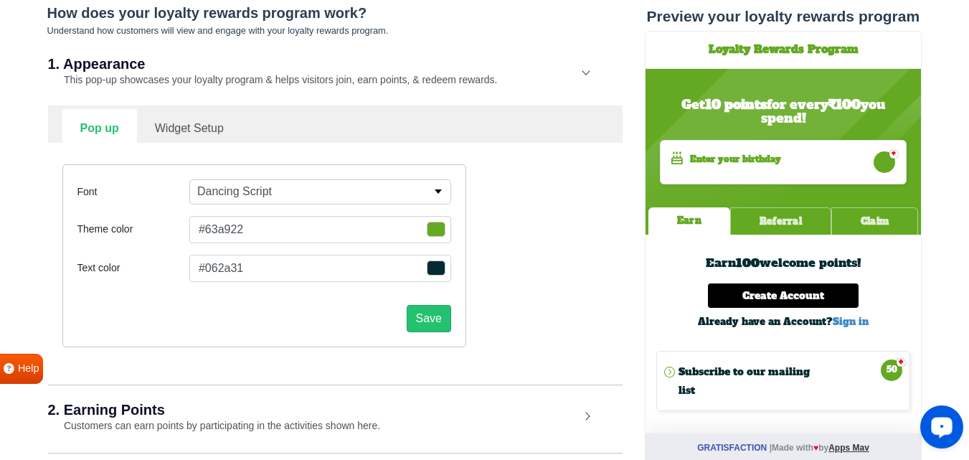
scroll to position [358, 0]
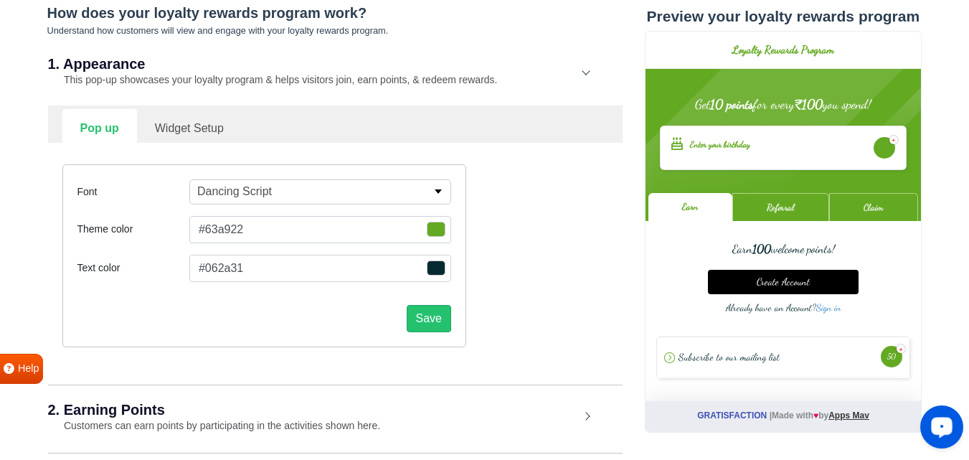
click at [277, 190] on button "Dancing Script" at bounding box center [320, 191] width 262 height 25
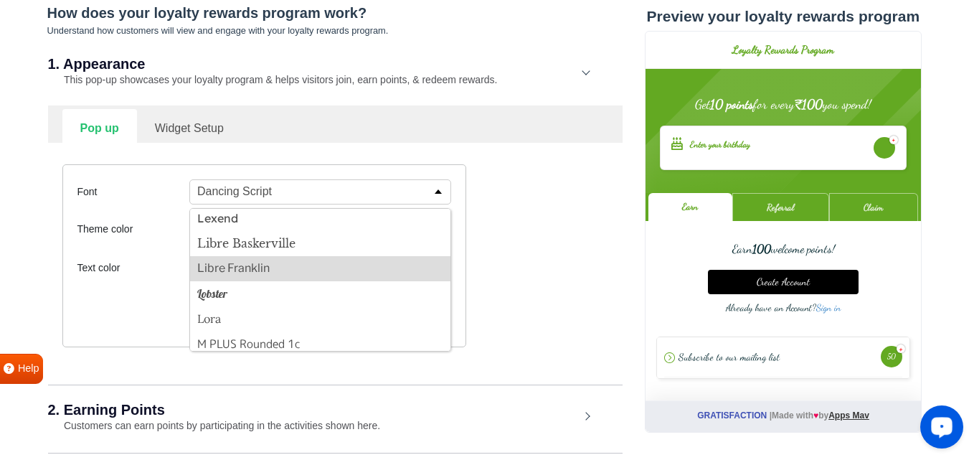
scroll to position [1003, 0]
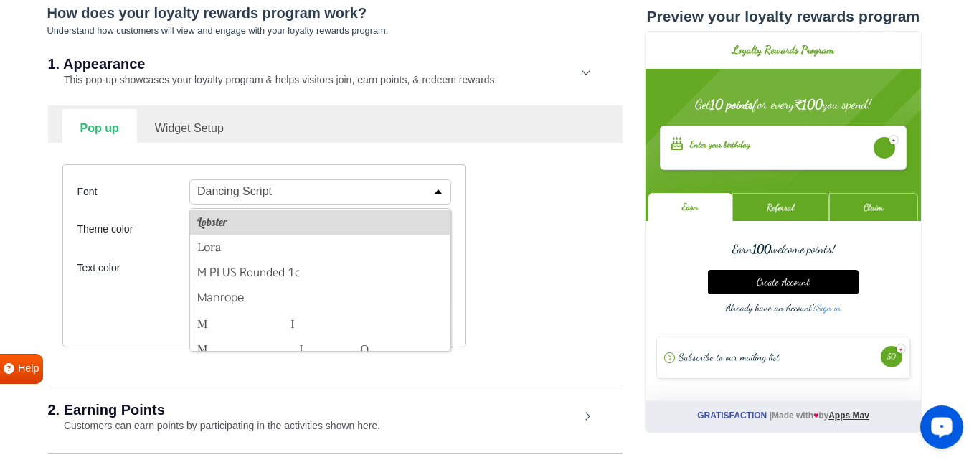
click at [275, 222] on button "Lobster" at bounding box center [320, 221] width 260 height 25
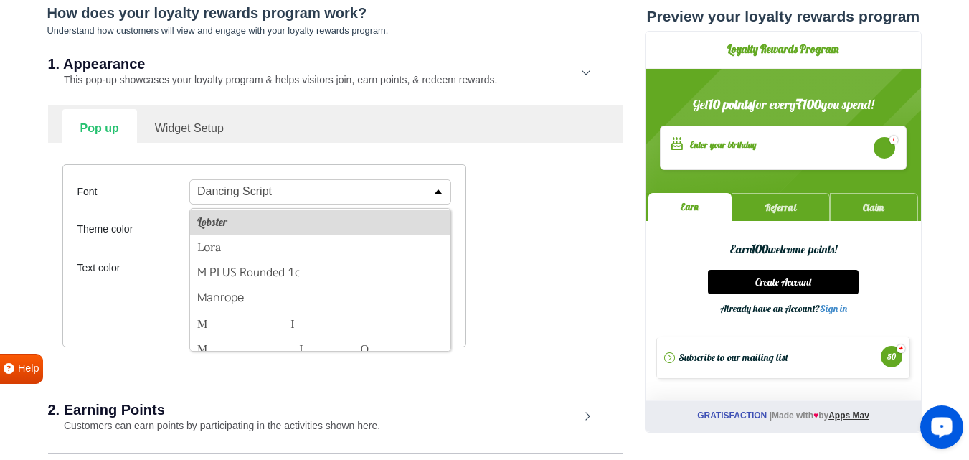
scroll to position [1002, 0]
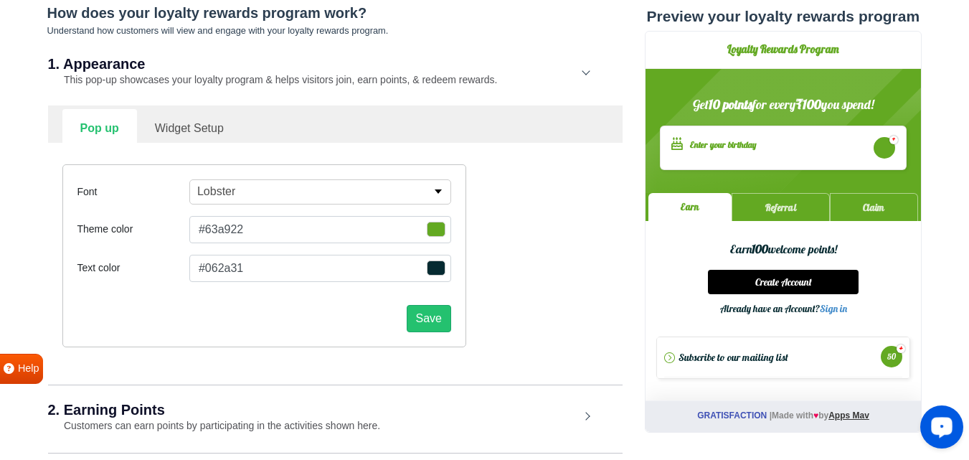
click at [303, 191] on button "Lobster" at bounding box center [320, 191] width 262 height 25
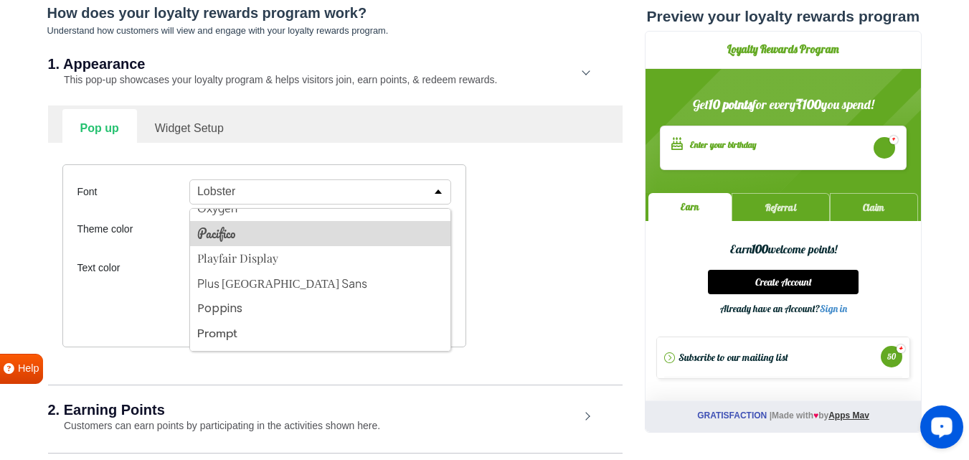
click at [290, 227] on button "Pacifico" at bounding box center [320, 233] width 260 height 25
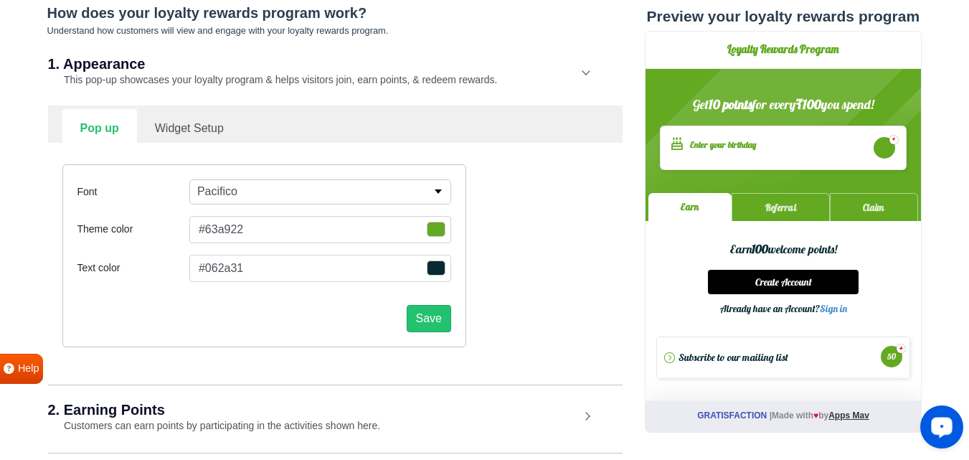
scroll to position [1719, 0]
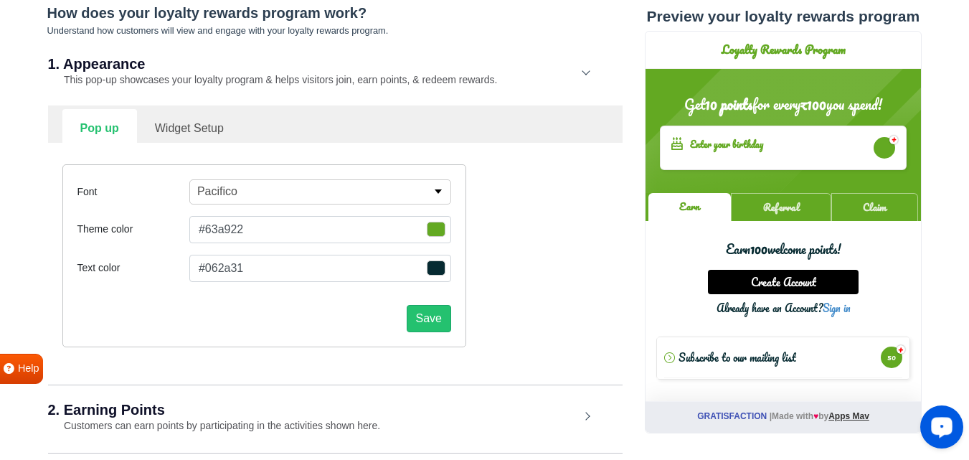
click at [305, 189] on button "Pacifico" at bounding box center [320, 191] width 262 height 25
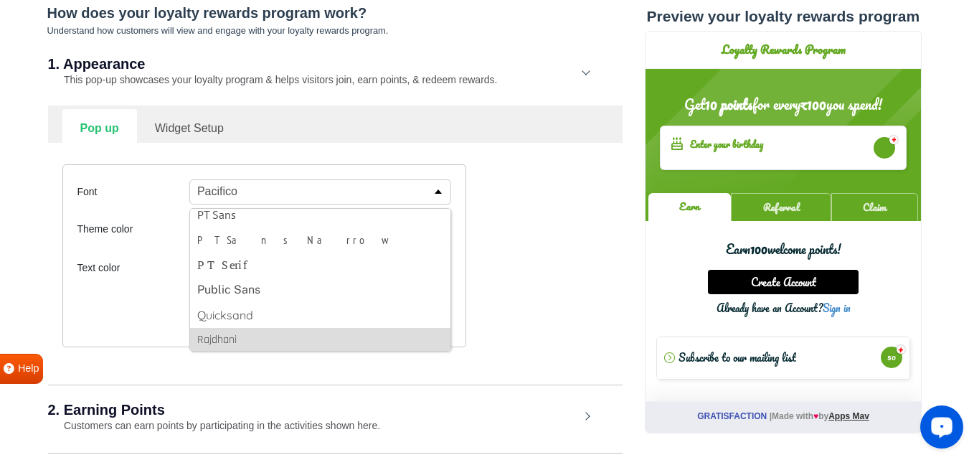
scroll to position [1934, 0]
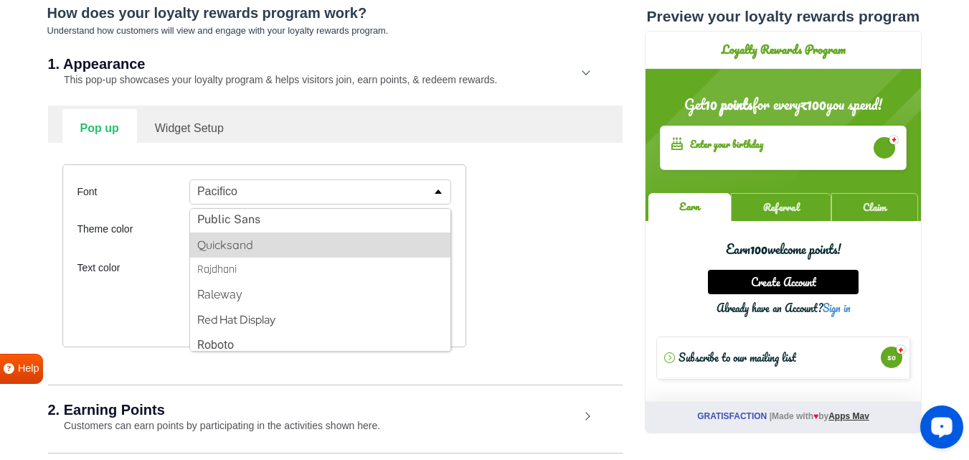
click at [300, 236] on button "Quicksand" at bounding box center [320, 244] width 260 height 25
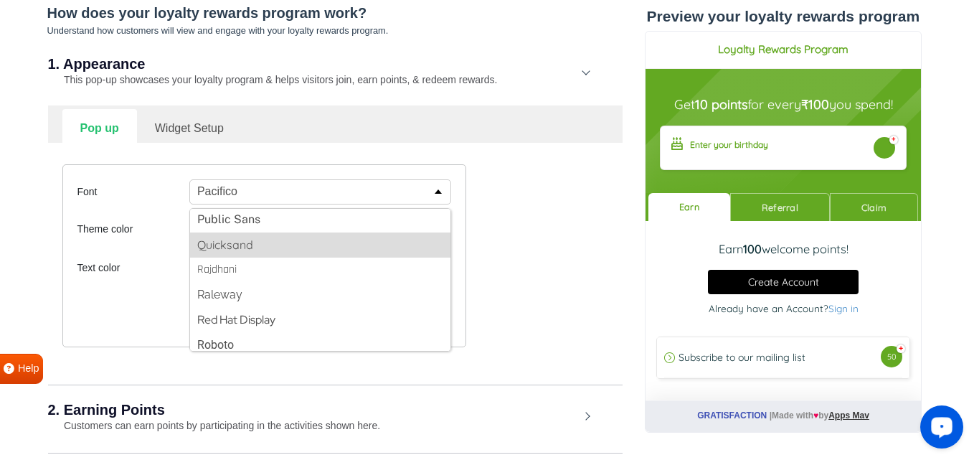
scroll to position [1933, 0]
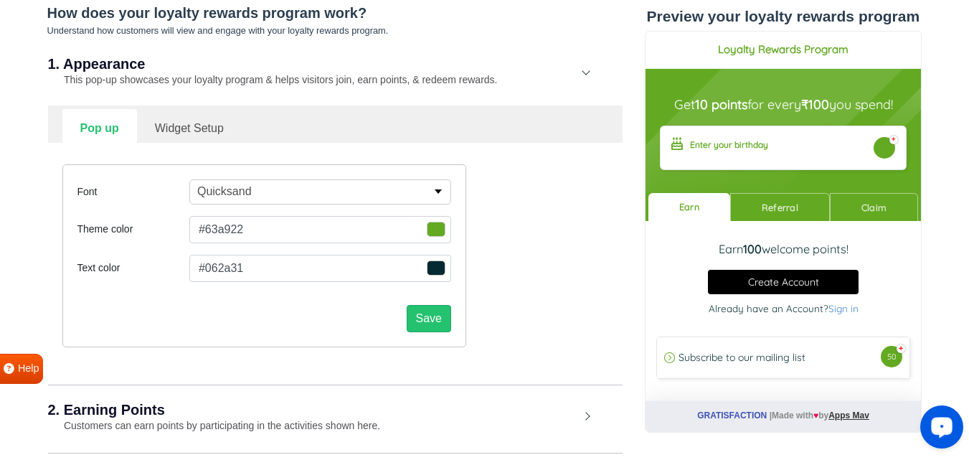
click at [313, 182] on button "Quicksand" at bounding box center [320, 191] width 262 height 25
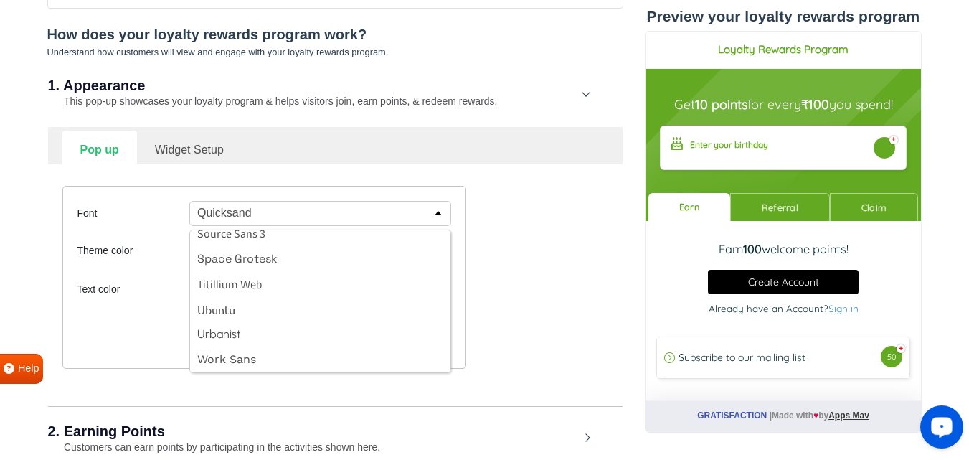
scroll to position [336, 0]
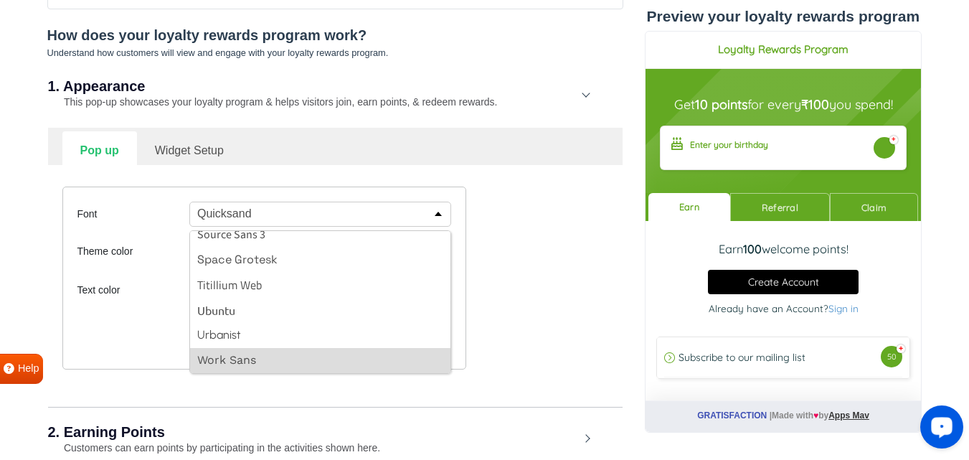
click at [266, 353] on button "Work Sans" at bounding box center [320, 360] width 260 height 25
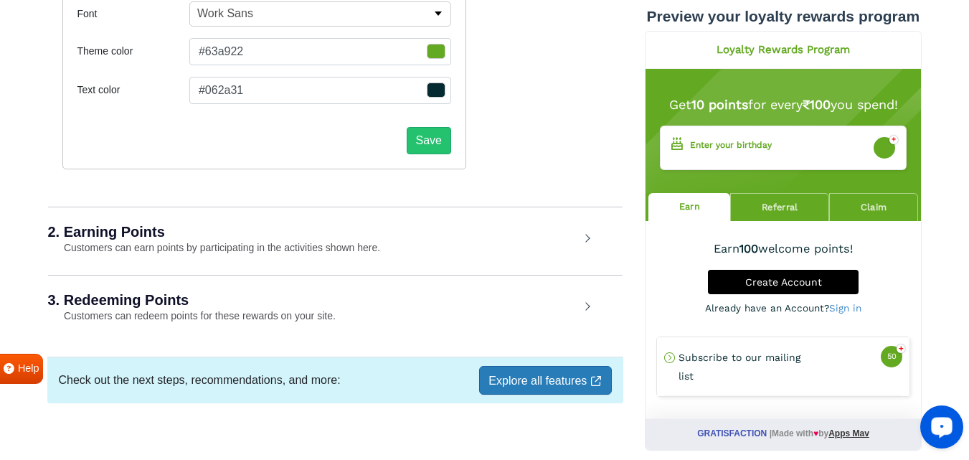
scroll to position [551, 0]
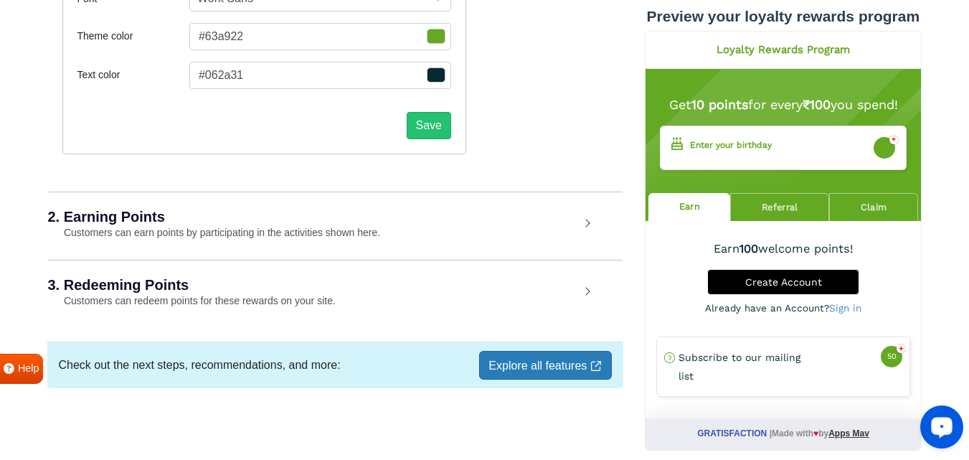
click at [484, 296] on div "3. Redeeming Points Customers can redeem points for these rewards on your site." at bounding box center [335, 293] width 574 height 67
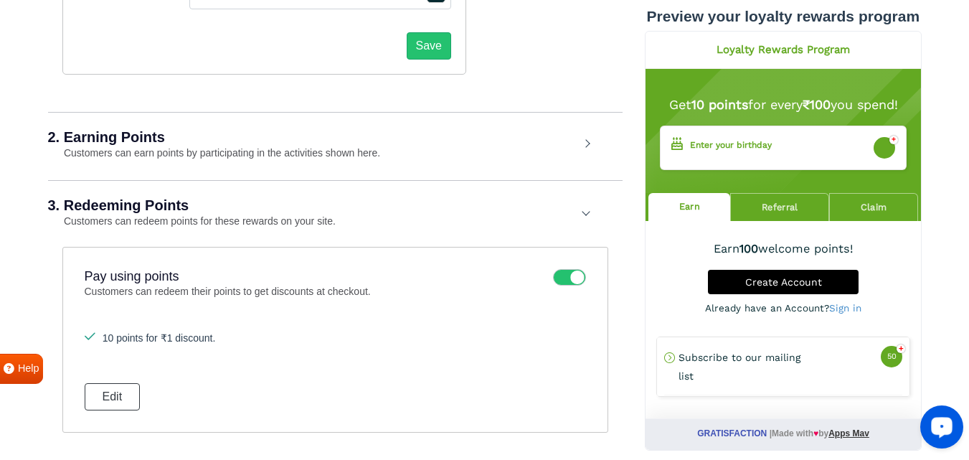
scroll to position [623, 0]
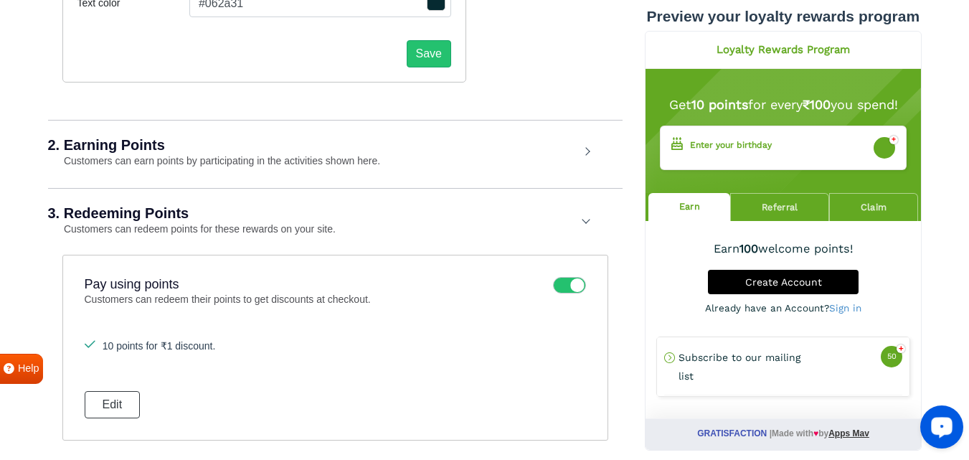
click at [262, 153] on div "2. Earning Points Customers can earn points by participating in the activities …" at bounding box center [335, 153] width 574 height 67
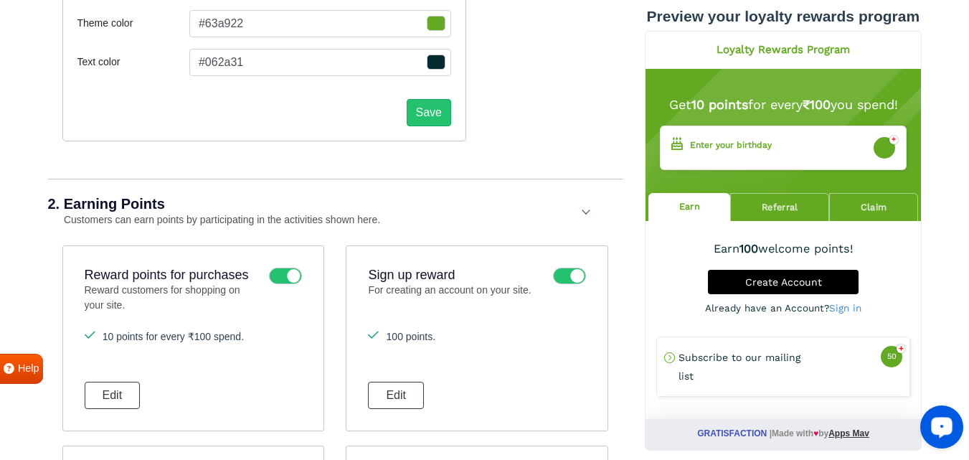
scroll to position [358, 0]
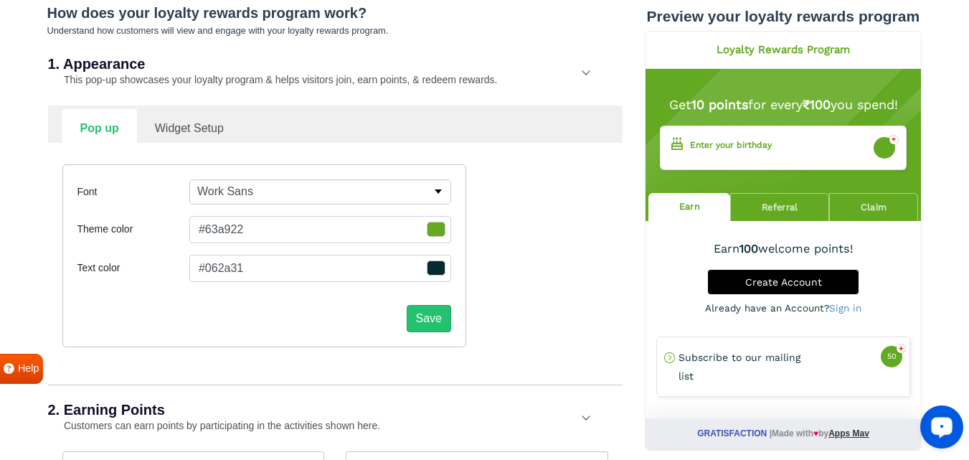
click at [190, 125] on link "Widget Setup" at bounding box center [189, 126] width 105 height 35
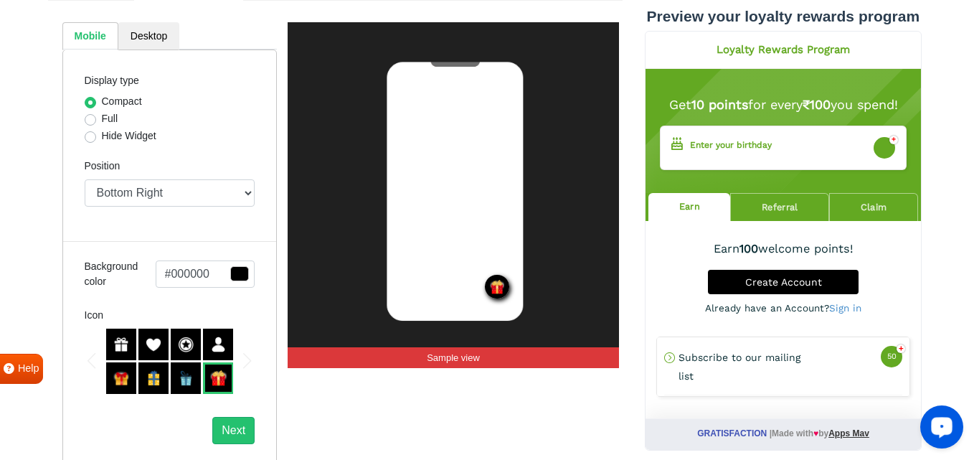
scroll to position [502, 0]
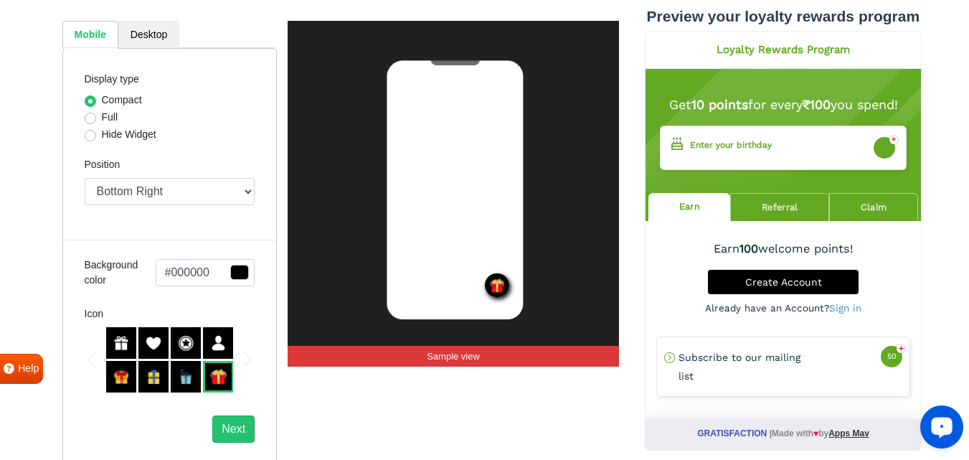
click at [153, 32] on link "Desktop" at bounding box center [148, 35] width 61 height 28
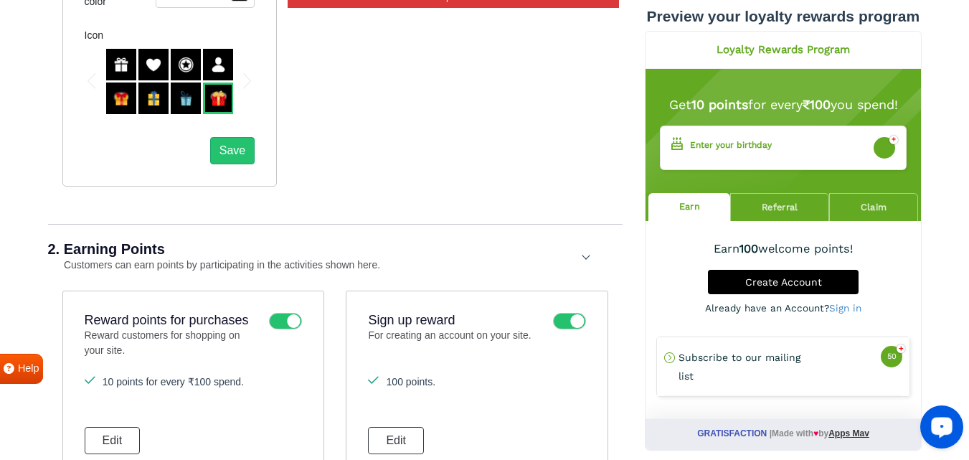
scroll to position [789, 0]
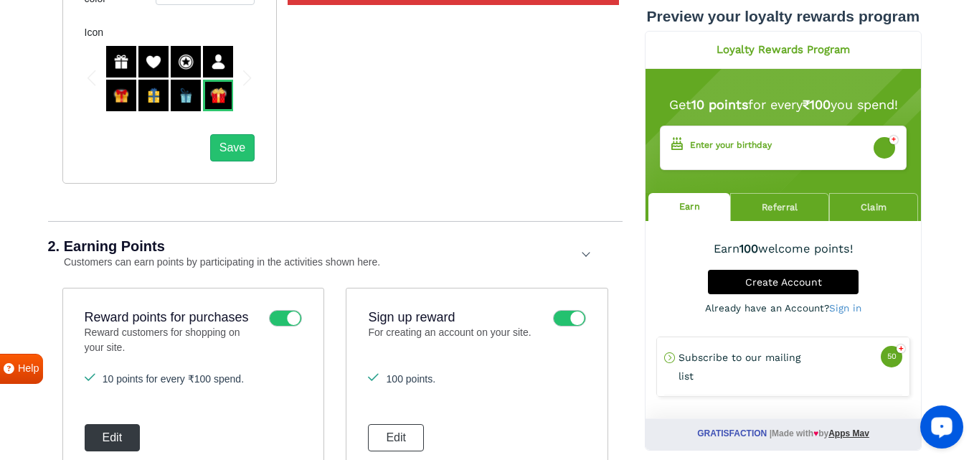
click at [130, 432] on button "Edit" at bounding box center [113, 437] width 56 height 27
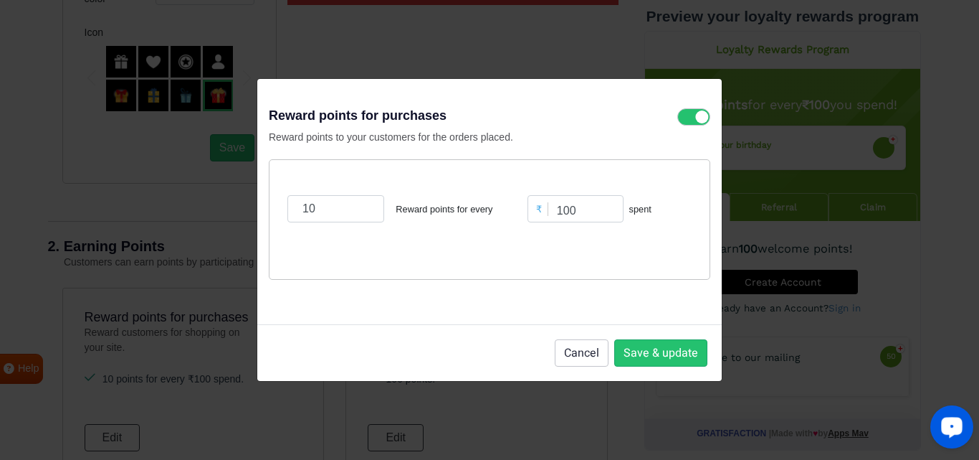
click at [369, 38] on div "Reward points for purchases Reward points to your customers for the orders plac…" at bounding box center [489, 230] width 979 height 460
click at [584, 353] on button "Cancel" at bounding box center [582, 352] width 54 height 27
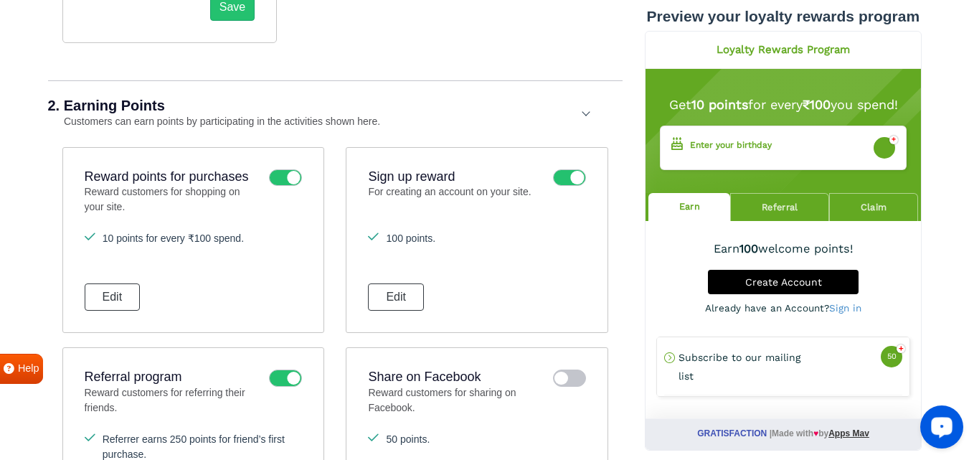
scroll to position [932, 0]
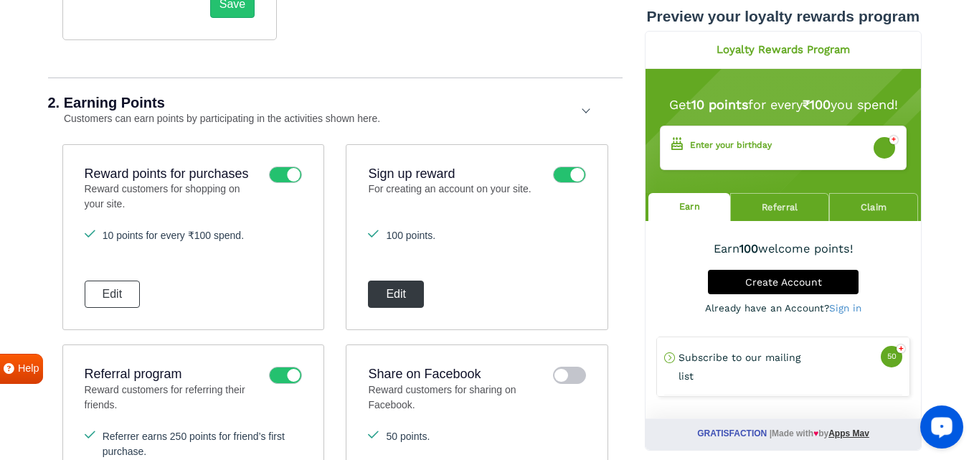
click at [406, 293] on button "Edit" at bounding box center [396, 293] width 56 height 27
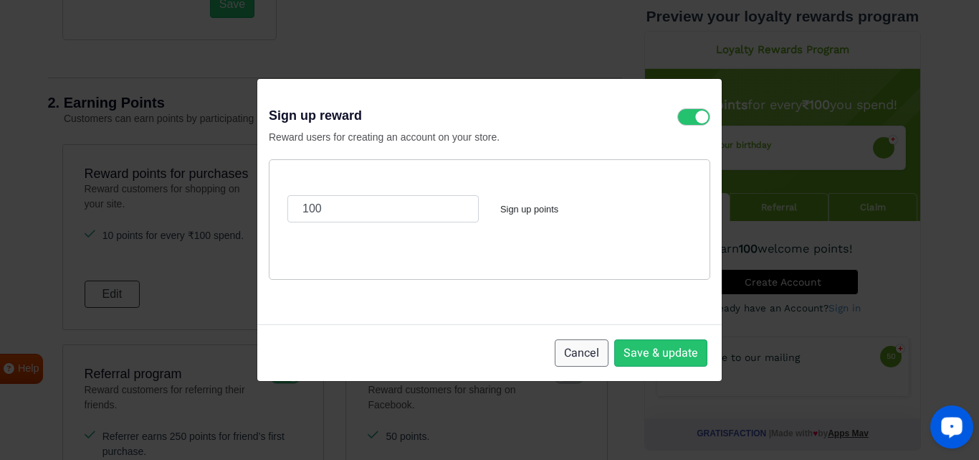
click at [589, 346] on button "Cancel" at bounding box center [582, 352] width 54 height 27
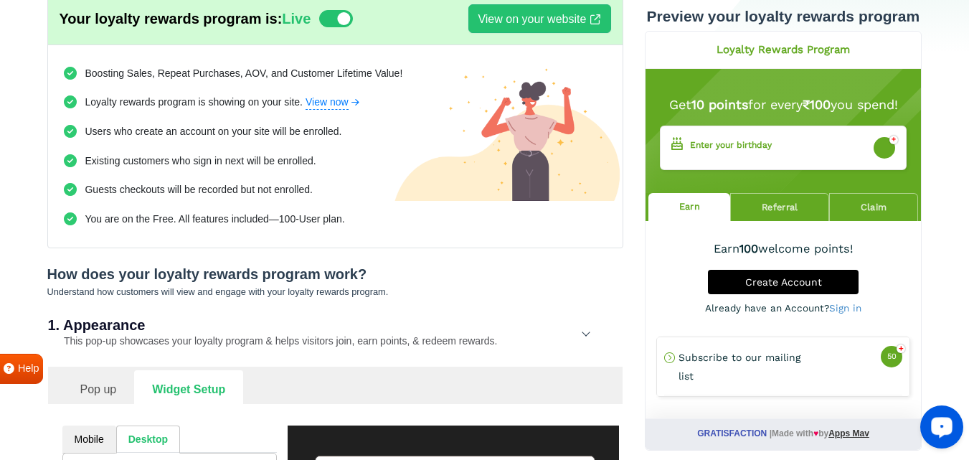
scroll to position [0, 0]
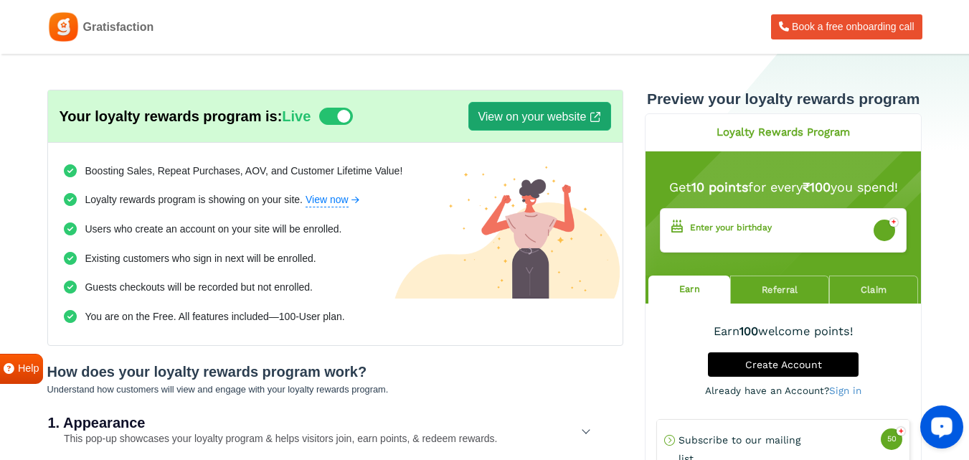
click at [571, 115] on link "View on your website" at bounding box center [539, 116] width 142 height 29
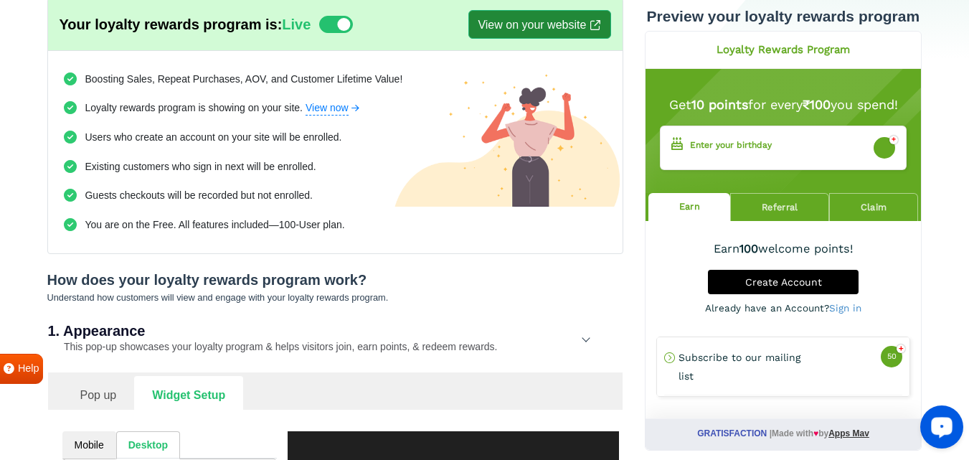
scroll to position [72, 0]
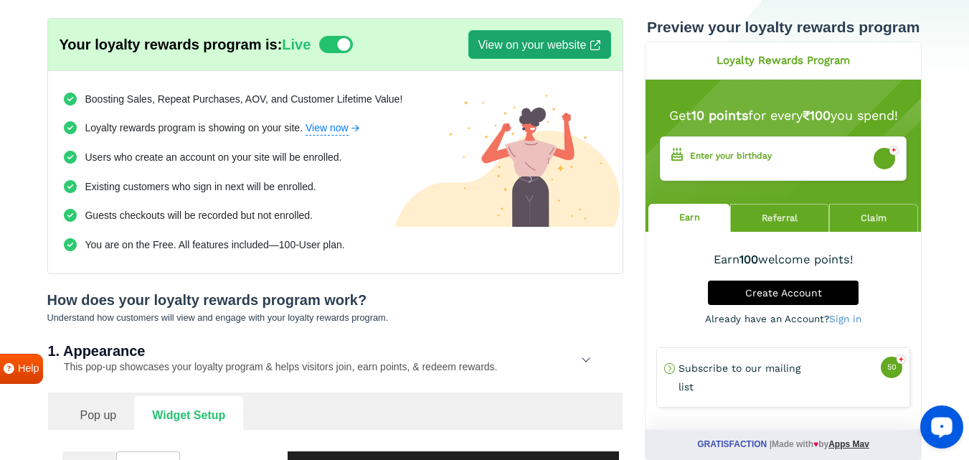
click at [569, 38] on link "View on your website" at bounding box center [539, 44] width 142 height 29
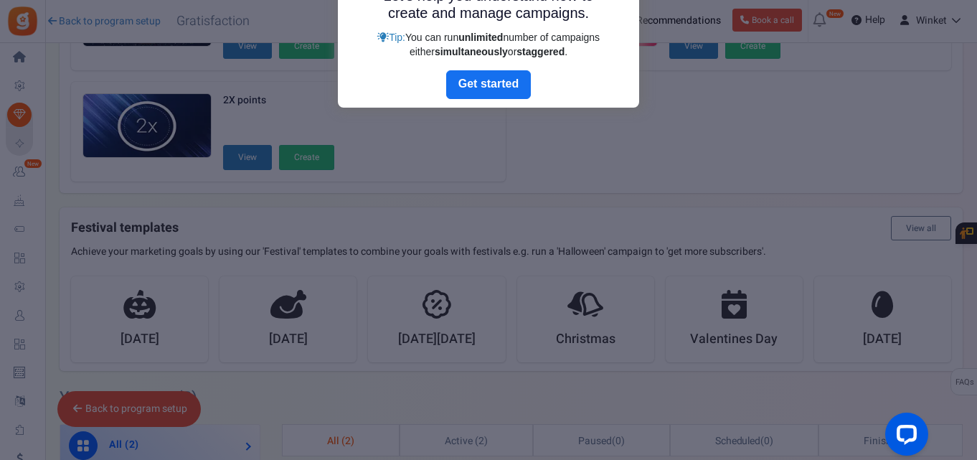
scroll to position [168, 0]
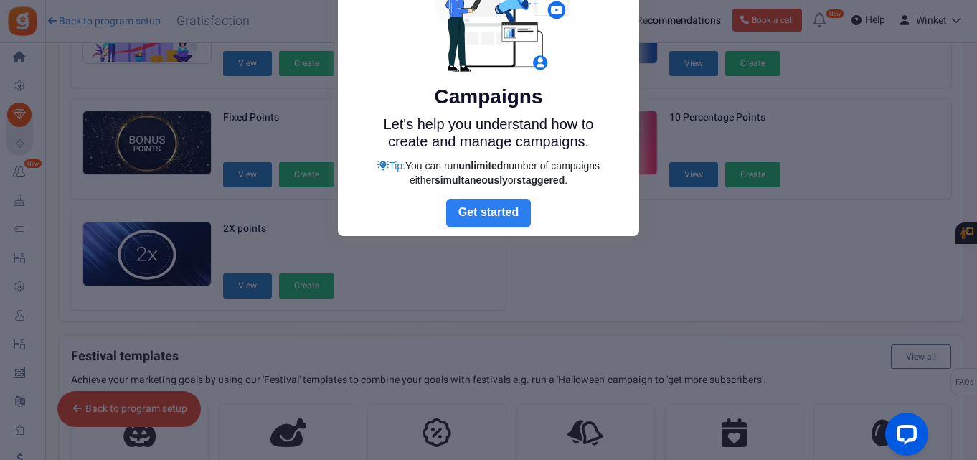
click at [494, 209] on link "Next" at bounding box center [488, 213] width 85 height 29
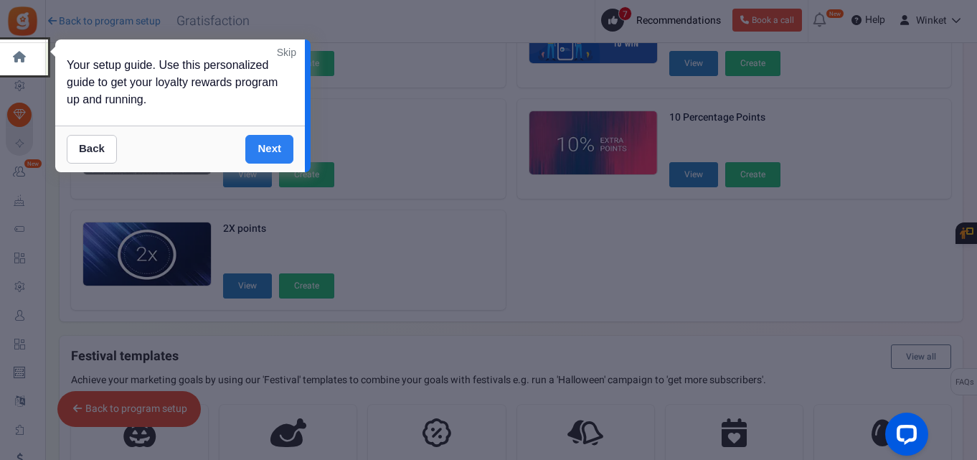
click at [277, 153] on link "Next" at bounding box center [269, 149] width 48 height 29
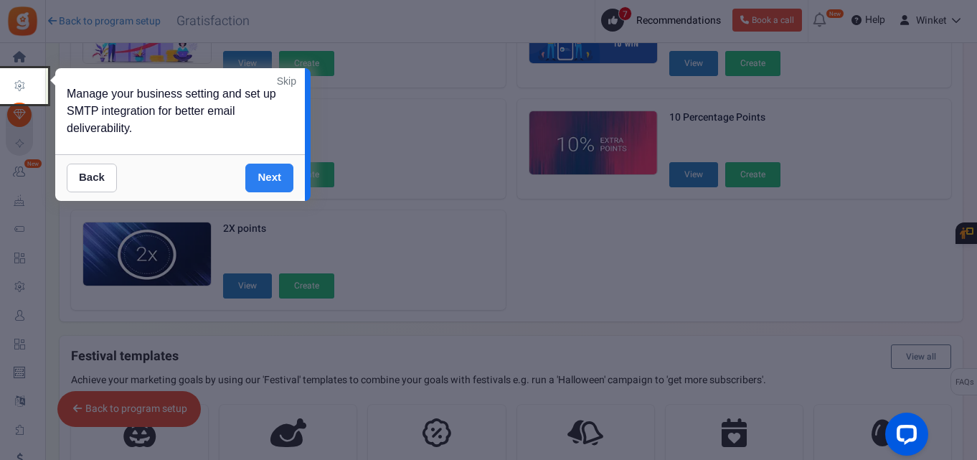
click at [277, 153] on div "Manage your business setting and set up SMTP integration for better email deliv…" at bounding box center [180, 111] width 250 height 86
click at [266, 179] on link "Next" at bounding box center [269, 177] width 48 height 29
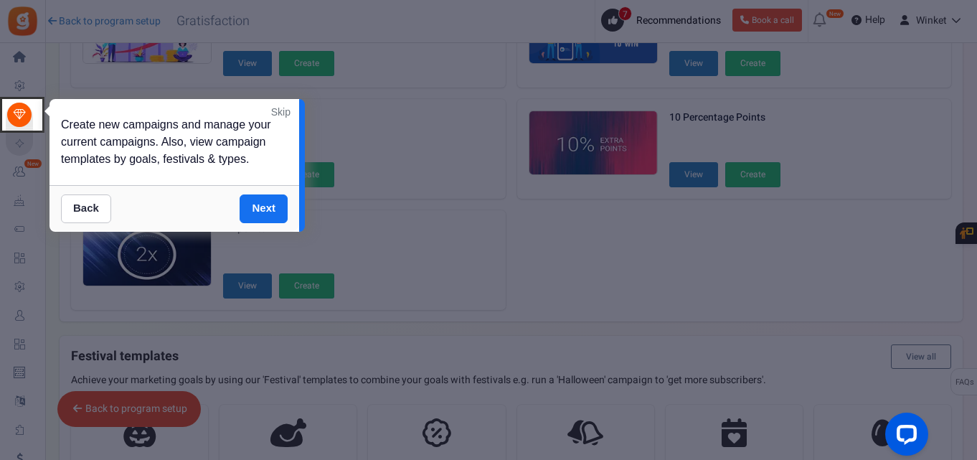
click at [281, 110] on link "Skip" at bounding box center [280, 112] width 19 height 14
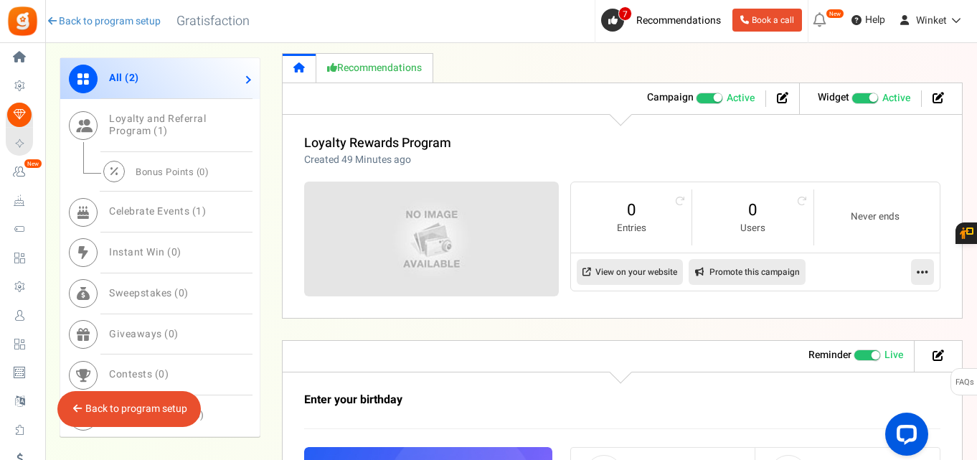
scroll to position [717, 0]
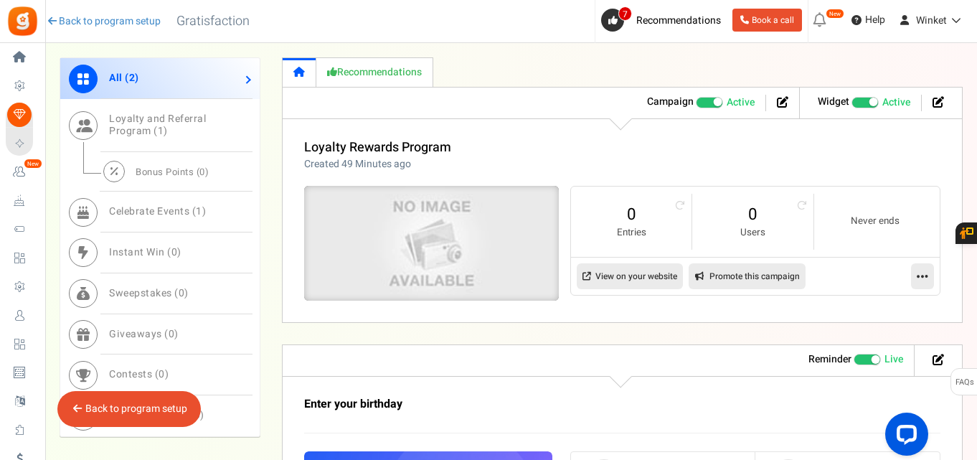
click at [396, 234] on img at bounding box center [430, 243] width 381 height 171
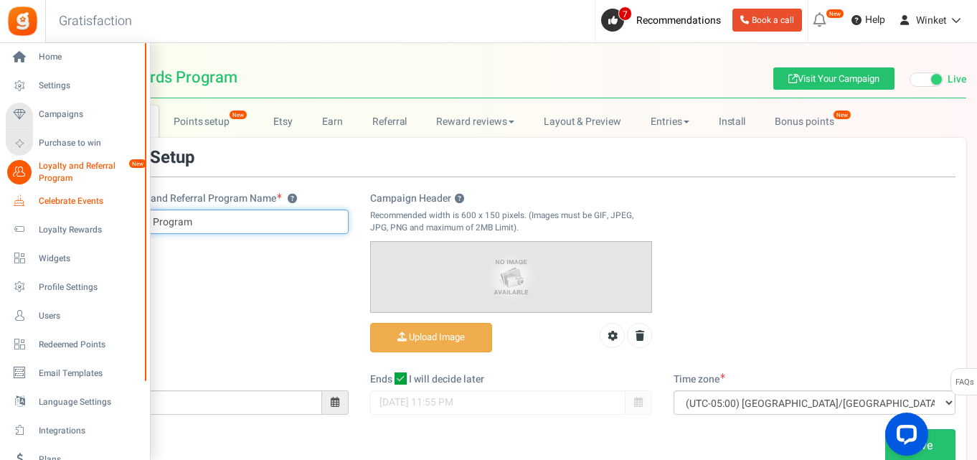
drag, startPoint x: 214, startPoint y: 221, endPoint x: 36, endPoint y: 209, distance: 178.2
click at [36, 209] on div "Home Settings Campaigns Purchase to win Loyalty and Referral Program New Celebr…" at bounding box center [488, 301] width 977 height 516
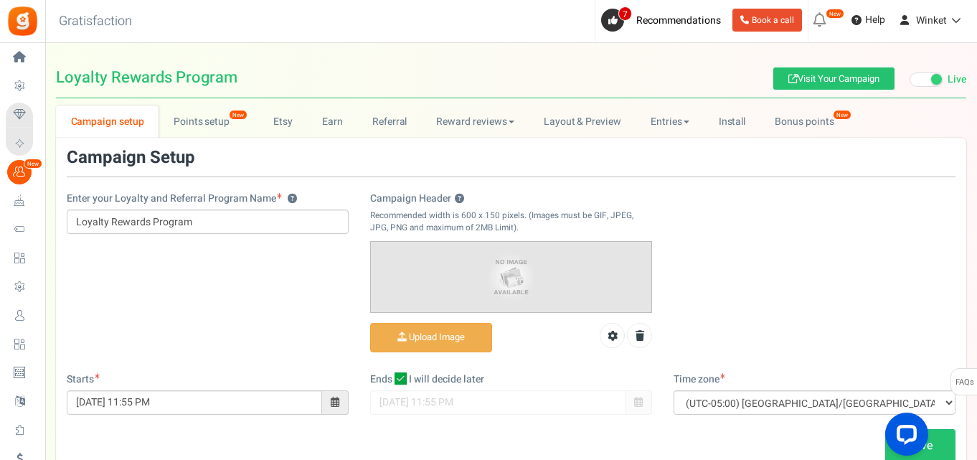
drag, startPoint x: 275, startPoint y: 197, endPoint x: 54, endPoint y: 186, distance: 221.1
click at [54, 186] on div "Campaign setup Points setup New Etsy Earn Referral Reward reviews WOO LOOX [DOM…" at bounding box center [510, 289] width 931 height 368
copy label "Enter your Loyalty and Referral Program Name"
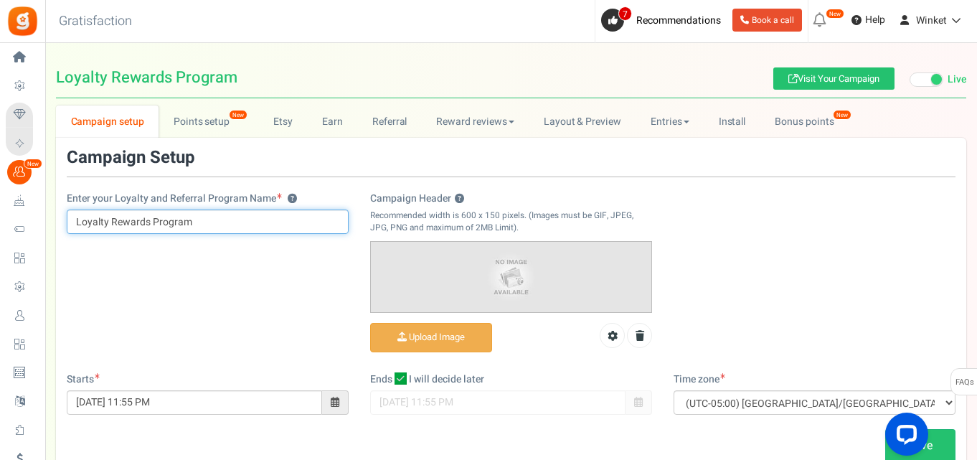
click at [217, 219] on input "Loyalty Rewards Program" at bounding box center [208, 221] width 282 height 24
drag, startPoint x: 217, startPoint y: 219, endPoint x: 57, endPoint y: 243, distance: 162.4
click at [53, 243] on div "Campaign setup Points setup New Etsy Earn Referral Reward reviews WOO LOOX [DOM…" at bounding box center [510, 289] width 931 height 368
paste input "⭐ Winket Rewards"
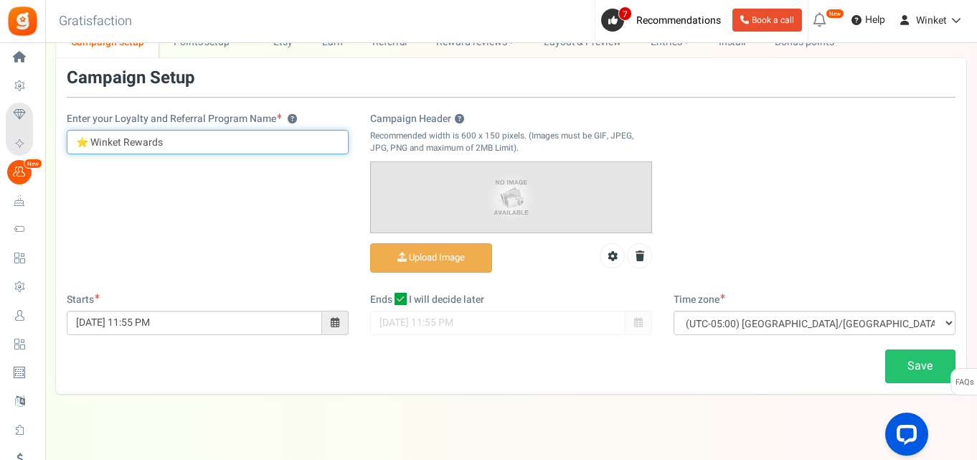
scroll to position [100, 0]
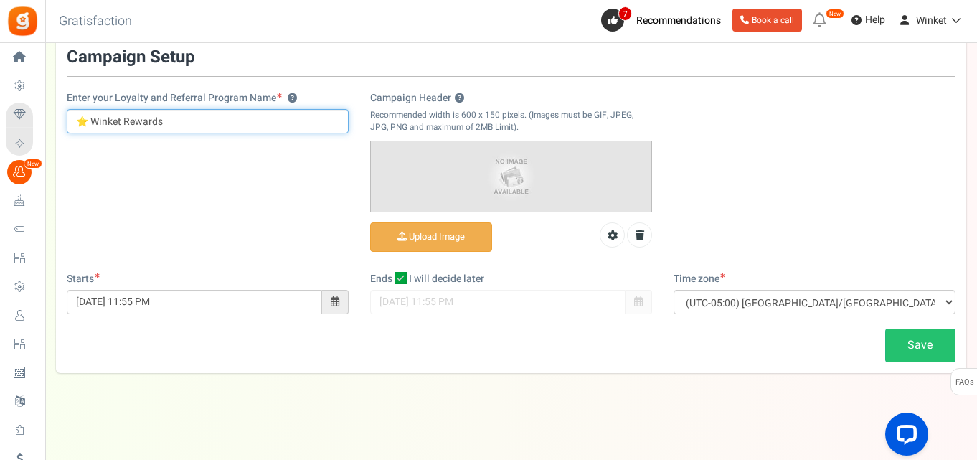
type input "⭐ Winket Rewards"
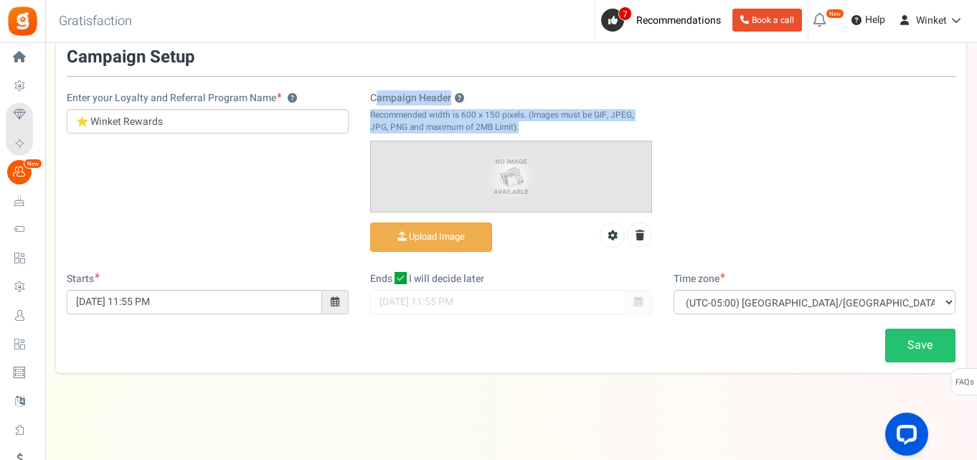
drag, startPoint x: 369, startPoint y: 87, endPoint x: 548, endPoint y: 133, distance: 184.2
click at [548, 133] on div "Enter your Loyalty and Referral Program Name ? ⭐ Winket Rewards Campaign Header…" at bounding box center [511, 160] width 910 height 224
copy div "Campaign Header ? Recommended width is 600 x 150 pixels. (Images must be GIF, J…"
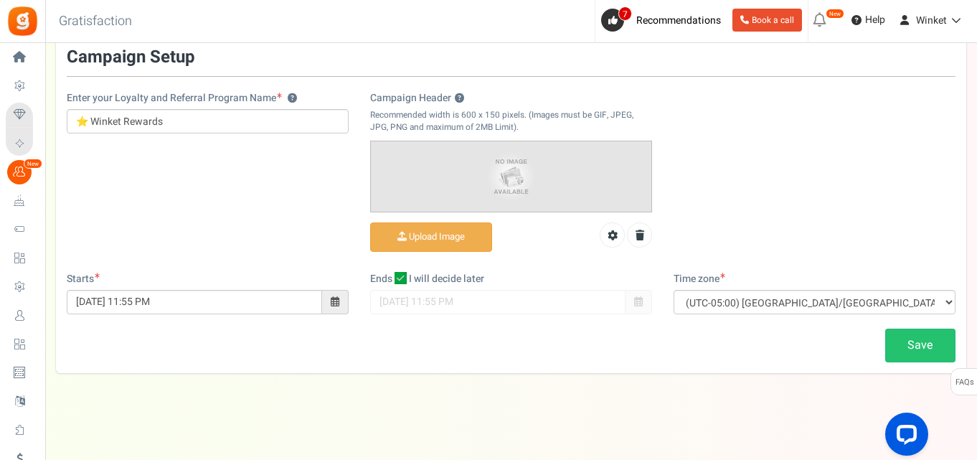
drag, startPoint x: 525, startPoint y: 136, endPoint x: 467, endPoint y: 94, distance: 71.8
click at [521, 135] on div "Campaign Header ? Recommended width is 600 x 150 pixels. (Images must be GIF, J…" at bounding box center [511, 174] width 282 height 166
drag, startPoint x: 415, startPoint y: 88, endPoint x: 383, endPoint y: 82, distance: 32.9
click at [383, 82] on div "Enter your Loyalty and Referral Program Name ? ⭐ Winket Rewards Campaign Header…" at bounding box center [511, 160] width 910 height 224
copy label "Campaign Header"
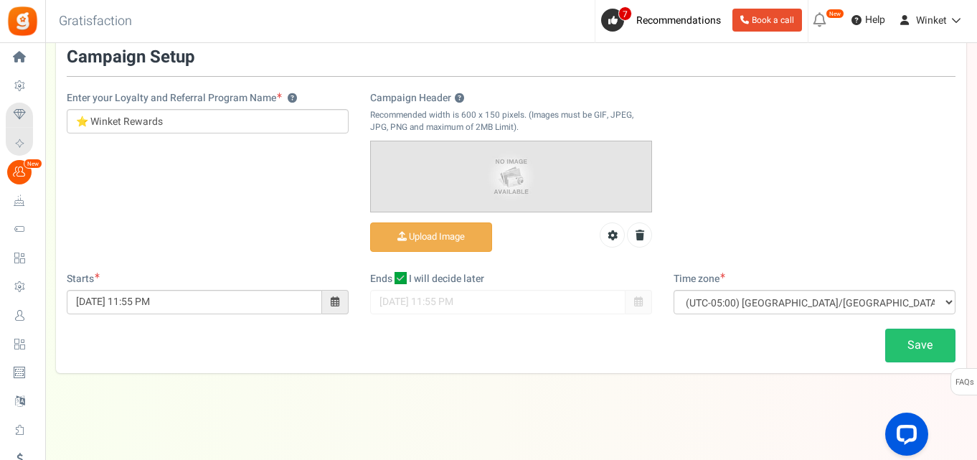
click at [469, 179] on img at bounding box center [511, 176] width 280 height 70
click at [431, 244] on input "Campaign Header ?" at bounding box center [431, 237] width 120 height 28
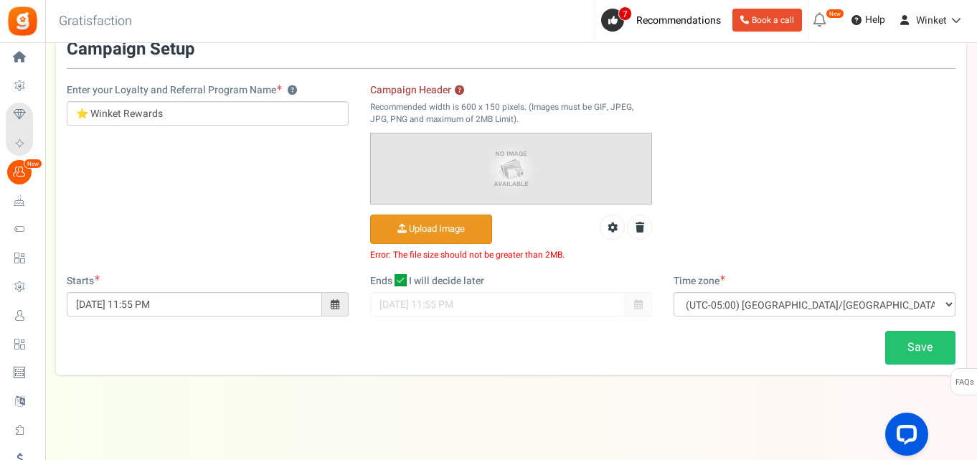
scroll to position [110, 0]
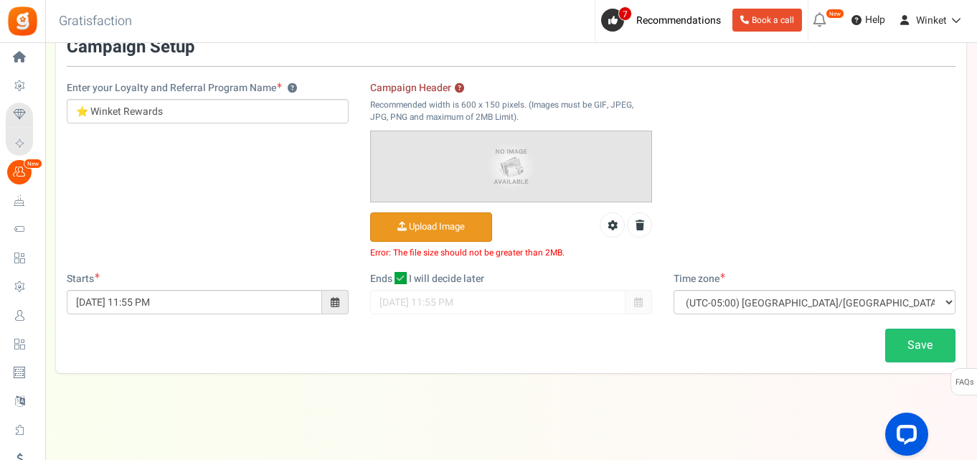
click at [454, 171] on img at bounding box center [511, 166] width 280 height 70
click at [508, 173] on img at bounding box center [511, 166] width 280 height 70
click at [914, 349] on link "Save" at bounding box center [920, 345] width 70 height 34
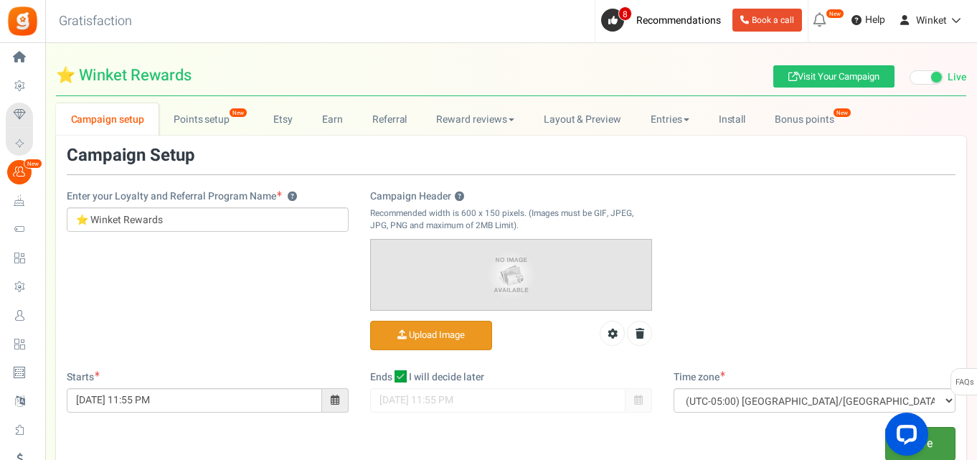
scroll to position [0, 0]
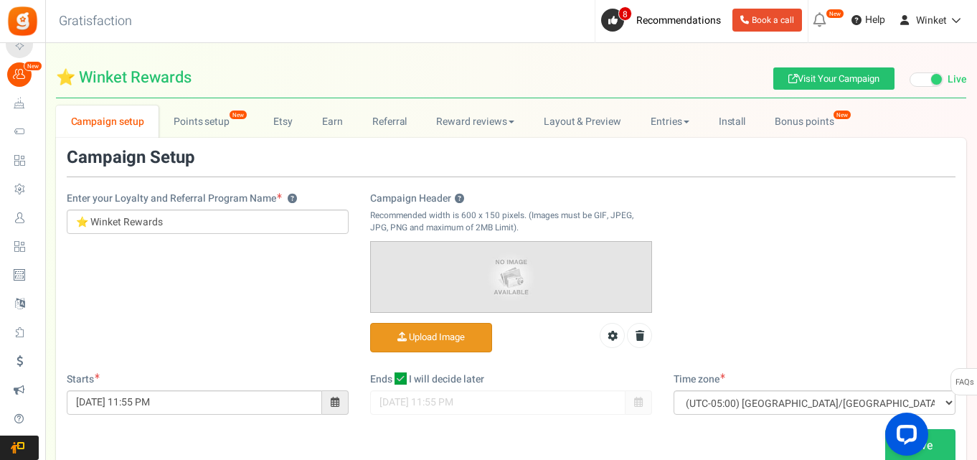
click at [0, 0] on span "Redeemed Points" at bounding box center [0, 0] width 0 height 0
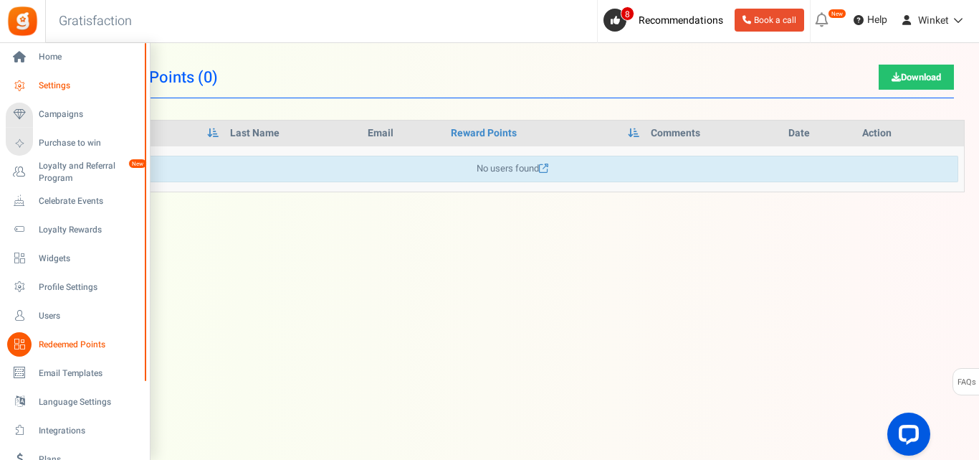
click at [72, 86] on span "Settings" at bounding box center [89, 86] width 100 height 12
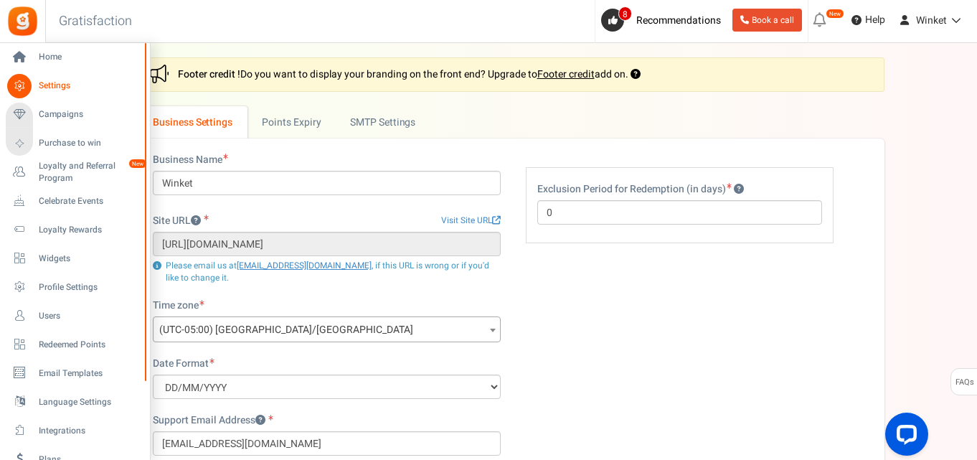
click at [82, 83] on span "Settings" at bounding box center [89, 86] width 100 height 12
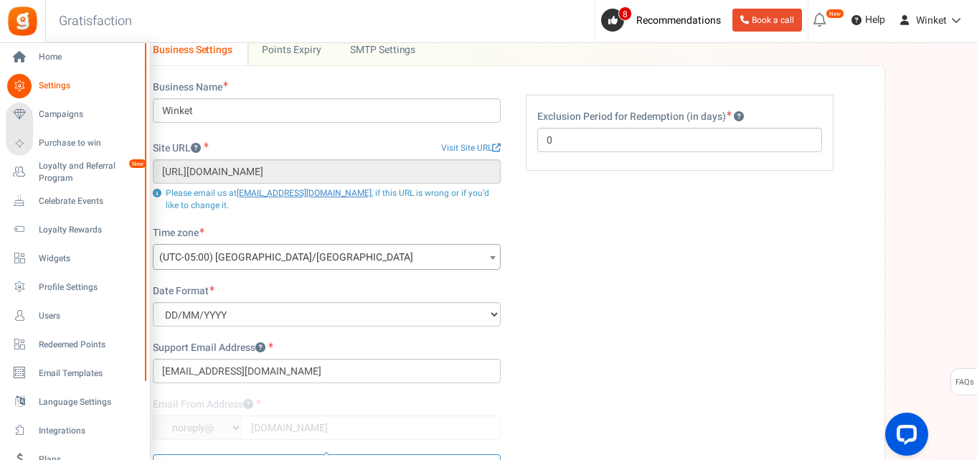
scroll to position [40, 0]
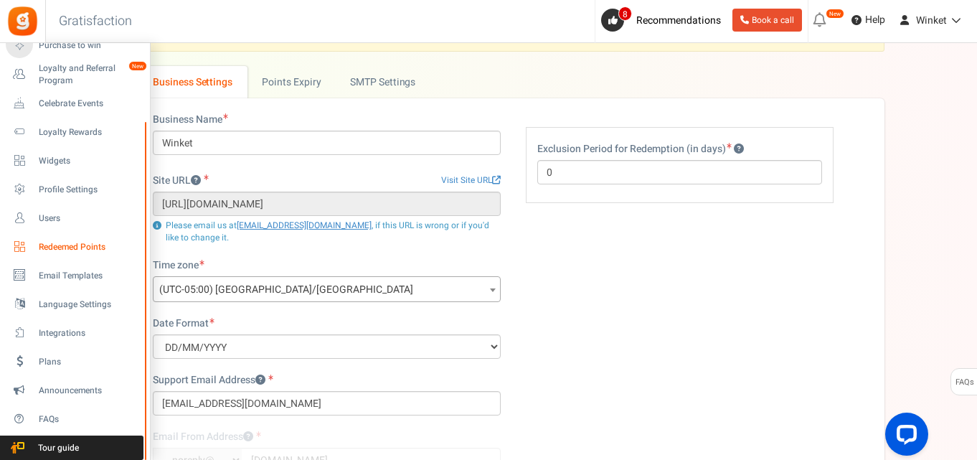
click at [98, 252] on span "Redeemed Points" at bounding box center [89, 247] width 100 height 12
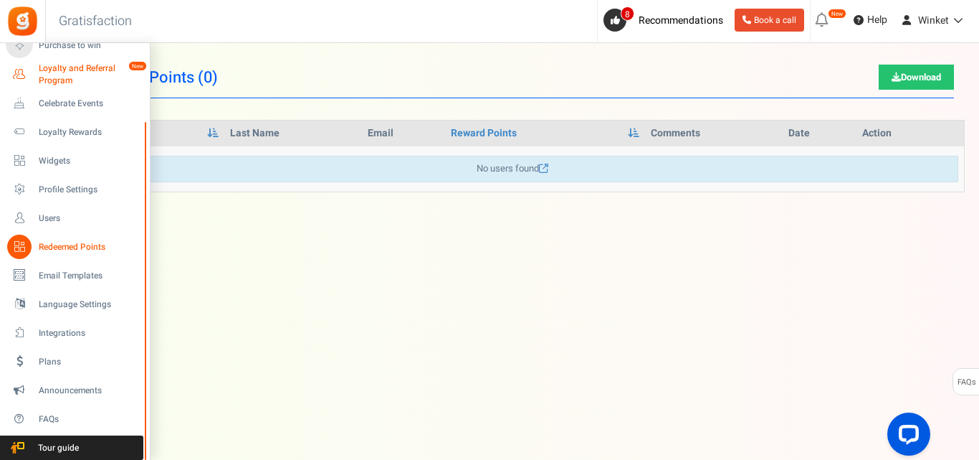
click at [98, 65] on span "Loyalty and Referral Program" at bounding box center [91, 74] width 105 height 24
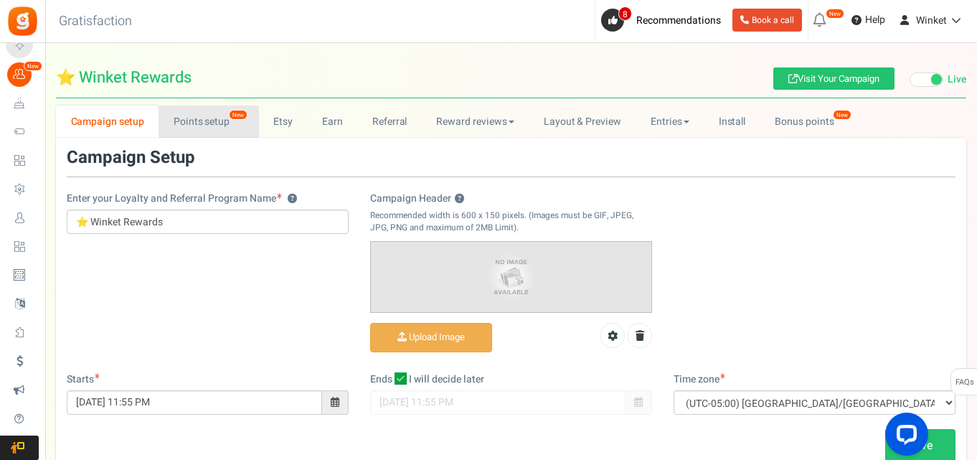
click at [229, 121] on link "Points setup New" at bounding box center [208, 121] width 100 height 32
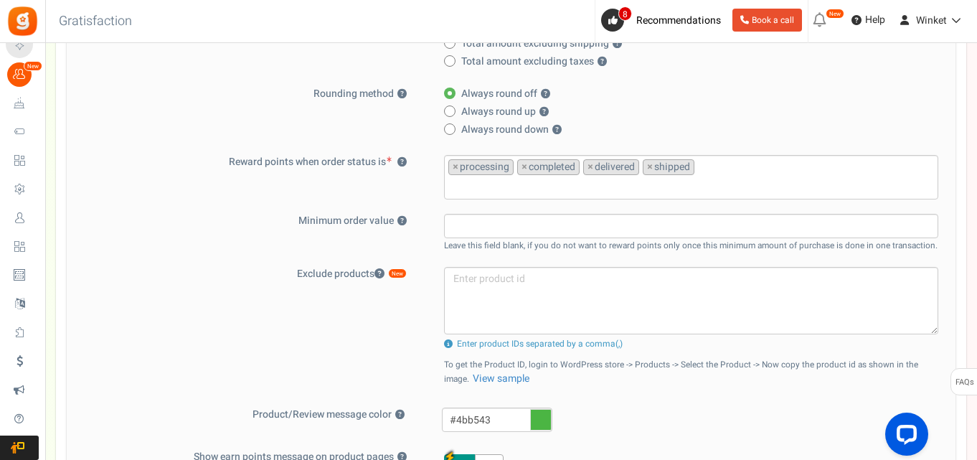
scroll to position [430, 0]
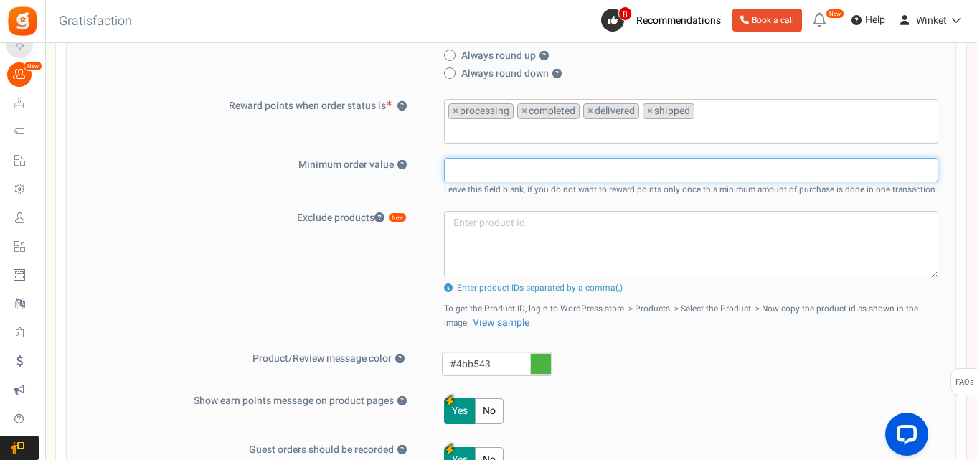
click at [532, 172] on input "text" at bounding box center [691, 170] width 494 height 24
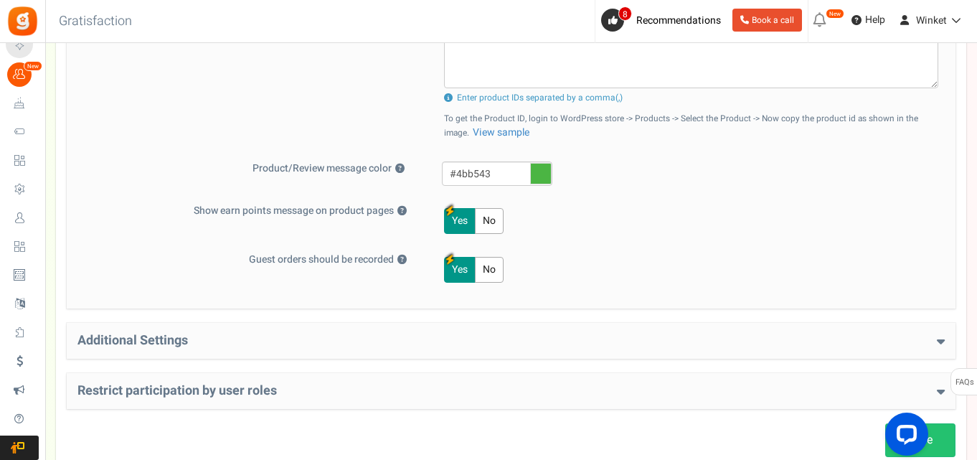
scroll to position [645, 0]
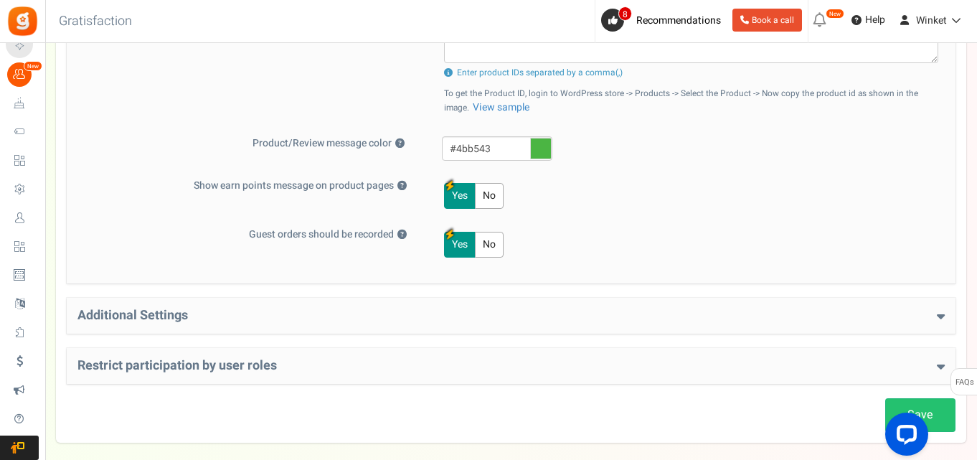
click at [487, 308] on div "Additional Settings Welcome Bonus ? Yes No Enter Welcome Points 100 Welcome Not…" at bounding box center [511, 316] width 888 height 36
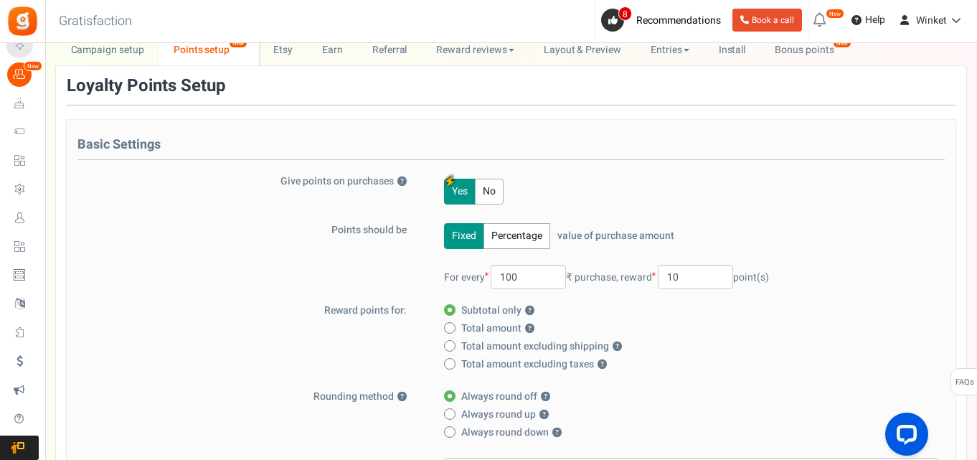
scroll to position [0, 0]
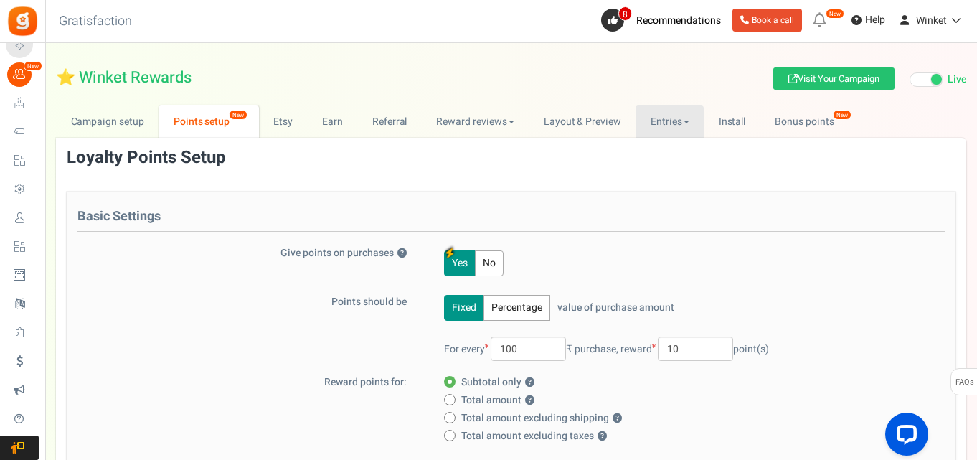
click at [673, 128] on link "Entries" at bounding box center [669, 121] width 68 height 32
click at [504, 118] on link "Reward reviews" at bounding box center [475, 121] width 107 height 32
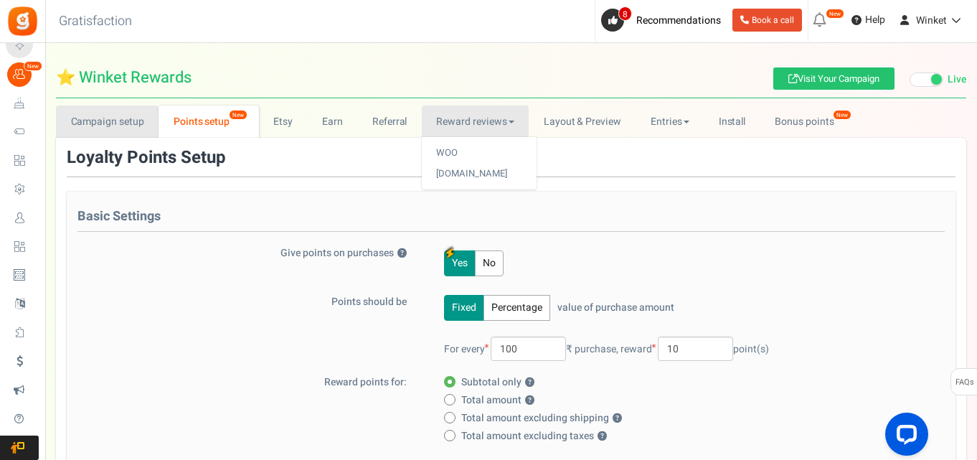
click at [111, 121] on link "Campaign setup" at bounding box center [107, 121] width 103 height 32
